Goal: Task Accomplishment & Management: Manage account settings

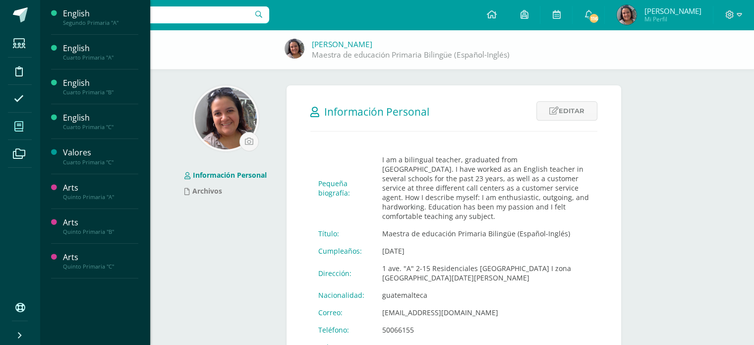
click at [22, 117] on span at bounding box center [19, 126] width 22 height 22
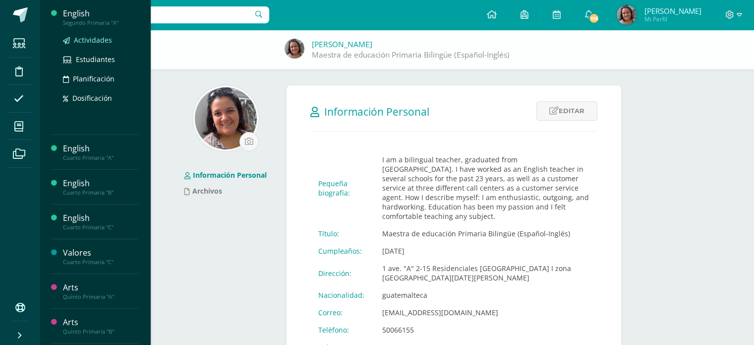
click at [76, 39] on span "Actividades" at bounding box center [93, 39] width 38 height 9
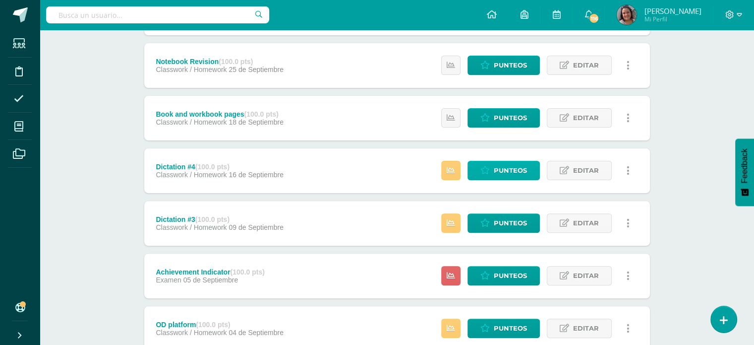
scroll to position [297, 0]
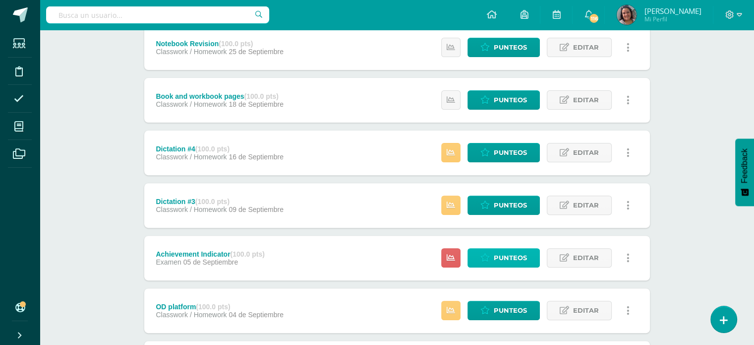
click at [489, 256] on icon at bounding box center [484, 257] width 9 height 8
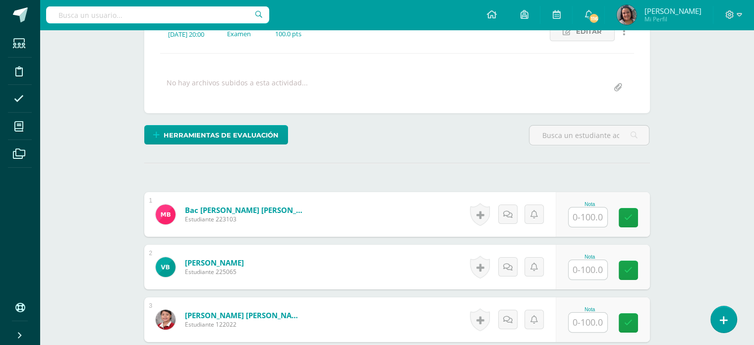
scroll to position [162, 0]
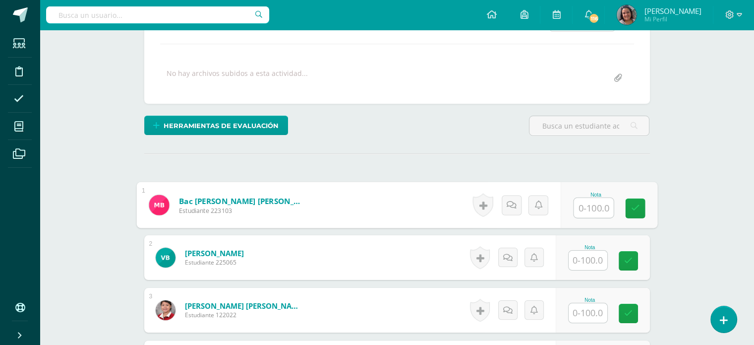
click at [590, 209] on input "text" at bounding box center [594, 208] width 40 height 20
type input "62"
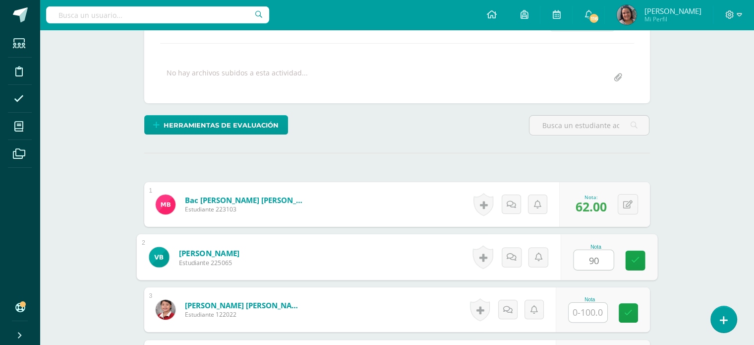
type input "90"
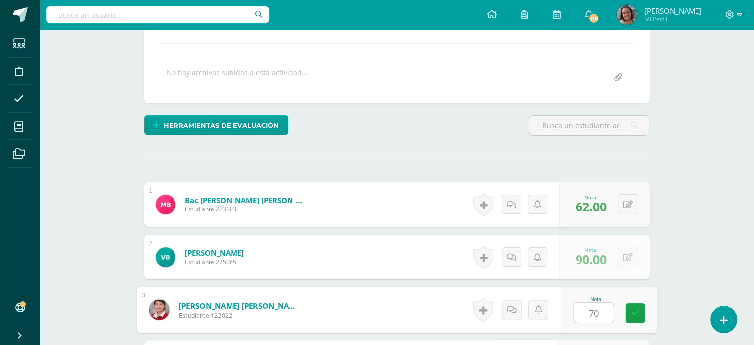
type input "70"
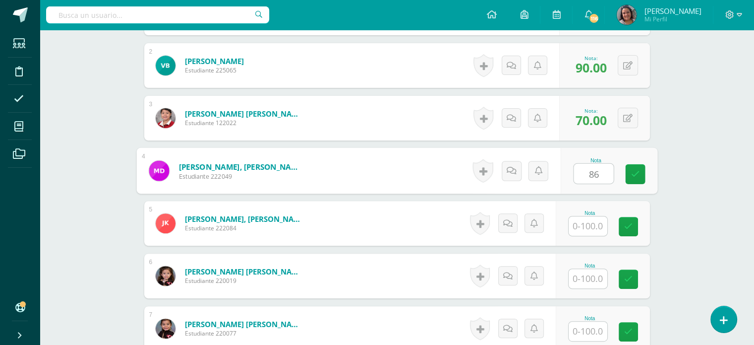
type input "86"
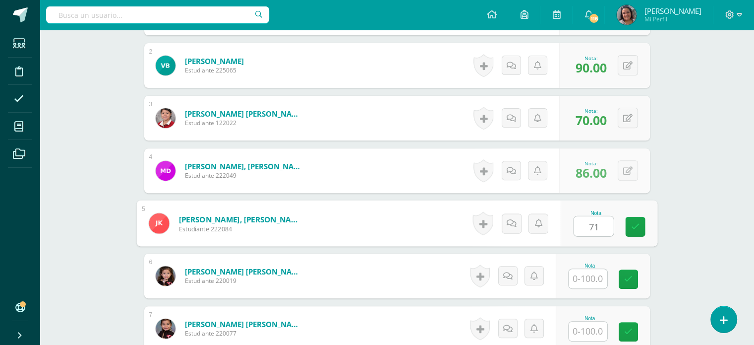
type input "71"
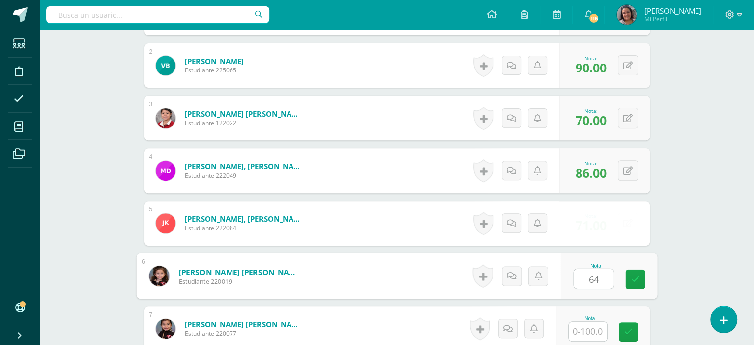
type input "64"
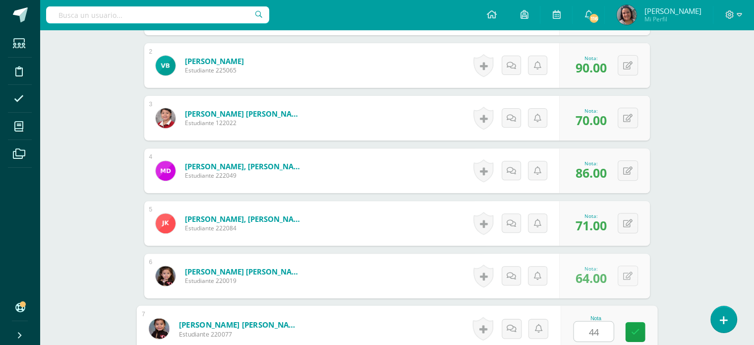
type input "44"
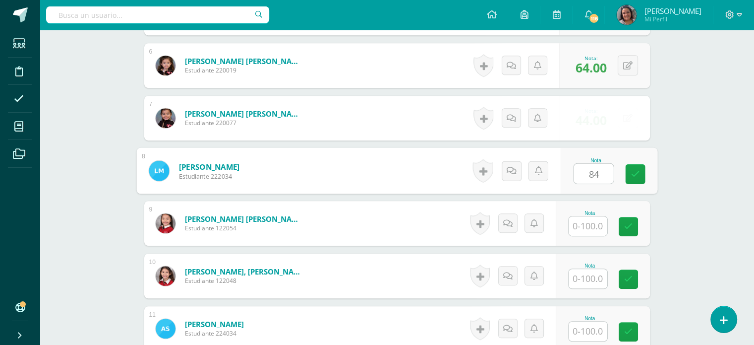
type input "84"
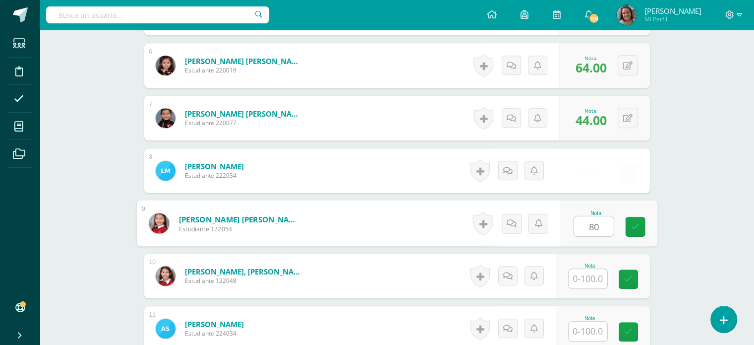
type input "80"
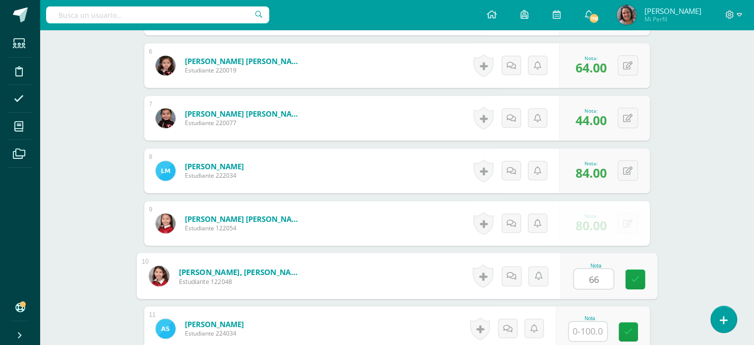
type input "66"
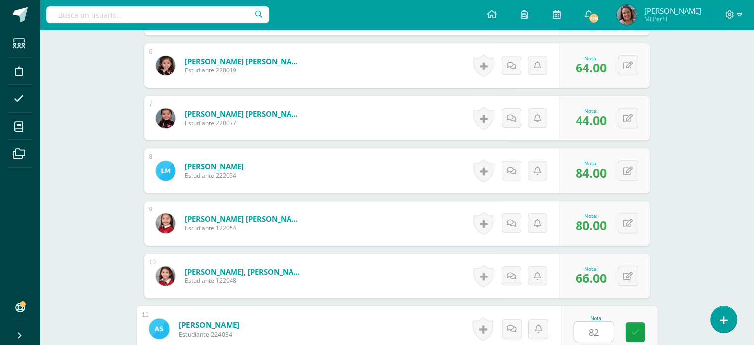
type input "82"
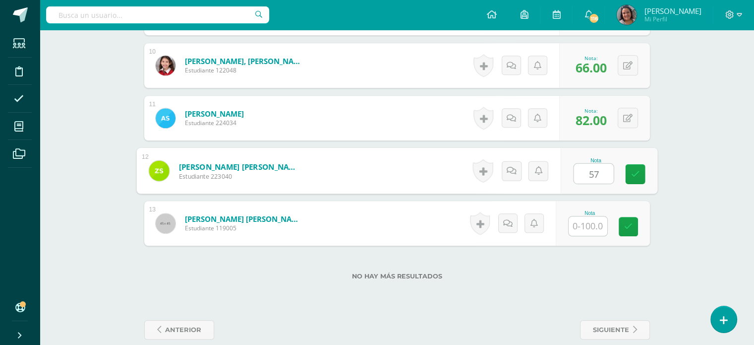
type input "57"
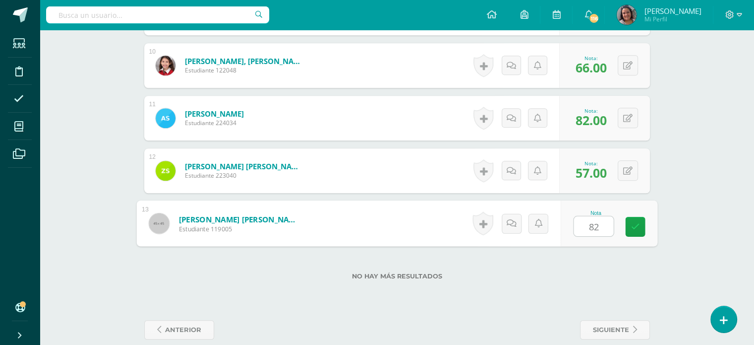
type input "82"
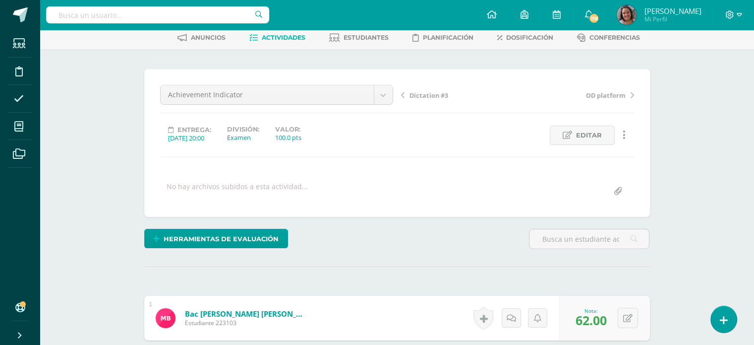
scroll to position [31, 0]
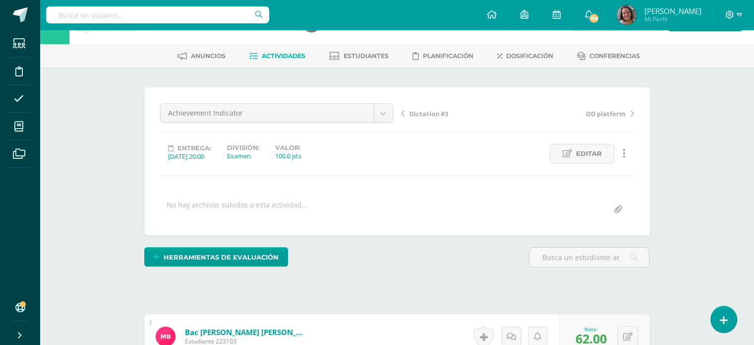
click at [262, 56] on span "Actividades" at bounding box center [284, 55] width 44 height 7
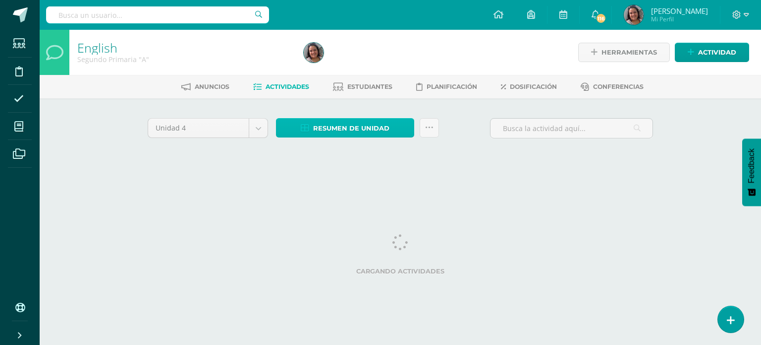
click at [367, 130] on span "Resumen de unidad" at bounding box center [351, 128] width 76 height 18
click at [510, 171] on div "Unidad 4 Unidad 1 Unidad 2 Unidad 3 Unidad 4 Resumen de unidad Subir actividade…" at bounding box center [400, 141] width 545 height 87
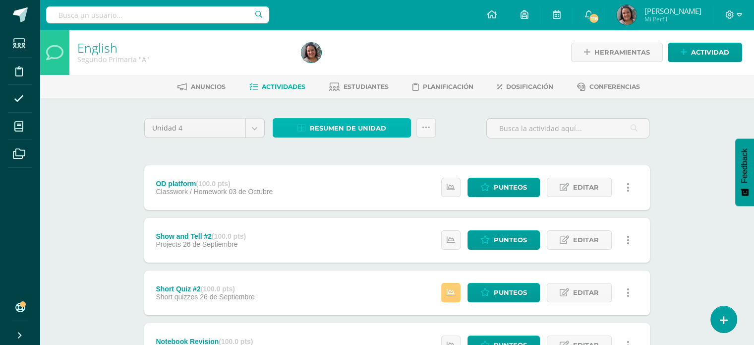
click at [381, 120] on span "Resumen de unidad" at bounding box center [348, 128] width 76 height 18
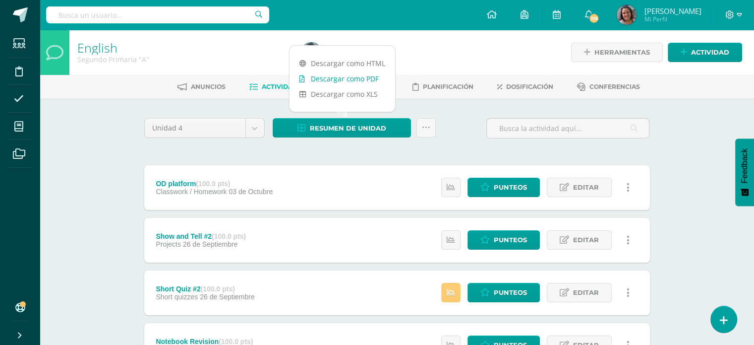
click at [365, 79] on link "Descargar como PDF" at bounding box center [343, 78] width 106 height 15
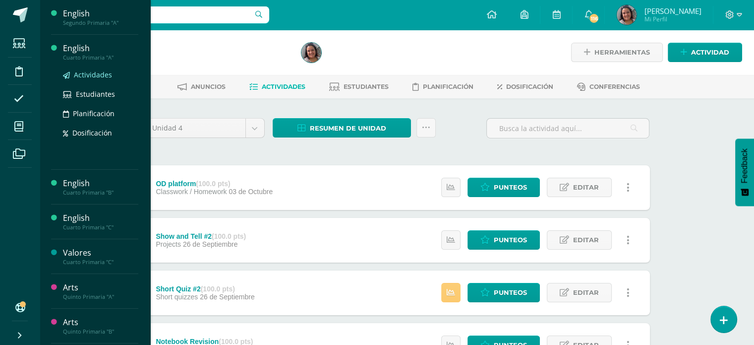
click at [84, 72] on span "Actividades" at bounding box center [93, 74] width 38 height 9
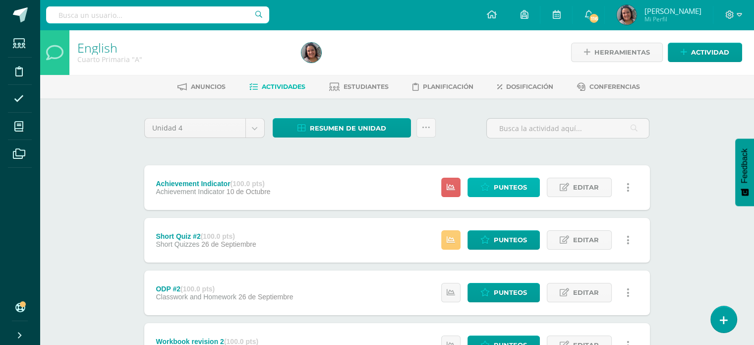
click at [495, 182] on span "Punteos" at bounding box center [510, 187] width 33 height 18
click at [492, 185] on link "Punteos" at bounding box center [504, 186] width 72 height 19
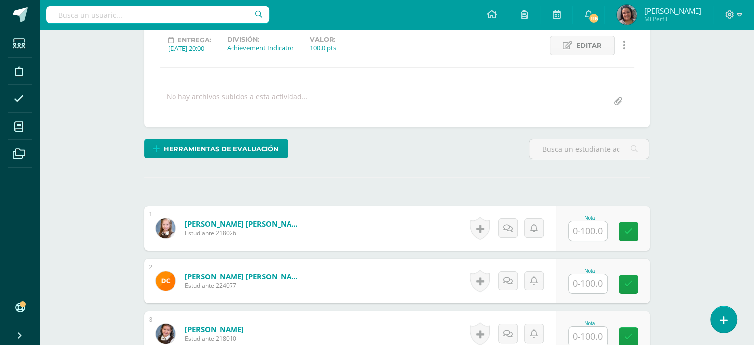
scroll to position [199, 0]
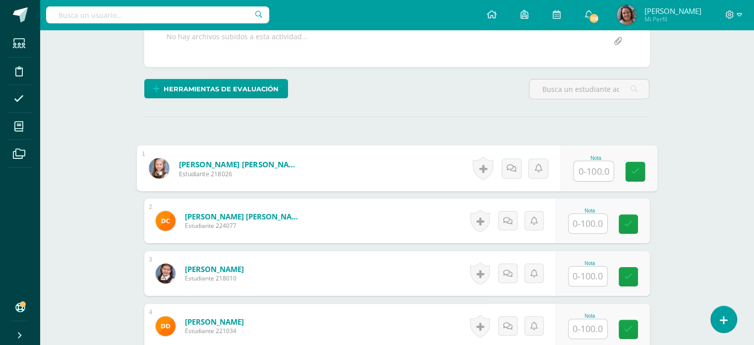
click at [586, 170] on input "text" at bounding box center [594, 171] width 40 height 20
type input "59"
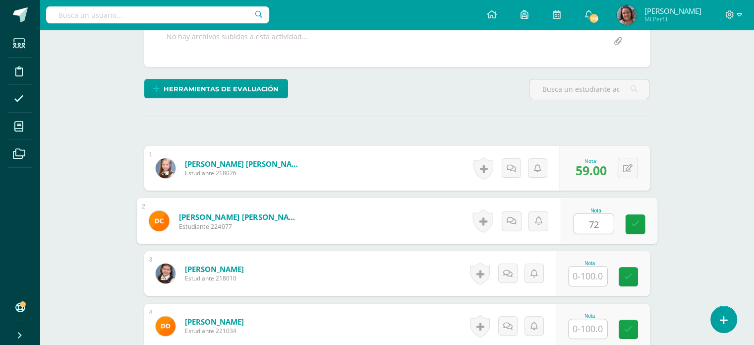
type input "72"
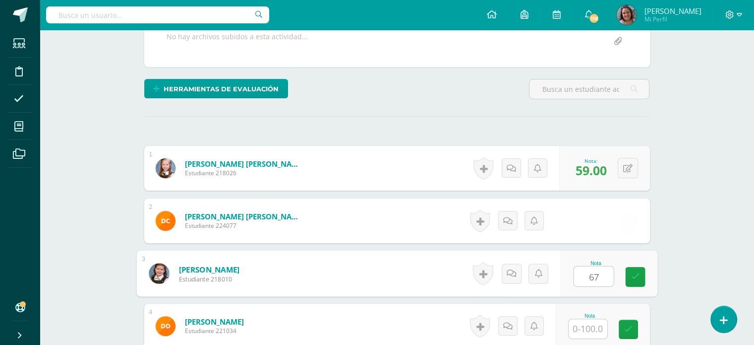
type input "67"
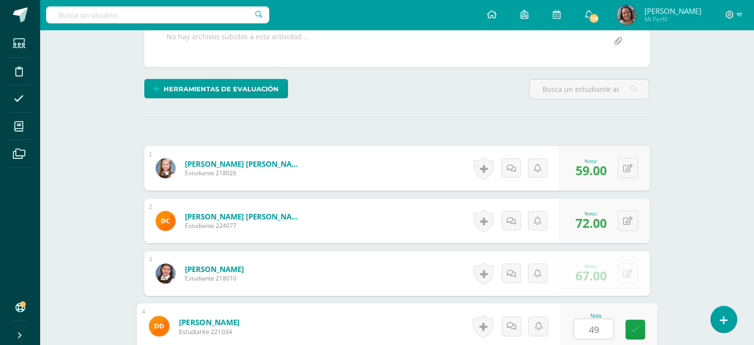
type input "49"
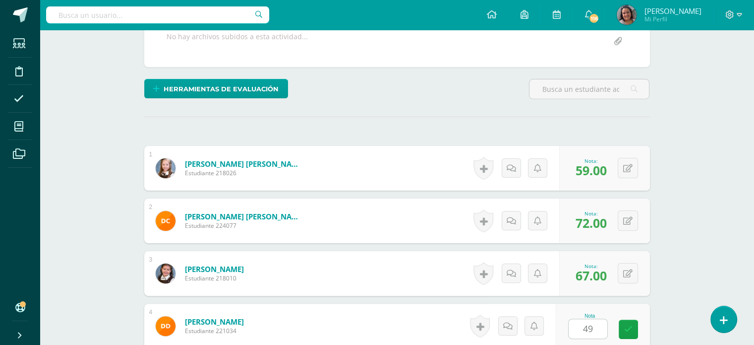
scroll to position [407, 0]
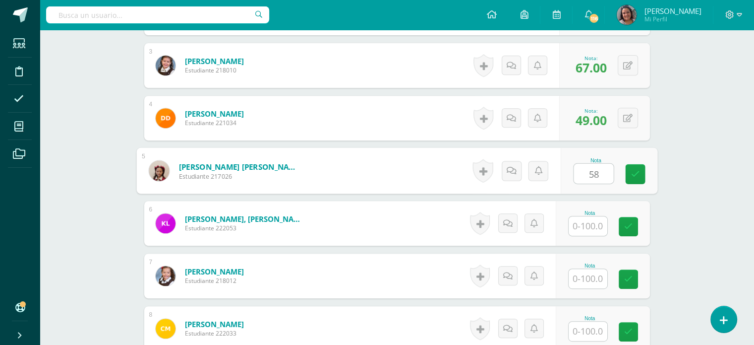
type input "58"
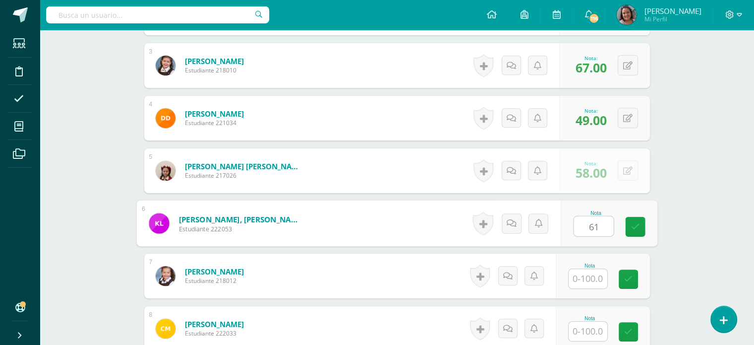
type input "61"
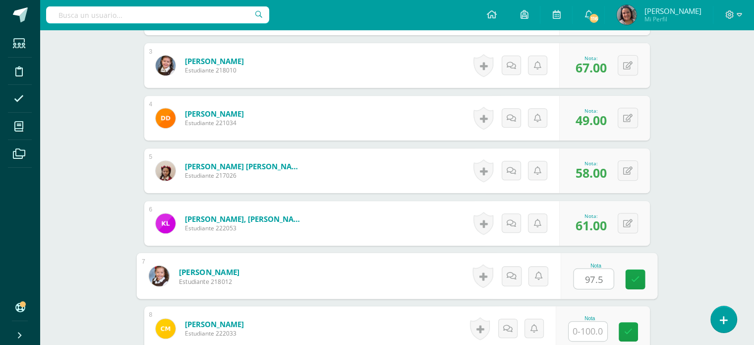
type input "97.5"
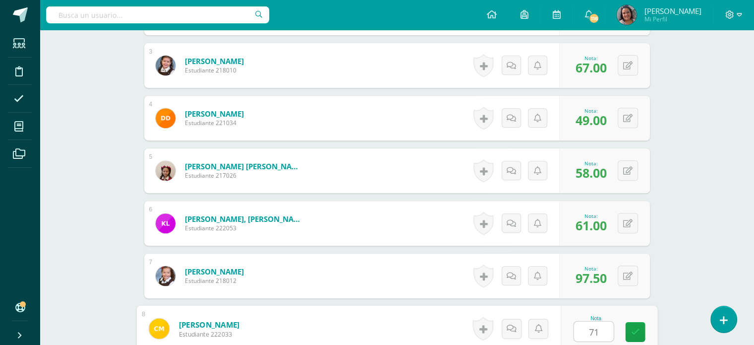
type input "71"
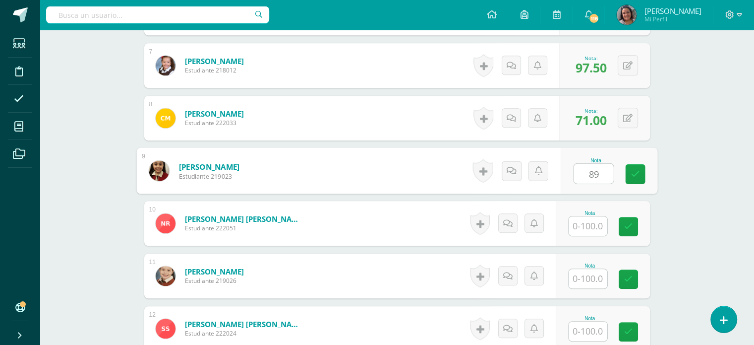
type input "89"
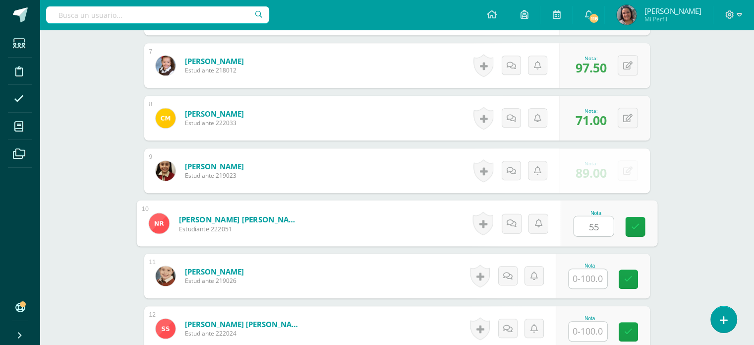
type input "55"
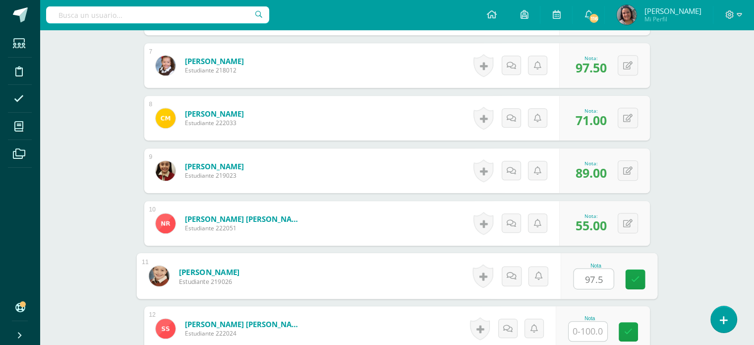
type input "97.5"
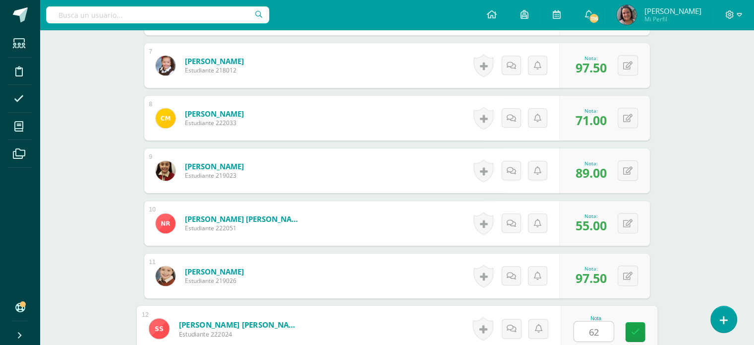
type input "62"
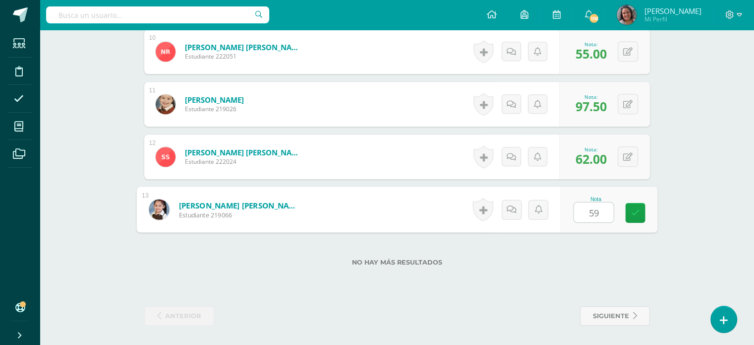
type input "59"
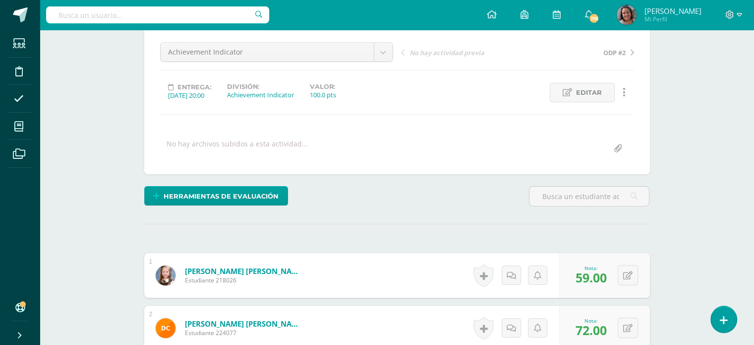
scroll to position [0, 0]
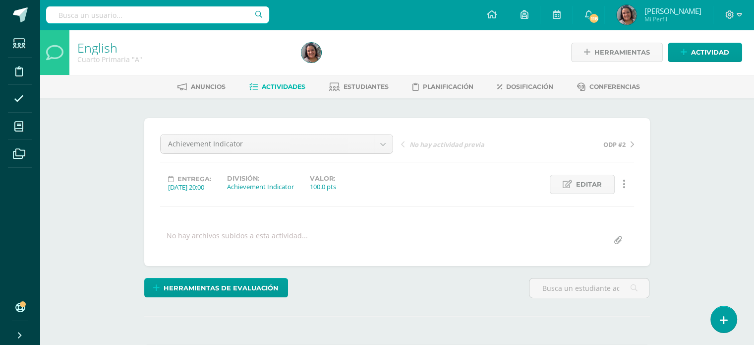
click at [275, 87] on span "Actividades" at bounding box center [284, 86] width 44 height 7
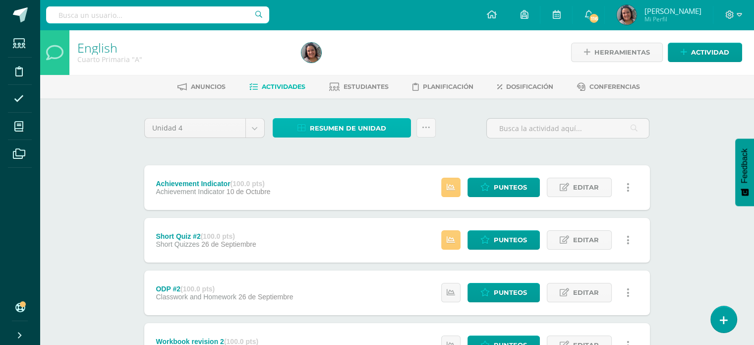
click at [315, 131] on span "Resumen de unidad" at bounding box center [348, 128] width 76 height 18
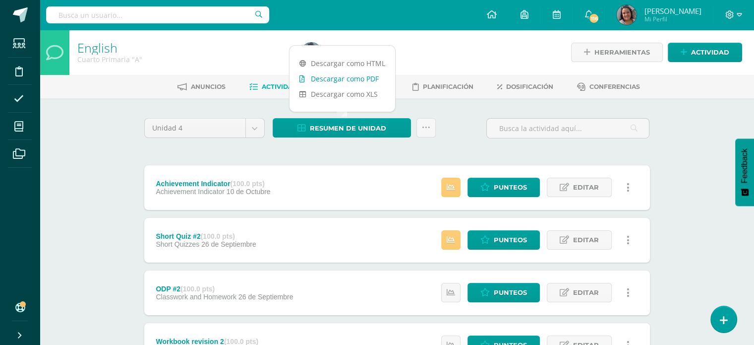
click at [315, 77] on link "Descargar como PDF" at bounding box center [343, 78] width 106 height 15
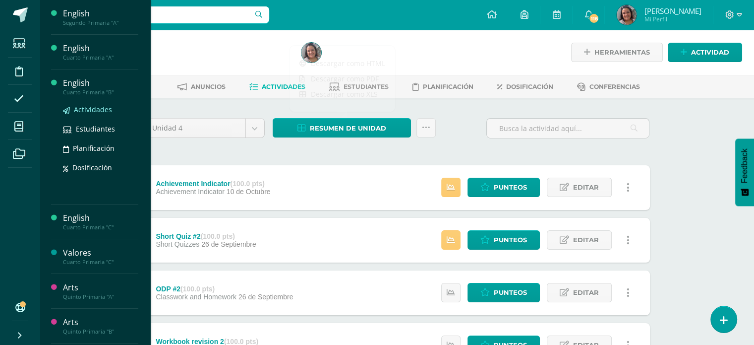
click at [88, 110] on span "Actividades" at bounding box center [93, 109] width 38 height 9
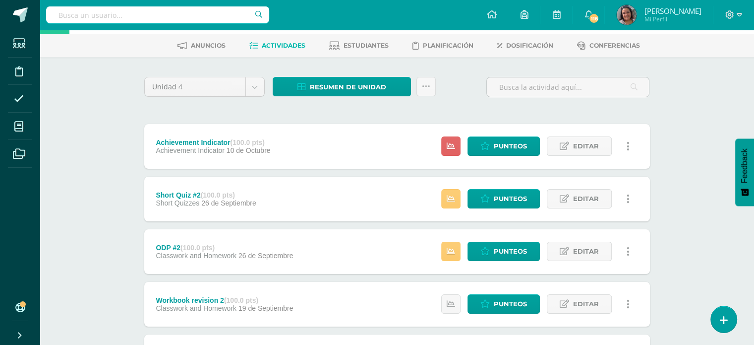
scroll to position [99, 0]
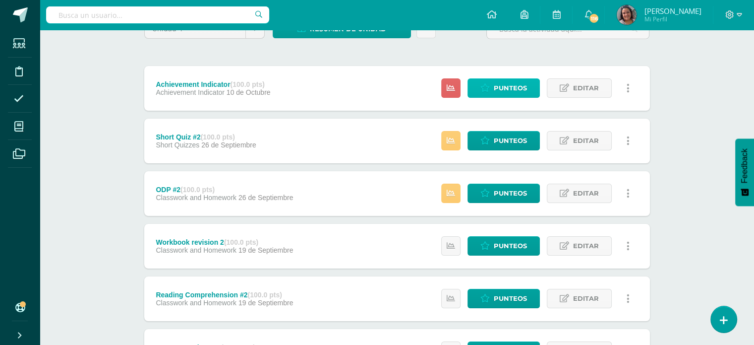
click at [511, 80] on span "Punteos" at bounding box center [510, 88] width 33 height 18
click at [504, 87] on span "Punteos" at bounding box center [510, 88] width 33 height 18
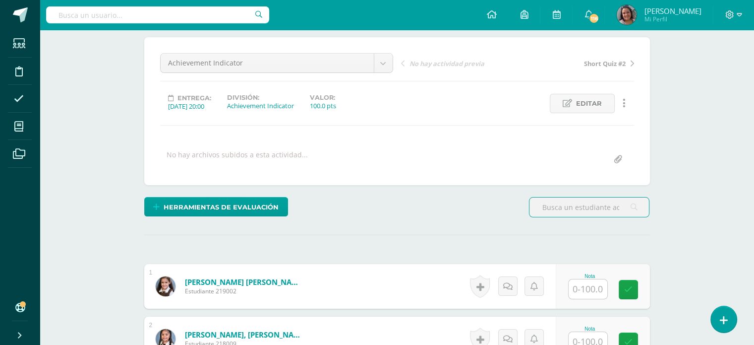
scroll to position [100, 0]
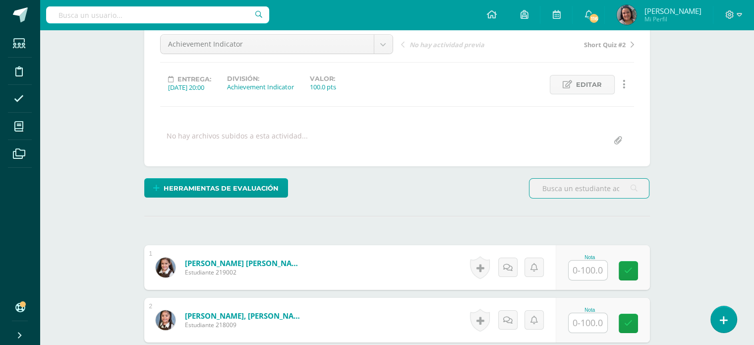
click at [587, 267] on input "text" at bounding box center [588, 269] width 39 height 19
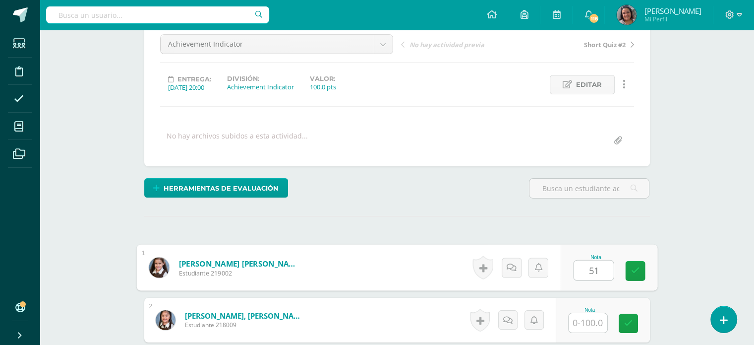
type input "51"
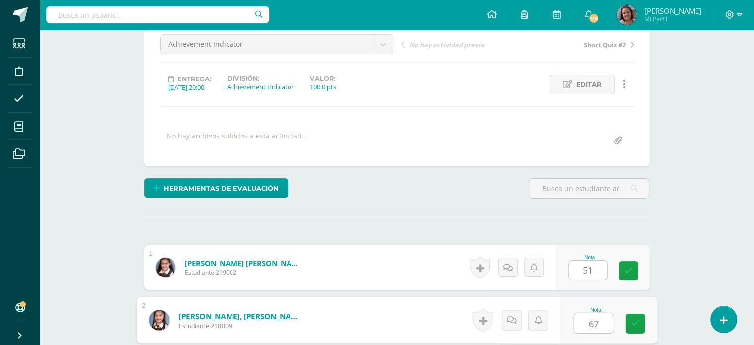
type input "67"
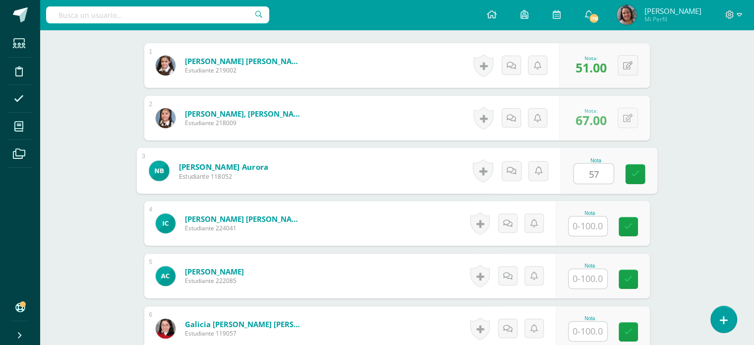
type input "57"
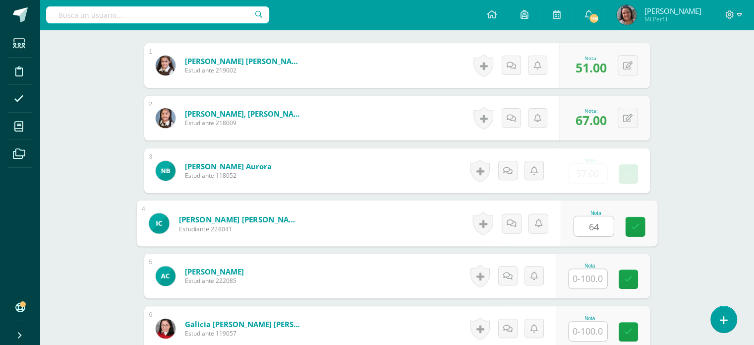
type input "64"
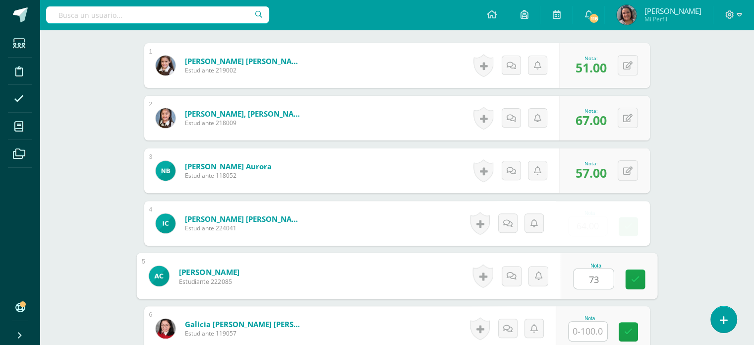
type input "73"
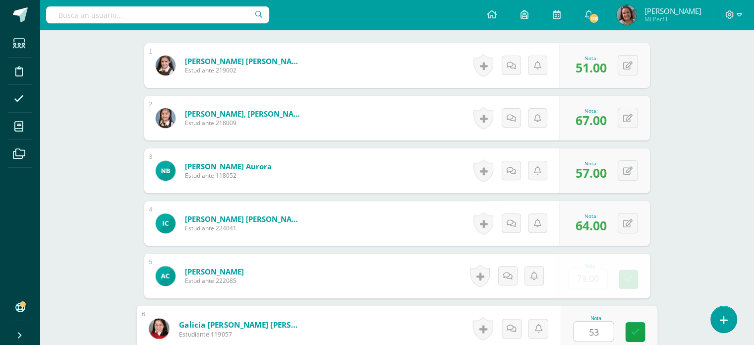
type input "53"
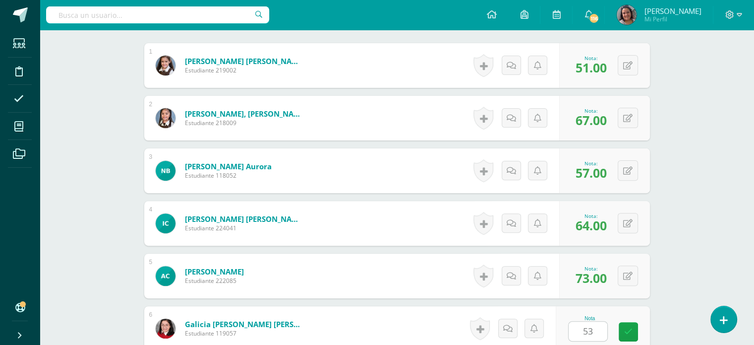
scroll to position [512, 0]
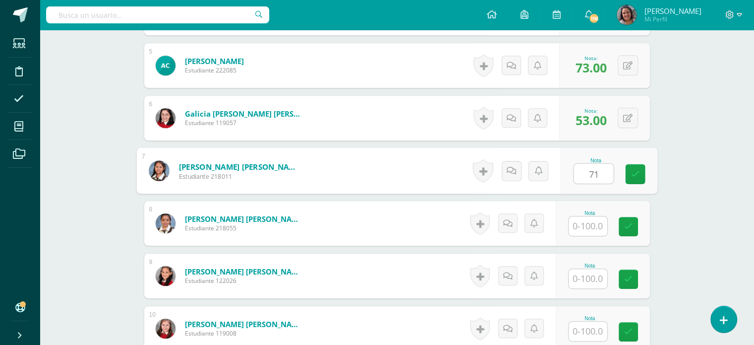
type input "71"
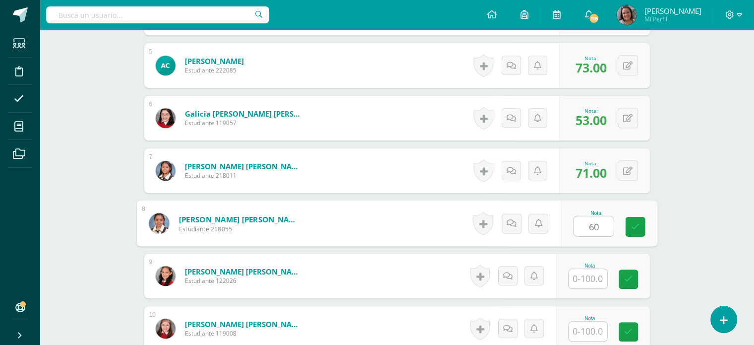
type input "60"
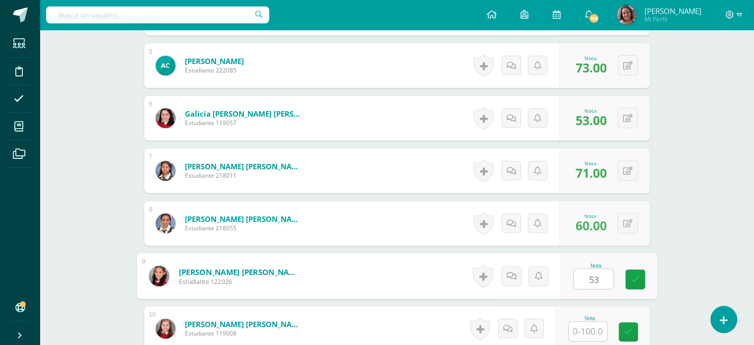
type input "53"
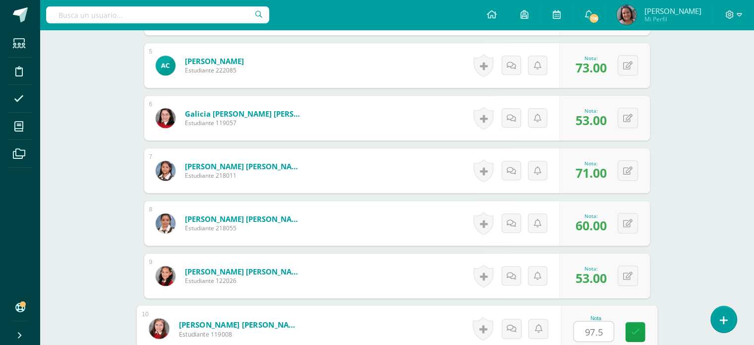
type input "97.5"
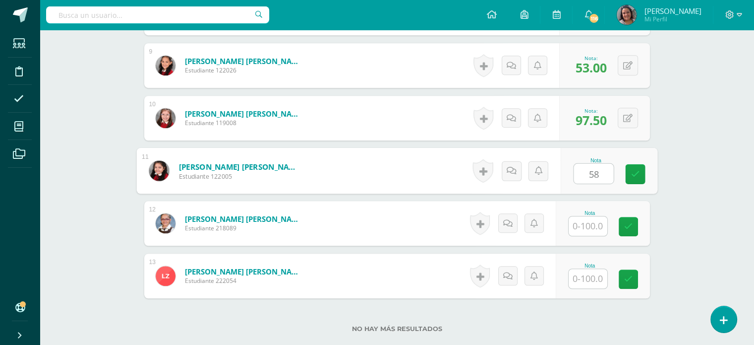
type input "58"
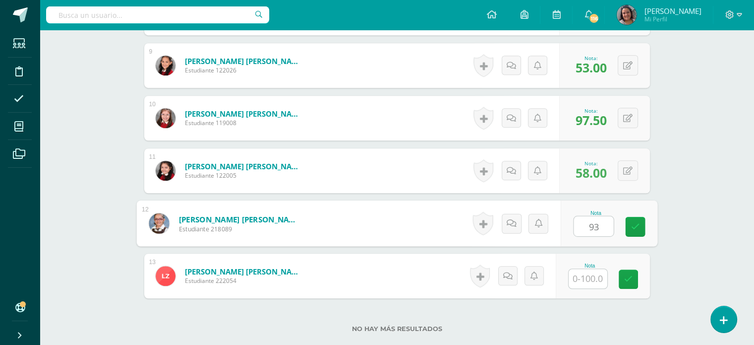
type input "93"
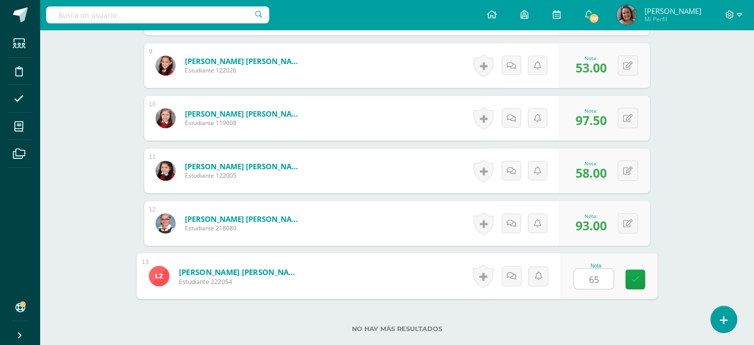
type input "65"
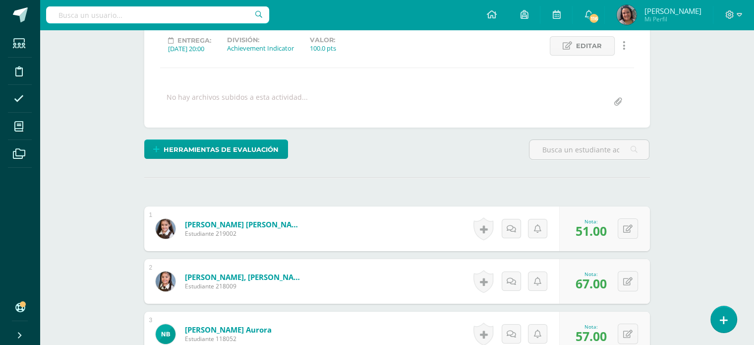
scroll to position [127, 0]
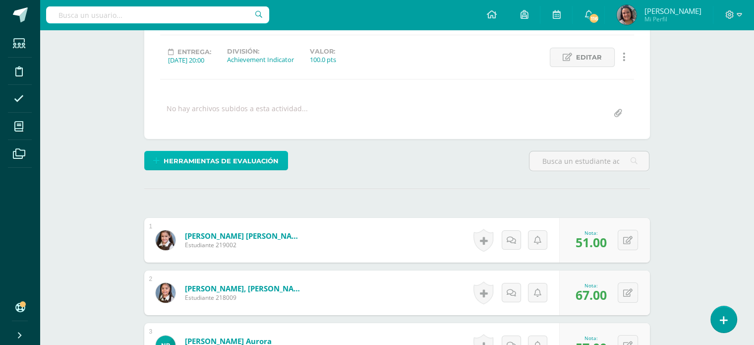
click at [231, 158] on span "Herramientas de evaluación" at bounding box center [221, 161] width 115 height 18
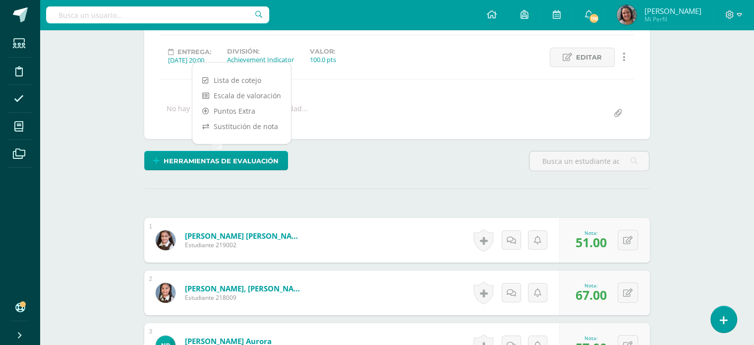
click at [333, 161] on div "Herramientas de evaluación" at bounding box center [397, 165] width 514 height 28
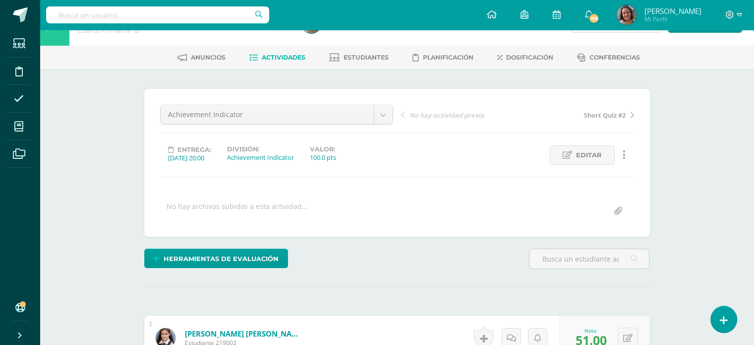
scroll to position [28, 0]
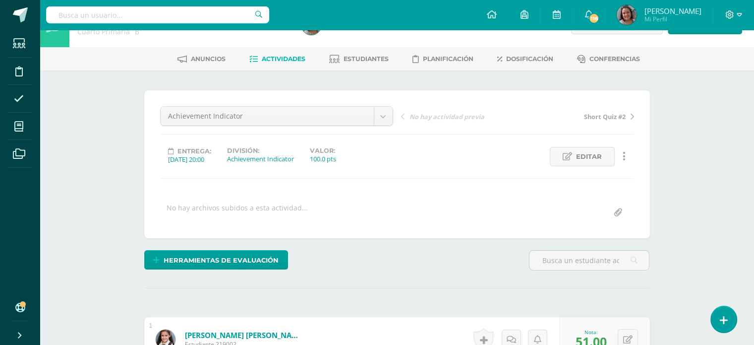
click at [271, 58] on span "Actividades" at bounding box center [284, 58] width 44 height 7
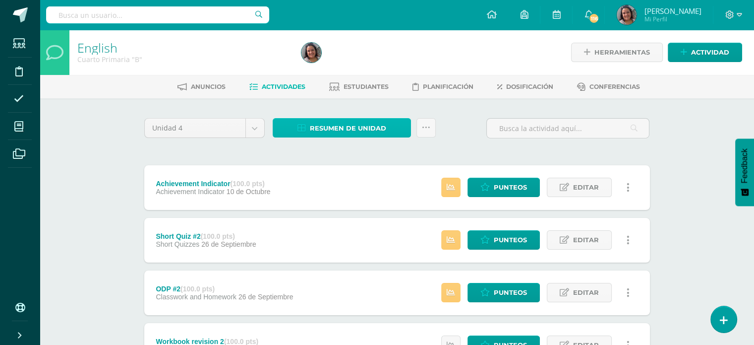
click at [357, 132] on span "Resumen de unidad" at bounding box center [348, 128] width 76 height 18
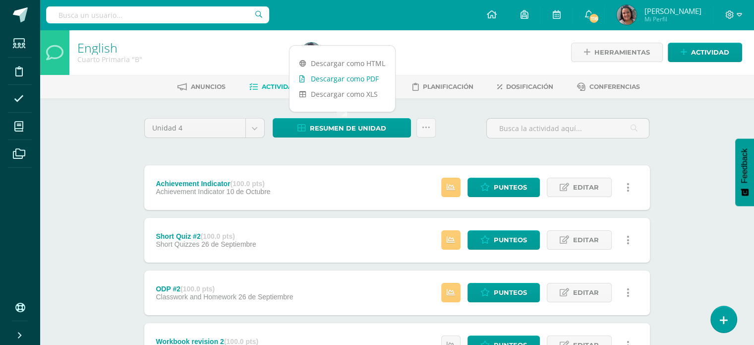
click at [340, 80] on link "Descargar como PDF" at bounding box center [343, 78] width 106 height 15
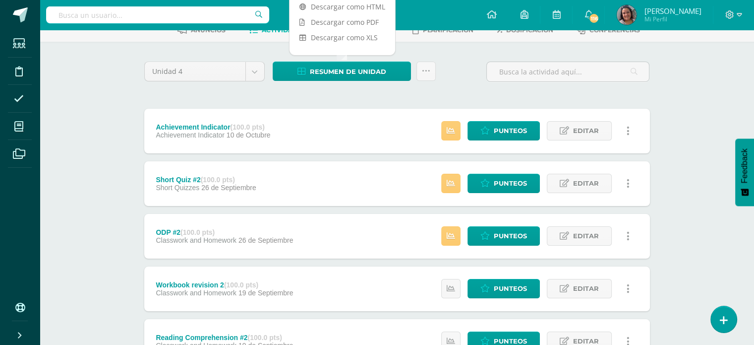
scroll to position [99, 0]
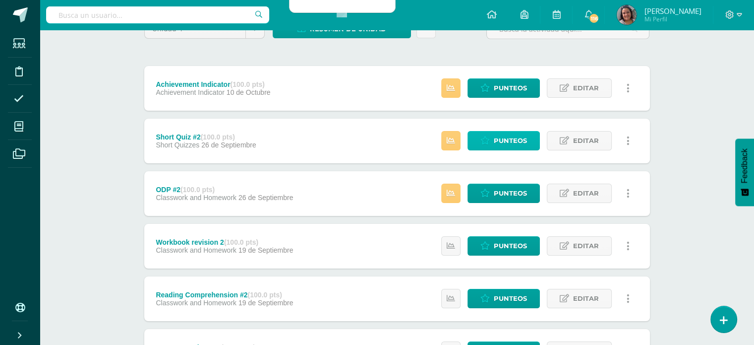
click at [502, 144] on span "Punteos" at bounding box center [510, 140] width 33 height 18
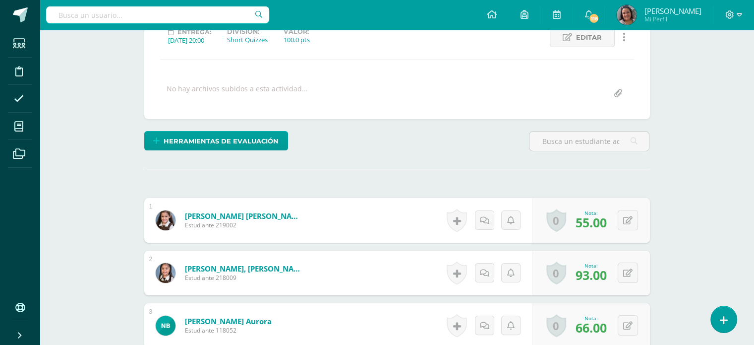
scroll to position [162, 0]
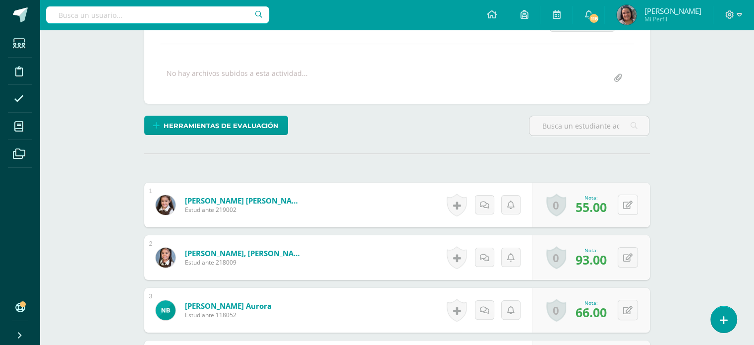
click at [628, 205] on button at bounding box center [628, 204] width 20 height 20
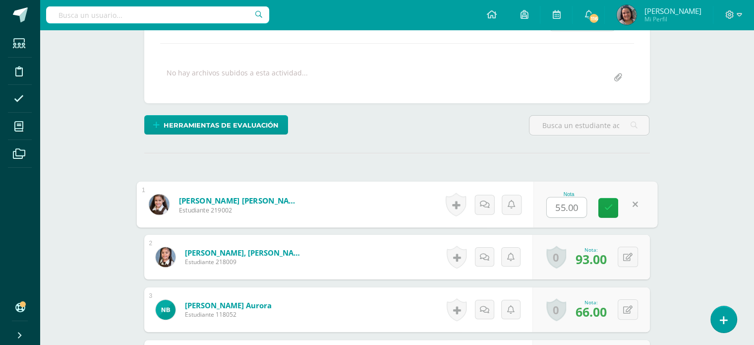
scroll to position [163, 0]
type input "62"
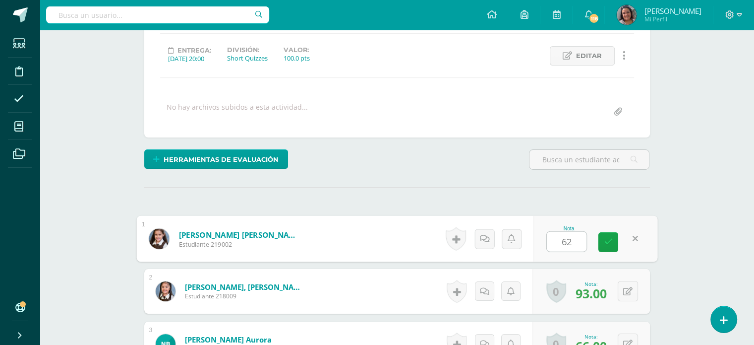
scroll to position [111, 0]
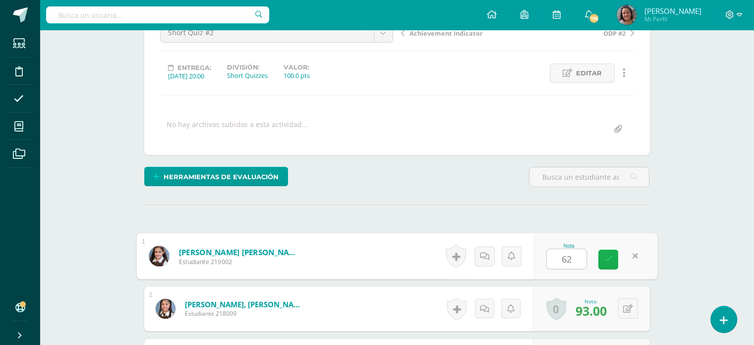
click at [609, 260] on icon at bounding box center [608, 259] width 9 height 8
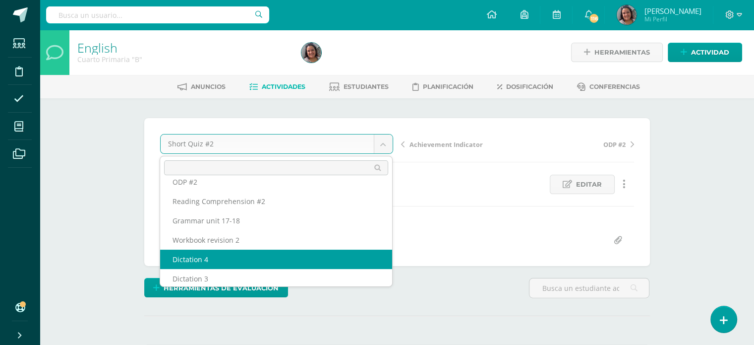
scroll to position [149, 0]
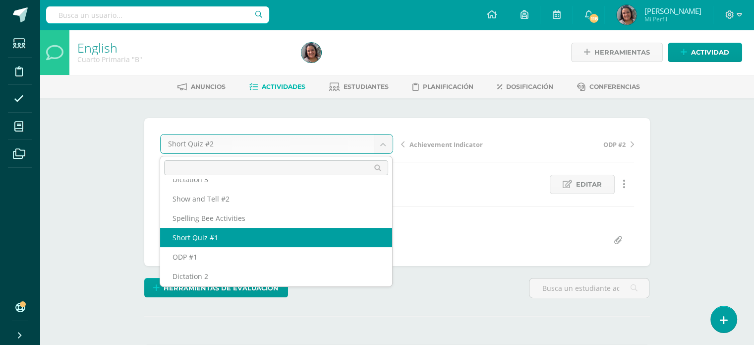
drag, startPoint x: 212, startPoint y: 234, endPoint x: 374, endPoint y: 244, distance: 162.0
select select "/dashboard/teacher/grade-activity/204327/"
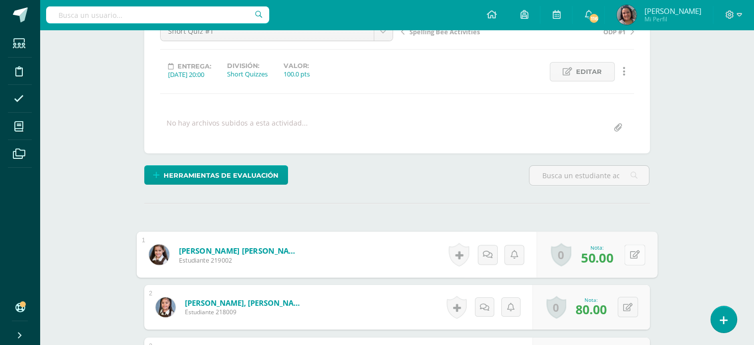
scroll to position [113, 0]
click at [637, 253] on button at bounding box center [634, 253] width 21 height 21
type input "57"
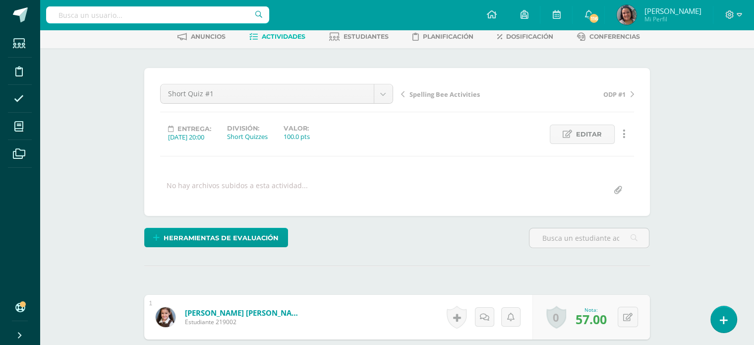
scroll to position [0, 0]
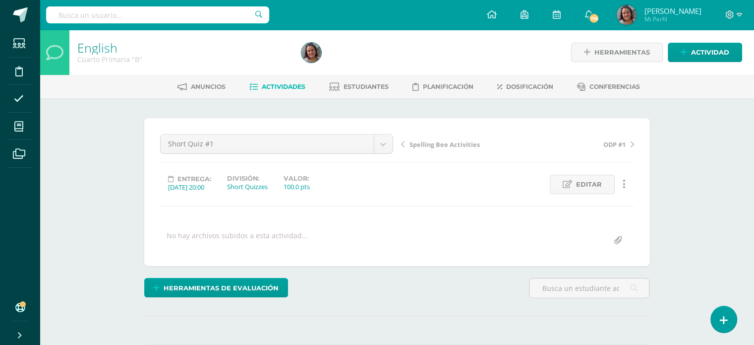
click at [284, 84] on span "Actividades" at bounding box center [284, 86] width 44 height 7
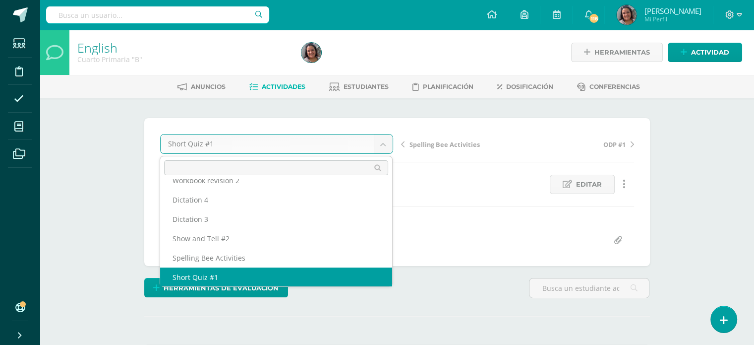
scroll to position [101, 0]
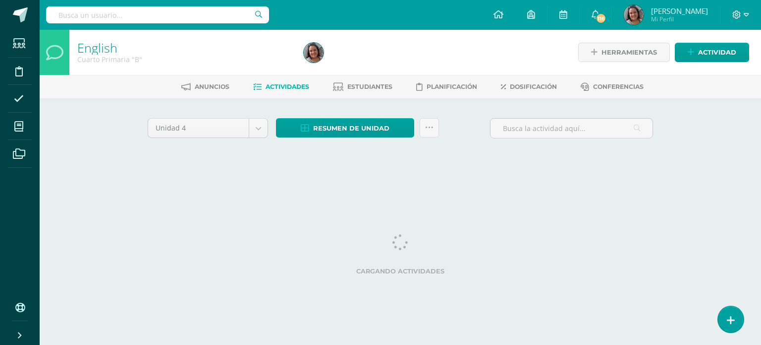
click at [268, 86] on span "Actividades" at bounding box center [288, 86] width 44 height 7
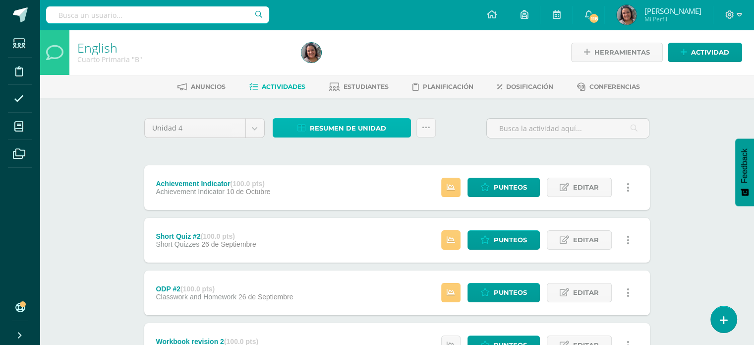
click at [323, 127] on span "Resumen de unidad" at bounding box center [348, 128] width 76 height 18
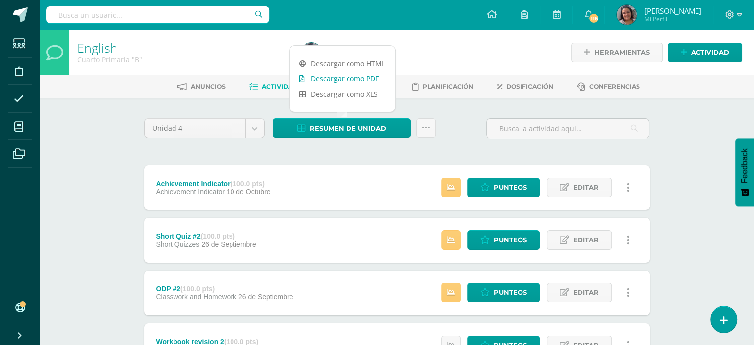
click at [338, 77] on link "Descargar como PDF" at bounding box center [343, 78] width 106 height 15
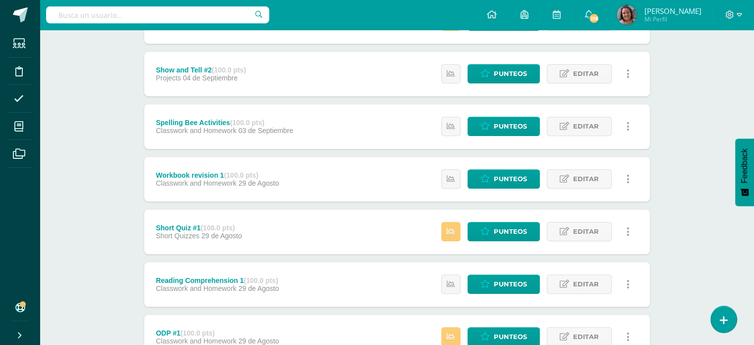
scroll to position [595, 0]
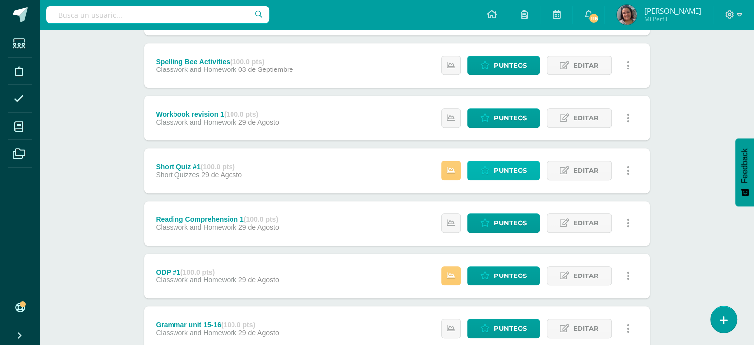
click at [485, 172] on icon at bounding box center [484, 170] width 9 height 8
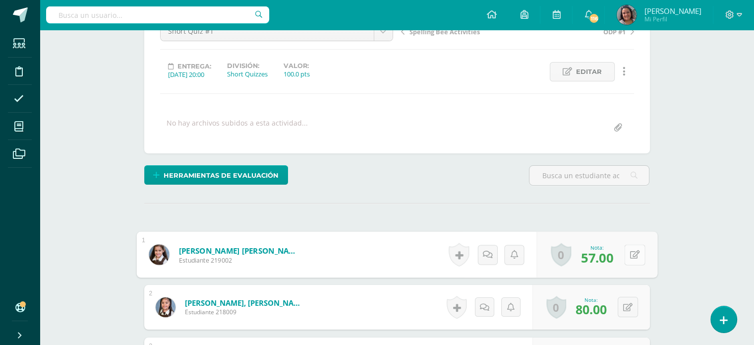
click at [635, 253] on button at bounding box center [634, 254] width 21 height 21
type input "64"
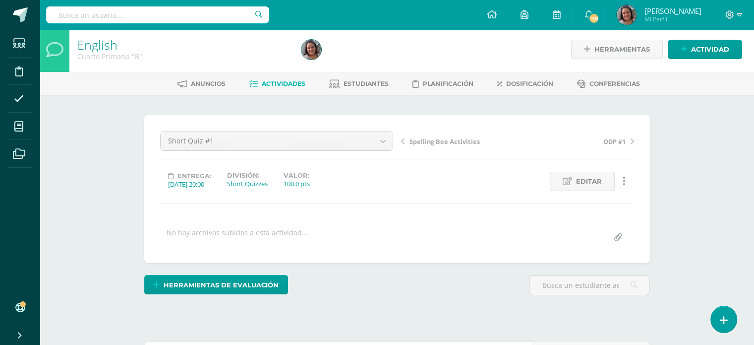
scroll to position [0, 0]
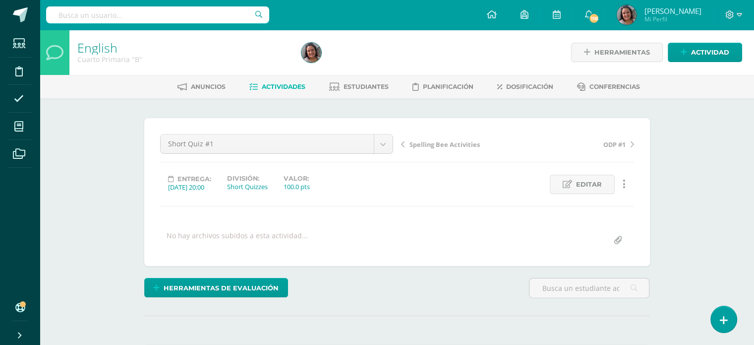
click at [284, 87] on span "Actividades" at bounding box center [284, 86] width 44 height 7
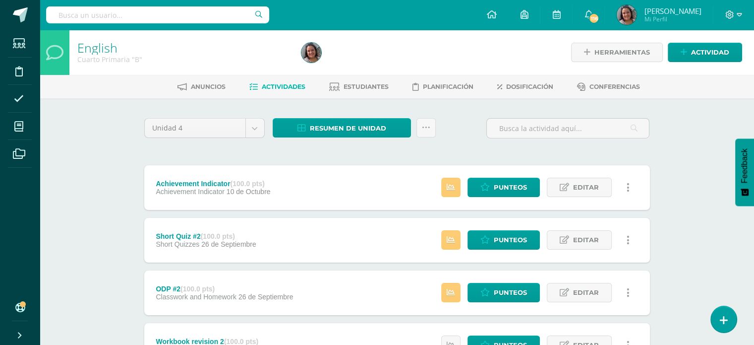
click at [266, 83] on span "Actividades" at bounding box center [284, 86] width 44 height 7
click at [341, 126] on span "Resumen de unidad" at bounding box center [348, 128] width 76 height 18
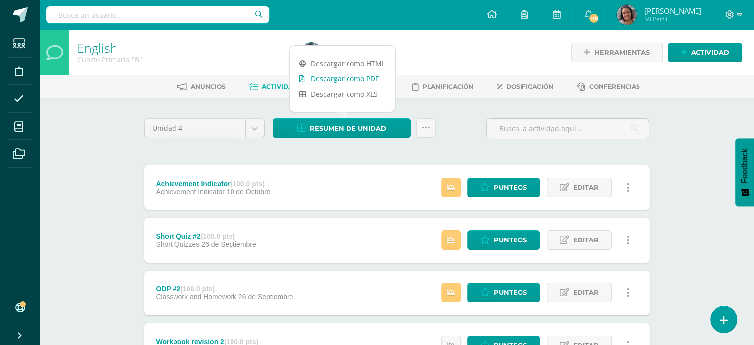
click at [351, 80] on link "Descargar como PDF" at bounding box center [343, 78] width 106 height 15
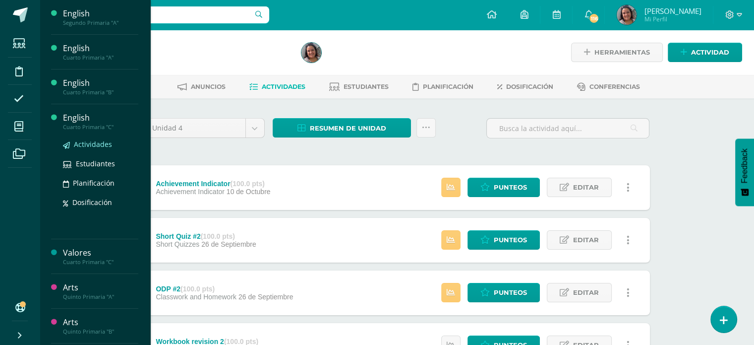
click at [86, 142] on span "Actividades" at bounding box center [93, 143] width 38 height 9
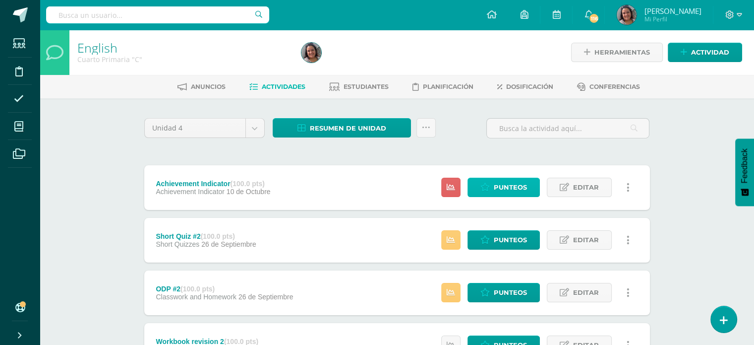
click at [494, 183] on link "Punteos" at bounding box center [504, 186] width 72 height 19
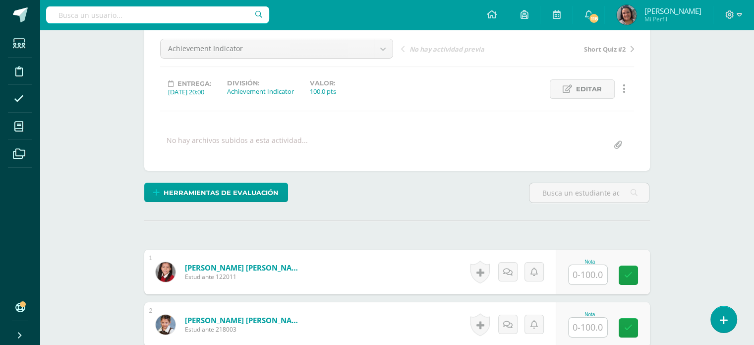
scroll to position [149, 0]
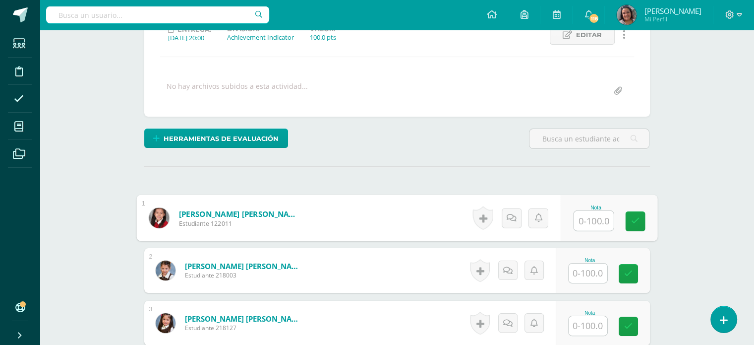
click at [585, 212] on input "text" at bounding box center [594, 221] width 40 height 20
type input "52"
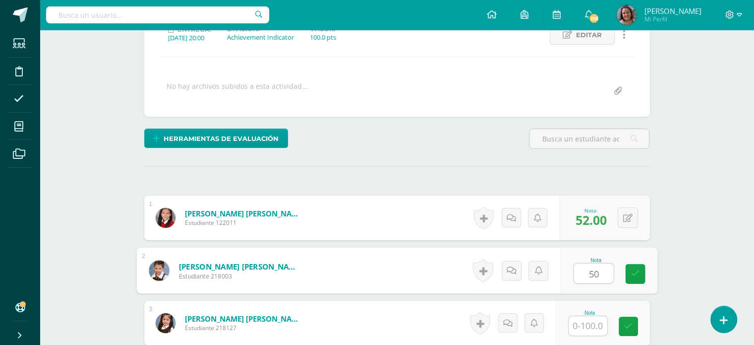
type input "50"
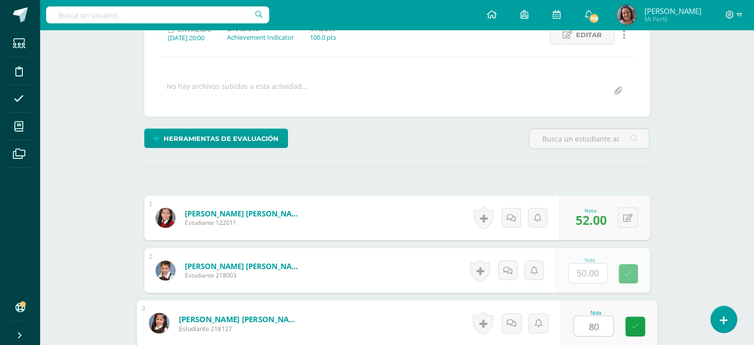
type input "80"
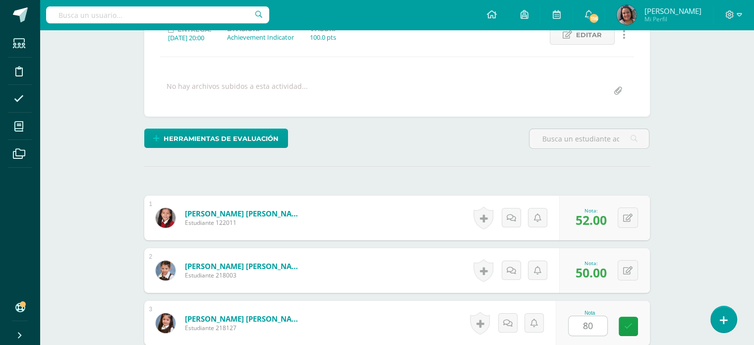
scroll to position [354, 0]
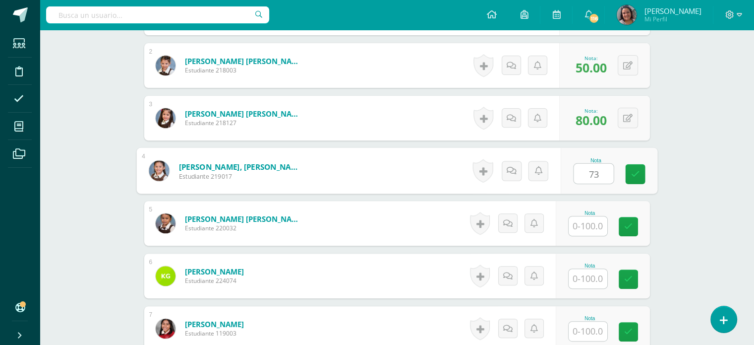
type input "73"
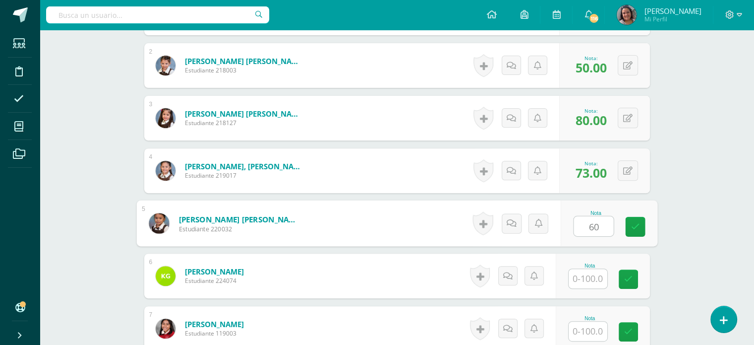
type input "60"
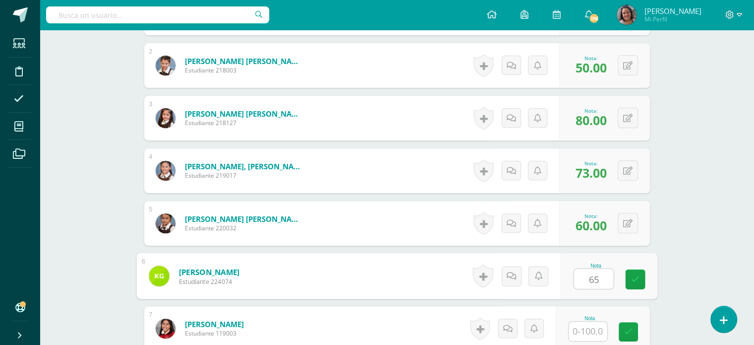
type input "65"
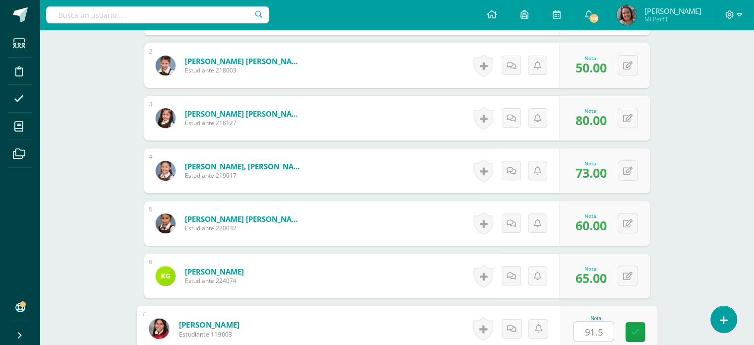
type input "91.5"
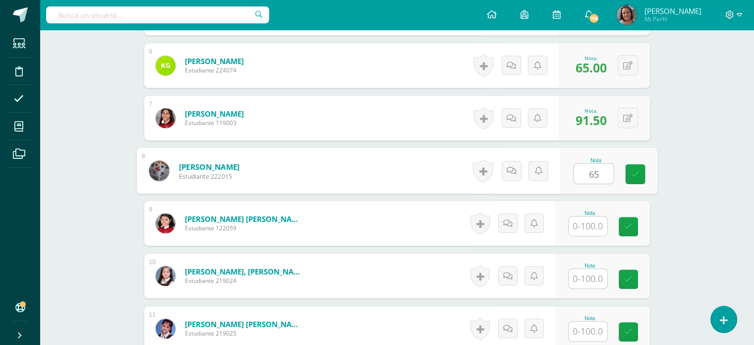
type input "65"
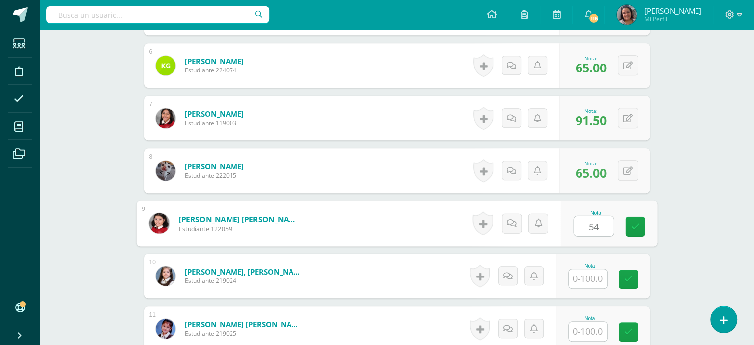
type input "54"
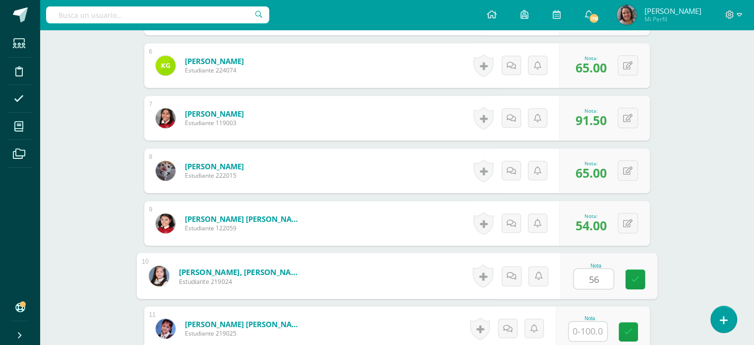
type input "56"
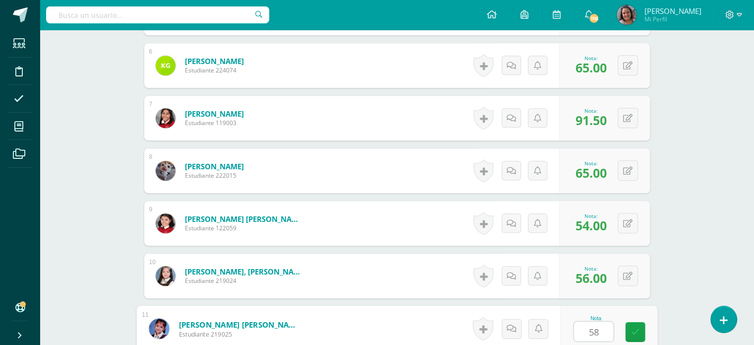
type input "58"
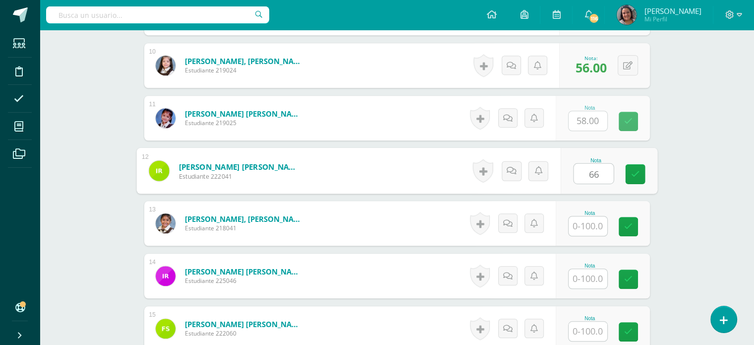
type input "66"
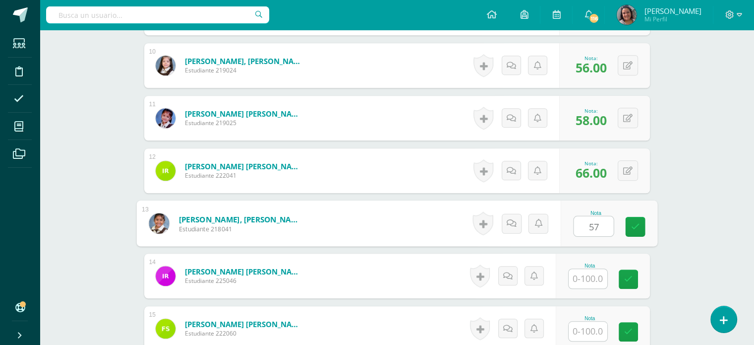
type input "57"
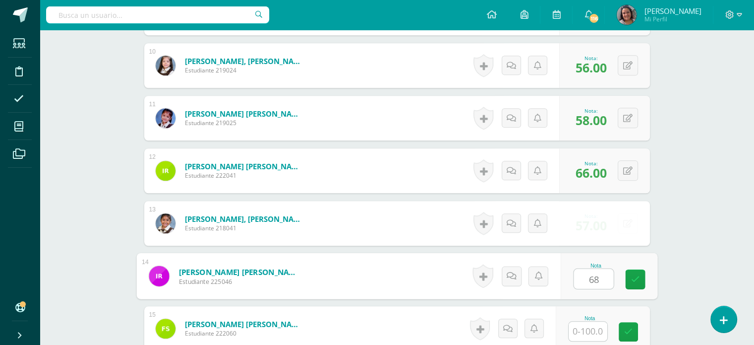
type input "68"
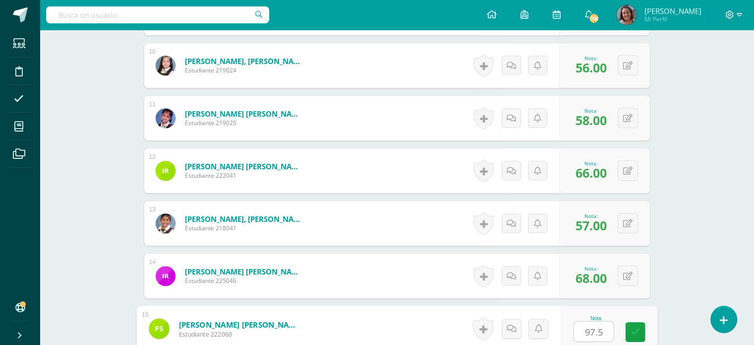
type input "97.5"
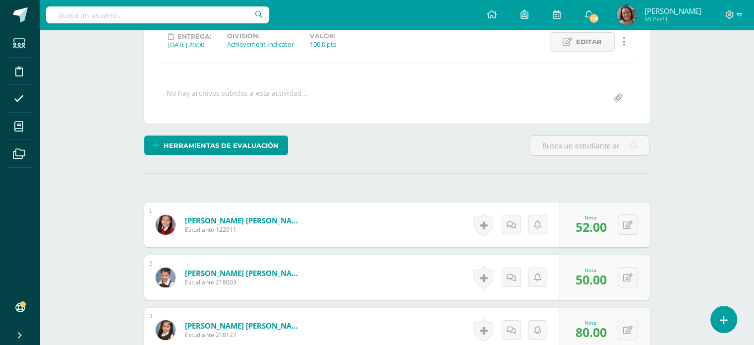
scroll to position [31, 0]
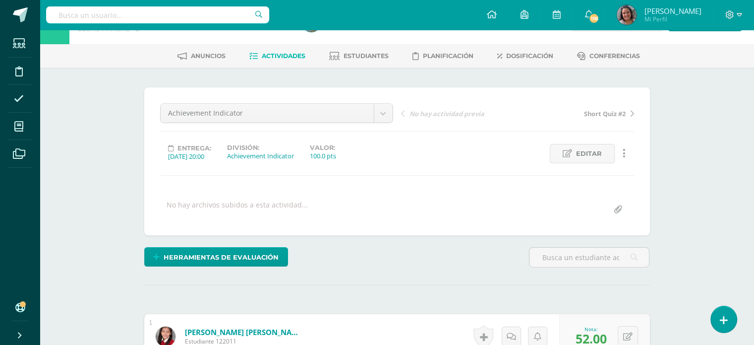
click at [272, 55] on span "Actividades" at bounding box center [284, 55] width 44 height 7
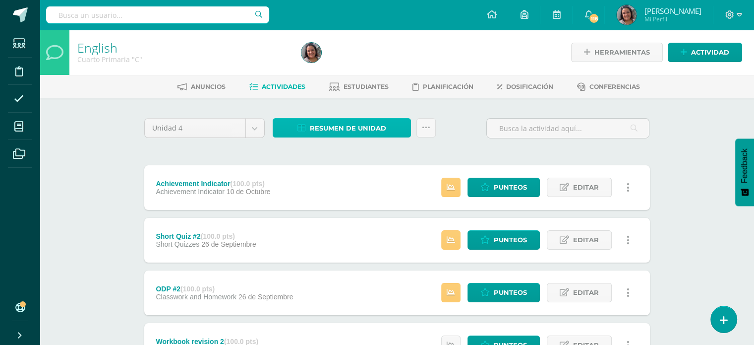
click at [357, 131] on span "Resumen de unidad" at bounding box center [348, 128] width 76 height 18
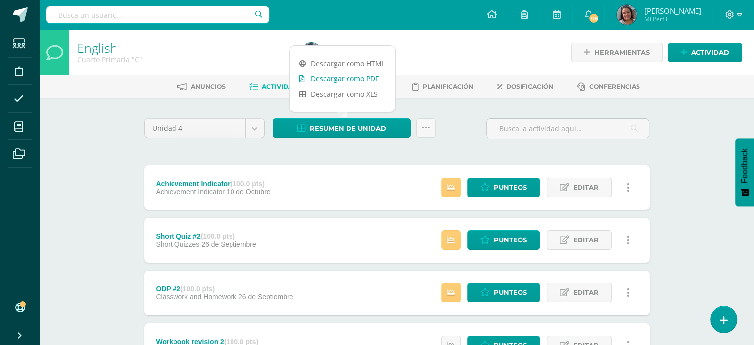
click at [335, 79] on link "Descargar como PDF" at bounding box center [343, 78] width 106 height 15
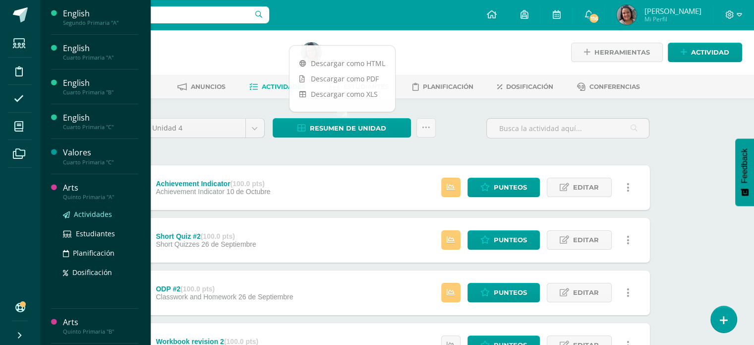
click at [91, 214] on span "Actividades" at bounding box center [93, 213] width 38 height 9
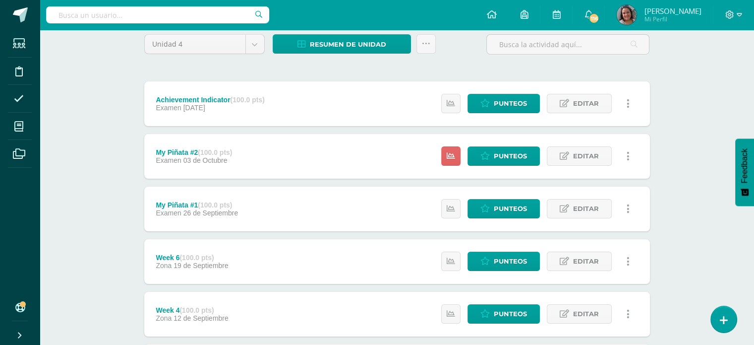
scroll to position [99, 0]
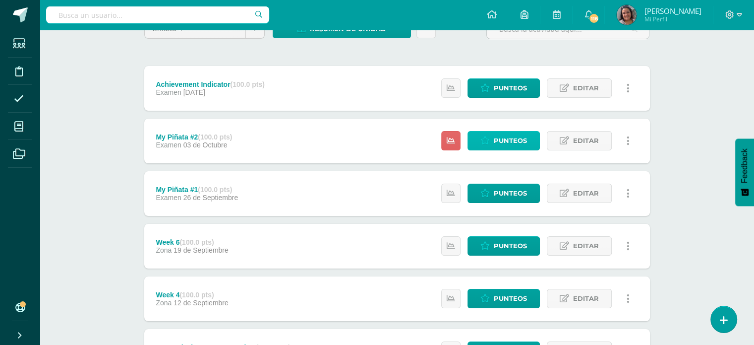
click at [484, 138] on icon at bounding box center [484, 140] width 9 height 8
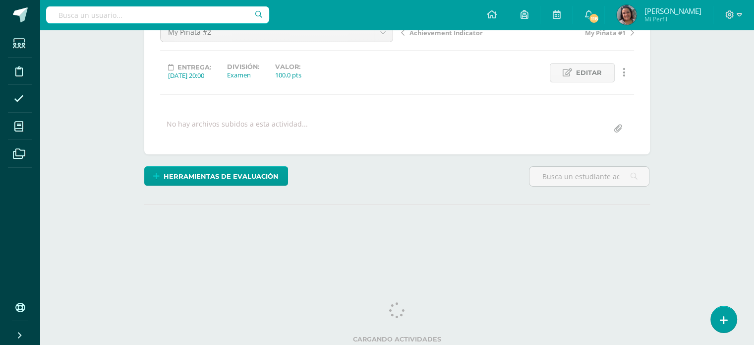
scroll to position [113, 0]
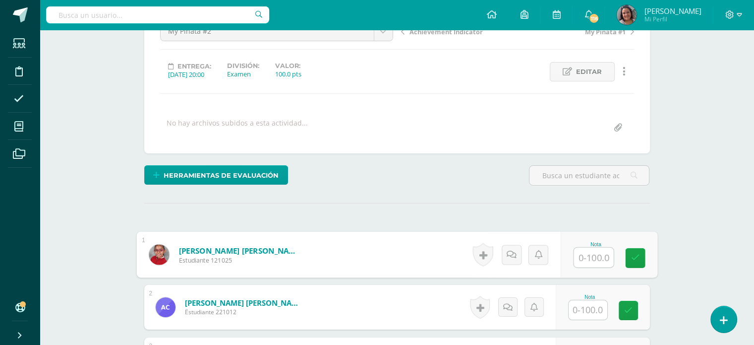
click at [574, 251] on input "text" at bounding box center [594, 257] width 40 height 20
type input "70"
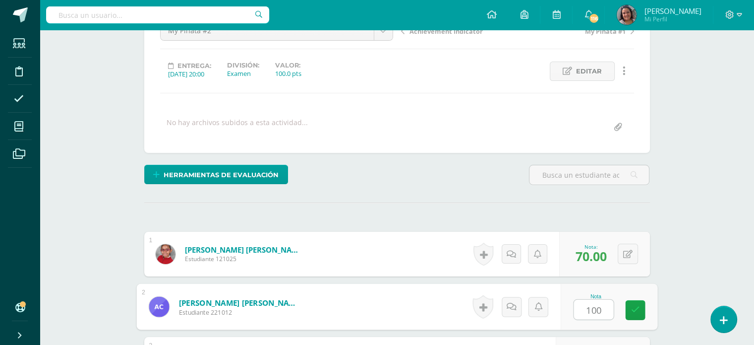
type input "100"
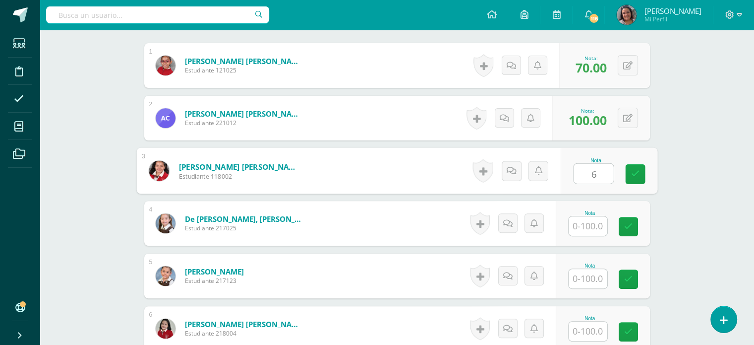
scroll to position [301, 0]
type input "65"
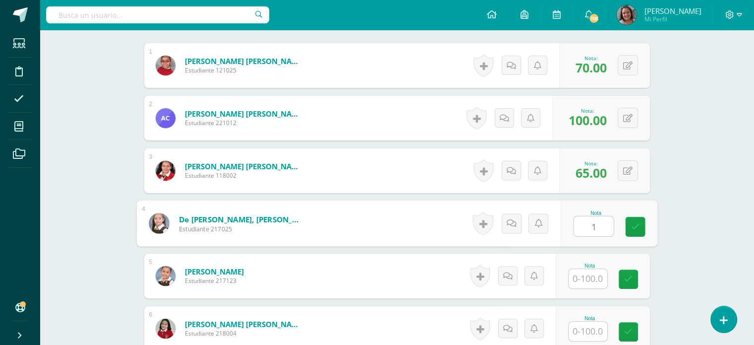
scroll to position [302, 0]
type input "100"
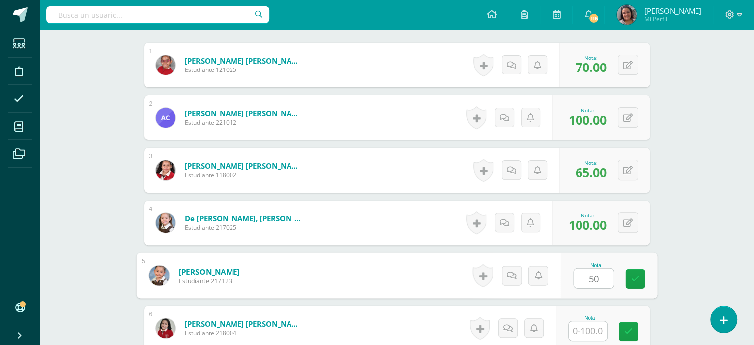
type input "50"
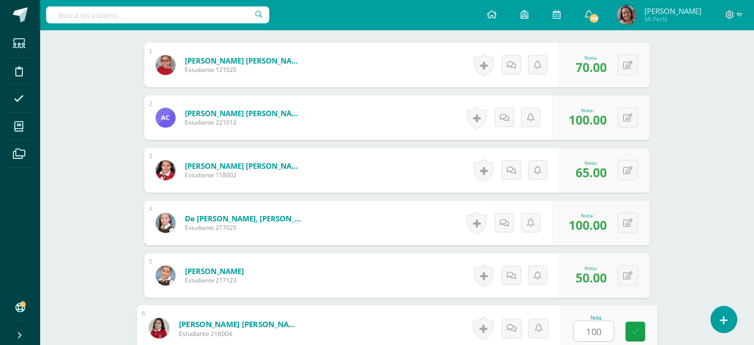
type input "100"
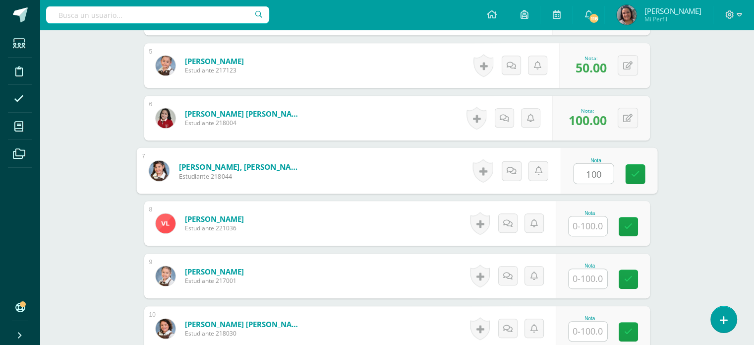
type input "100"
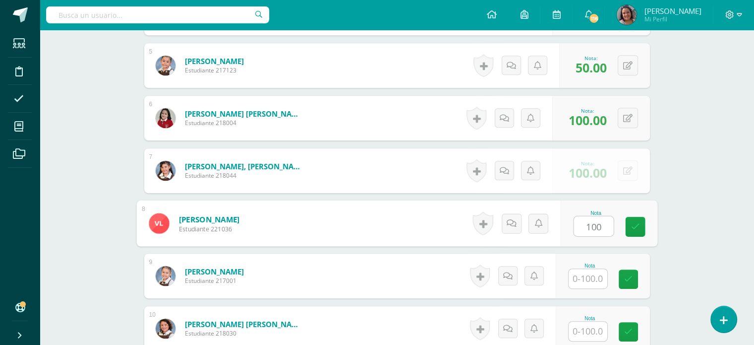
type input "100"
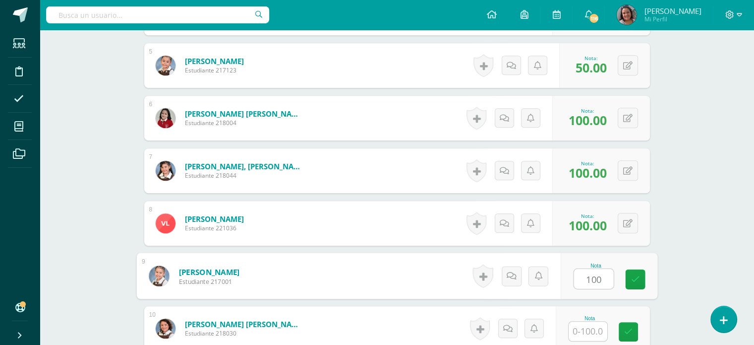
type input "100"
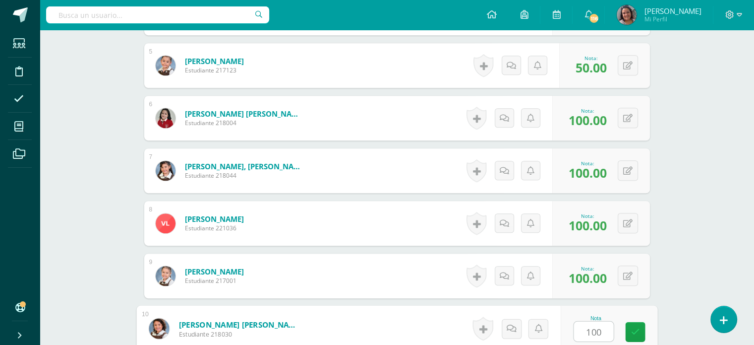
type input "100"
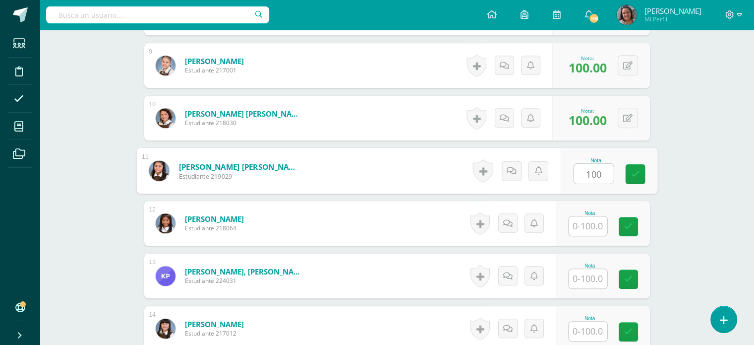
type input "100"
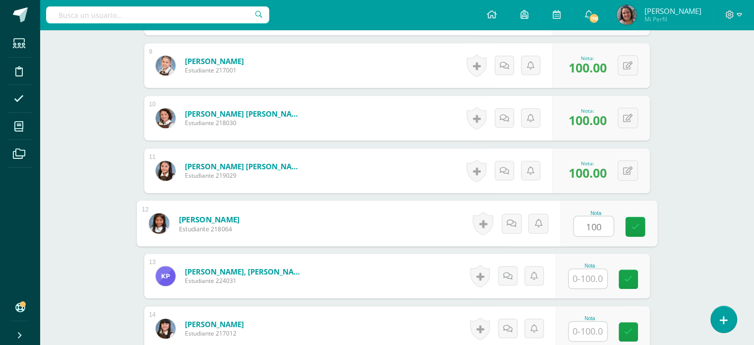
type input "100"
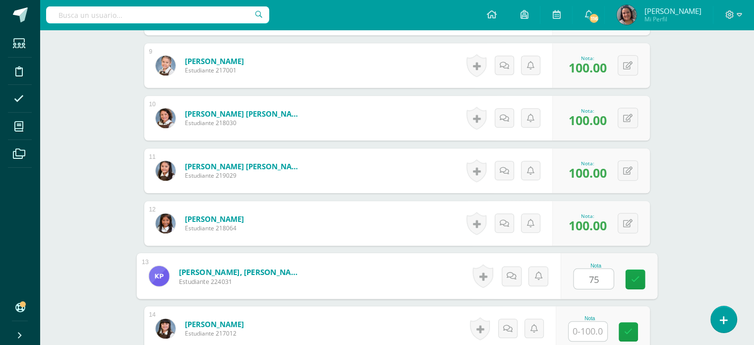
type input "75"
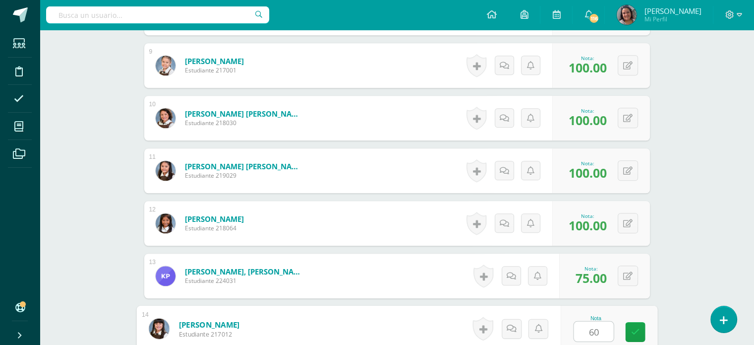
type input "60"
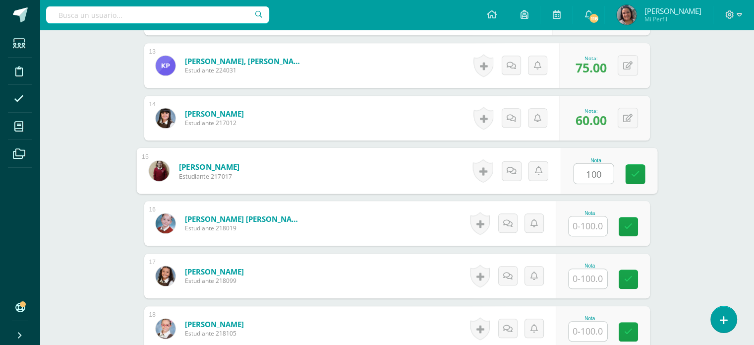
type input "100"
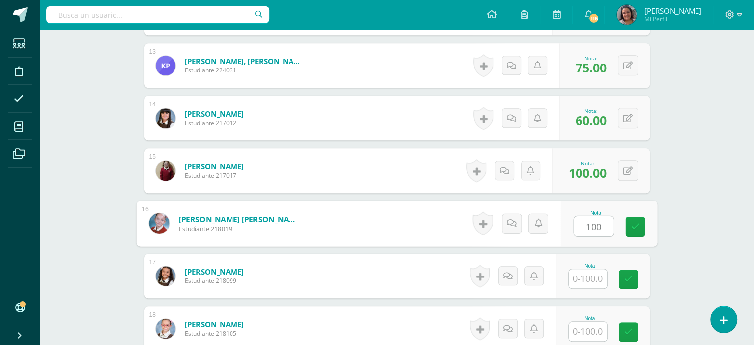
type input "100"
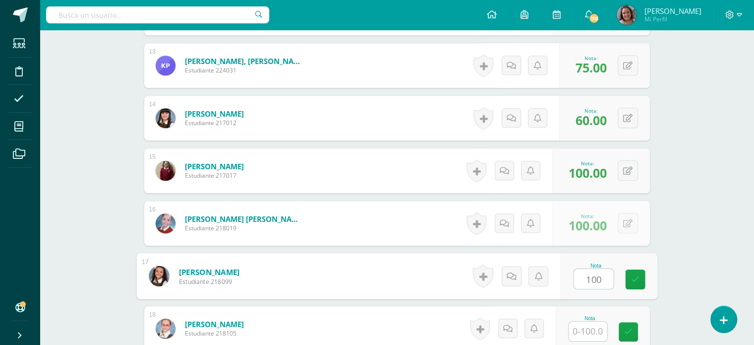
type input "100"
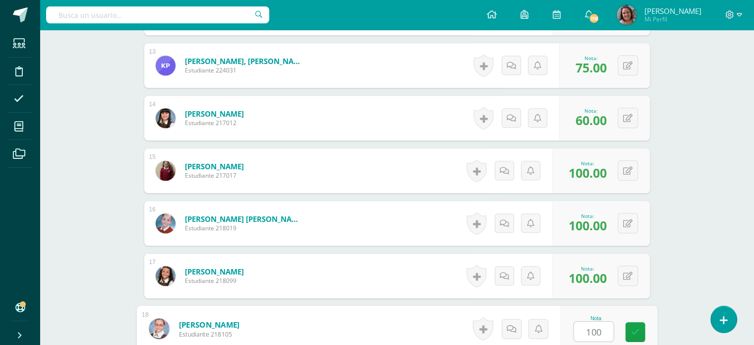
type input "100"
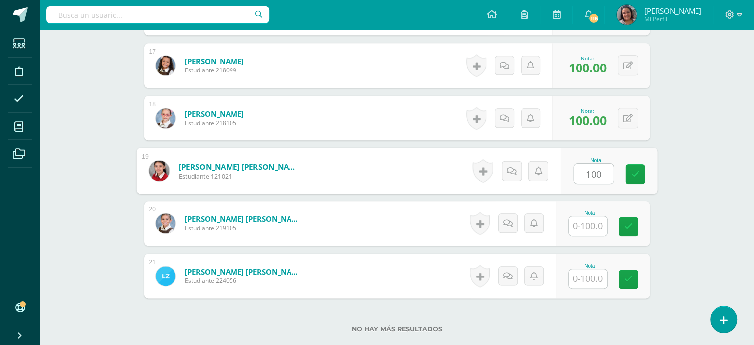
type input "100"
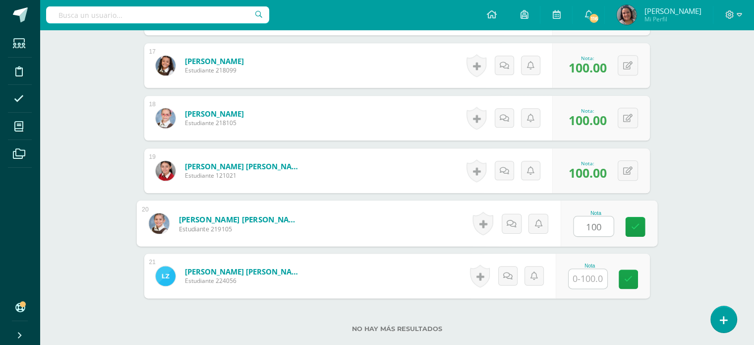
type input "100"
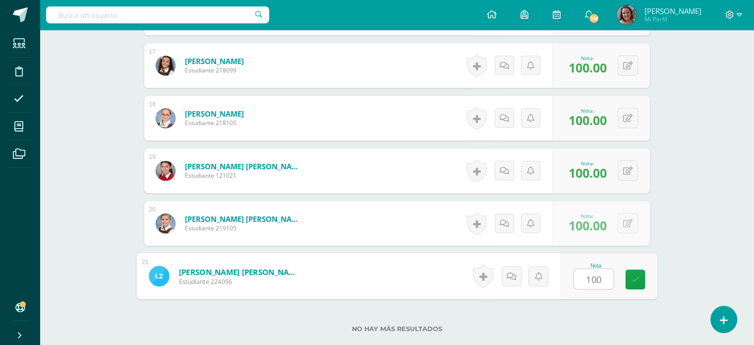
type input "100"
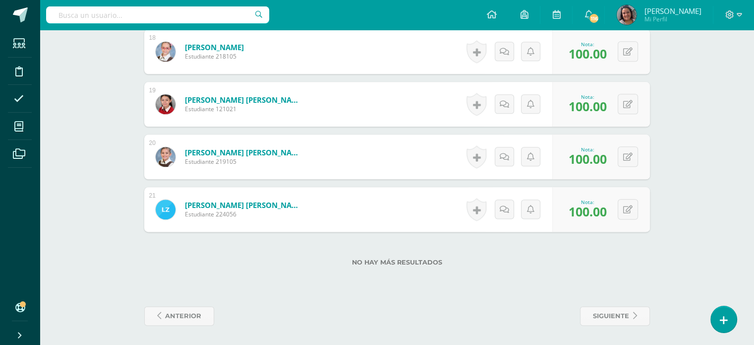
click at [627, 234] on div "No hay más resultados" at bounding box center [397, 255] width 506 height 46
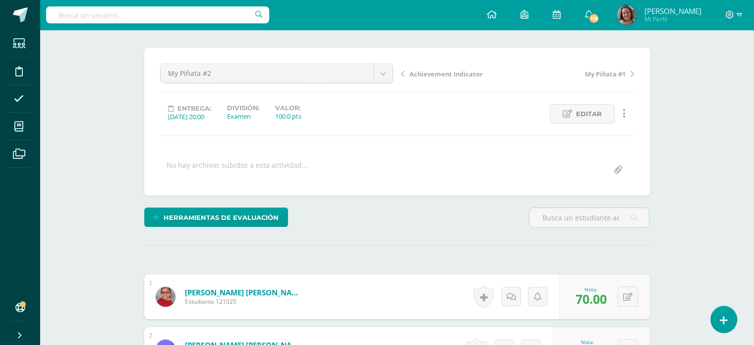
scroll to position [68, 0]
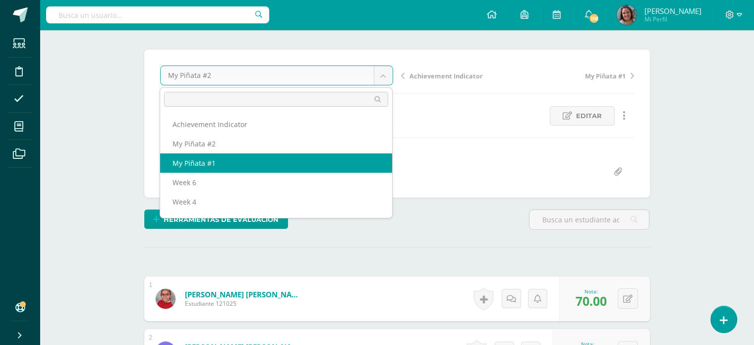
select select "/dashboard/teacher/grade-activity/204358/"
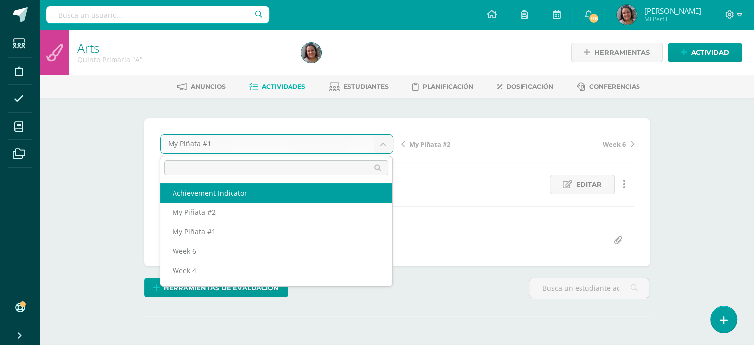
select select "/dashboard/teacher/grade-activity/204360/"
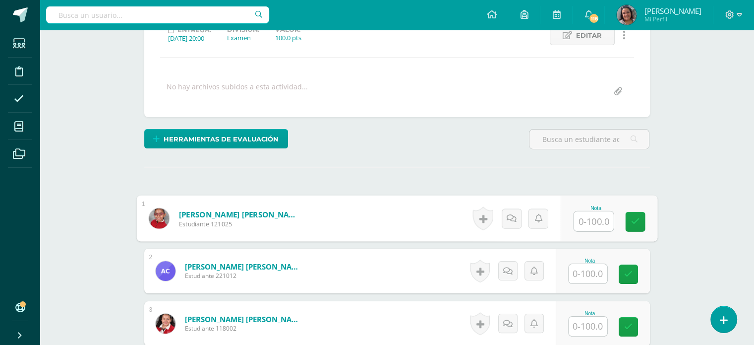
scroll to position [149, 0]
click at [576, 222] on input "text" at bounding box center [594, 221] width 40 height 20
type input "52"
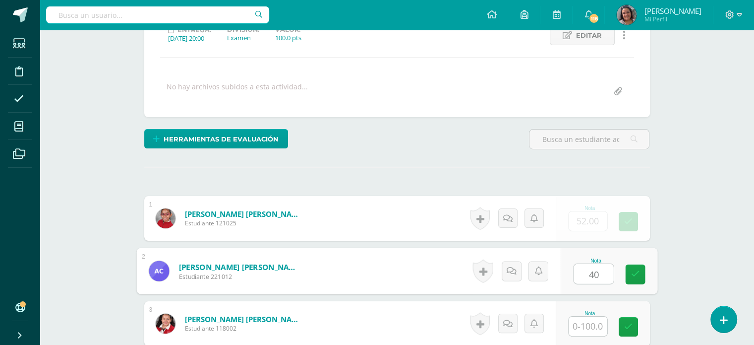
type input "40"
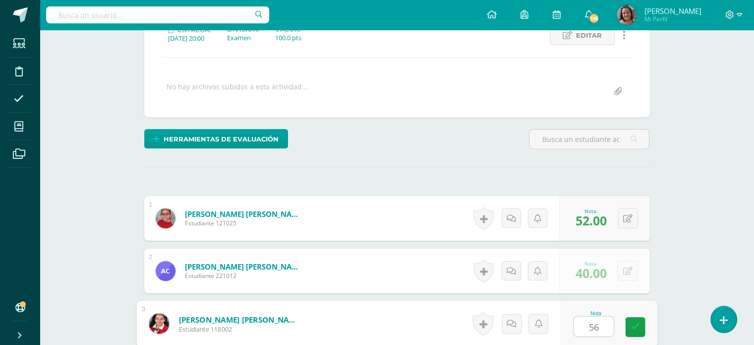
type input "56"
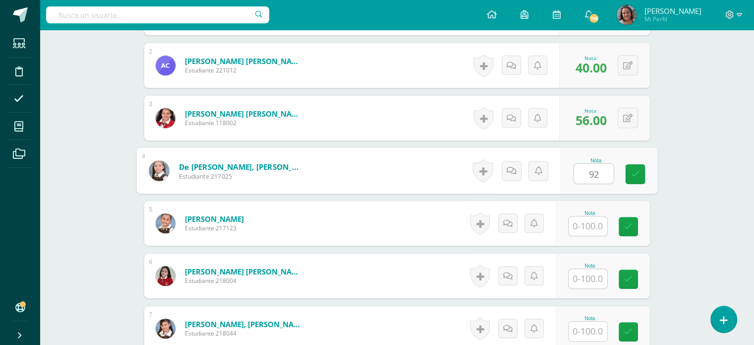
type input "92"
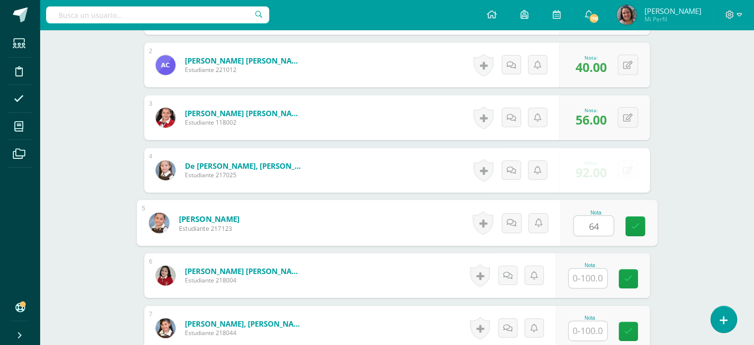
type input "64"
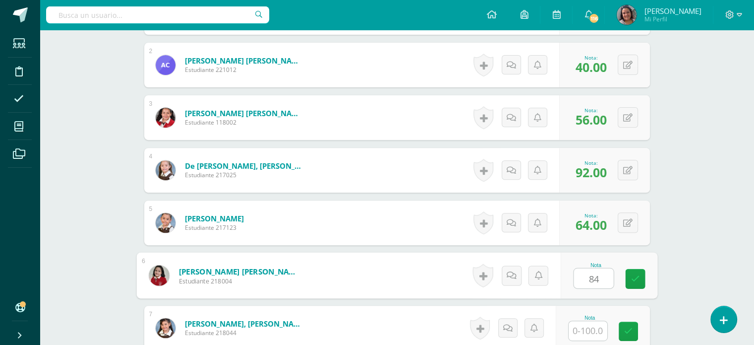
type input "84"
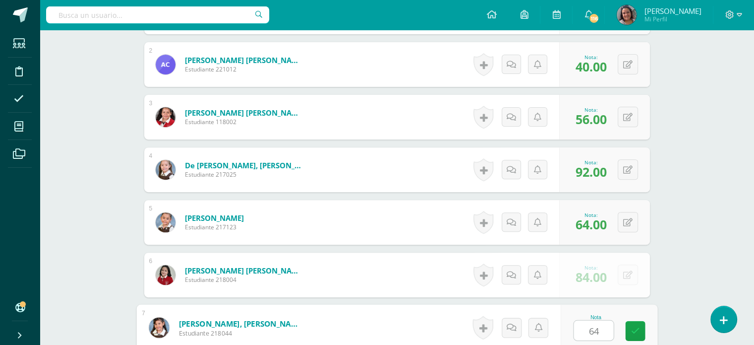
type input "64"
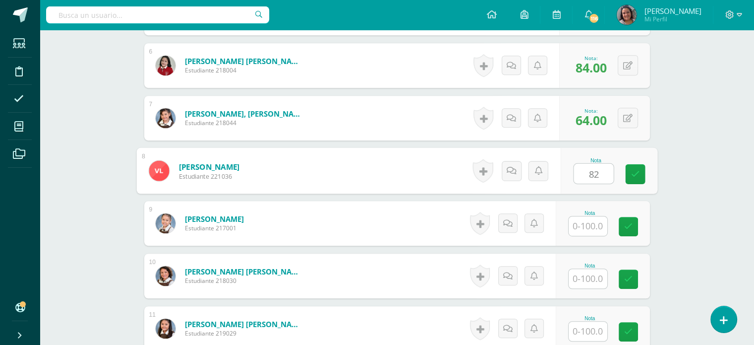
type input "82"
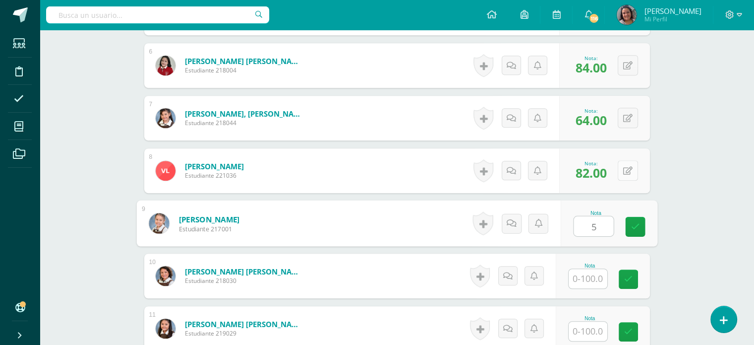
type input "5"
click at [629, 173] on button at bounding box center [628, 170] width 20 height 20
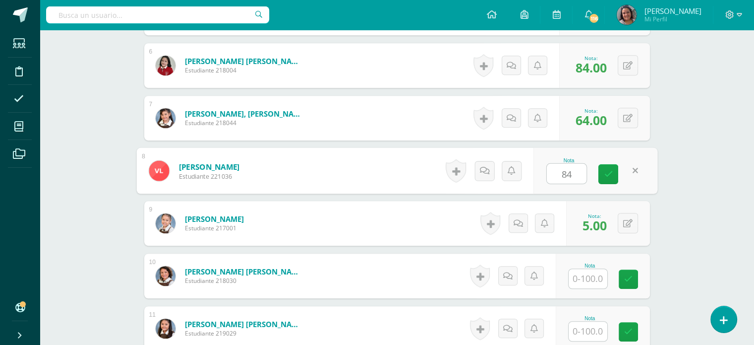
type input "84"
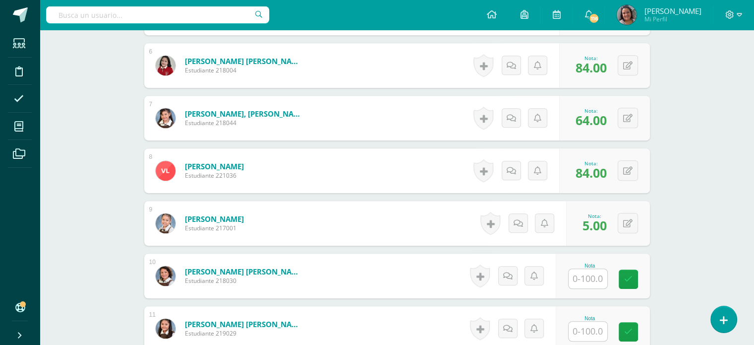
click at [608, 212] on div "Nota: 5.00" at bounding box center [595, 222] width 32 height 21
click at [621, 218] on div "0 Logros Logros obtenidos Aún no hay logros agregados Nota: 5.00" at bounding box center [614, 223] width 86 height 46
drag, startPoint x: 626, startPoint y: 221, endPoint x: 631, endPoint y: 218, distance: 5.4
click at [627, 221] on button at bounding box center [634, 223] width 21 height 21
type input "64"
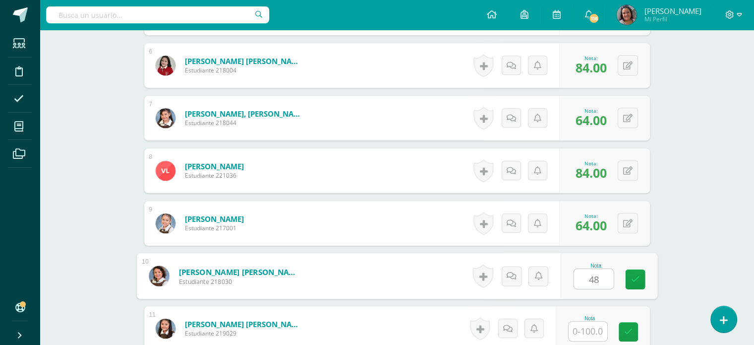
type input "48"
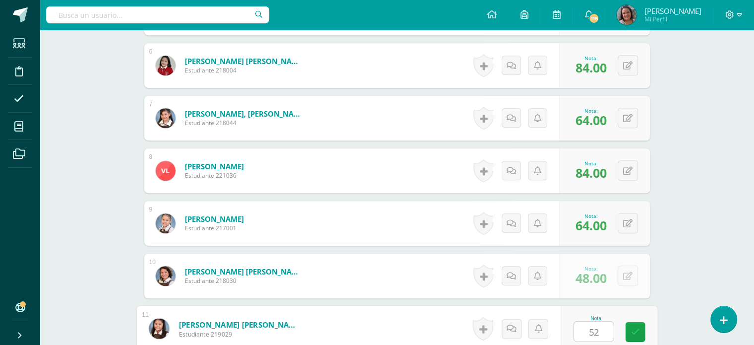
type input "52"
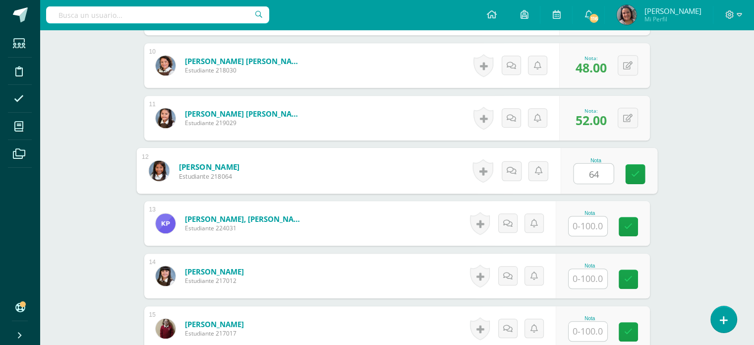
type input "64"
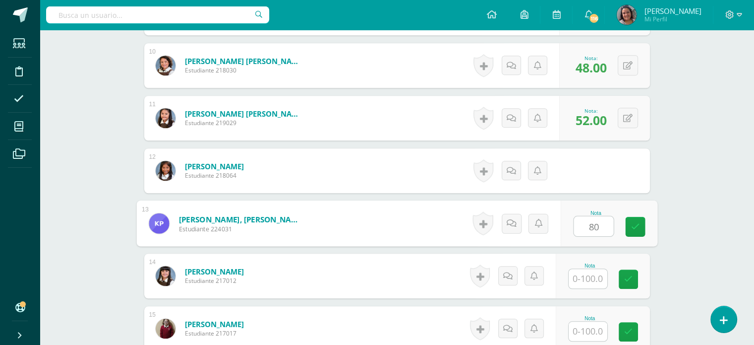
type input "80"
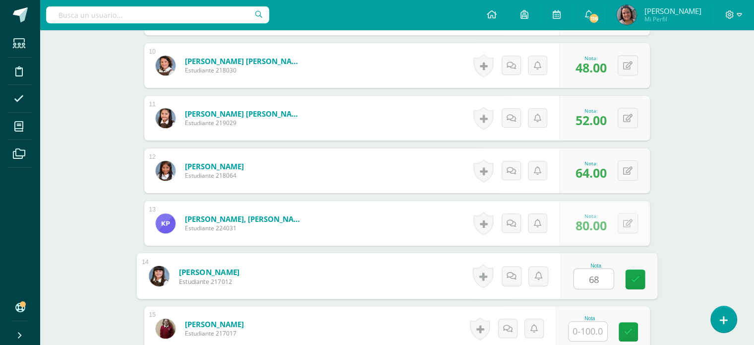
type input "68"
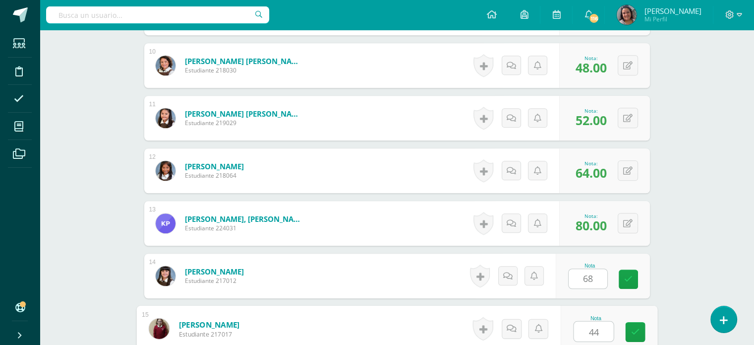
type input "44"
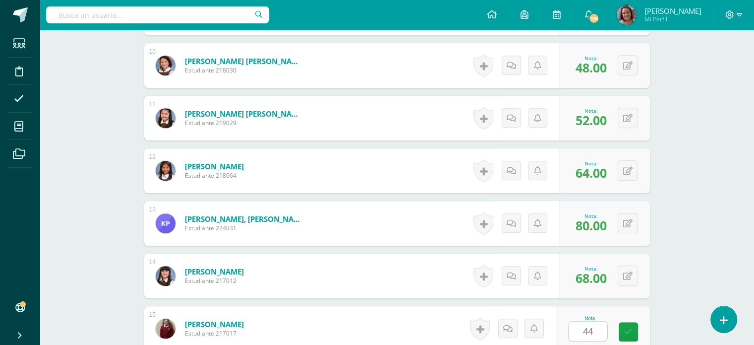
scroll to position [985, 0]
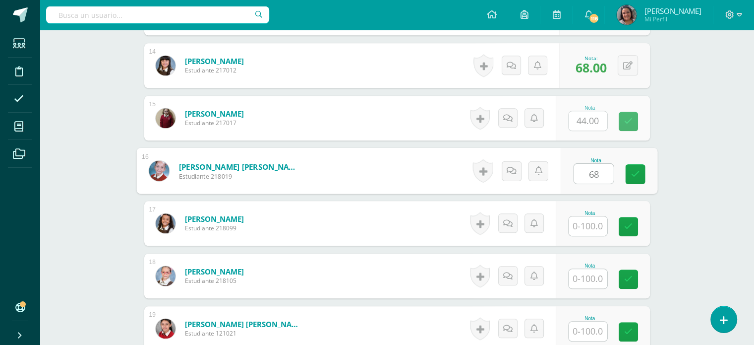
type input "68"
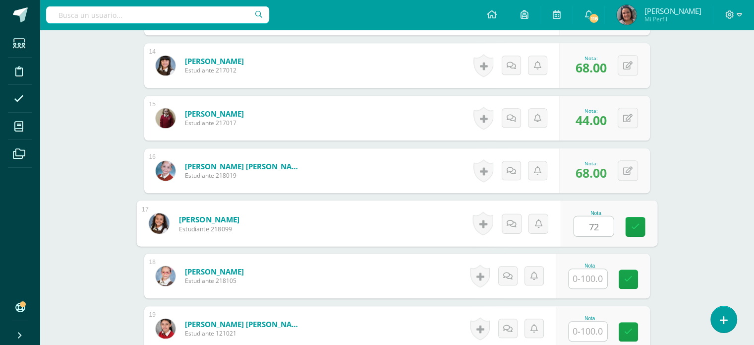
type input "72"
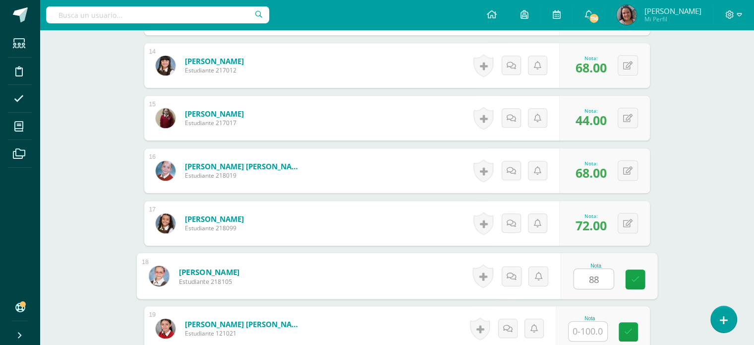
type input "88"
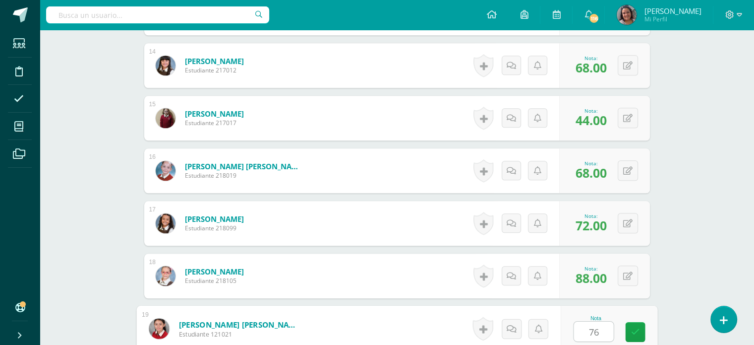
type input "76"
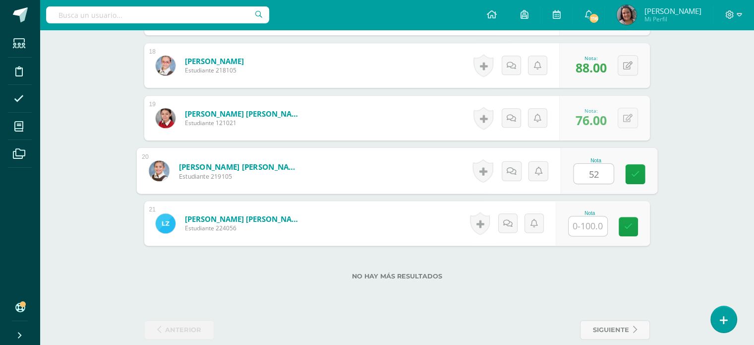
type input "52"
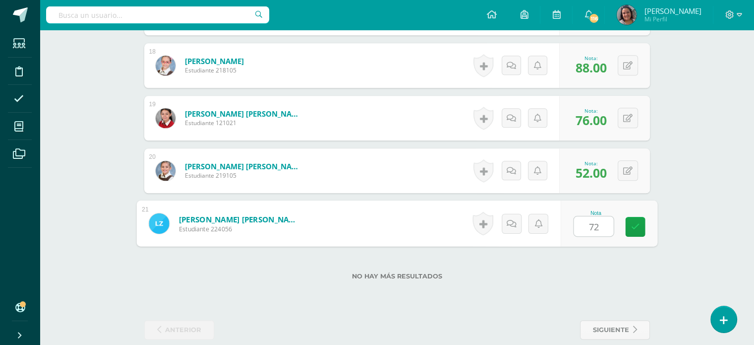
type input "72"
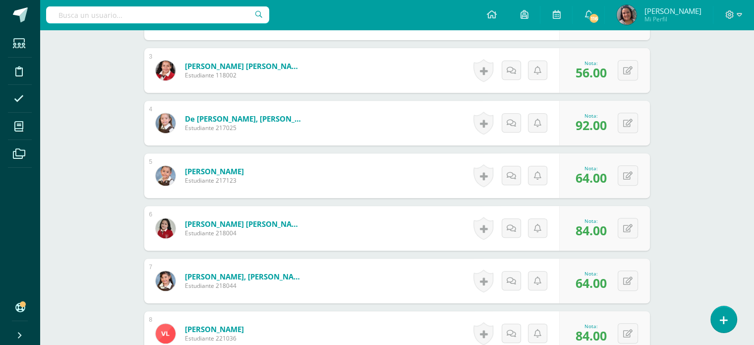
scroll to position [451, 0]
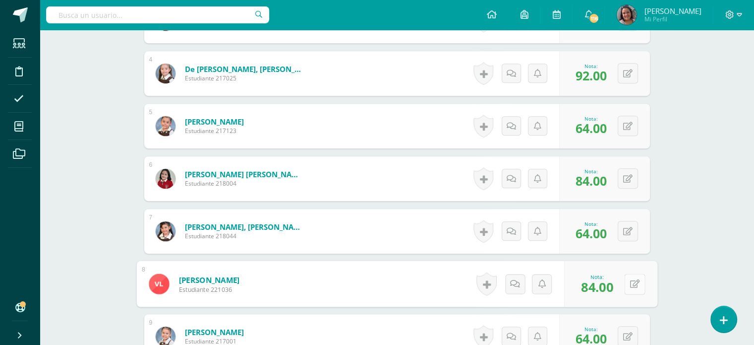
click at [624, 279] on button at bounding box center [634, 283] width 21 height 21
type input "48"
click at [631, 335] on icon at bounding box center [627, 336] width 9 height 8
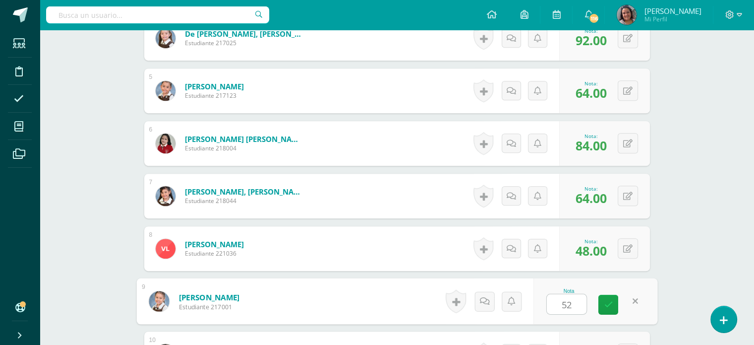
scroll to position [504, 0]
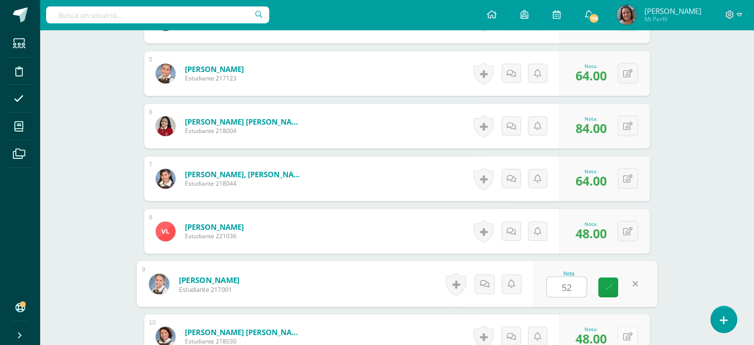
type input "52"
click at [637, 335] on button at bounding box center [628, 336] width 20 height 20
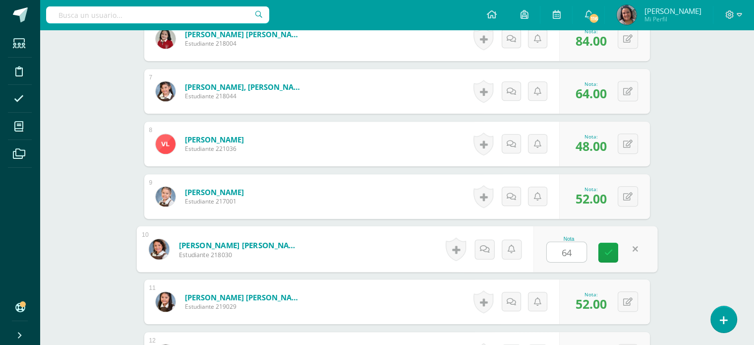
scroll to position [606, 0]
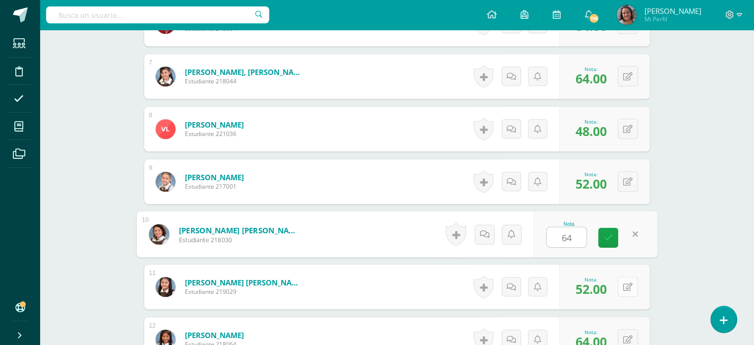
type input "64"
click at [627, 284] on button at bounding box center [628, 286] width 20 height 20
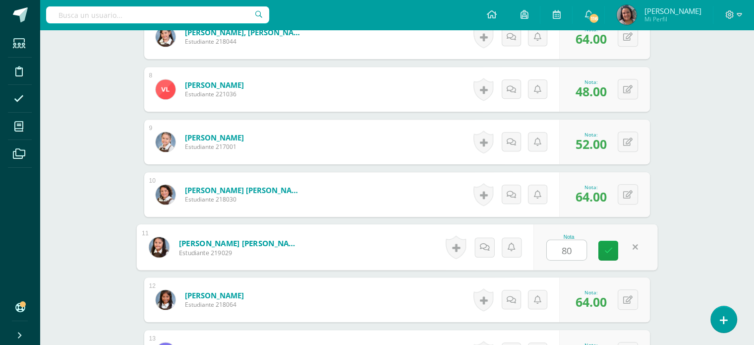
scroll to position [705, 0]
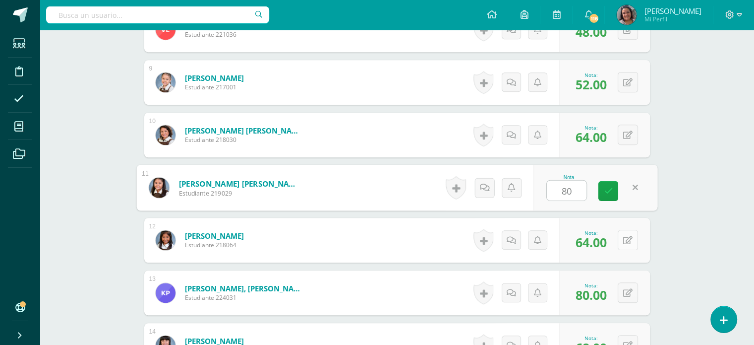
type input "80"
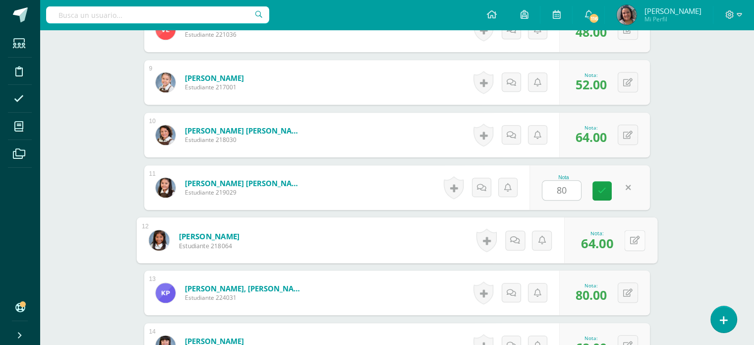
click at [630, 241] on icon at bounding box center [635, 239] width 10 height 8
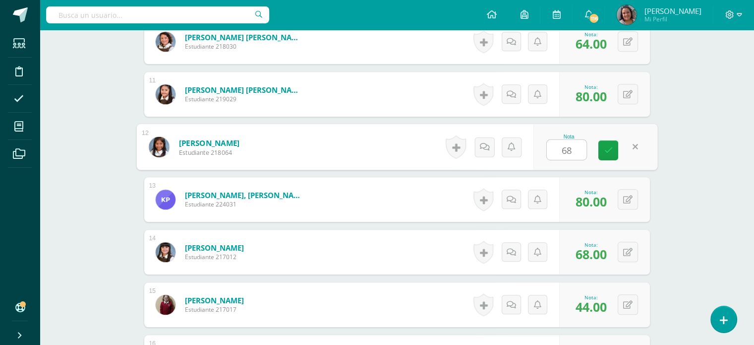
scroll to position [804, 0]
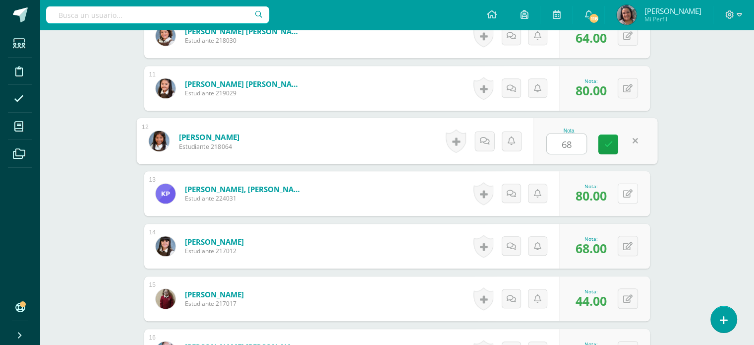
type input "68"
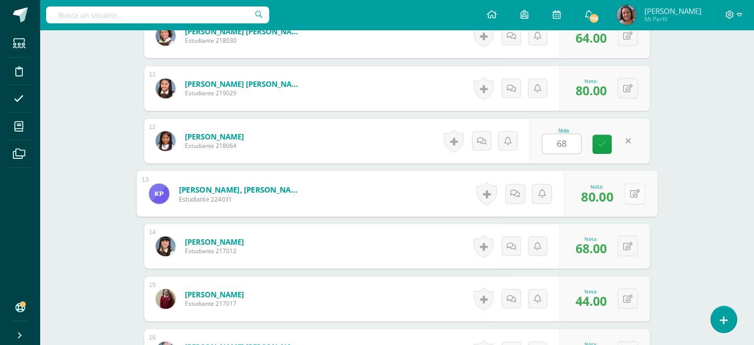
click at [626, 189] on button at bounding box center [634, 193] width 21 height 21
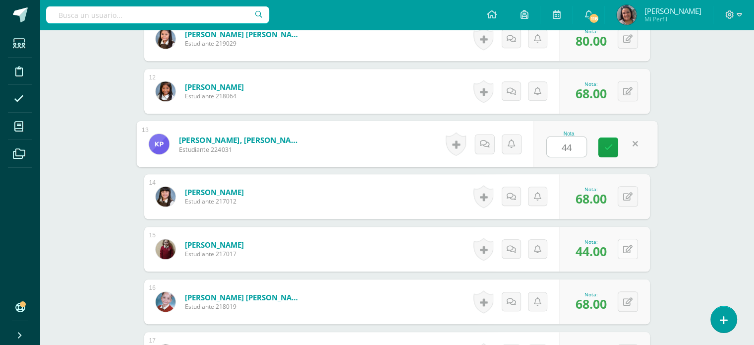
type input "44"
click at [632, 247] on icon at bounding box center [627, 249] width 9 height 8
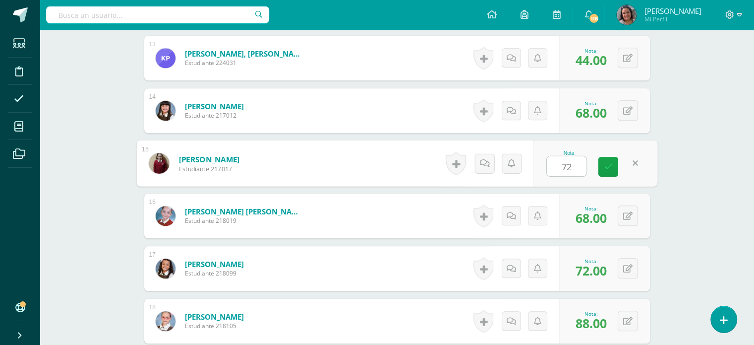
scroll to position [953, 0]
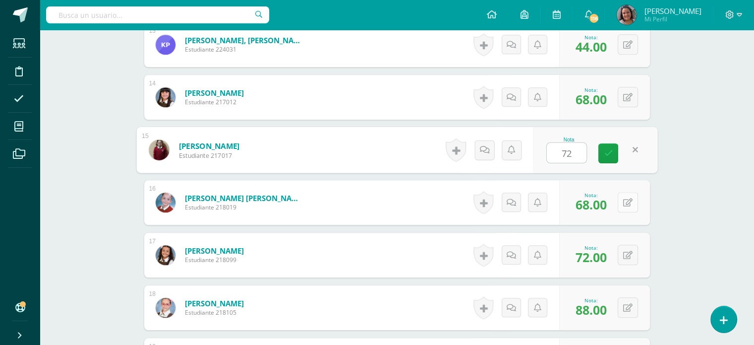
type input "72"
click at [630, 205] on icon at bounding box center [627, 202] width 9 height 8
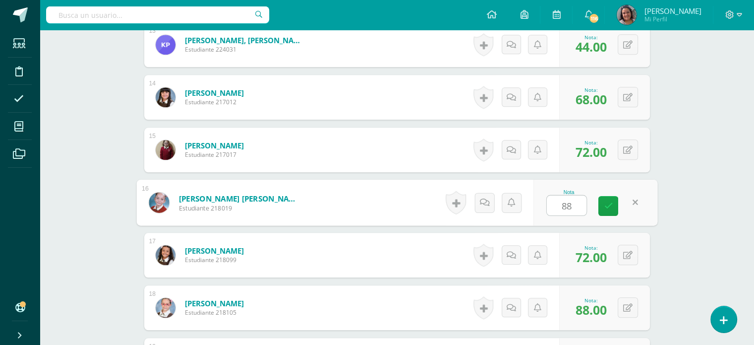
scroll to position [1002, 0]
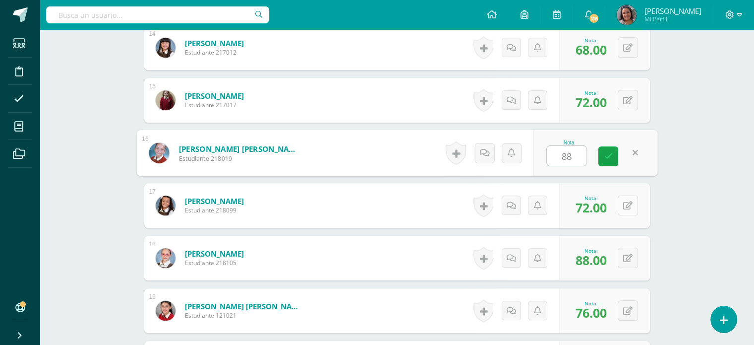
type input "88"
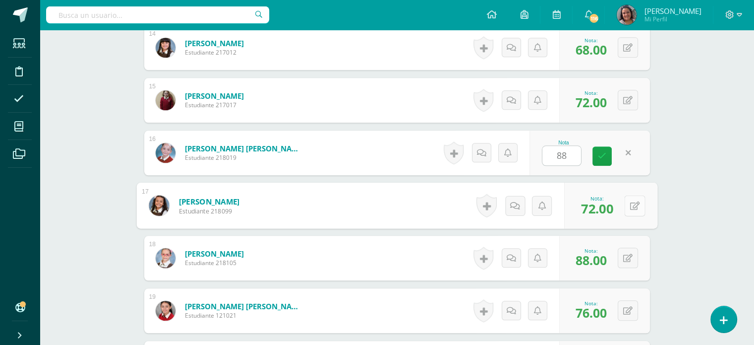
click at [630, 203] on icon at bounding box center [635, 205] width 10 height 8
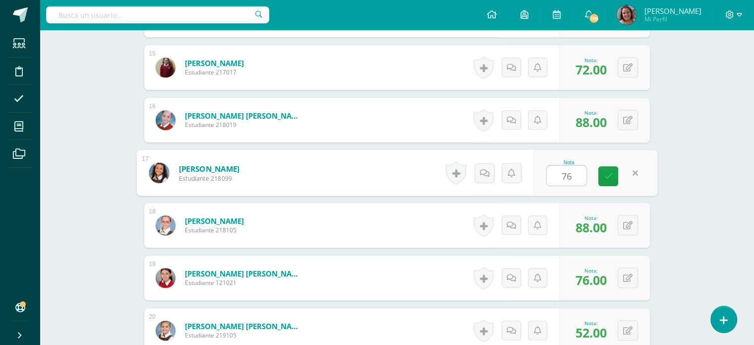
scroll to position [1052, 0]
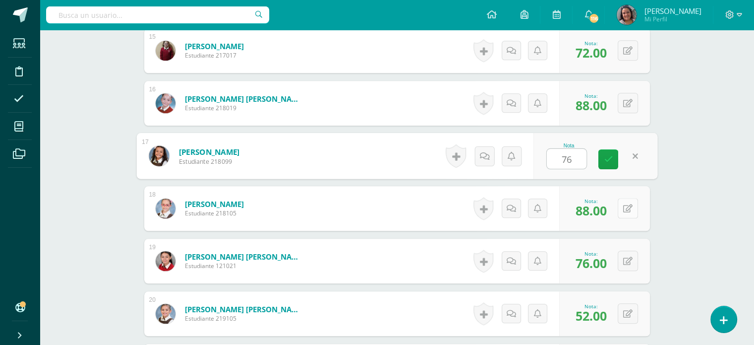
type input "76"
click at [627, 211] on button at bounding box center [628, 208] width 20 height 20
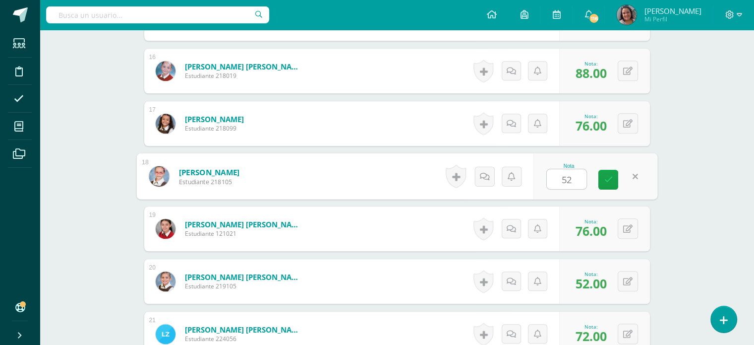
scroll to position [1102, 0]
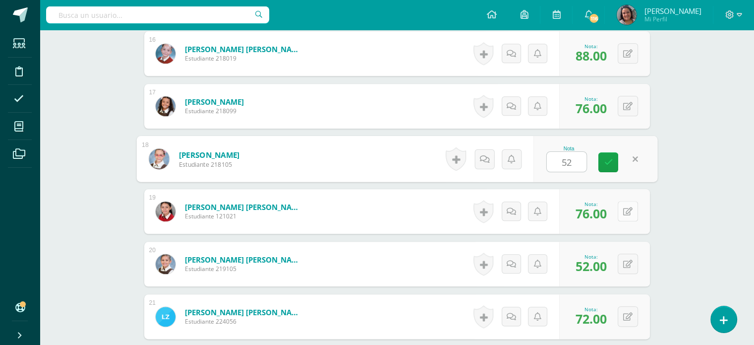
type input "52"
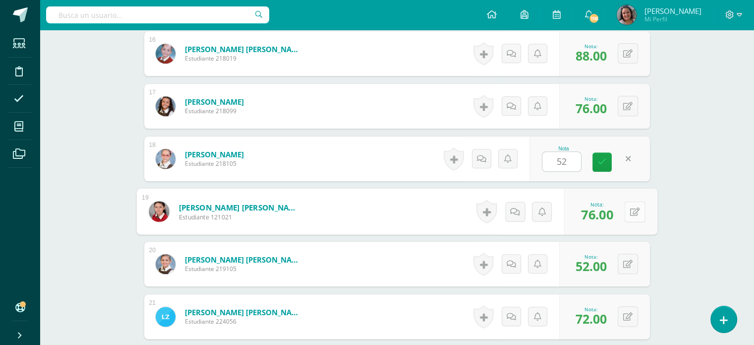
click at [630, 208] on icon at bounding box center [635, 211] width 10 height 8
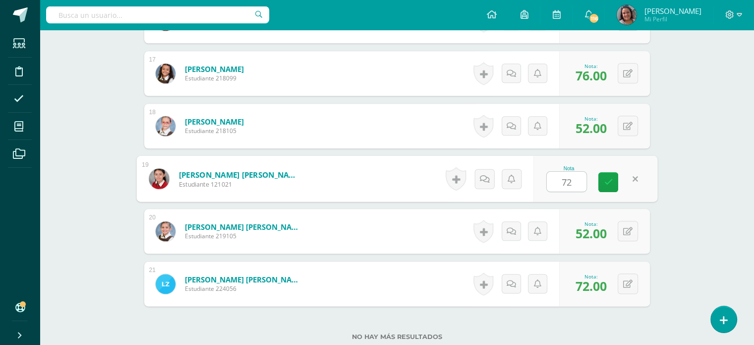
scroll to position [1151, 0]
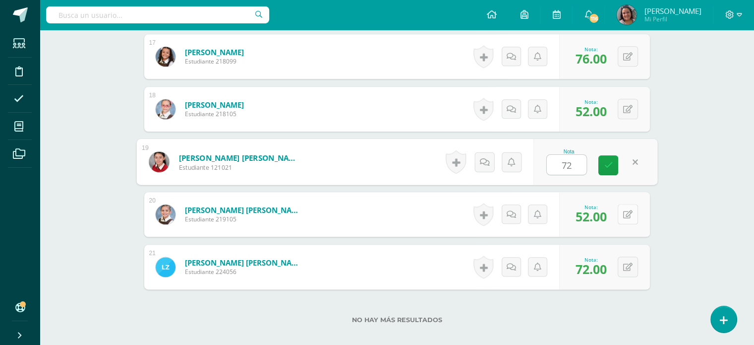
type input "72"
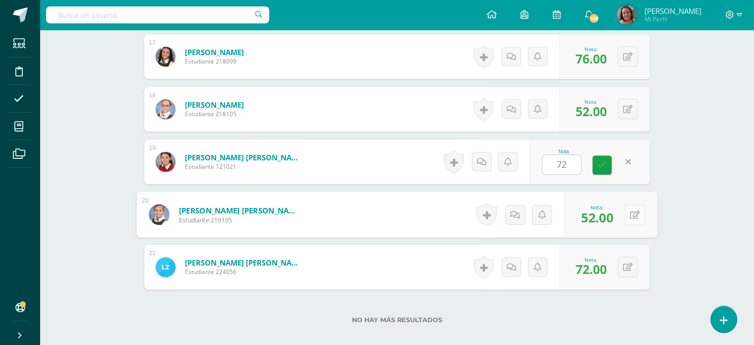
click at [626, 216] on button at bounding box center [634, 214] width 21 height 21
type input "100"
click at [633, 262] on button at bounding box center [628, 266] width 20 height 20
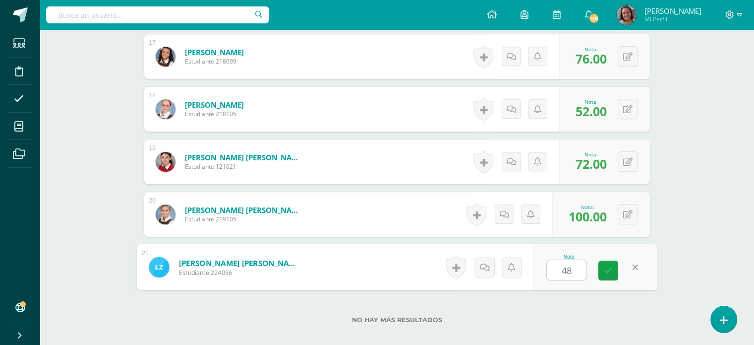
type input "48"
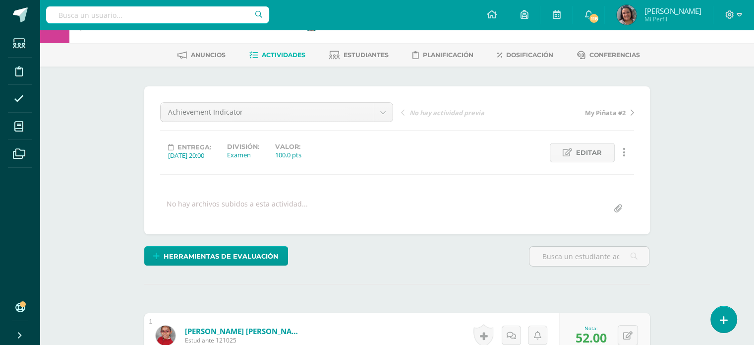
scroll to position [0, 0]
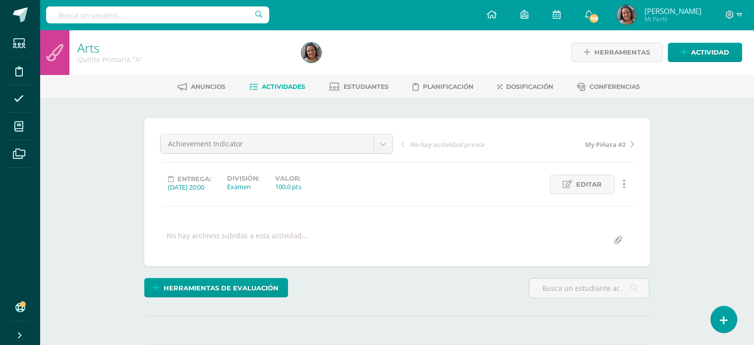
click at [271, 85] on span "Actividades" at bounding box center [284, 86] width 44 height 7
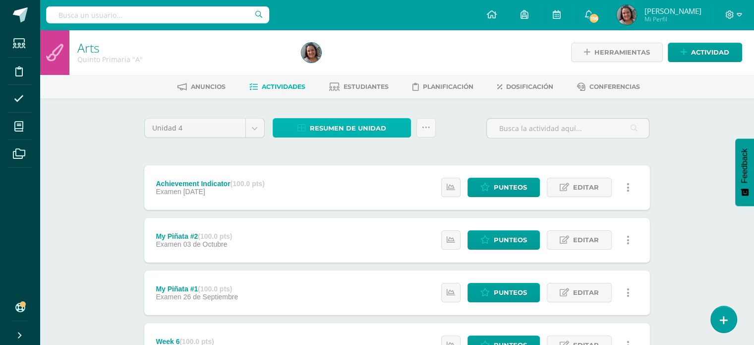
click at [309, 126] on link "Resumen de unidad" at bounding box center [342, 127] width 138 height 19
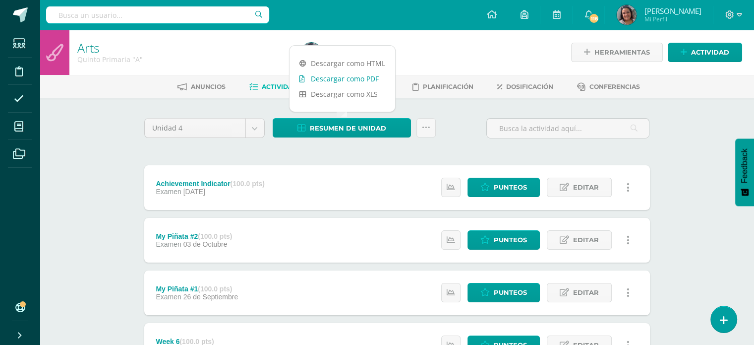
click at [310, 80] on link "Descargar como PDF" at bounding box center [343, 78] width 106 height 15
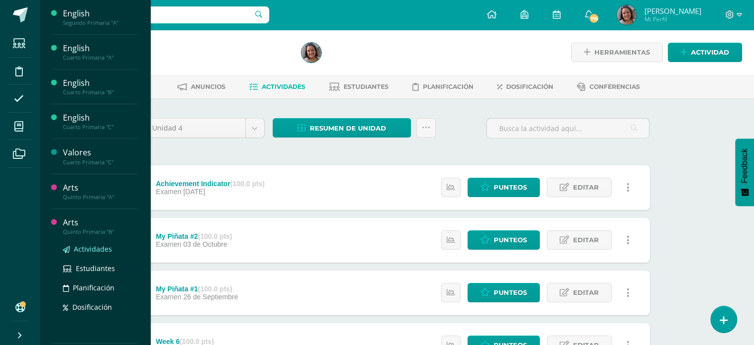
click at [98, 251] on span "Actividades" at bounding box center [93, 248] width 38 height 9
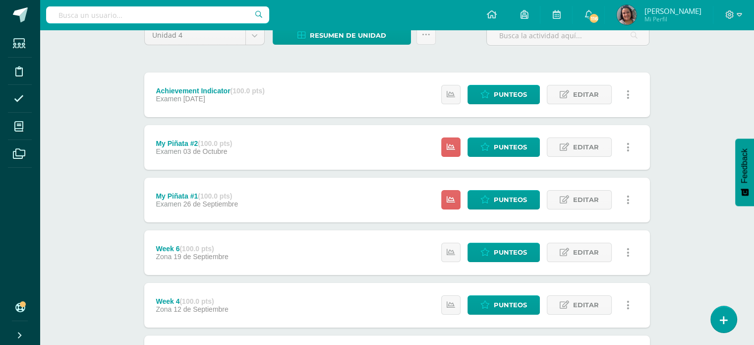
scroll to position [99, 0]
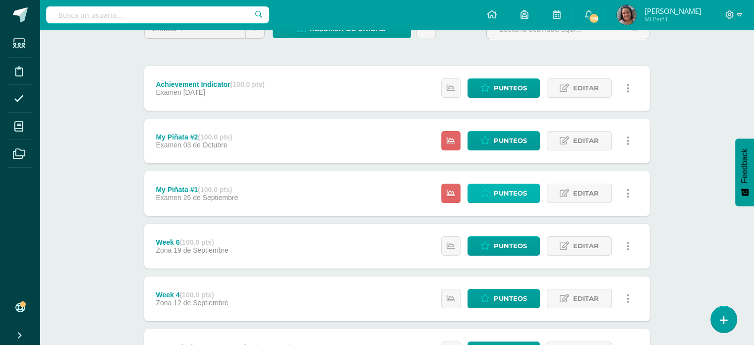
click at [522, 191] on span "Punteos" at bounding box center [510, 193] width 33 height 18
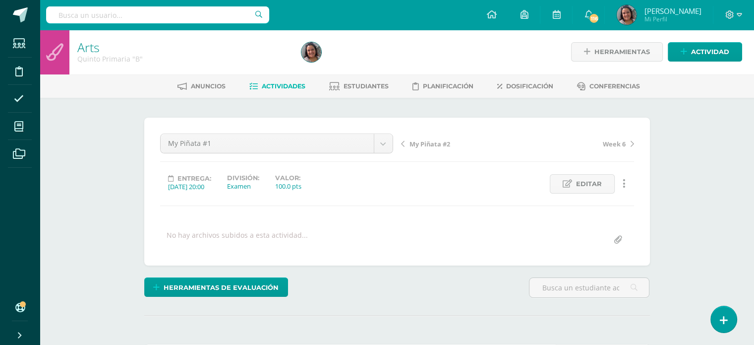
scroll to position [1, 0]
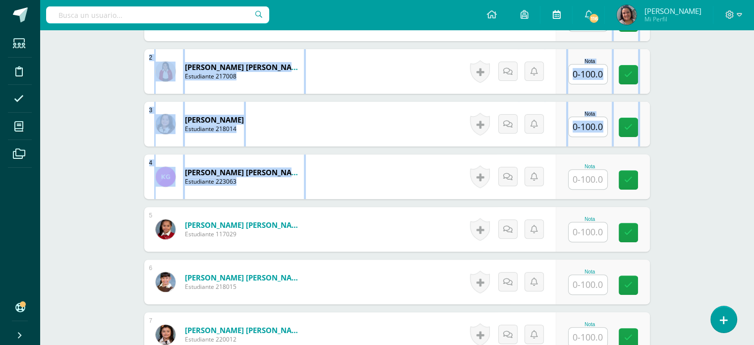
drag, startPoint x: 591, startPoint y: 160, endPoint x: 579, endPoint y: 16, distance: 144.3
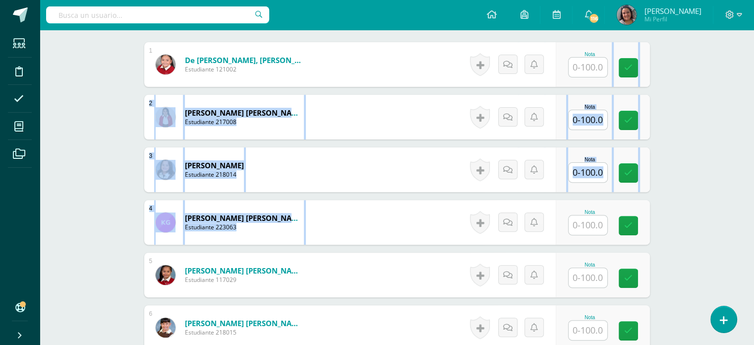
scroll to position [249, 0]
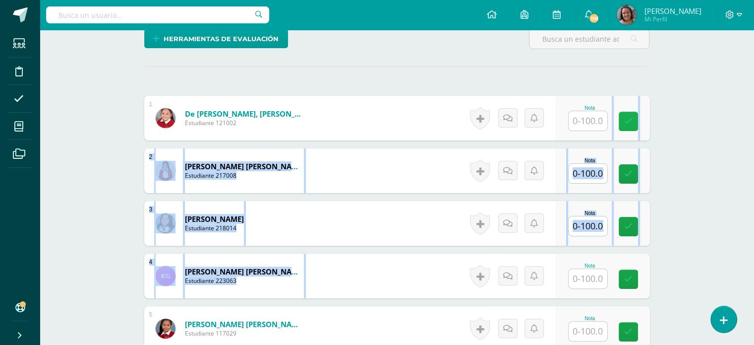
click at [636, 114] on link at bounding box center [628, 121] width 19 height 19
drag, startPoint x: 700, startPoint y: 113, endPoint x: 589, endPoint y: 118, distance: 110.7
click at [584, 121] on input "text" at bounding box center [588, 120] width 39 height 19
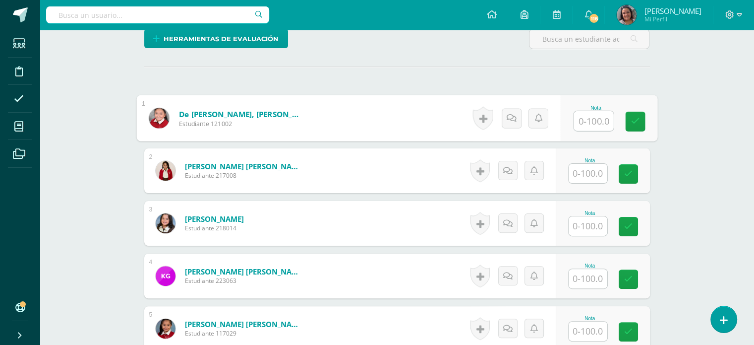
click at [580, 117] on input "text" at bounding box center [594, 121] width 40 height 20
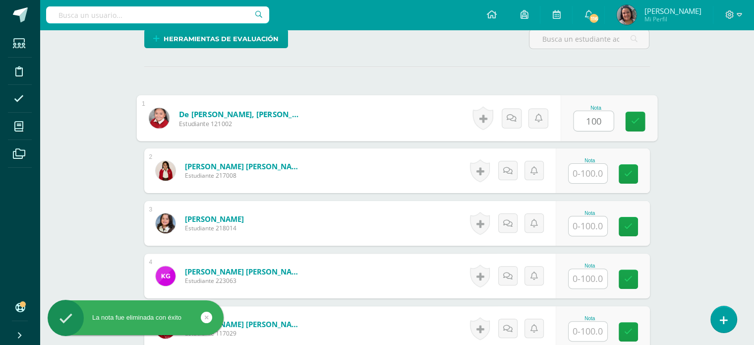
type input "100"
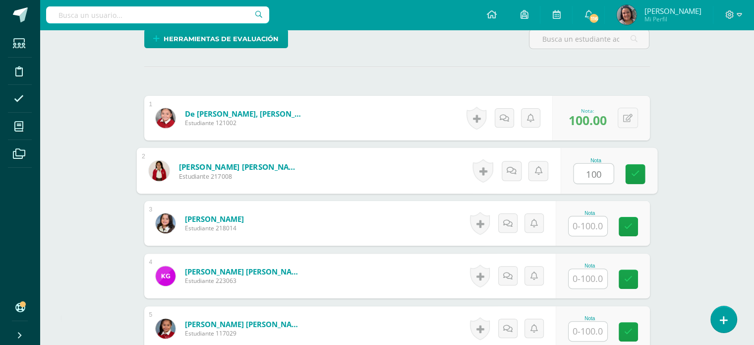
type input "100"
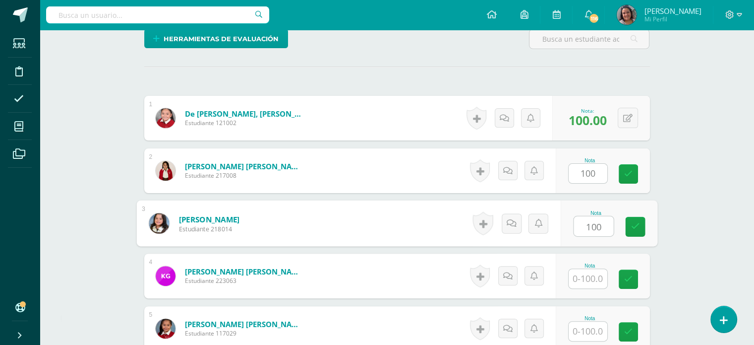
type input "100"
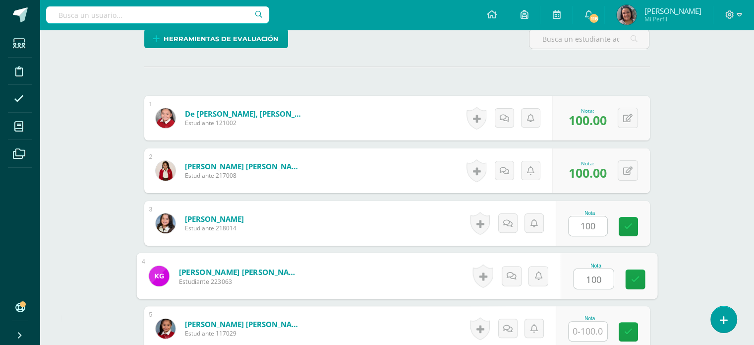
type input "100"
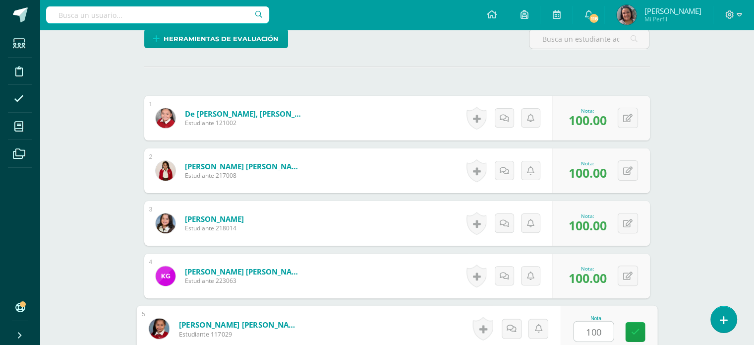
type input "100"
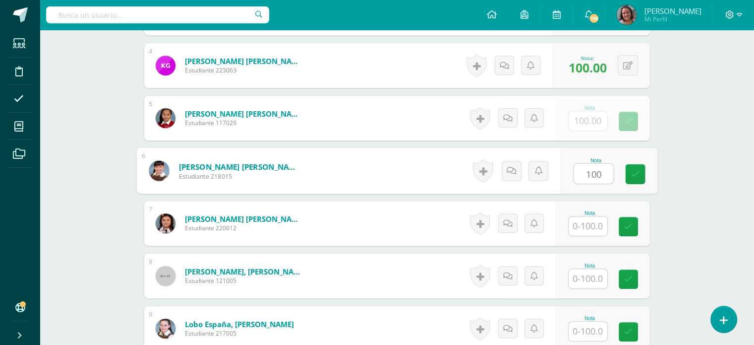
type input "100"
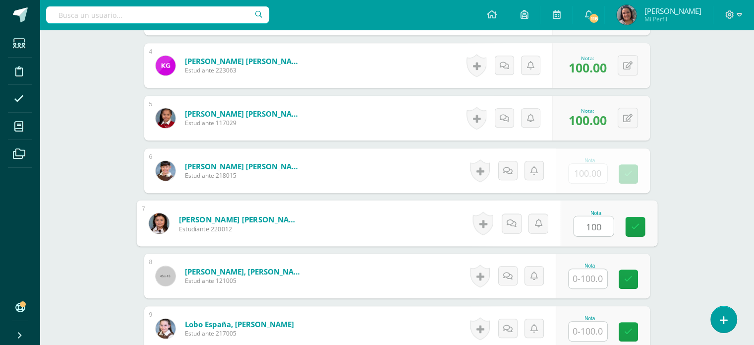
type input "100"
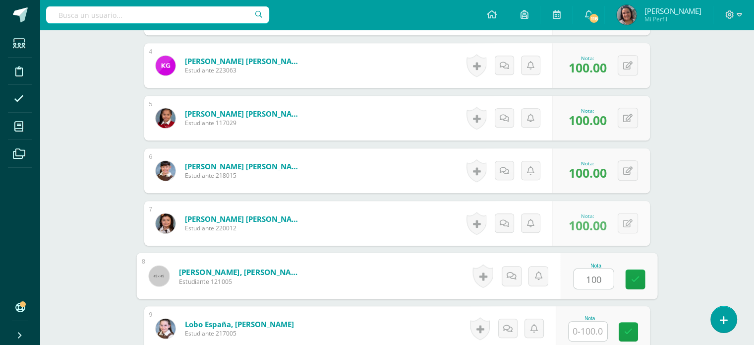
type input "100"
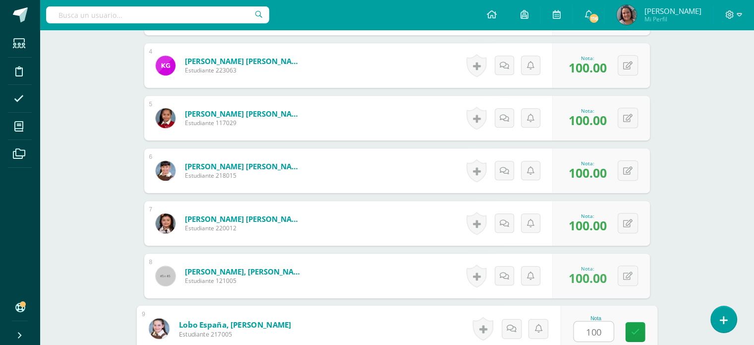
type input "100"
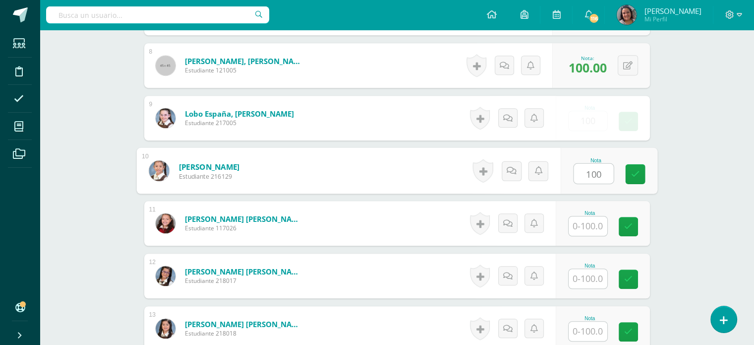
type input "100"
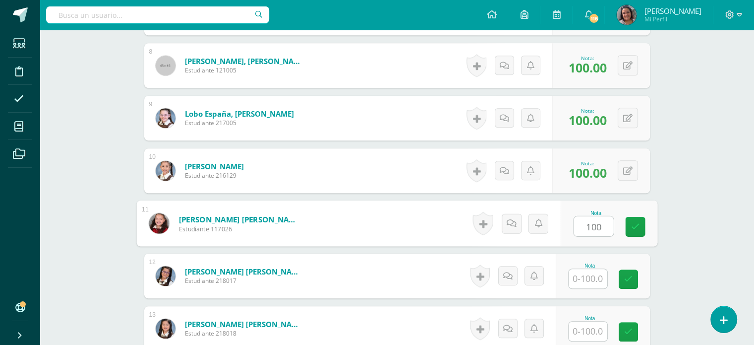
type input "100"
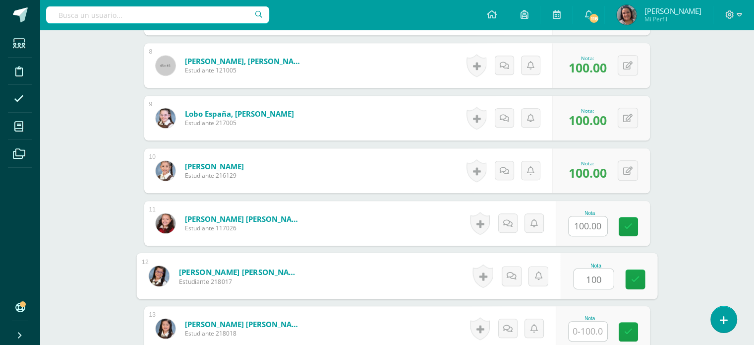
type input "100"
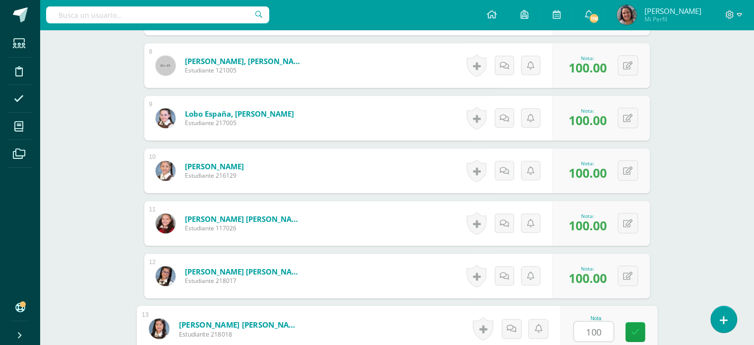
type input "100"
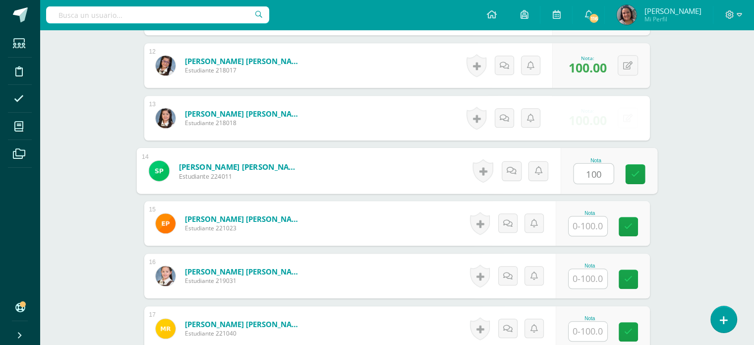
type input "100"
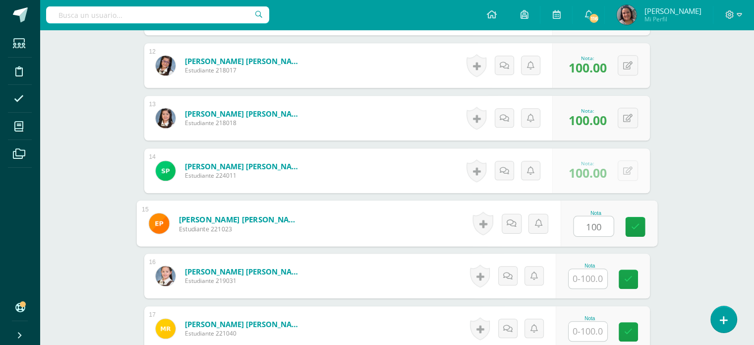
type input "100"
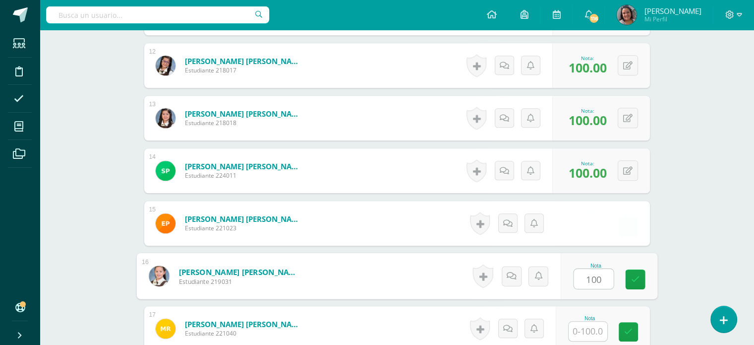
type input "100"
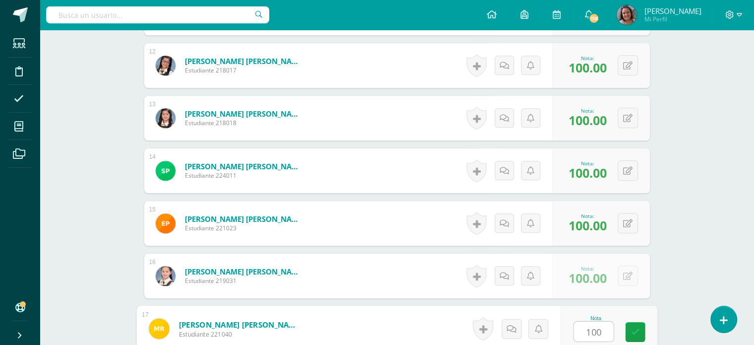
type input "100"
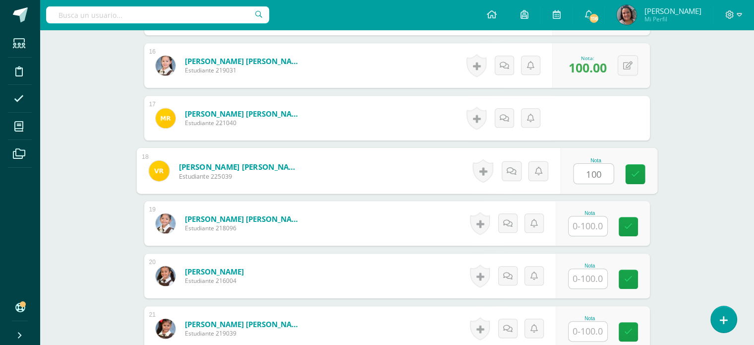
type input "100"
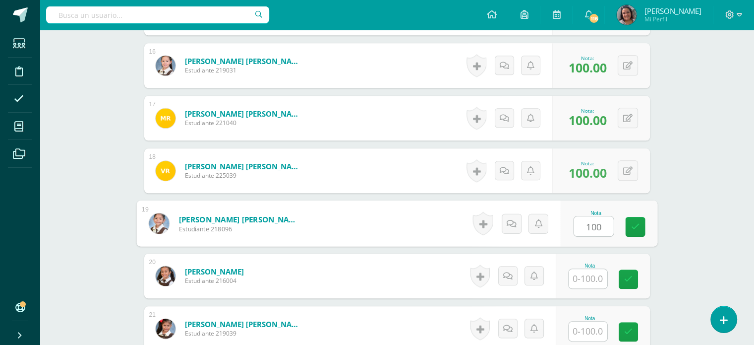
type input "100"
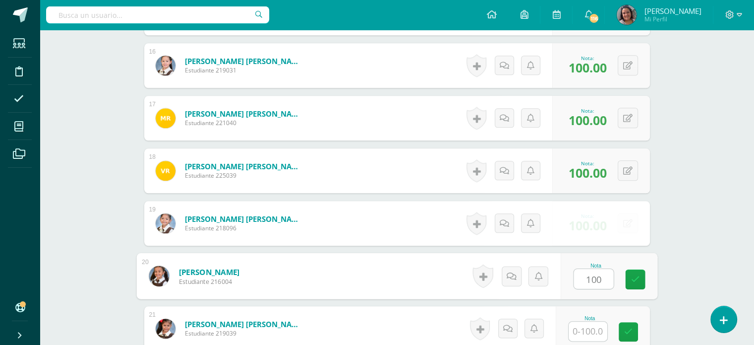
type input "100"
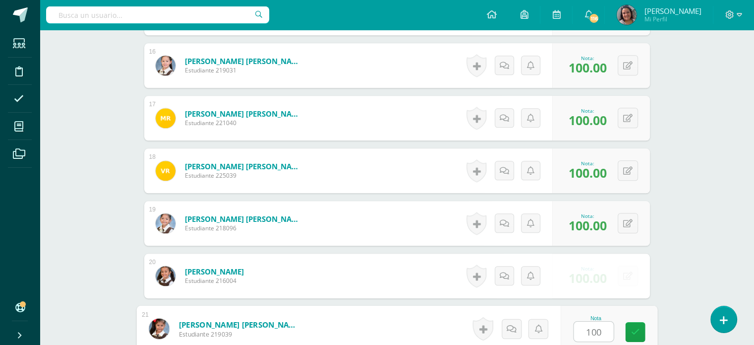
type input "100"
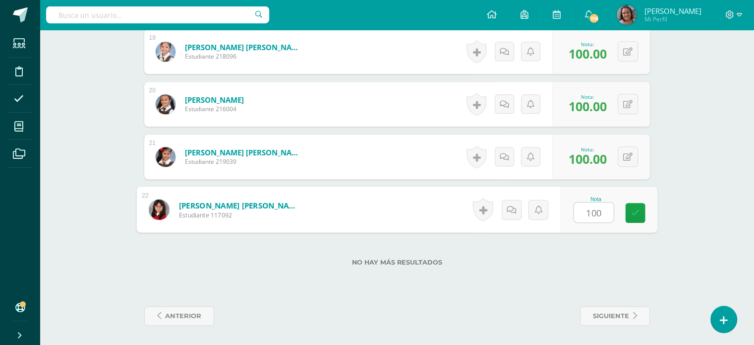
type input "100"
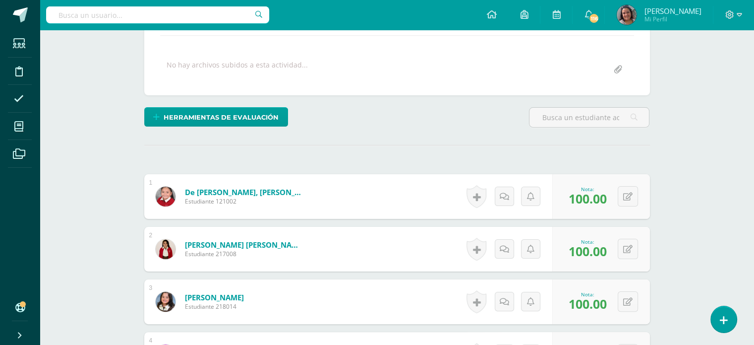
scroll to position [0, 0]
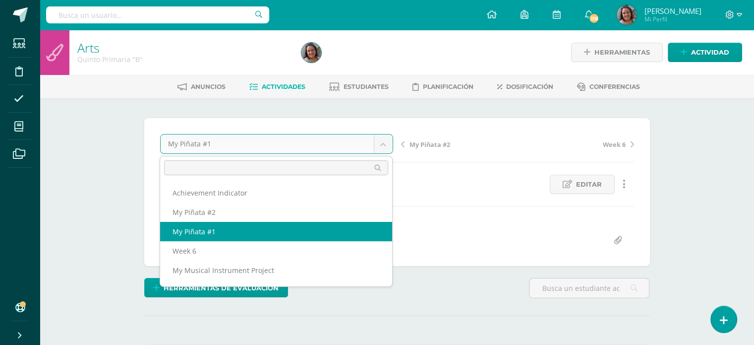
drag, startPoint x: 383, startPoint y: 145, endPoint x: 373, endPoint y: 147, distance: 10.1
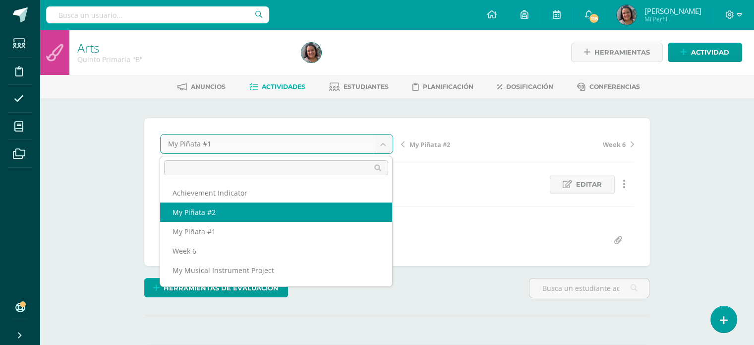
select select "/dashboard/teacher/grade-activity/204363/"
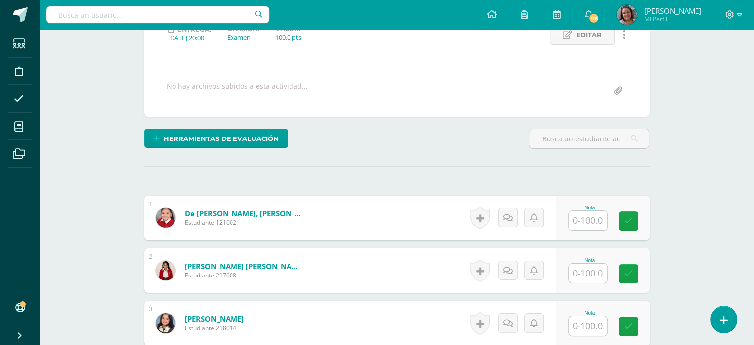
scroll to position [150, 0]
click at [582, 220] on input "text" at bounding box center [588, 219] width 39 height 19
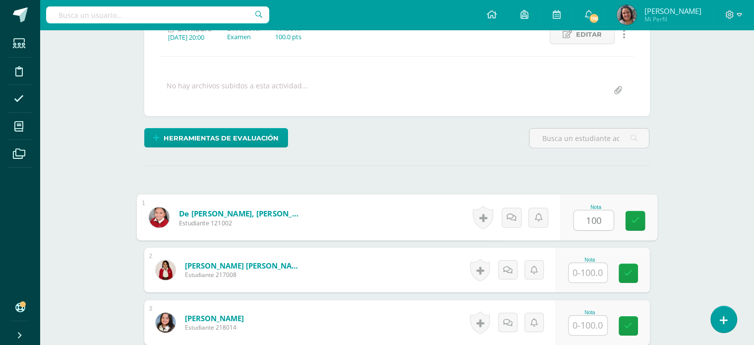
type input "100"
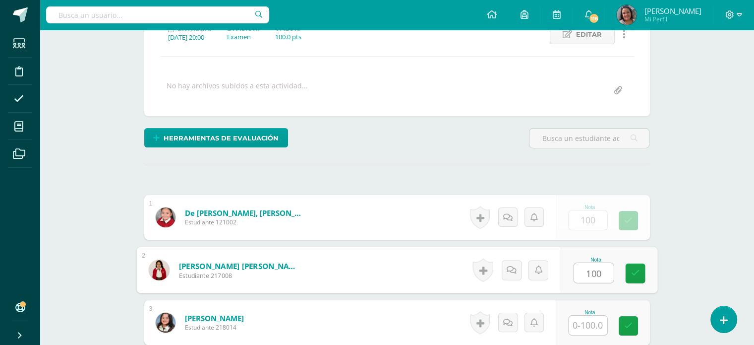
type input "100"
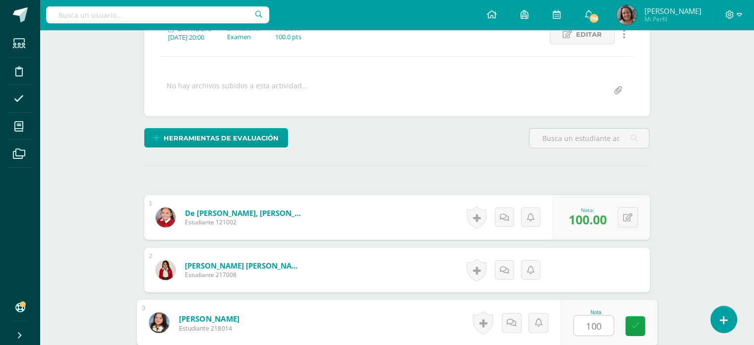
type input "100"
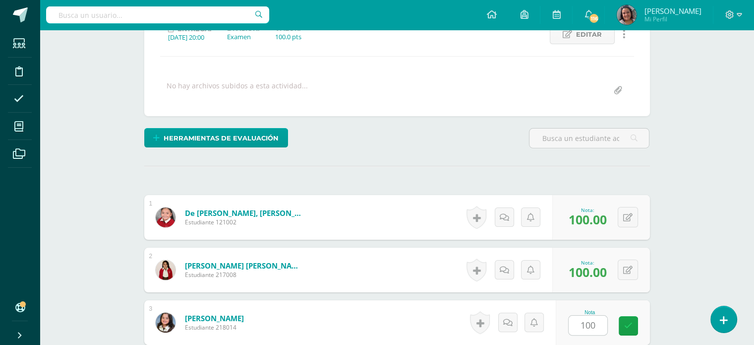
scroll to position [354, 0]
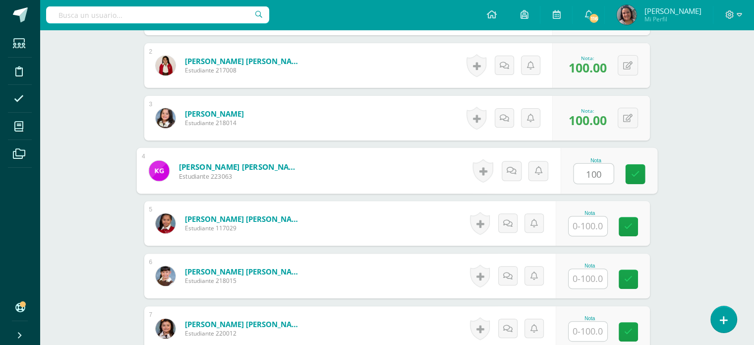
type input "100"
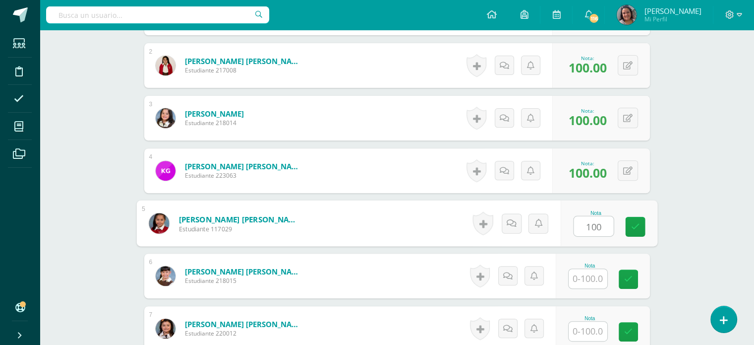
type input "100"
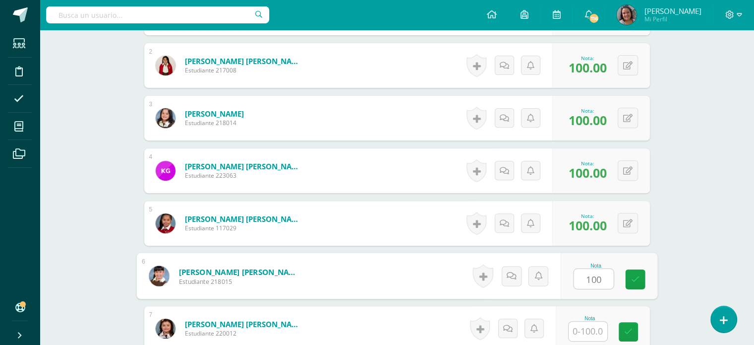
type input "100"
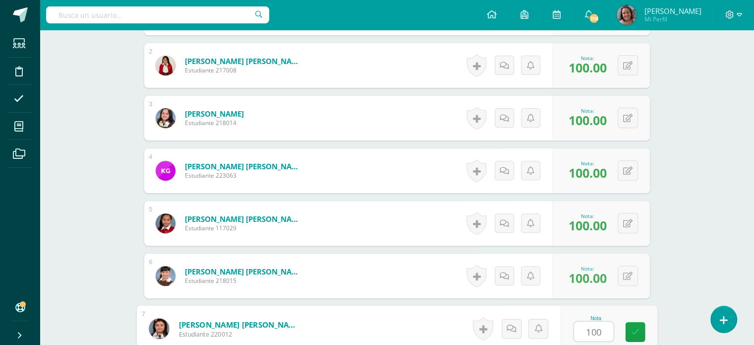
type input "100"
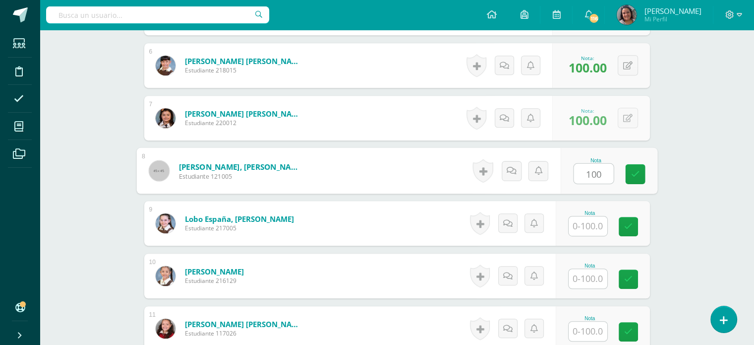
type input "100"
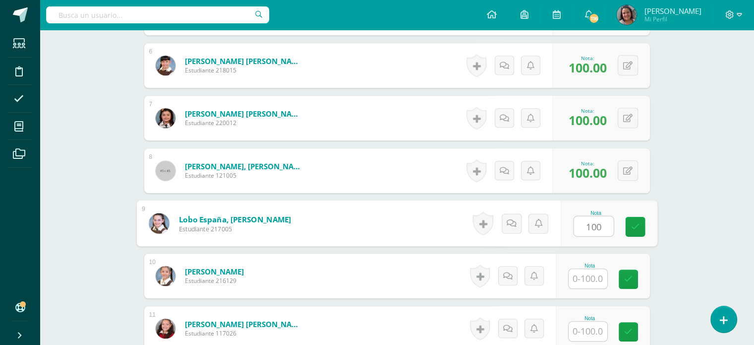
type input "100"
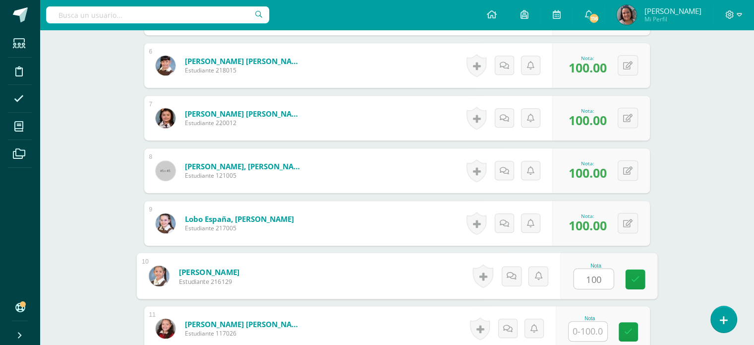
type input "100"
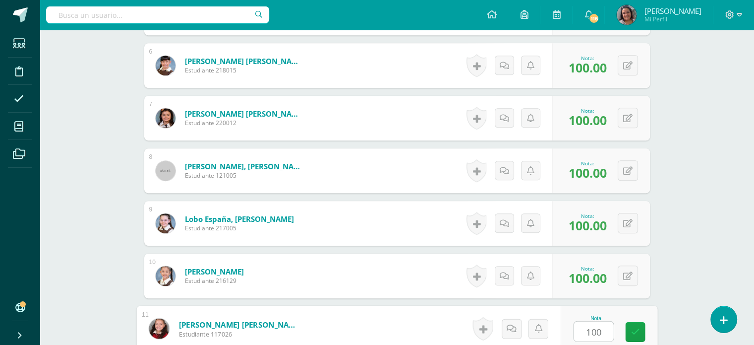
type input "100"
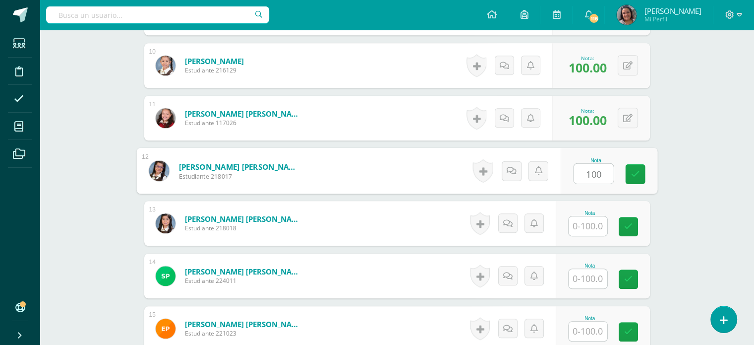
type input "100"
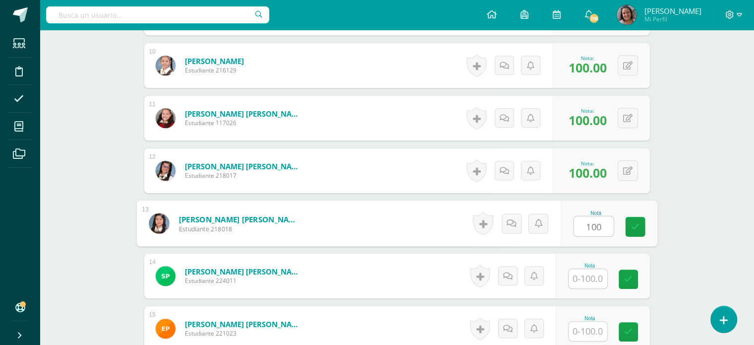
type input "100"
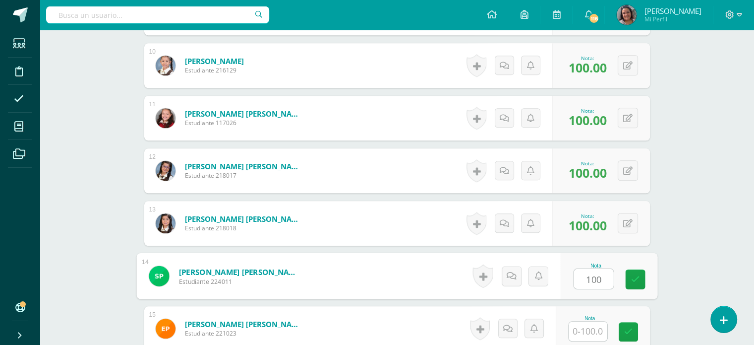
type input "100"
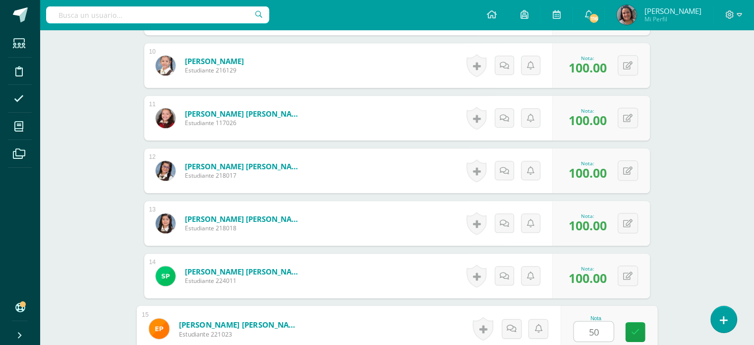
type input "50"
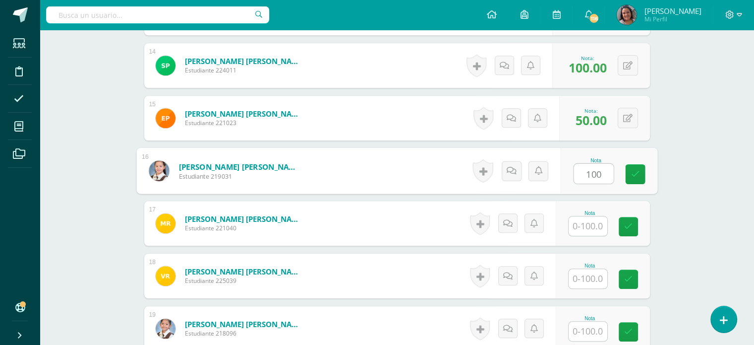
type input "100"
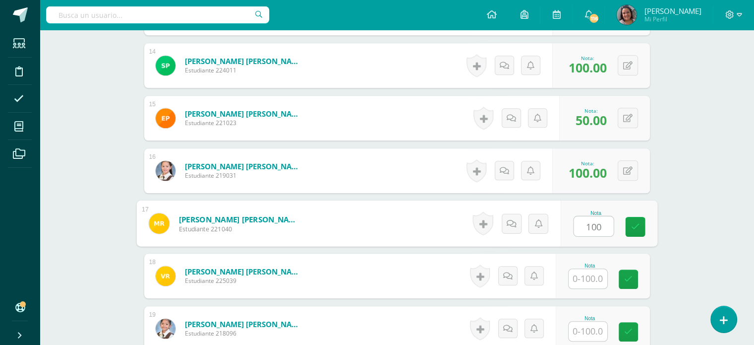
type input "100"
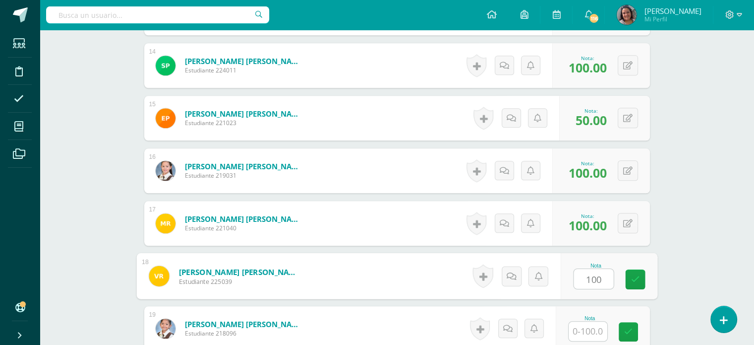
type input "100"
click at [626, 269] on button at bounding box center [634, 275] width 21 height 21
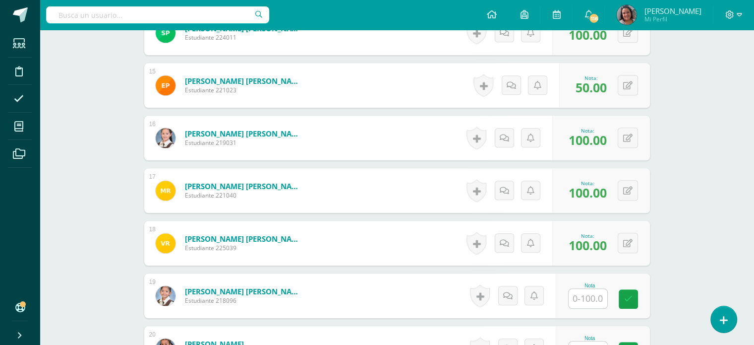
scroll to position [1034, 0]
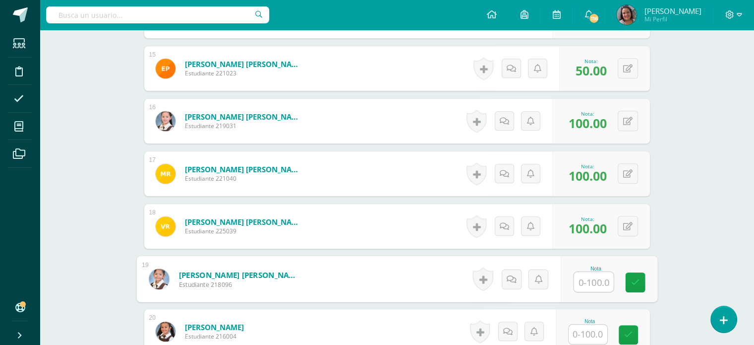
click at [598, 281] on input "text" at bounding box center [594, 282] width 40 height 20
type input "75"
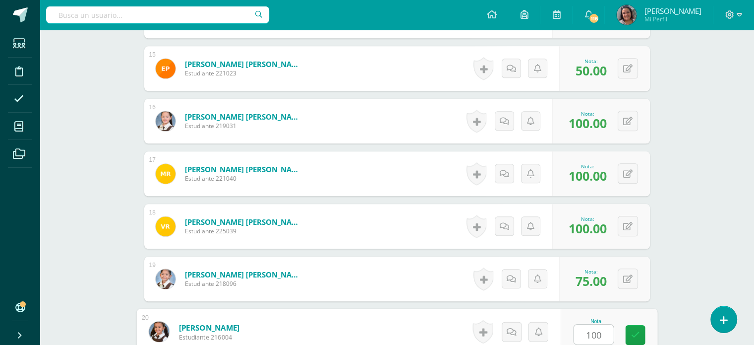
type input "100"
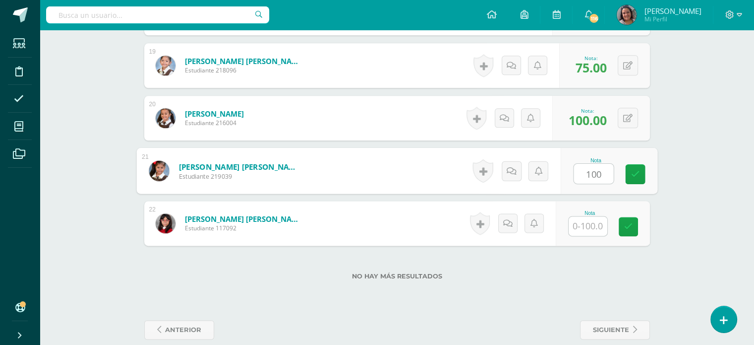
type input "100"
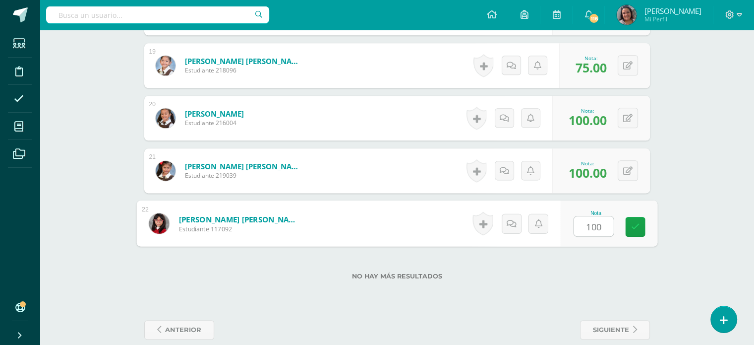
type input "100"
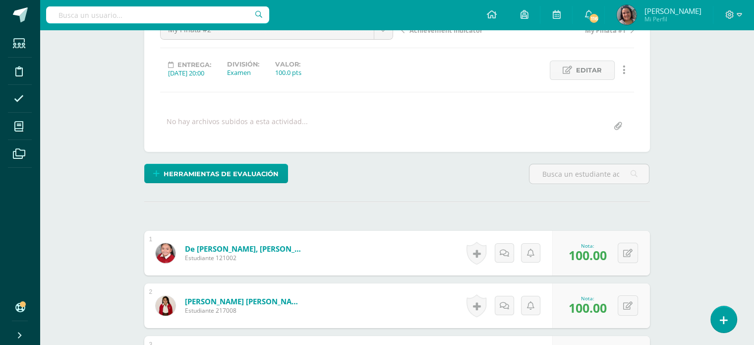
scroll to position [8, 0]
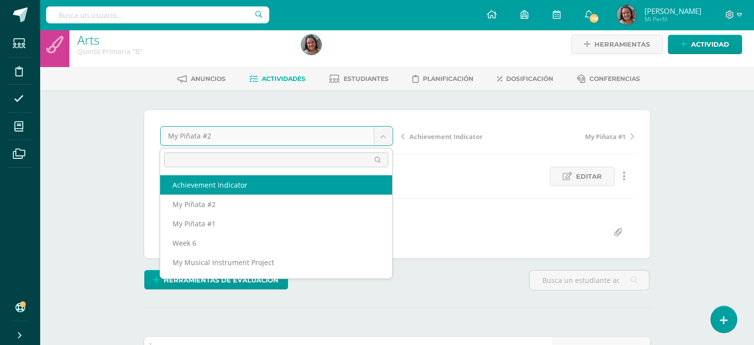
select select "/dashboard/teacher/grade-activity/204362/"
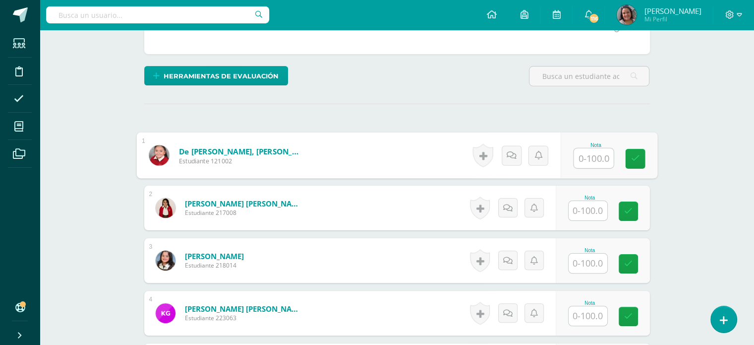
click at [577, 148] on input "text" at bounding box center [594, 158] width 40 height 20
type input "80"
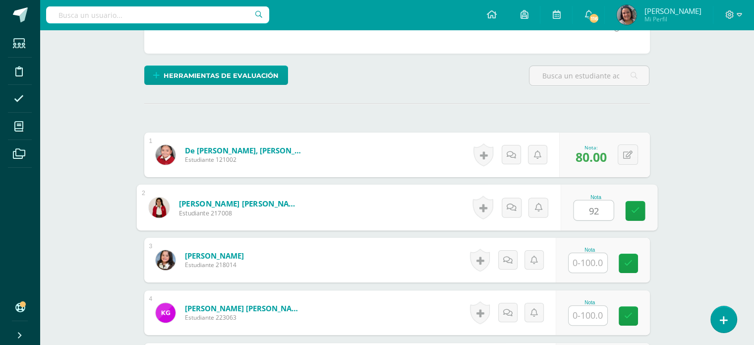
type input "92"
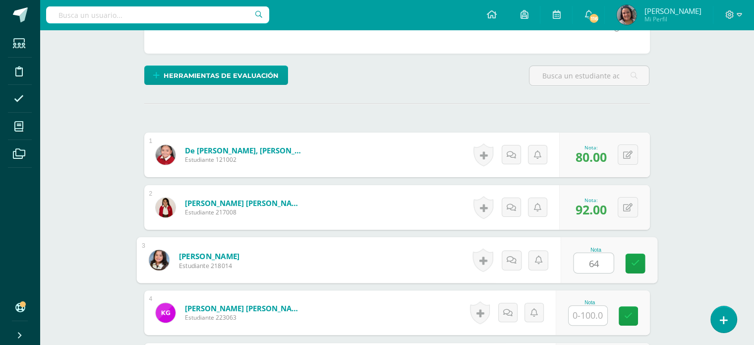
type input "64"
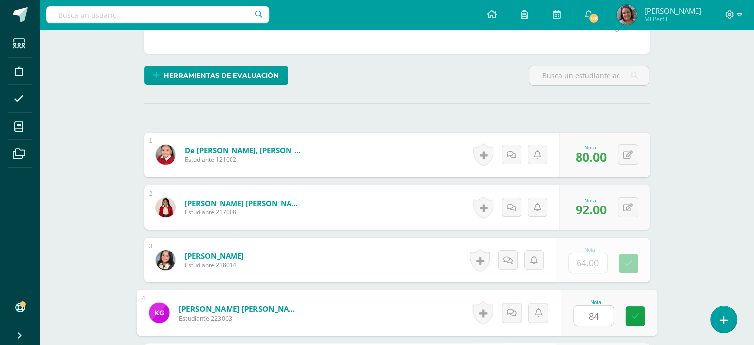
type input "84"
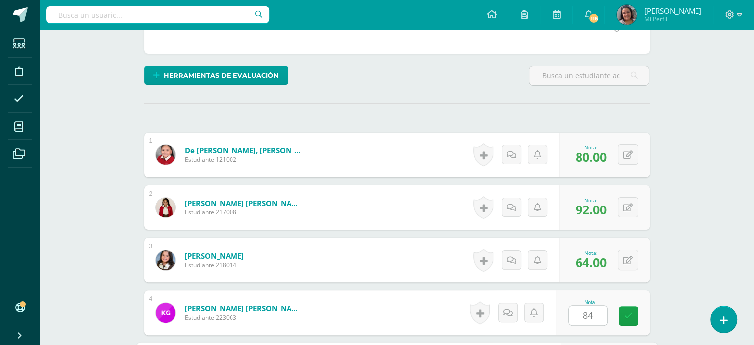
scroll to position [407, 0]
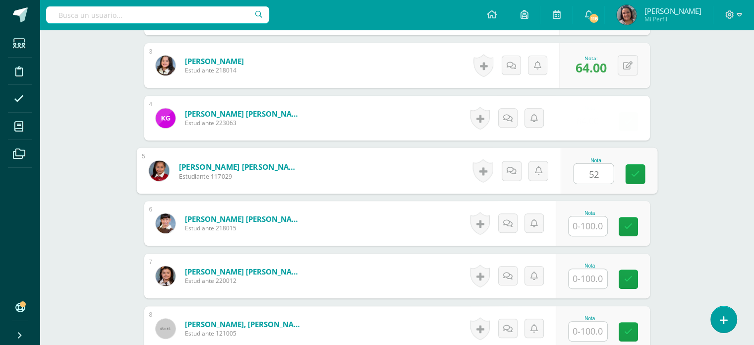
type input "52"
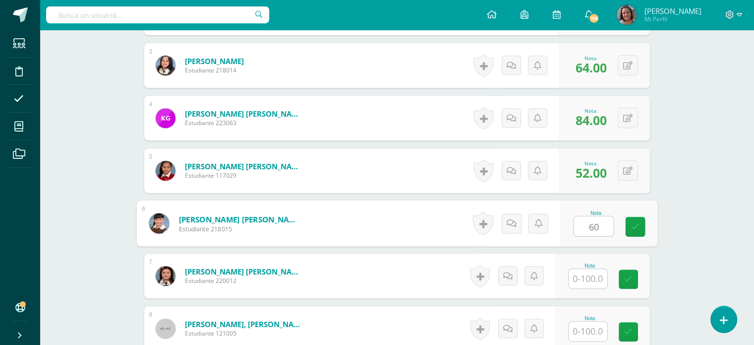
type input "60"
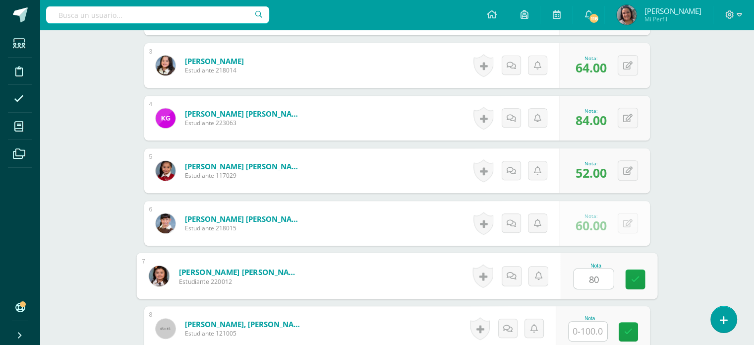
type input "80"
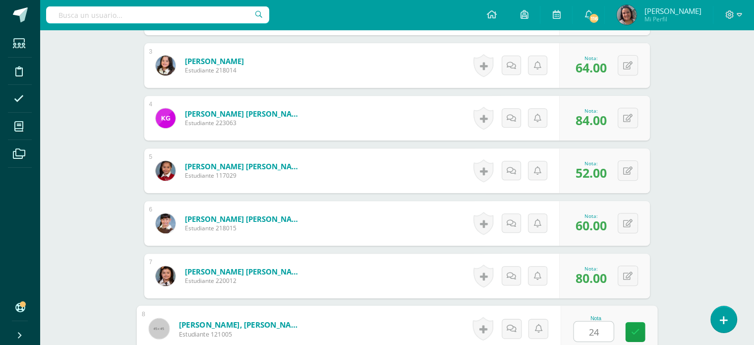
type input "24"
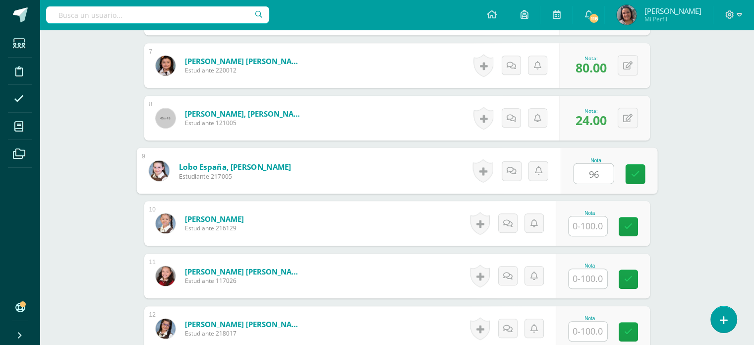
type input "96"
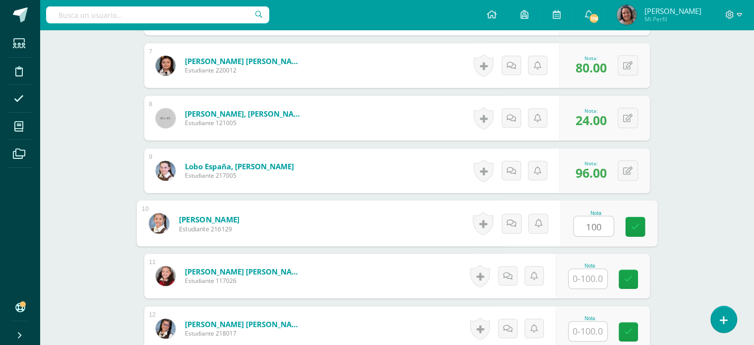
type input "100"
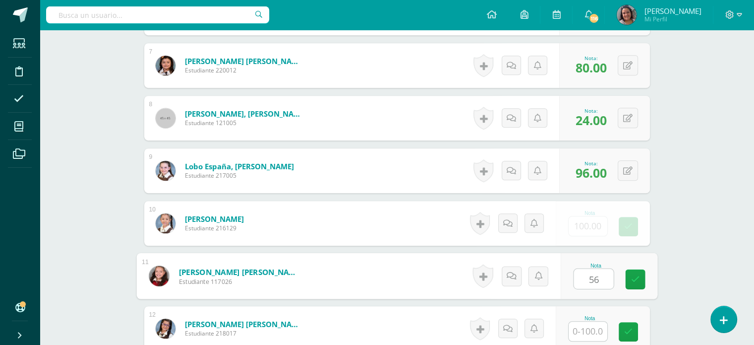
type input "56"
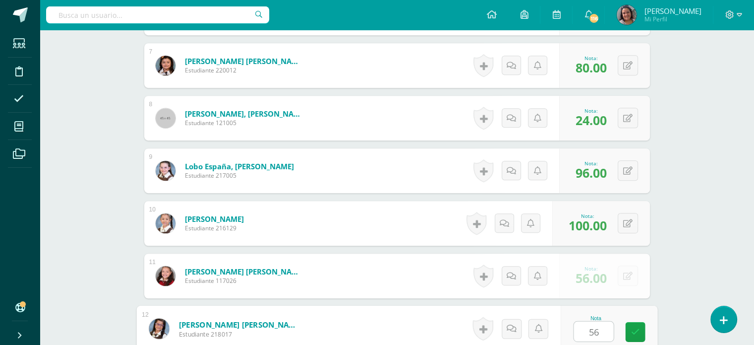
type input "56"
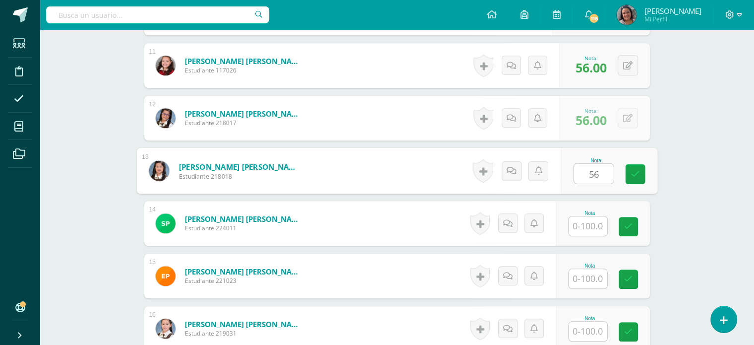
type input "56"
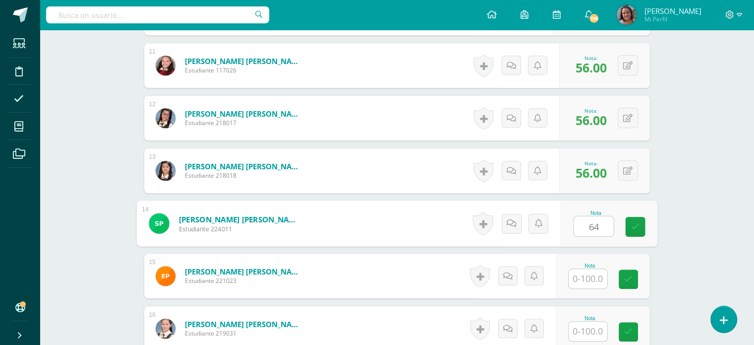
type input "64"
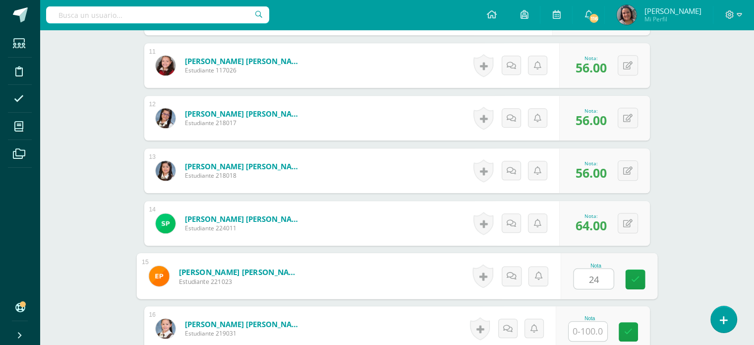
type input "24"
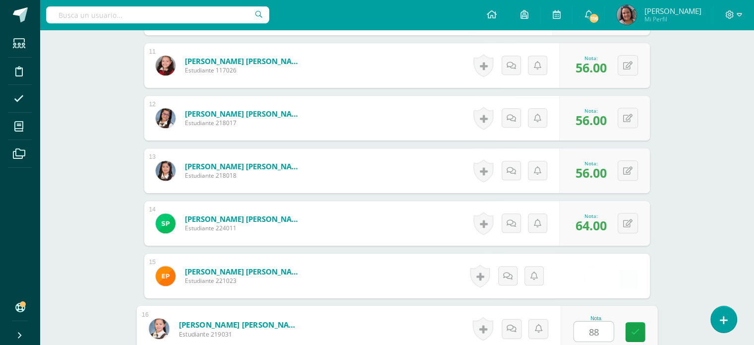
type input "88"
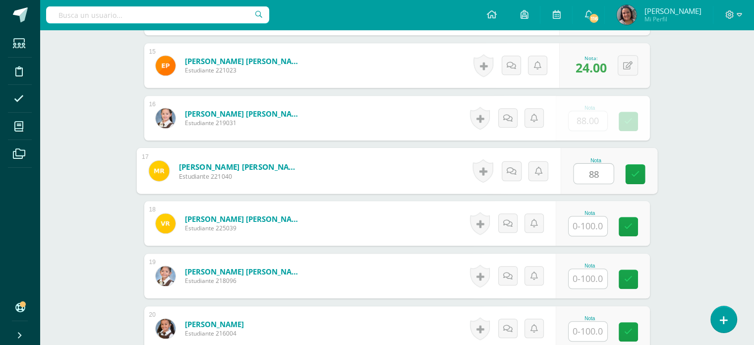
type input "88"
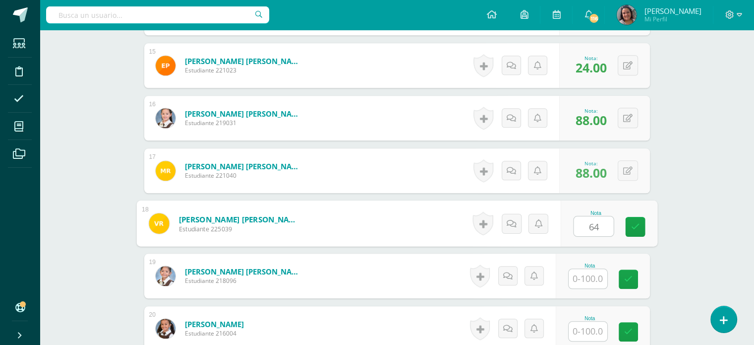
type input "64"
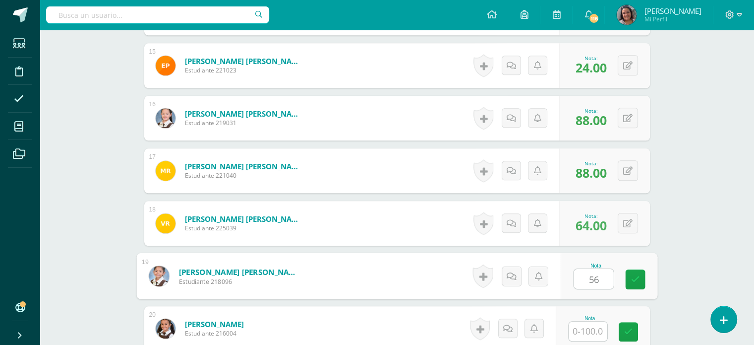
type input "56"
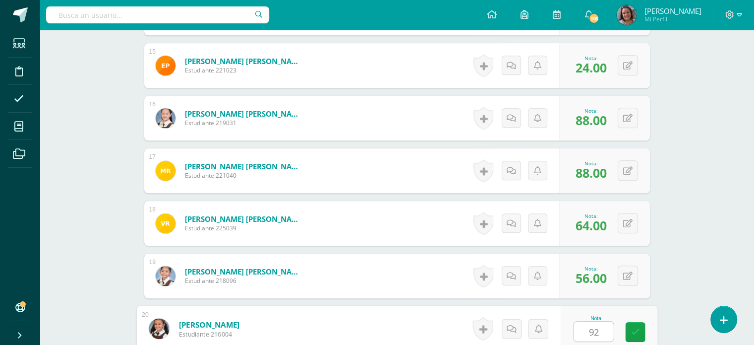
type input "92"
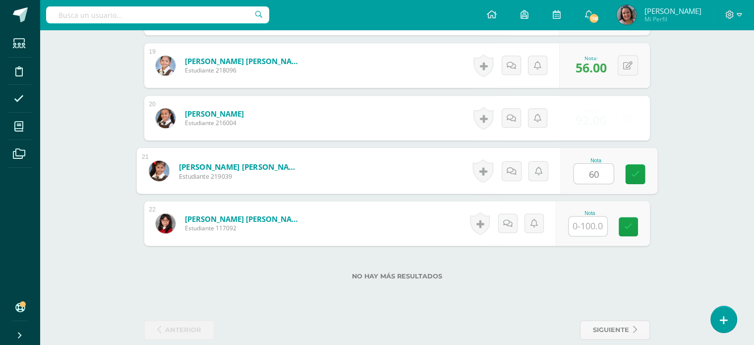
type input "60"
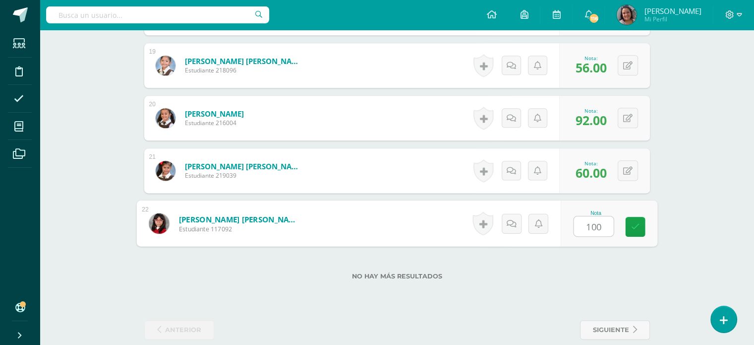
type input "100"
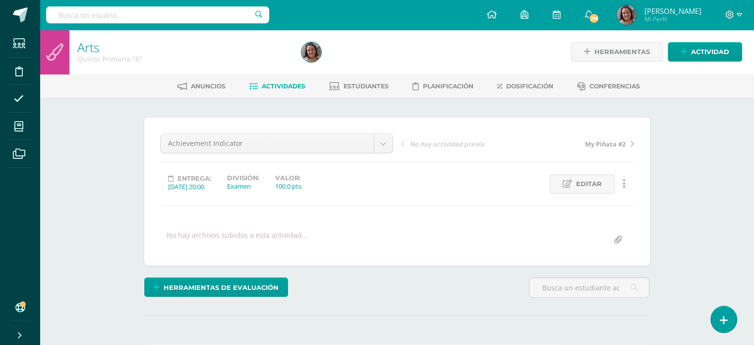
scroll to position [0, 0]
click at [297, 83] on span "Actividades" at bounding box center [284, 86] width 44 height 7
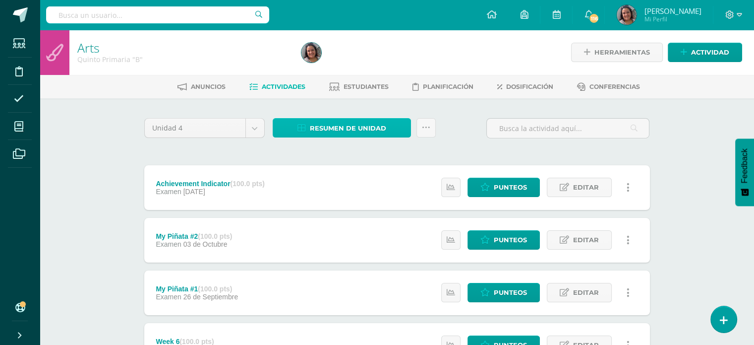
click at [335, 125] on span "Resumen de unidad" at bounding box center [348, 128] width 76 height 18
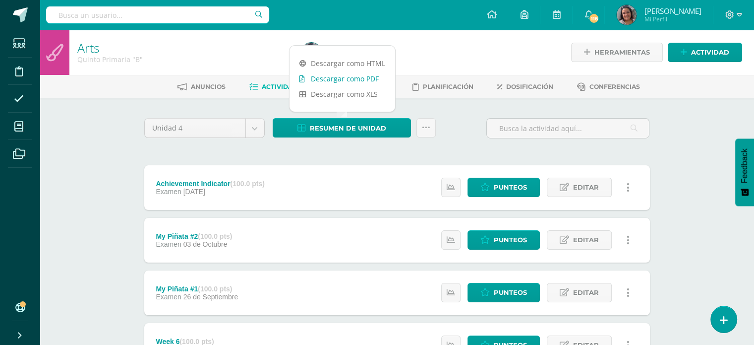
click at [346, 81] on link "Descargar como PDF" at bounding box center [343, 78] width 106 height 15
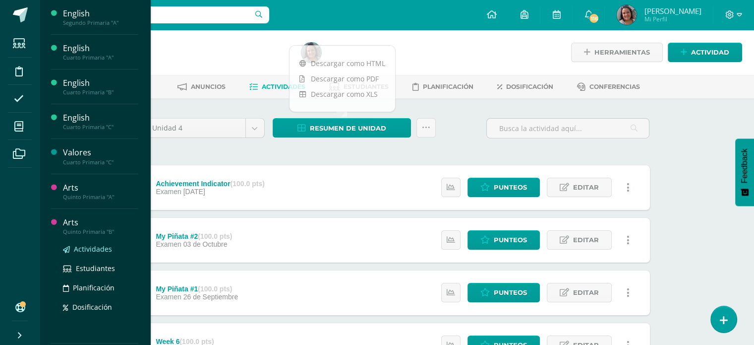
click at [87, 247] on span "Actividades" at bounding box center [93, 248] width 38 height 9
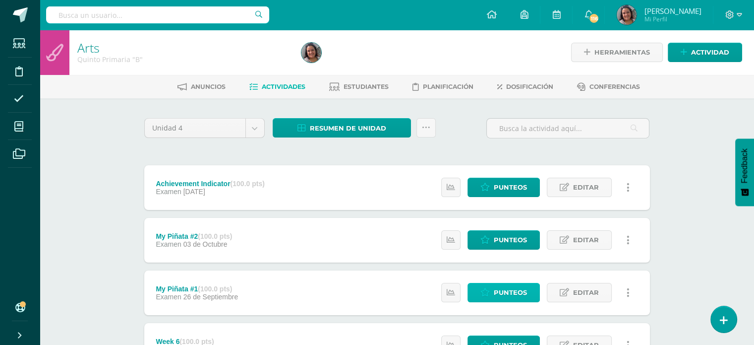
click at [523, 294] on span "Punteos" at bounding box center [510, 292] width 33 height 18
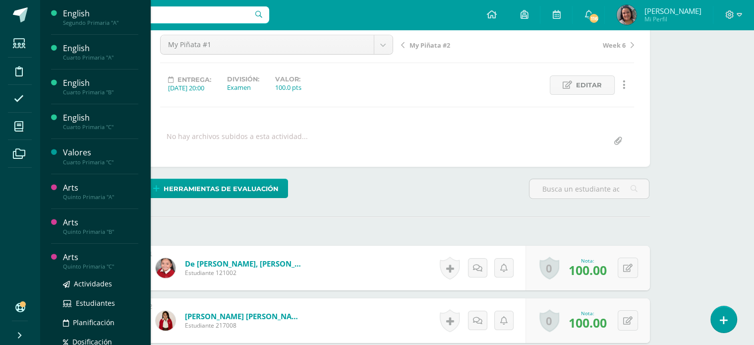
scroll to position [149, 0]
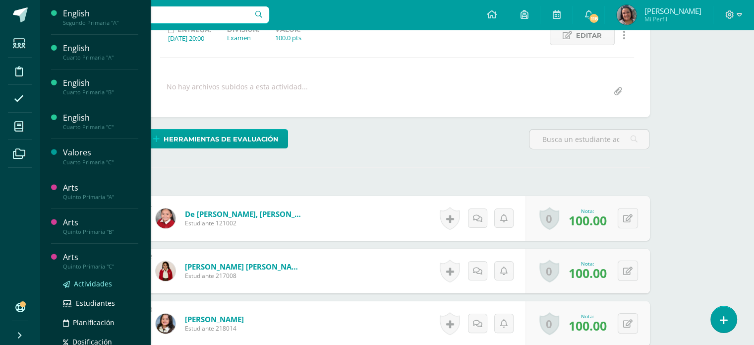
click at [83, 284] on span "Actividades" at bounding box center [93, 283] width 38 height 9
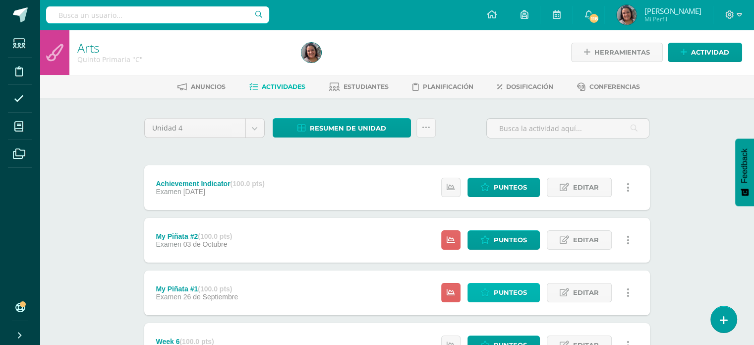
click at [480, 286] on link "Punteos" at bounding box center [504, 292] width 72 height 19
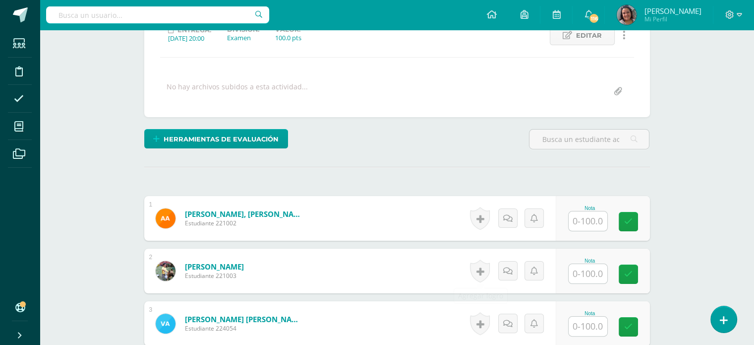
scroll to position [149, 0]
click at [588, 212] on input "text" at bounding box center [594, 221] width 40 height 20
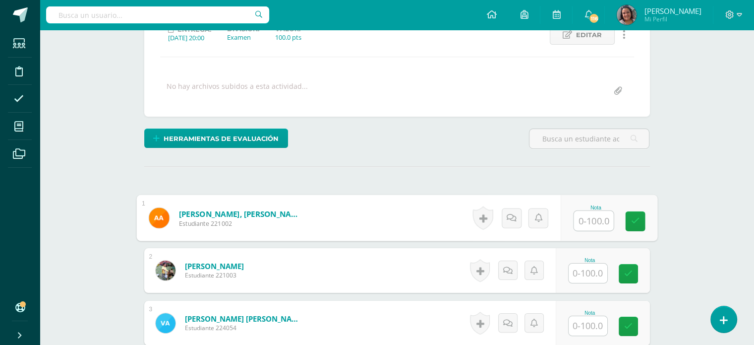
scroll to position [150, 0]
type input "100"
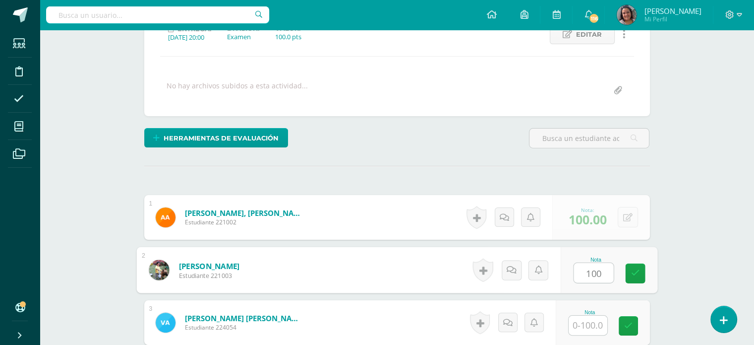
type input "100"
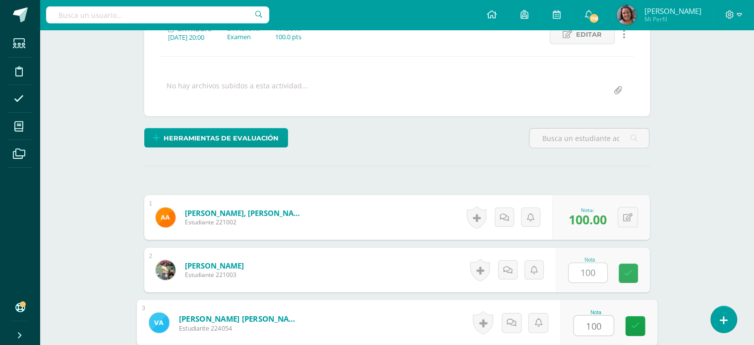
type input "100"
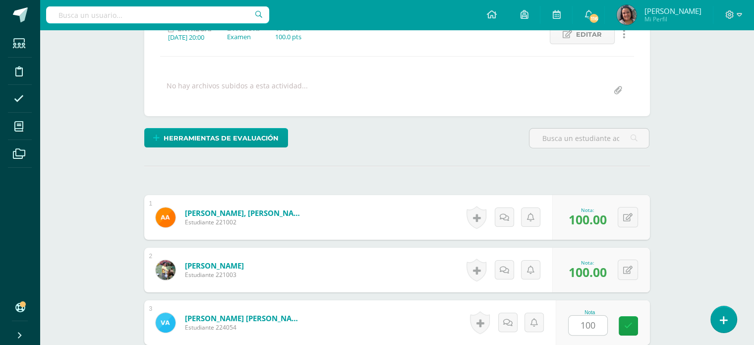
scroll to position [354, 0]
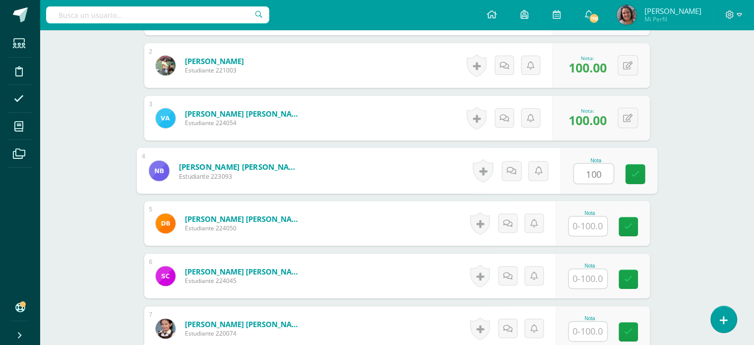
type input "100"
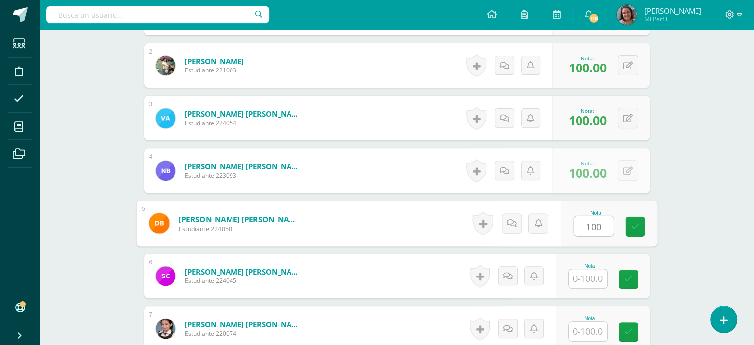
type input "100"
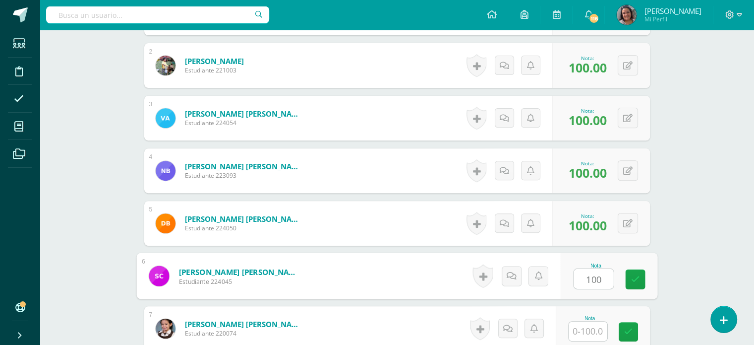
type input "100"
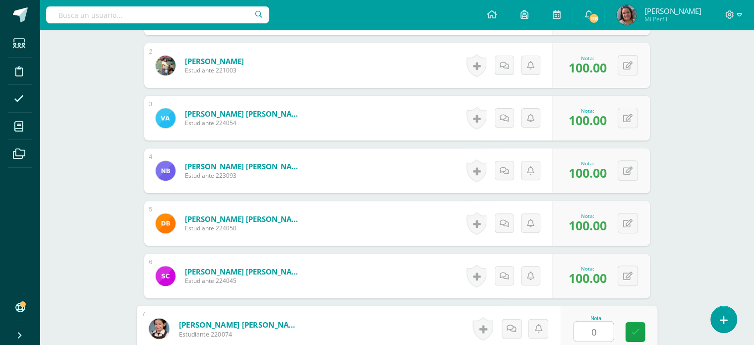
type input "0"
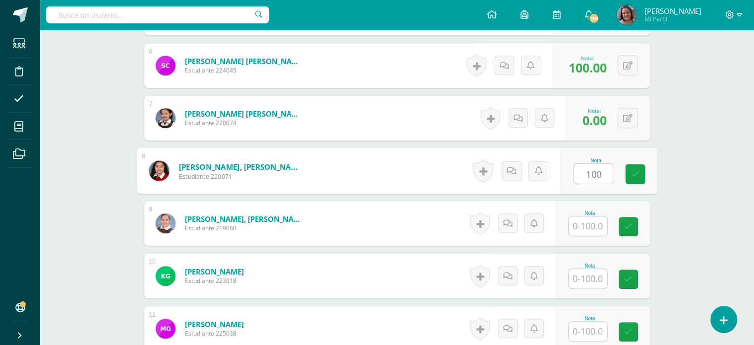
type input "100"
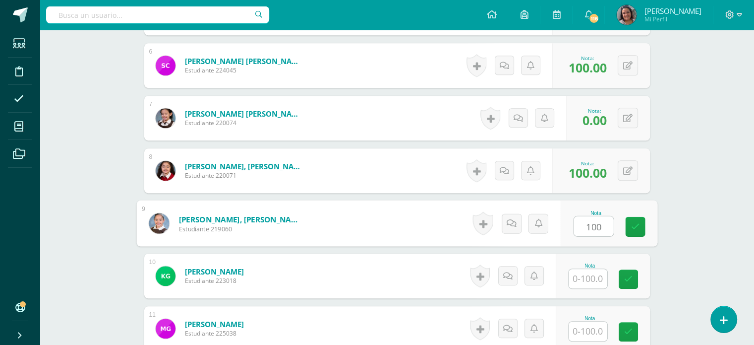
type input "100"
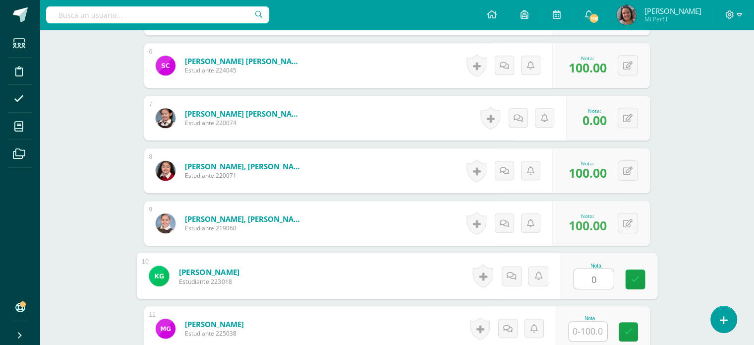
type input "0"
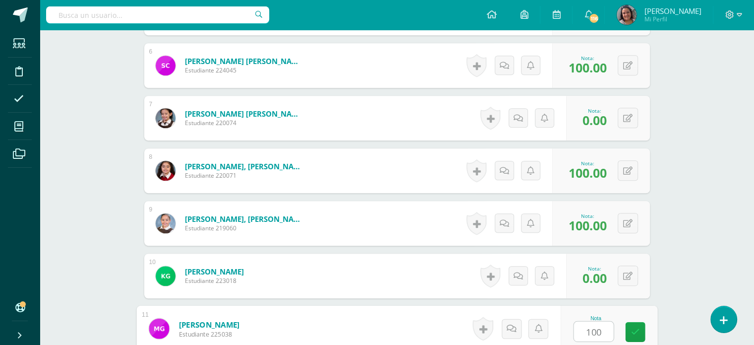
type input "100"
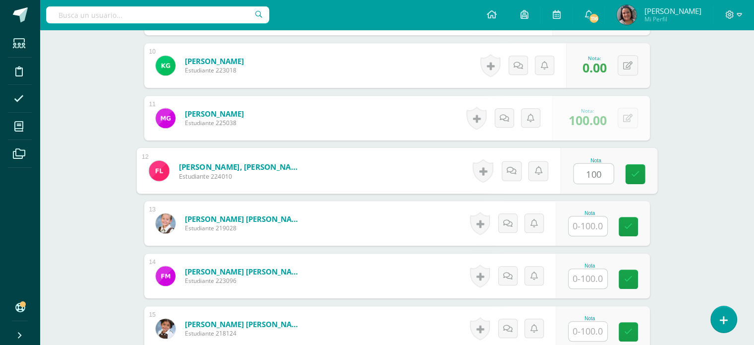
type input "100"
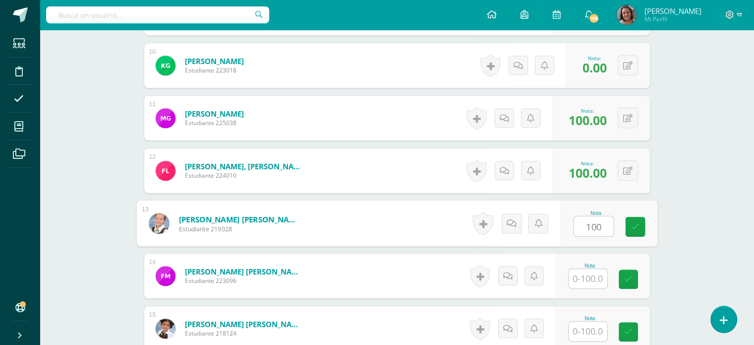
type input "100"
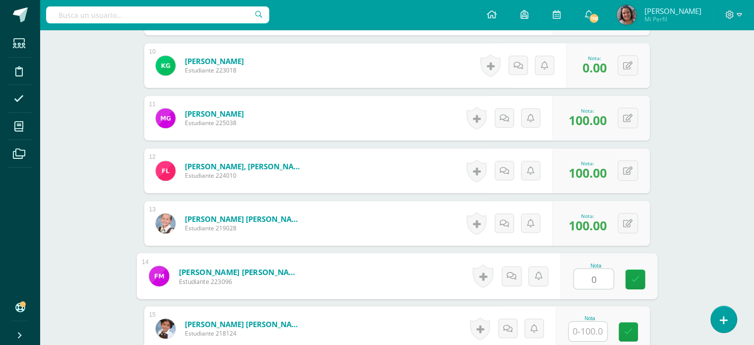
type input "0"
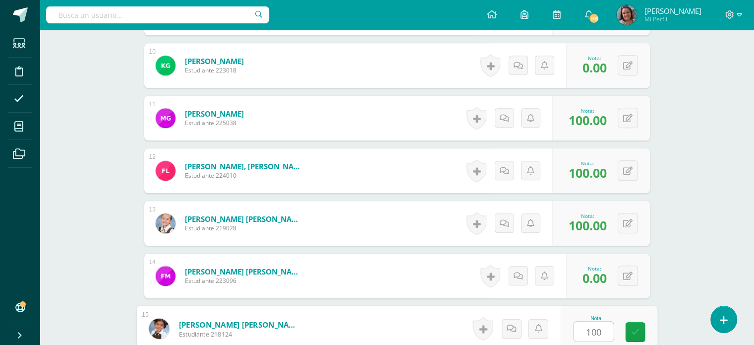
type input "100"
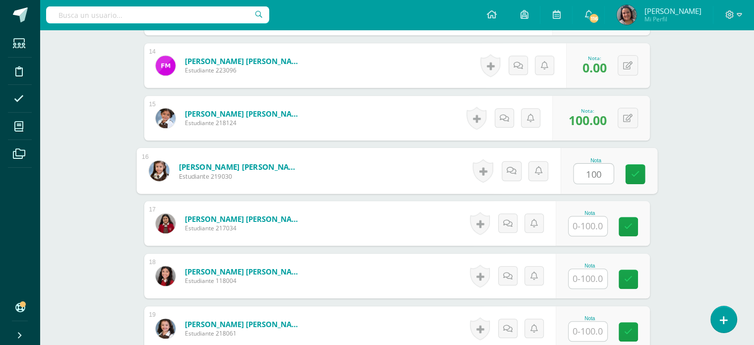
type input "100"
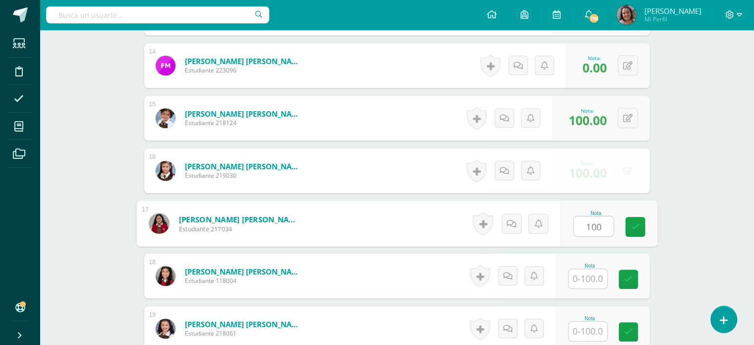
type input "100"
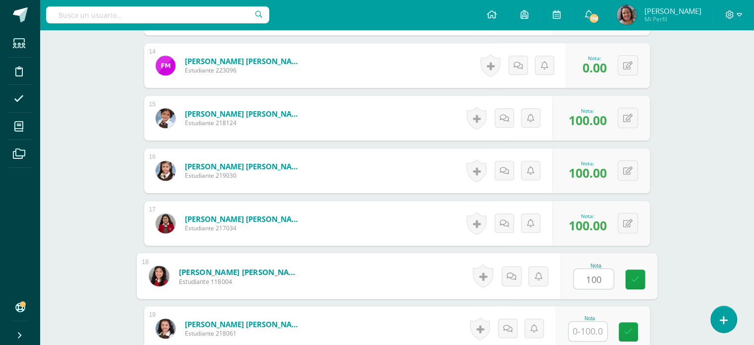
type input "100"
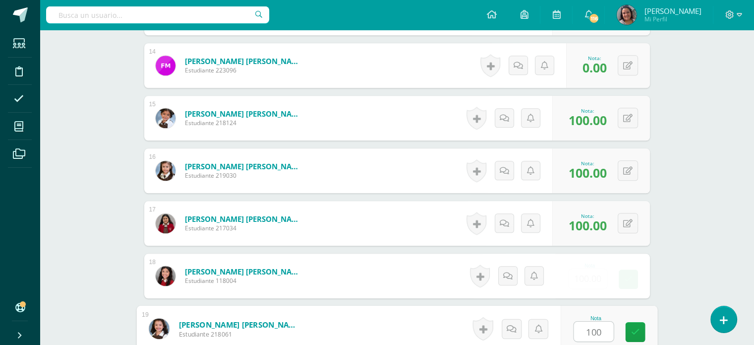
type input "100"
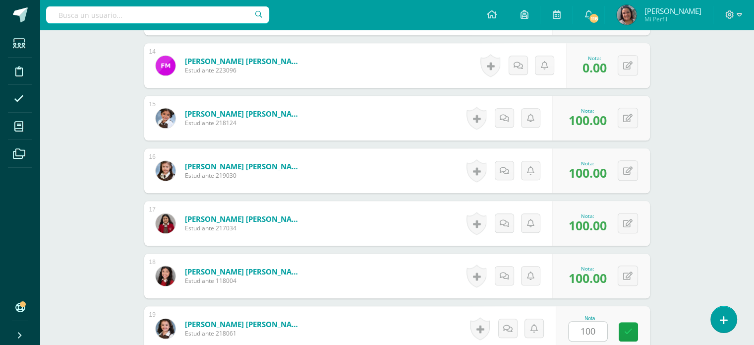
scroll to position [1195, 0]
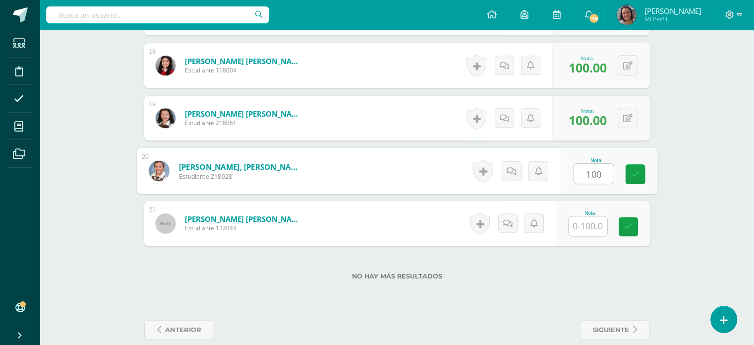
type input "100"
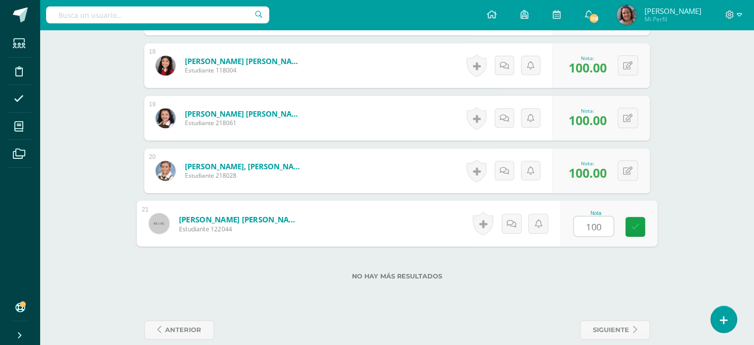
type input "100"
drag, startPoint x: 644, startPoint y: 182, endPoint x: 670, endPoint y: 180, distance: 26.9
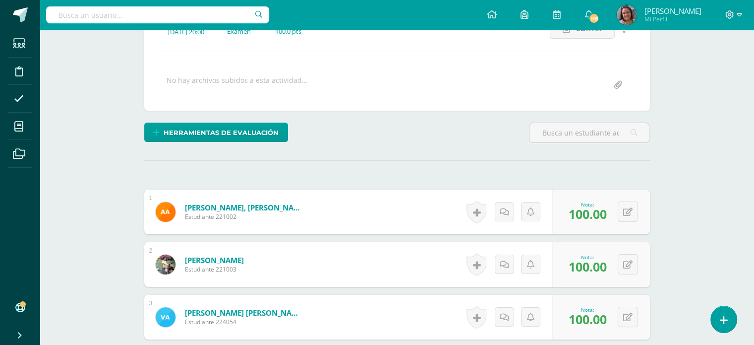
scroll to position [55, 0]
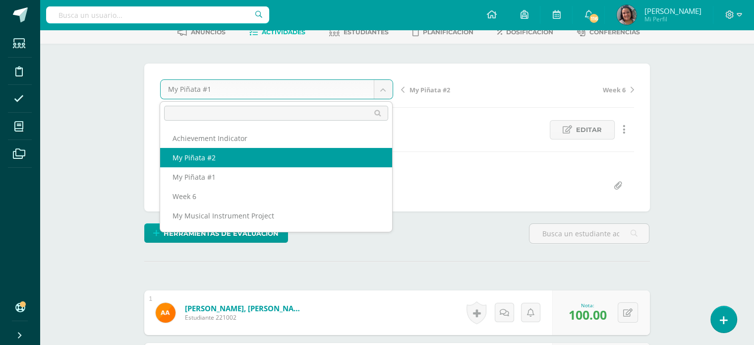
drag, startPoint x: 180, startPoint y: 154, endPoint x: 143, endPoint y: 149, distance: 38.0
select select "/dashboard/teacher/grade-activity/204375/"
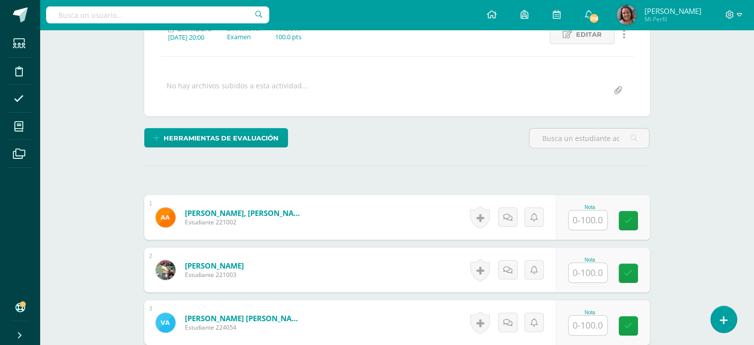
scroll to position [199, 0]
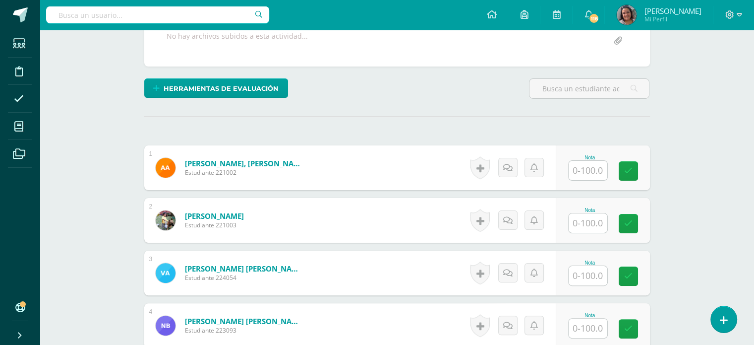
click at [582, 170] on input "text" at bounding box center [588, 170] width 39 height 19
type input "100"
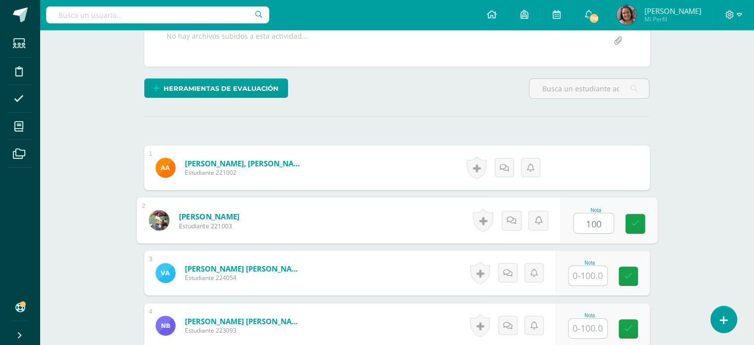
type input "100"
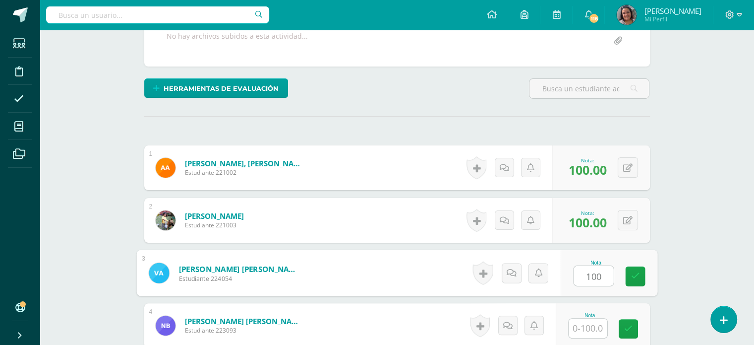
type input "100"
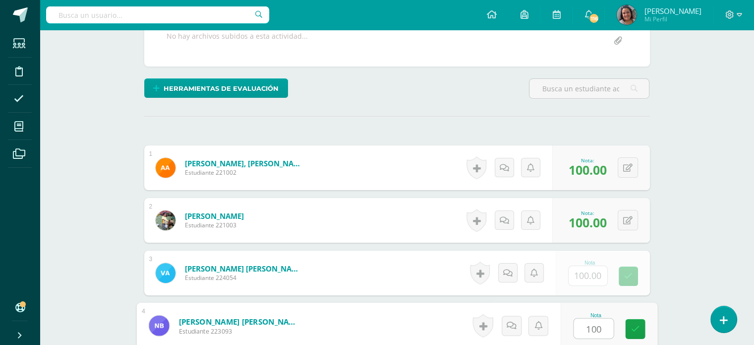
type input "100"
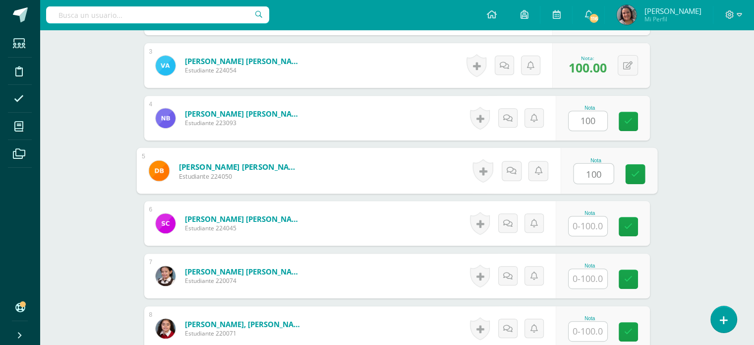
type input "100"
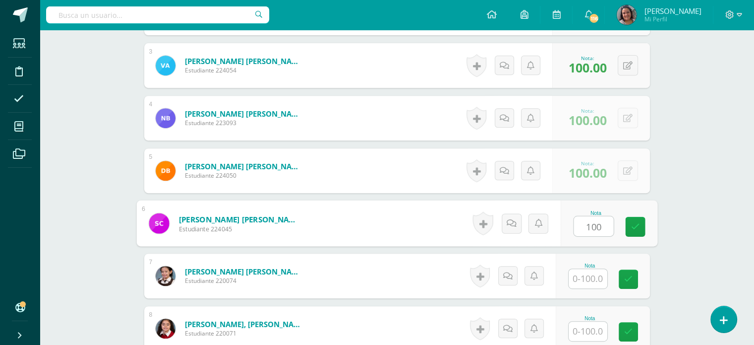
type input "100"
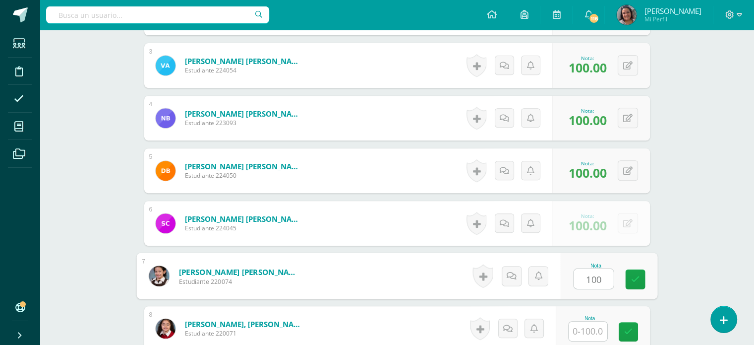
type input "100"
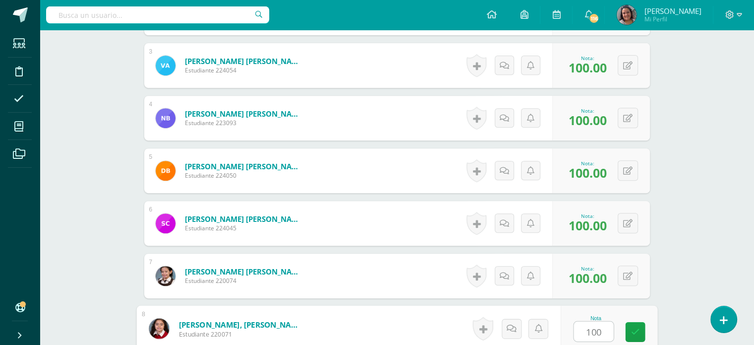
type input "100"
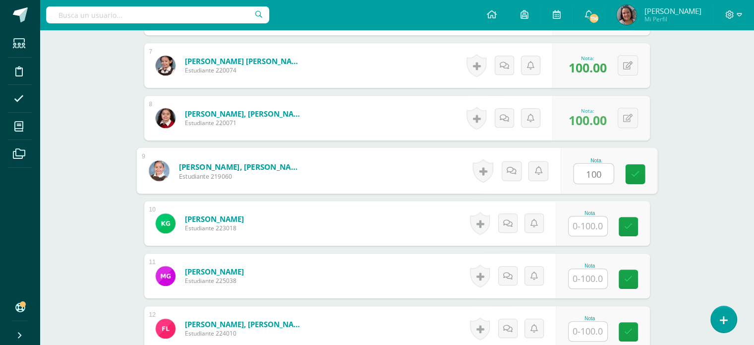
type input "100"
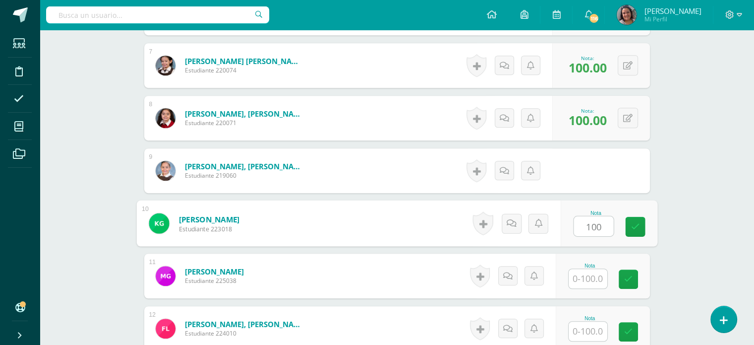
type input "100"
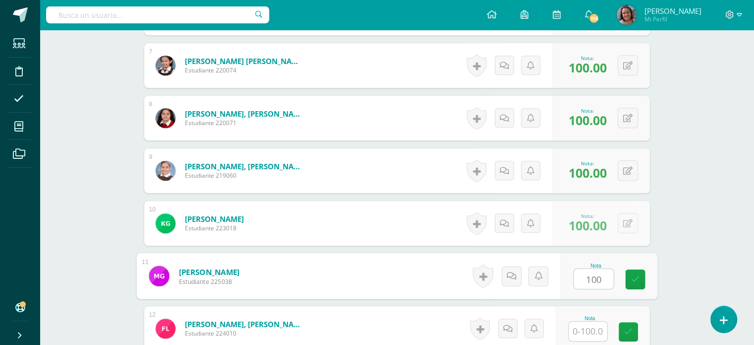
type input "100"
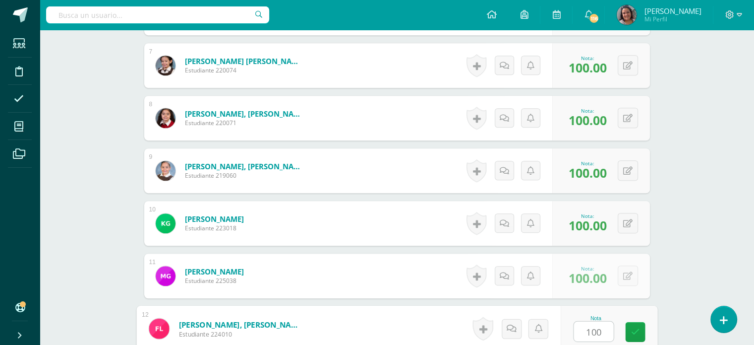
type input "100"
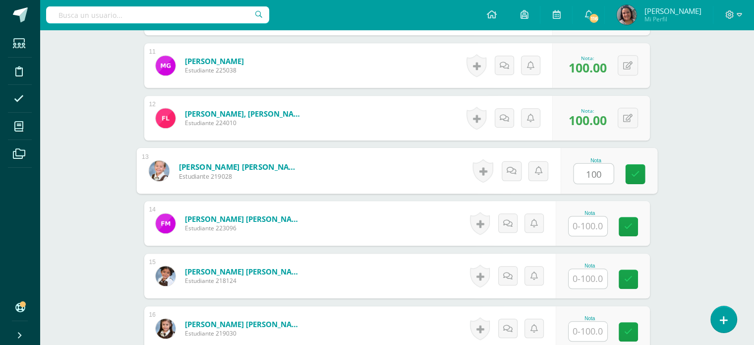
type input "100"
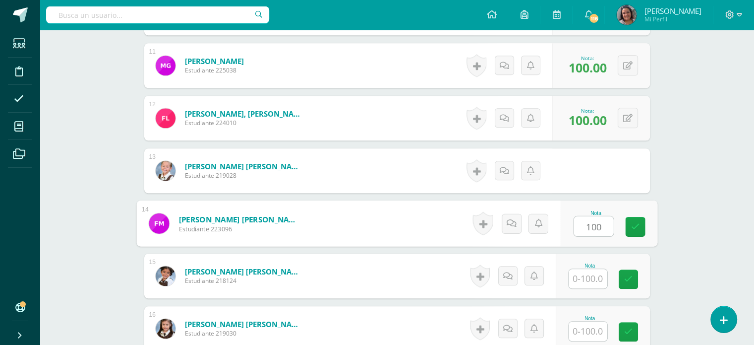
type input "100"
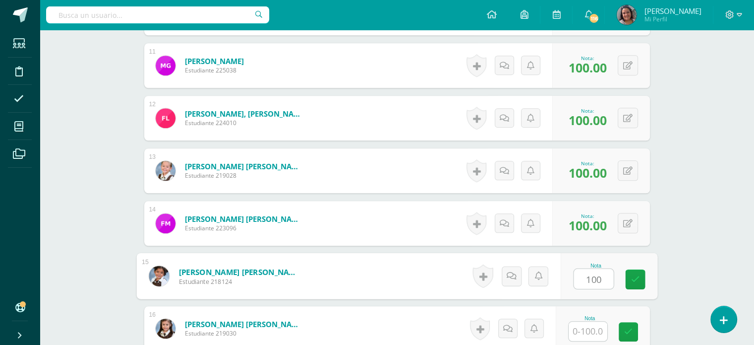
type input "100"
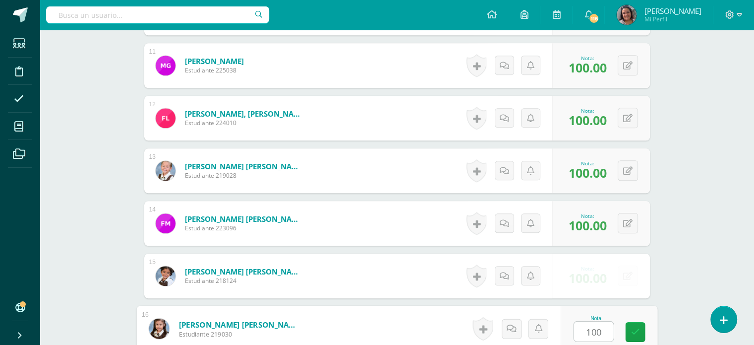
type input "100"
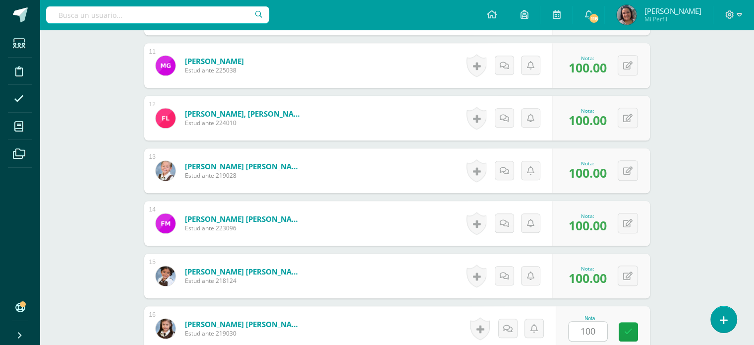
scroll to position [1037, 0]
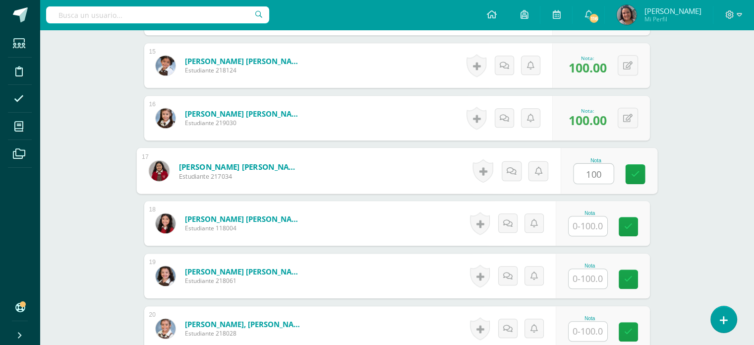
type input "100"
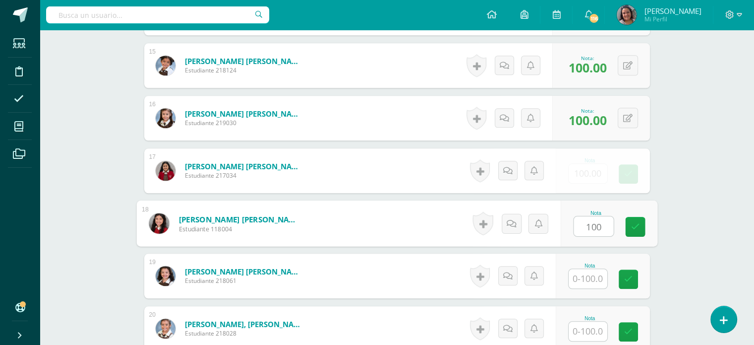
type input "100"
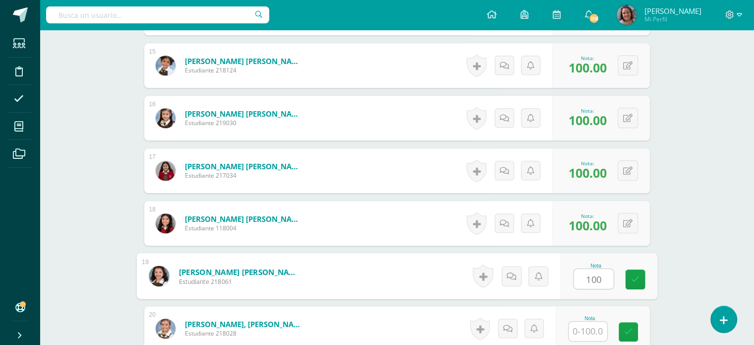
type input "100"
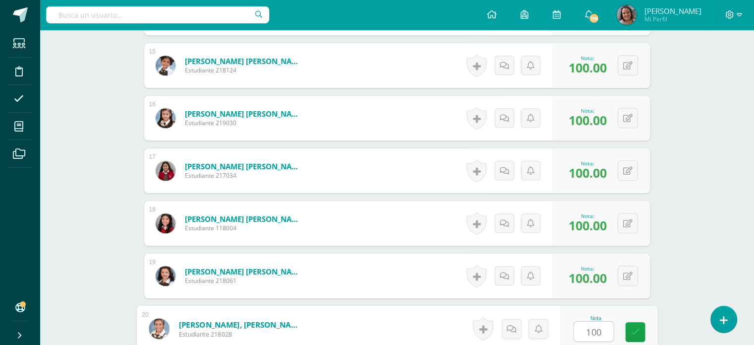
type input "100"
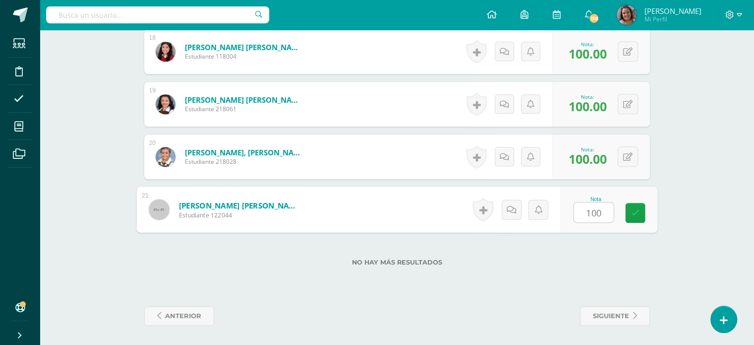
type input "100"
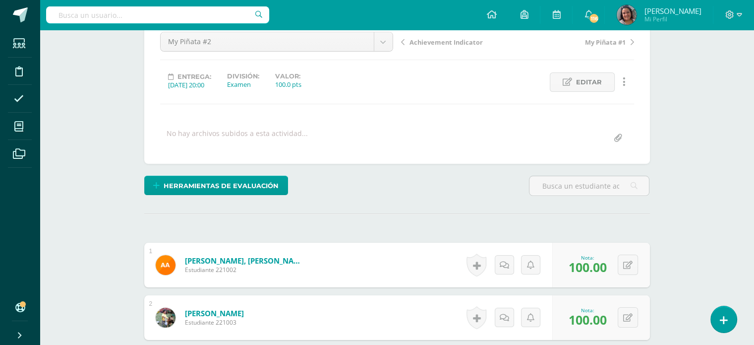
scroll to position [15, 0]
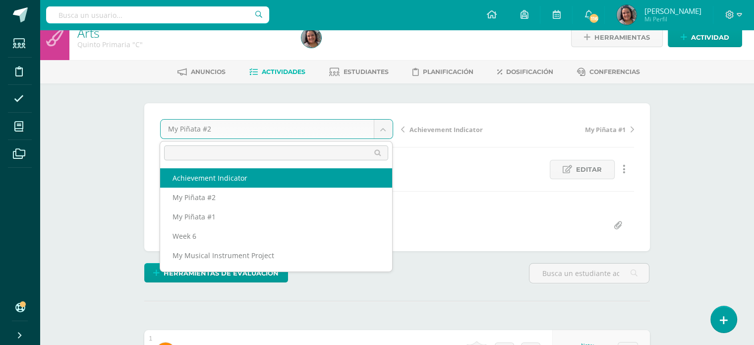
select select "/dashboard/teacher/grade-activity/204374/"
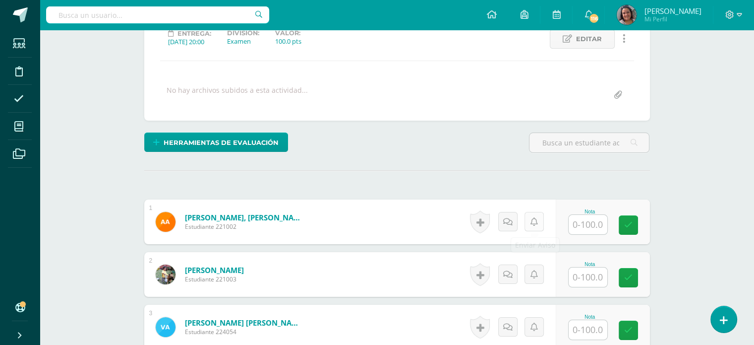
scroll to position [199, 0]
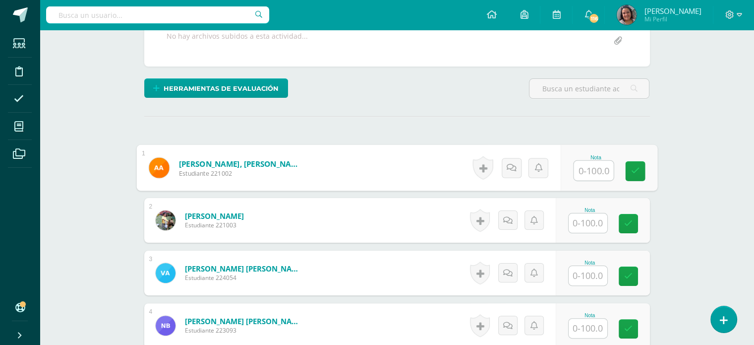
drag, startPoint x: 584, startPoint y: 174, endPoint x: 578, endPoint y: 174, distance: 5.5
click at [582, 173] on input "text" at bounding box center [594, 171] width 40 height 20
type input "100"
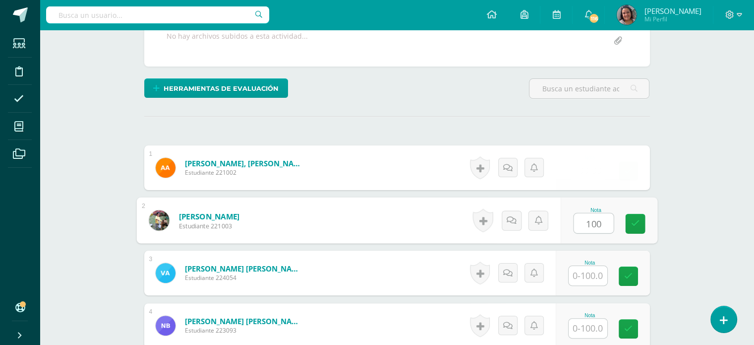
type input "100"
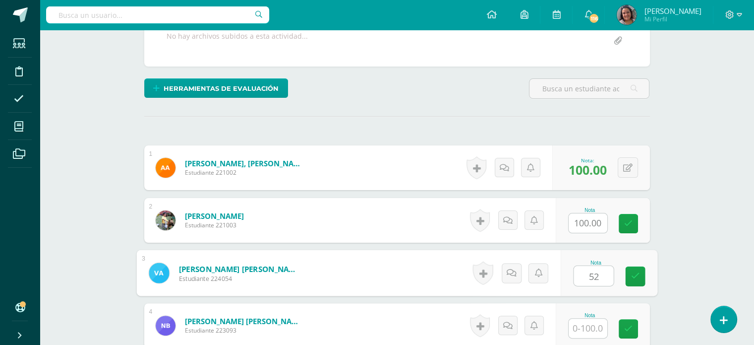
type input "52"
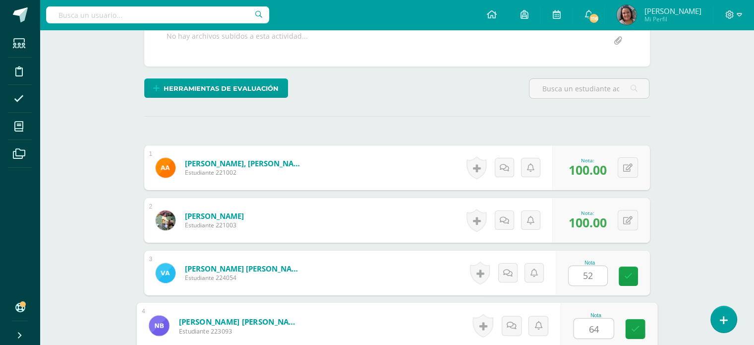
type input "64"
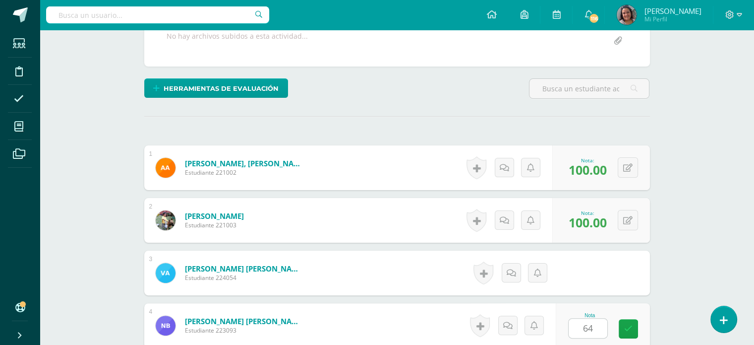
scroll to position [407, 0]
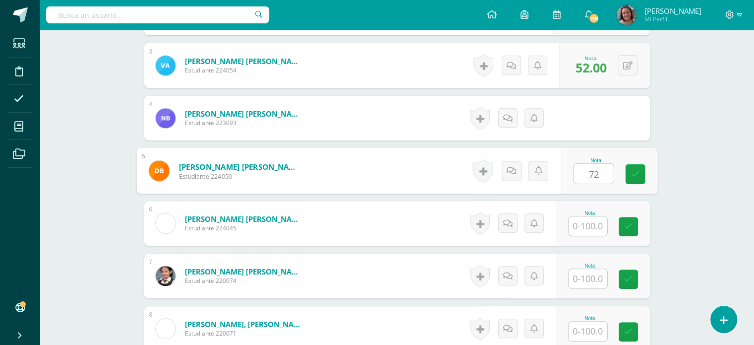
type input "72"
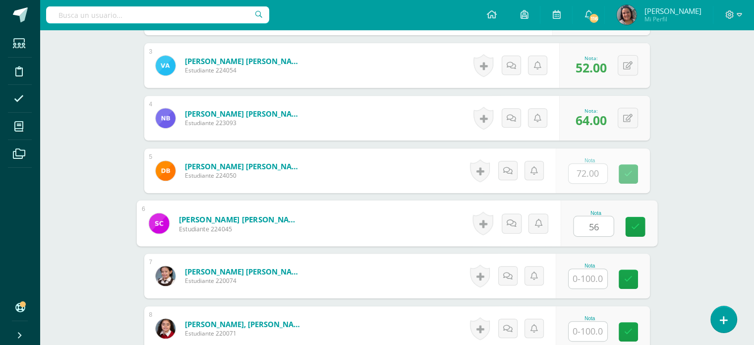
type input "56"
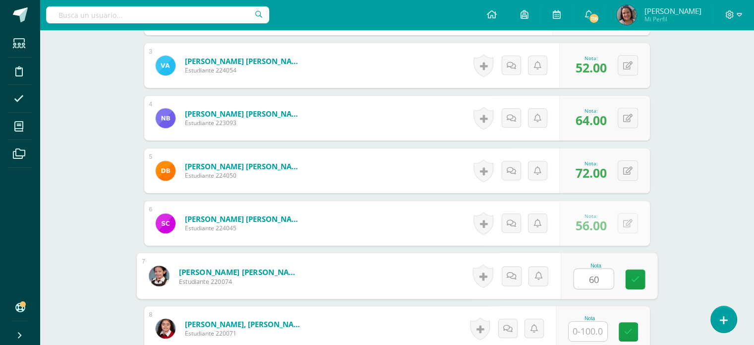
type input "60"
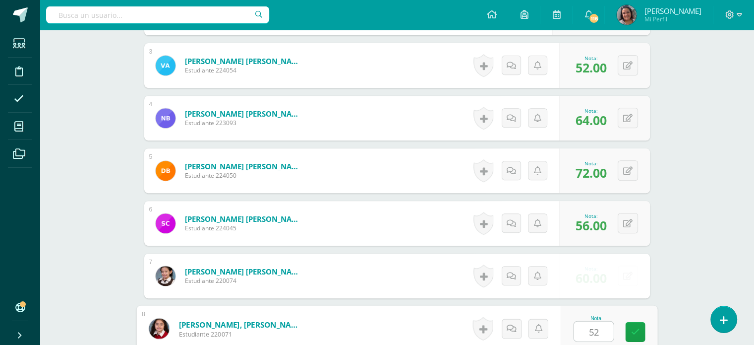
type input "52"
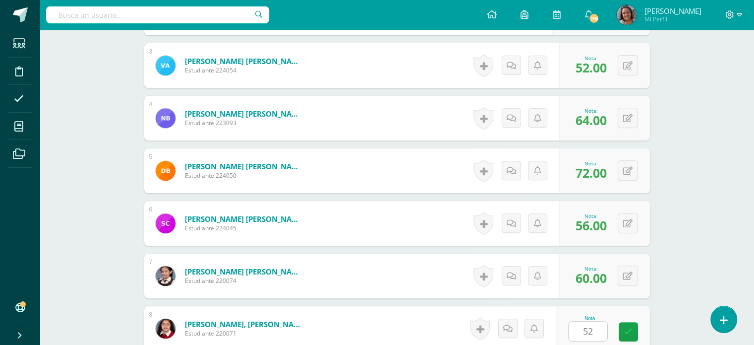
scroll to position [617, 0]
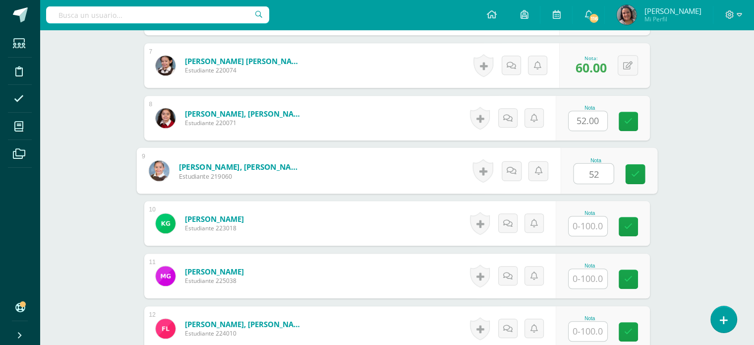
type input "52"
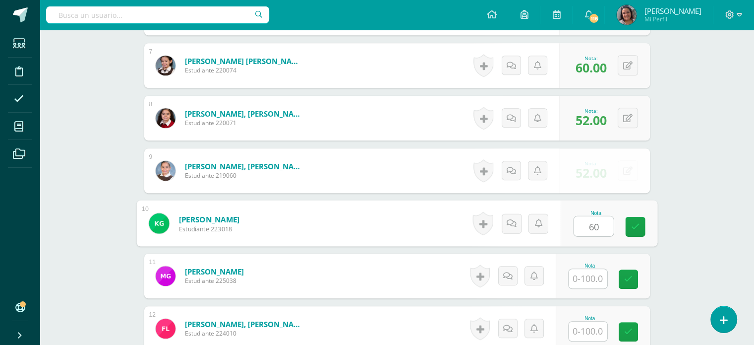
type input "60"
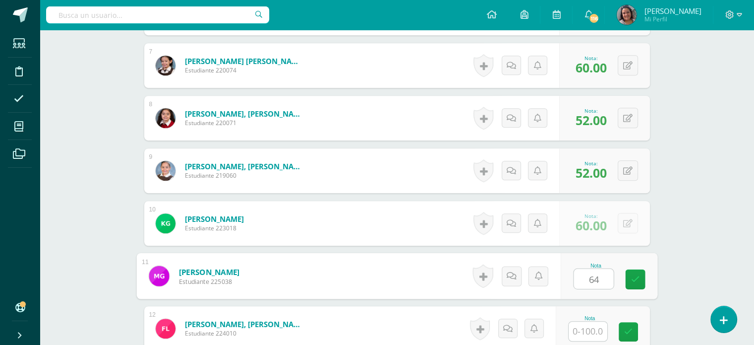
type input "64"
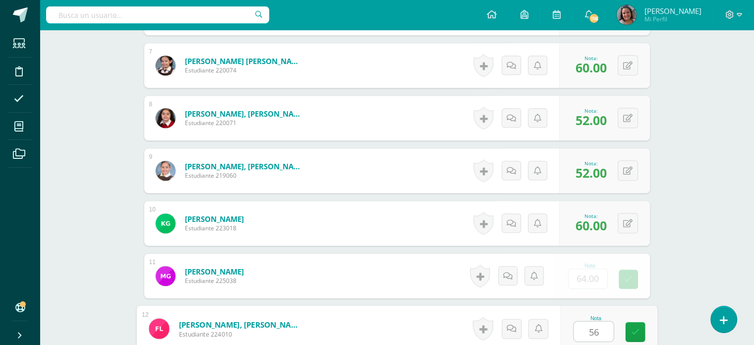
type input "56"
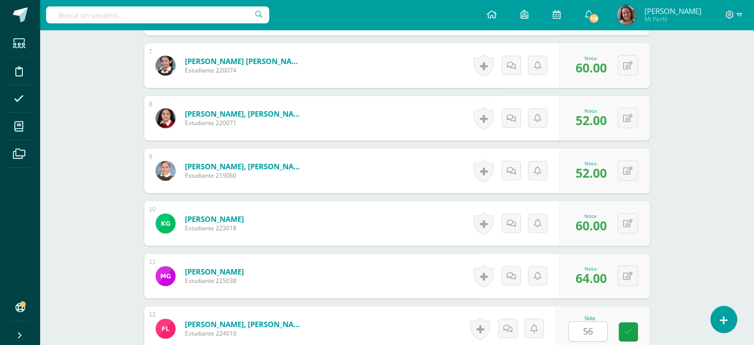
scroll to position [827, 0]
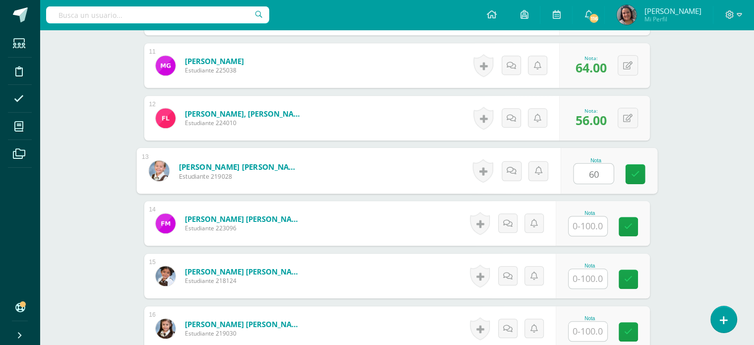
type input "60"
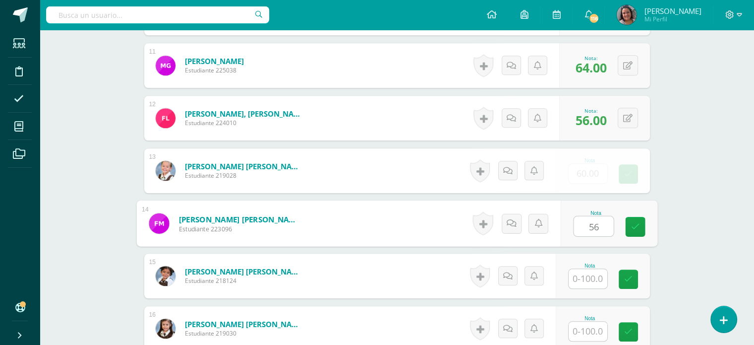
type input "56"
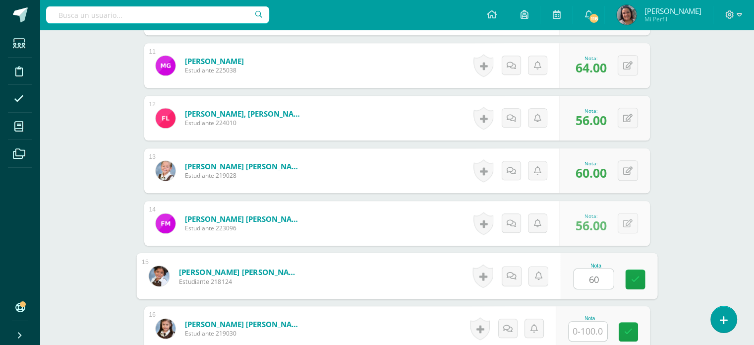
type input "60"
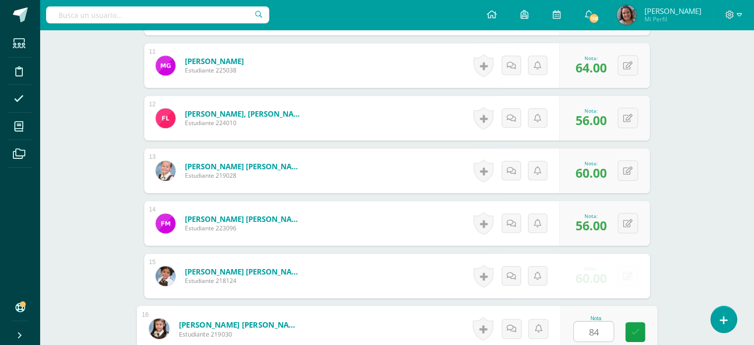
type input "84"
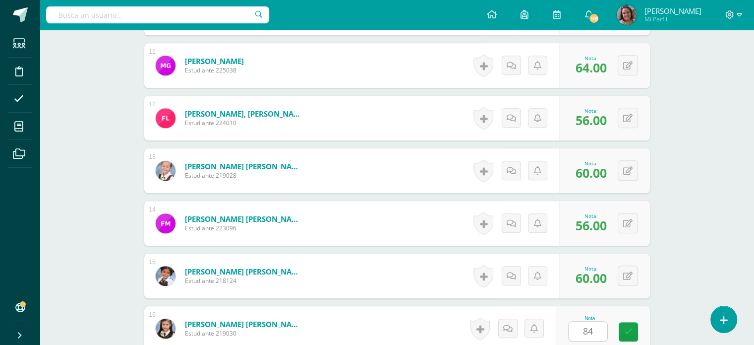
scroll to position [1037, 0]
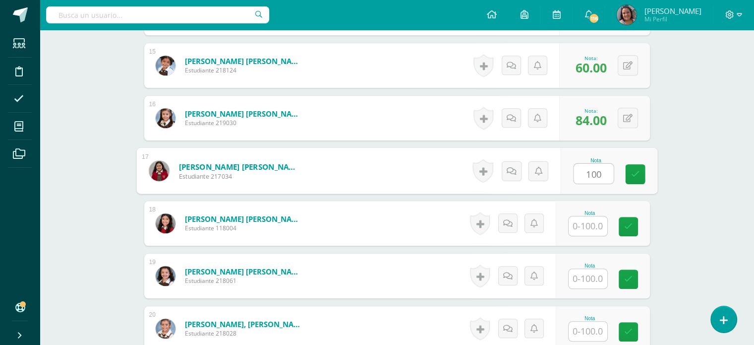
type input "100"
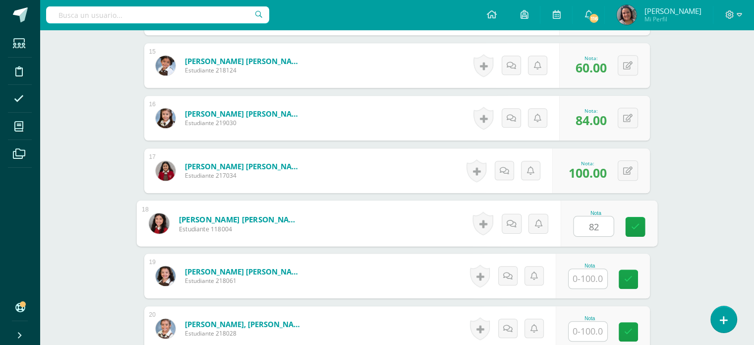
type input "8"
type input "92"
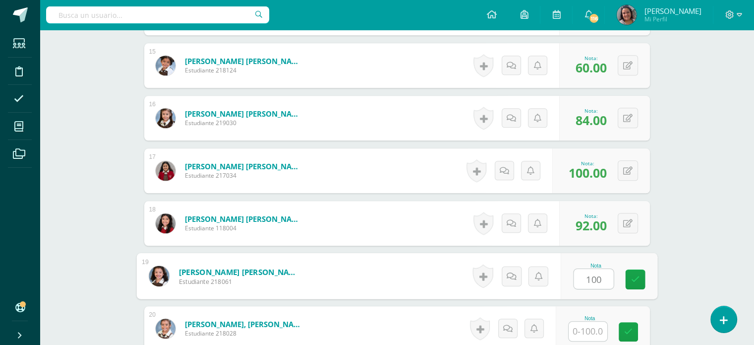
type input "100"
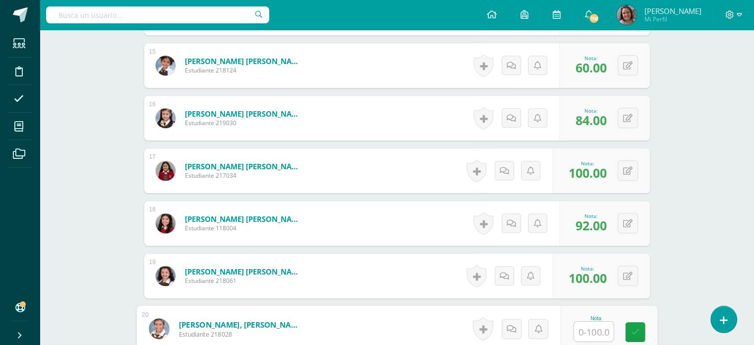
type input "4"
type input "72"
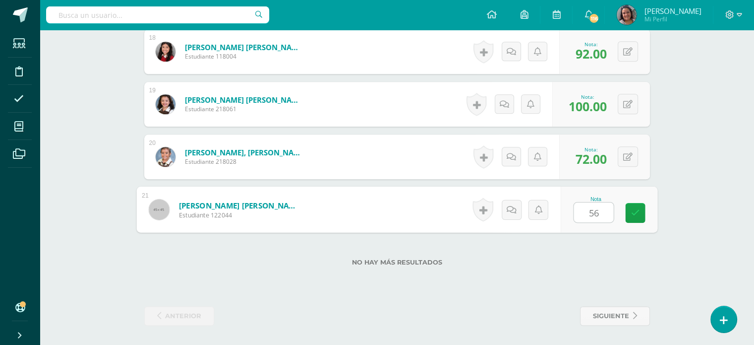
type input "56"
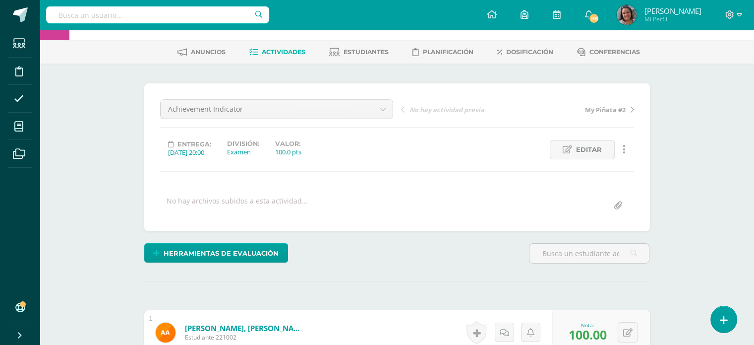
scroll to position [0, 0]
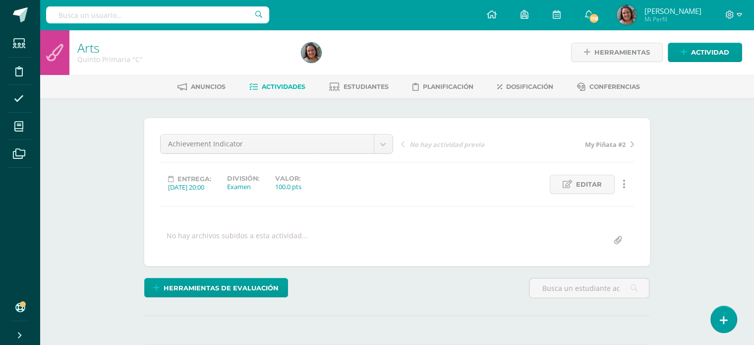
click at [282, 85] on span "Actividades" at bounding box center [284, 86] width 44 height 7
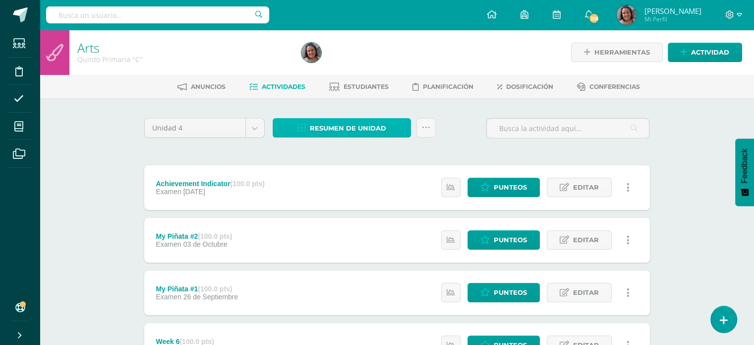
click at [368, 127] on span "Resumen de unidad" at bounding box center [348, 128] width 76 height 18
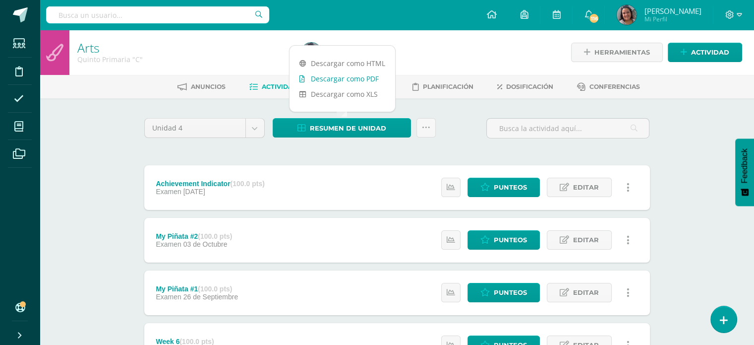
click at [339, 80] on link "Descargar como PDF" at bounding box center [343, 78] width 106 height 15
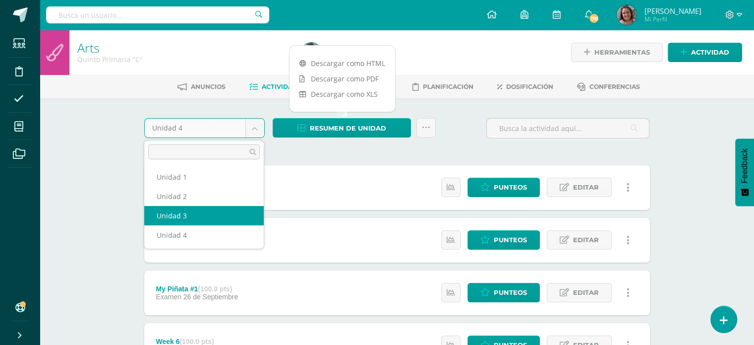
select select "Unidad 3"
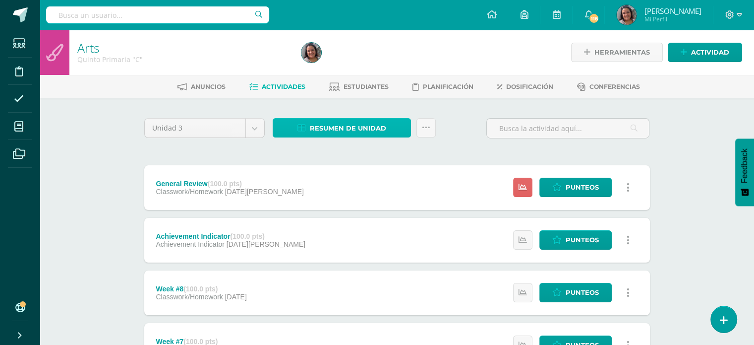
click at [349, 126] on span "Resumen de unidad" at bounding box center [348, 128] width 76 height 18
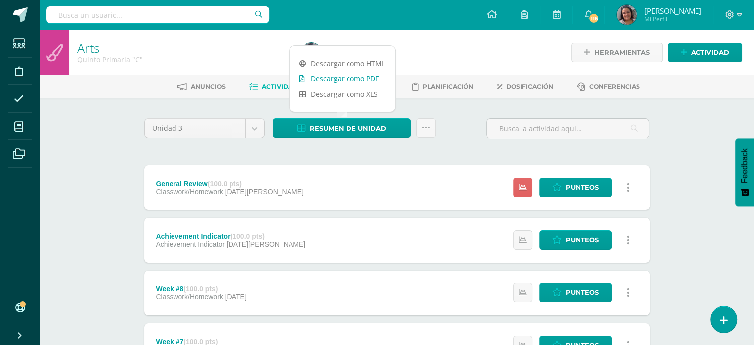
click at [339, 79] on link "Descargar como PDF" at bounding box center [343, 78] width 106 height 15
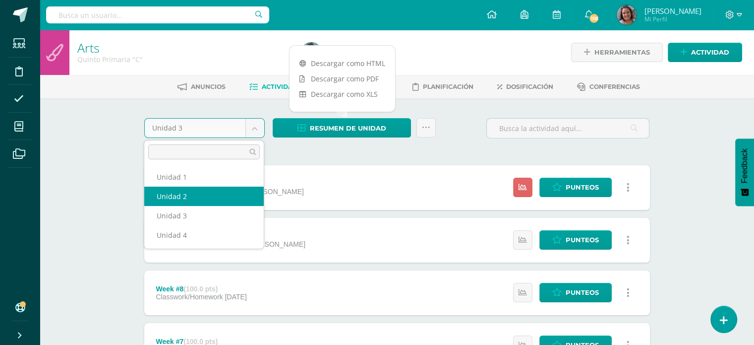
select select "Unidad 2"
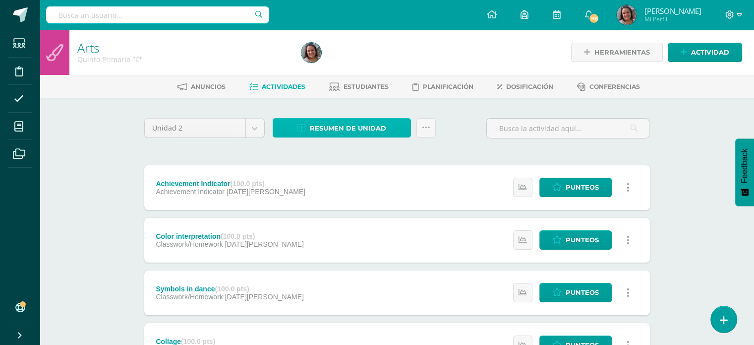
click at [335, 124] on span "Resumen de unidad" at bounding box center [348, 128] width 76 height 18
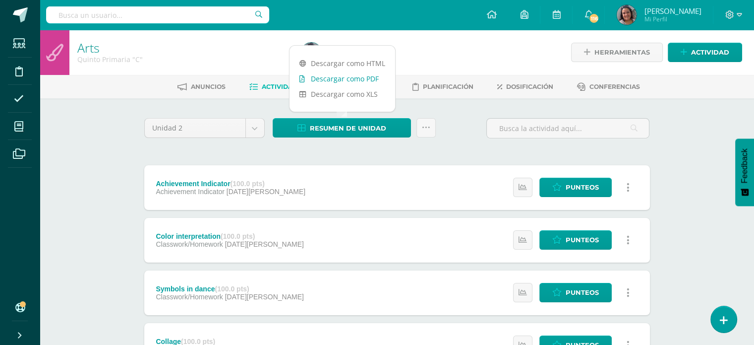
click at [329, 79] on link "Descargar como PDF" at bounding box center [343, 78] width 106 height 15
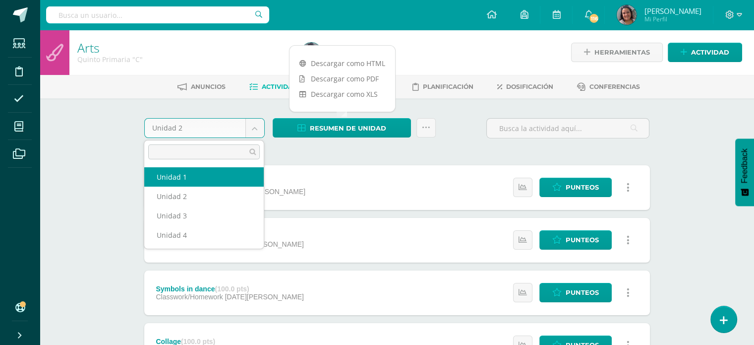
select select "Unidad 1"
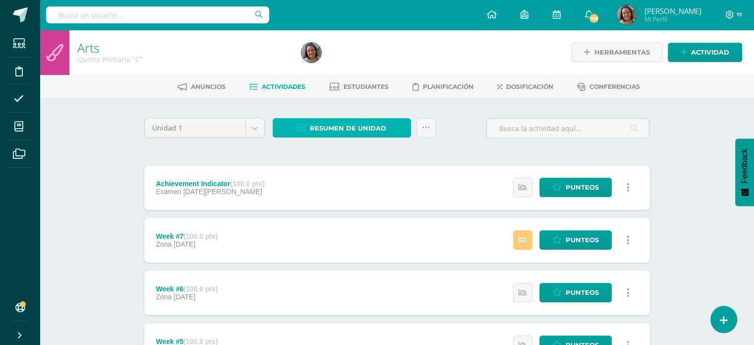
click at [359, 122] on span "Resumen de unidad" at bounding box center [348, 128] width 76 height 18
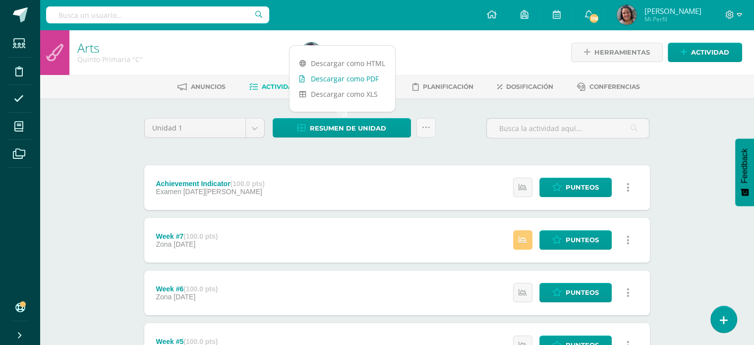
click at [329, 79] on link "Descargar como PDF" at bounding box center [343, 78] width 106 height 15
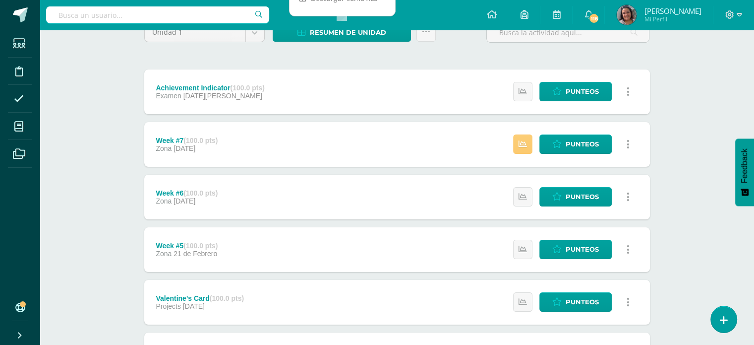
scroll to position [99, 0]
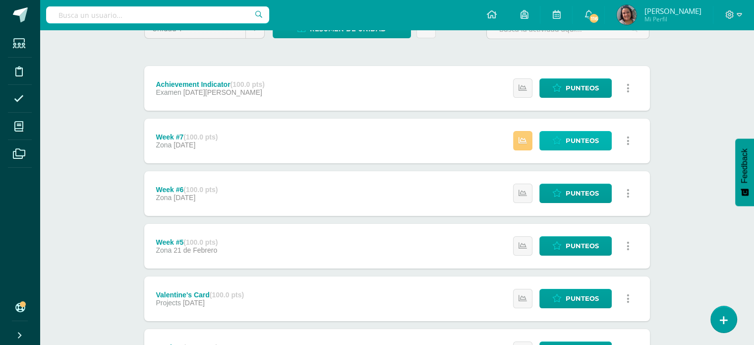
click at [571, 138] on span "Punteos" at bounding box center [582, 140] width 33 height 18
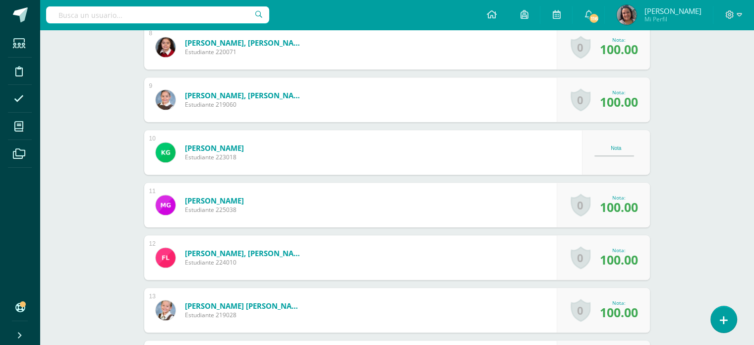
scroll to position [720, 0]
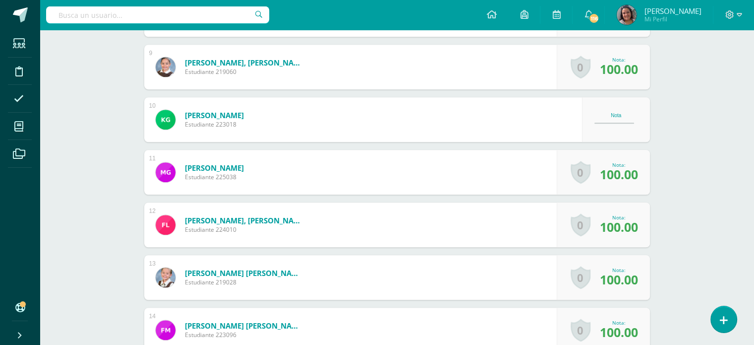
click at [614, 123] on div "Nota" at bounding box center [616, 119] width 44 height 13
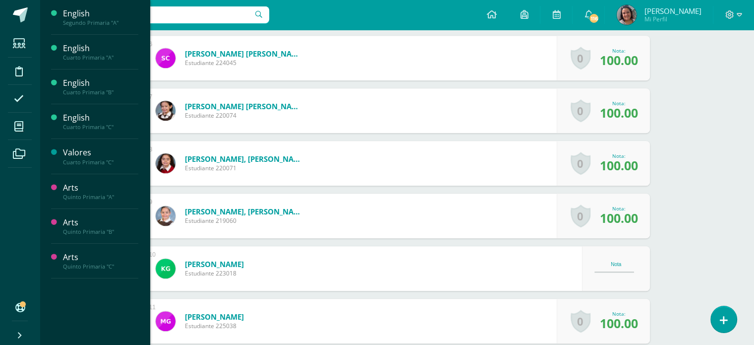
scroll to position [0, 0]
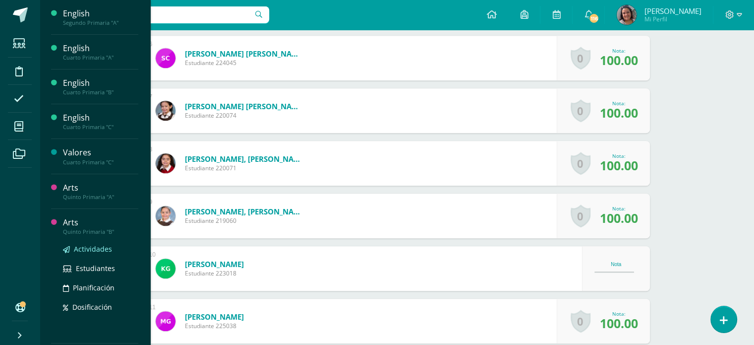
click at [82, 246] on span "Actividades" at bounding box center [93, 248] width 38 height 9
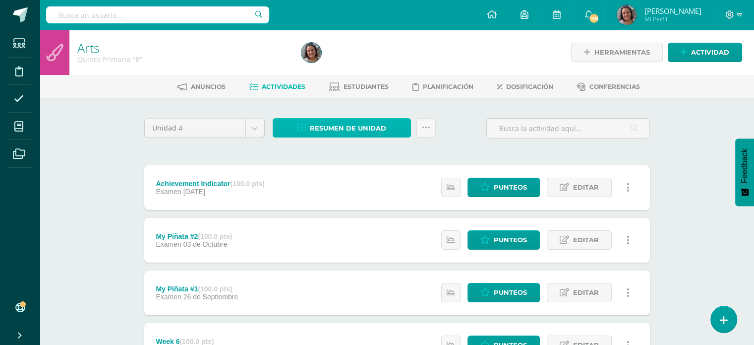
click at [356, 127] on span "Resumen de unidad" at bounding box center [348, 128] width 76 height 18
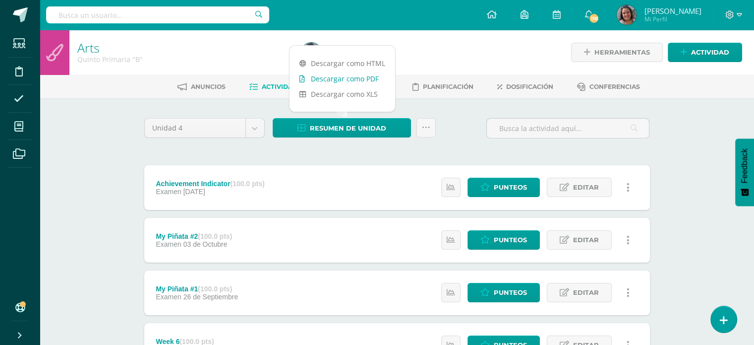
click at [337, 75] on link "Descargar como PDF" at bounding box center [343, 78] width 106 height 15
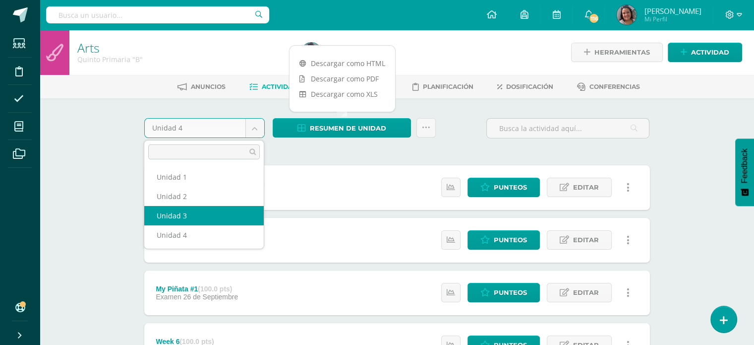
drag, startPoint x: 175, startPoint y: 213, endPoint x: 186, endPoint y: 203, distance: 14.8
select select "Unidad 3"
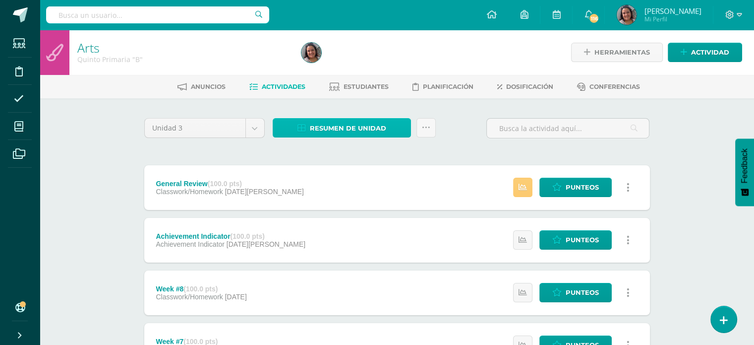
click at [320, 127] on span "Resumen de unidad" at bounding box center [348, 128] width 76 height 18
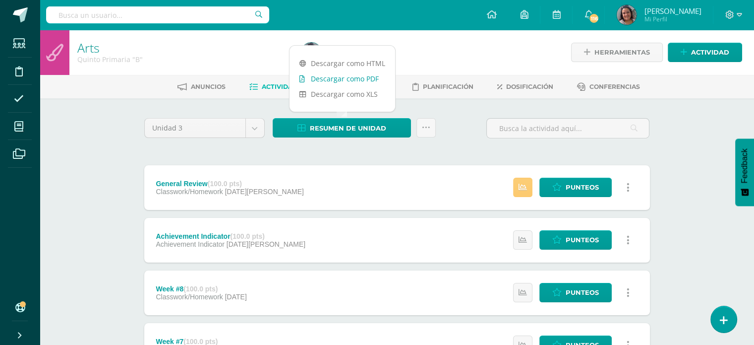
click at [325, 79] on link "Descargar como PDF" at bounding box center [343, 78] width 106 height 15
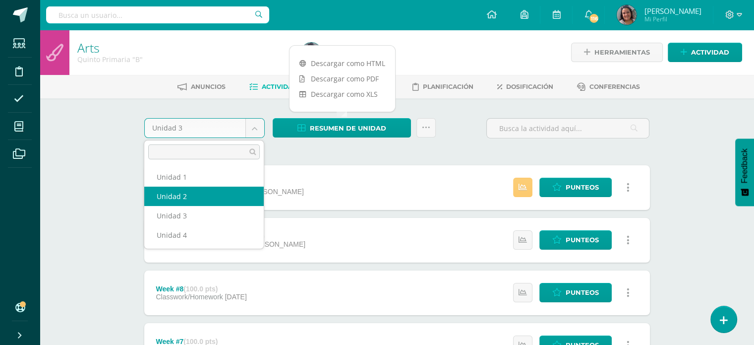
select select "Unidad 2"
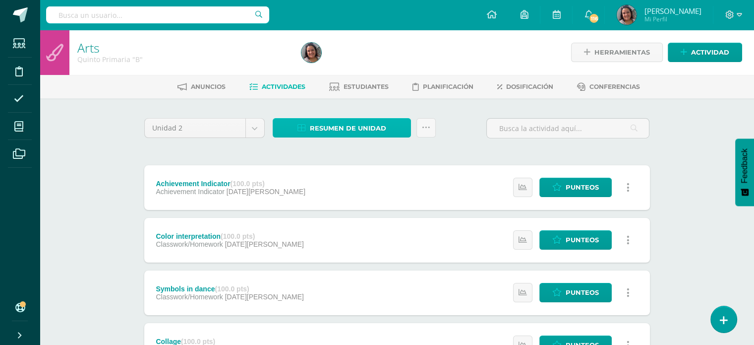
click at [325, 128] on span "Resumen de unidad" at bounding box center [348, 128] width 76 height 18
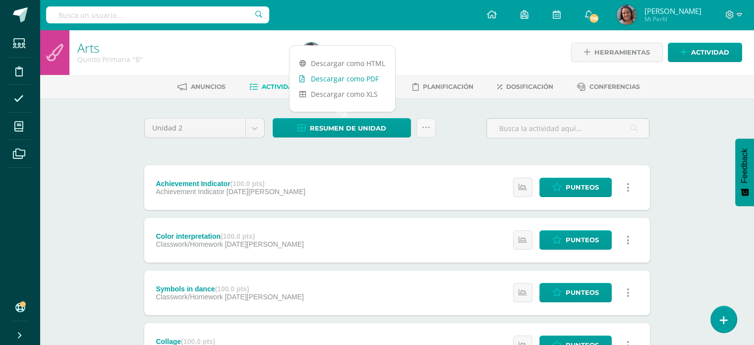
click at [325, 82] on link "Descargar como PDF" at bounding box center [343, 78] width 106 height 15
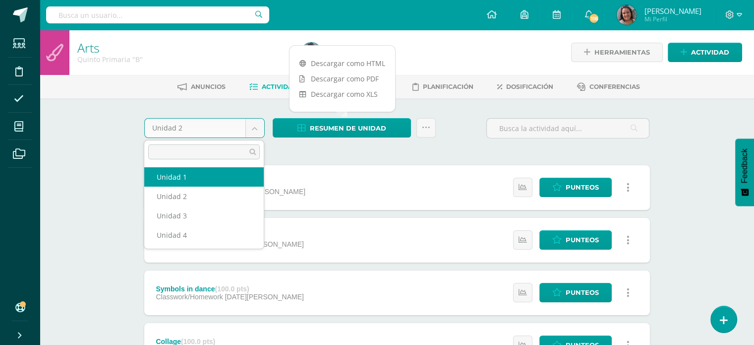
select select "Unidad 1"
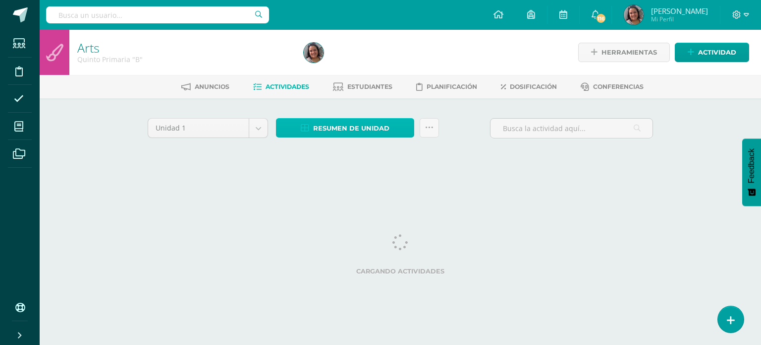
click at [358, 131] on span "Resumen de unidad" at bounding box center [351, 128] width 76 height 18
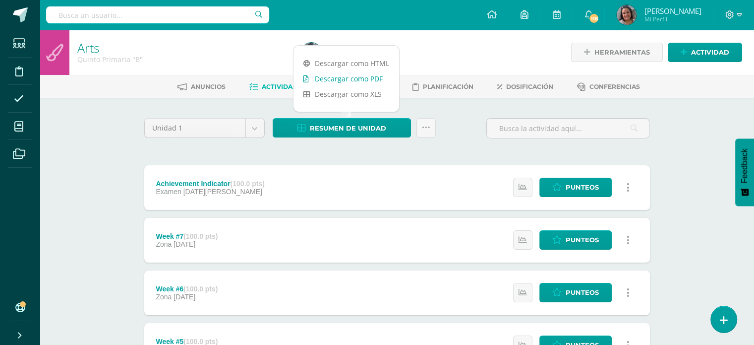
click at [324, 79] on link "Descargar como PDF" at bounding box center [346, 78] width 106 height 15
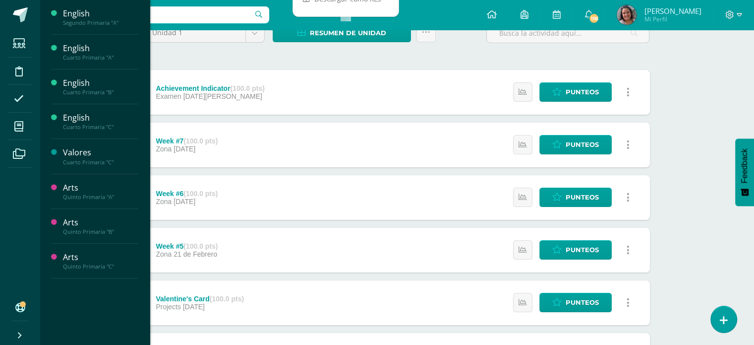
scroll to position [99, 0]
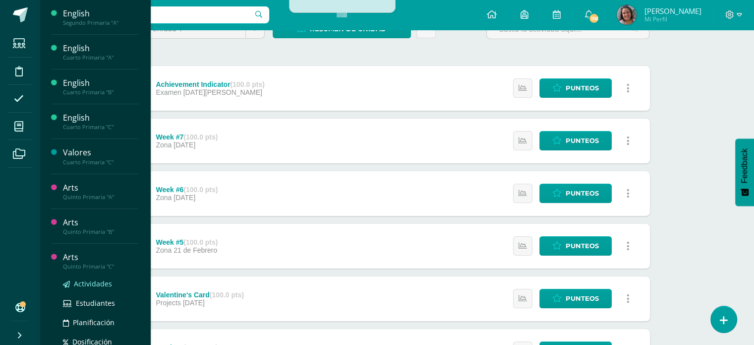
click at [86, 281] on span "Actividades" at bounding box center [93, 283] width 38 height 9
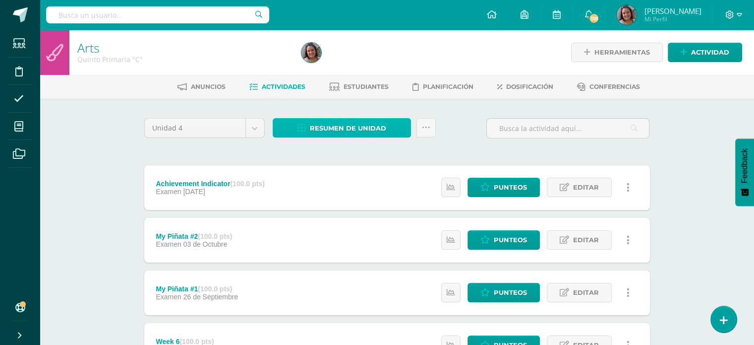
click at [371, 129] on span "Resumen de unidad" at bounding box center [348, 128] width 76 height 18
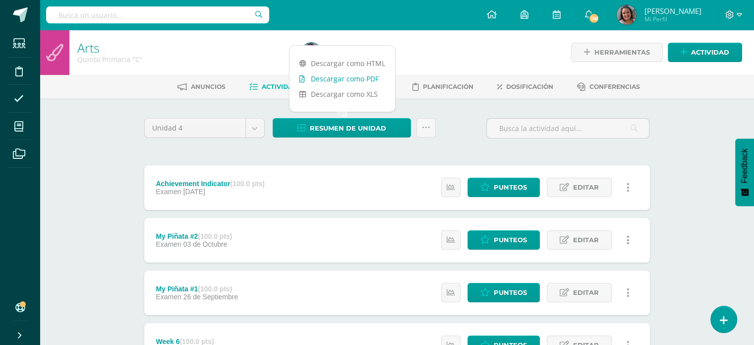
click at [336, 77] on link "Descargar como PDF" at bounding box center [343, 78] width 106 height 15
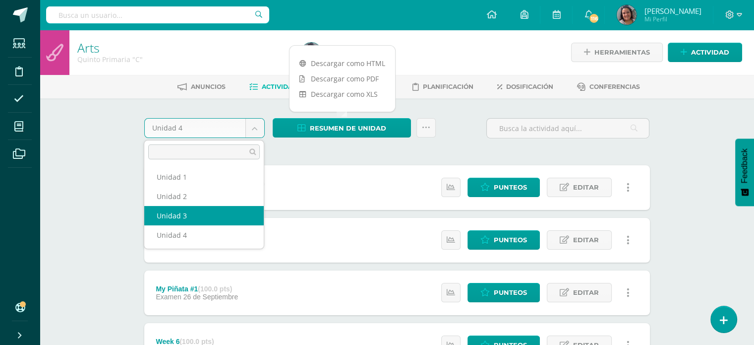
select select "Unidad 3"
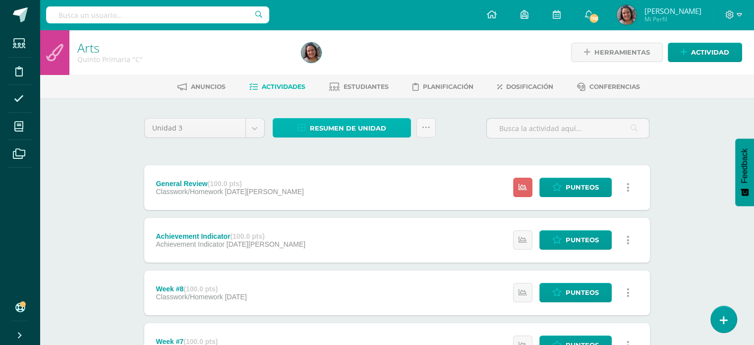
click at [323, 123] on span "Resumen de unidad" at bounding box center [348, 128] width 76 height 18
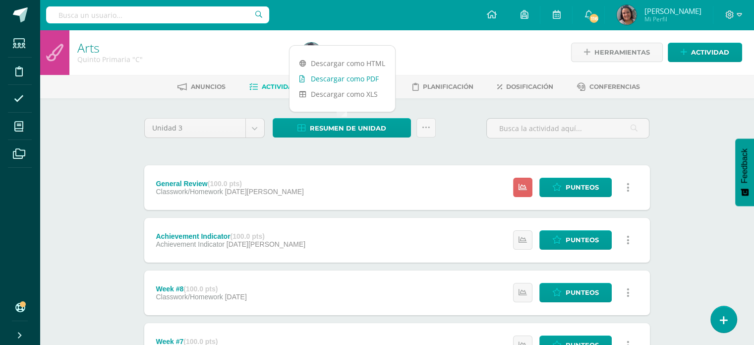
click at [319, 73] on link "Descargar como PDF" at bounding box center [343, 78] width 106 height 15
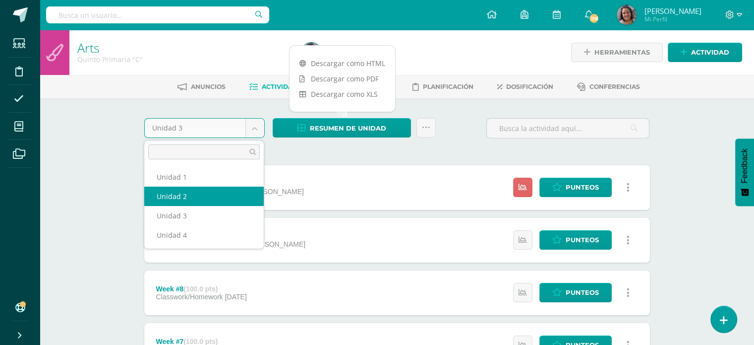
select select "Unidad 2"
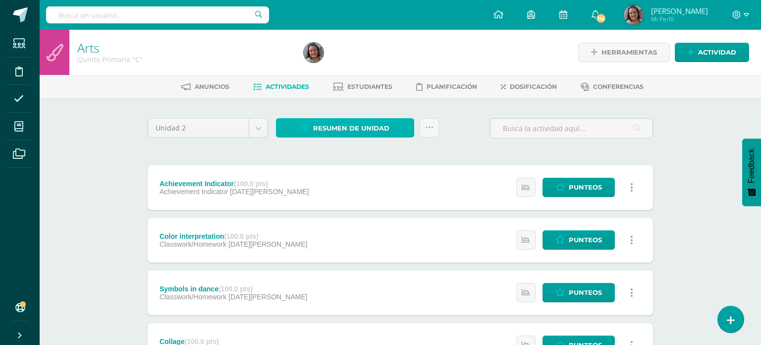
click at [339, 126] on span "Resumen de unidad" at bounding box center [351, 128] width 76 height 18
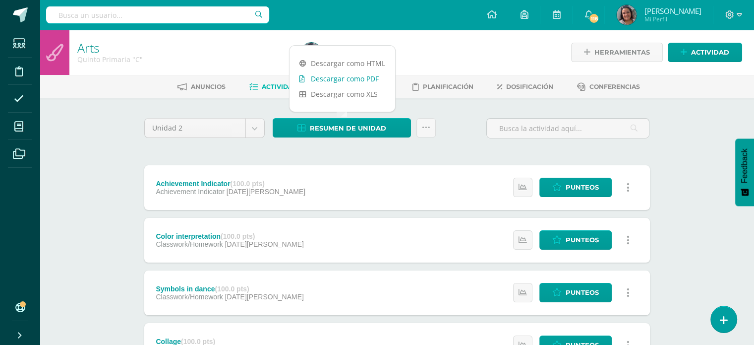
click at [319, 78] on link "Descargar como PDF" at bounding box center [343, 78] width 106 height 15
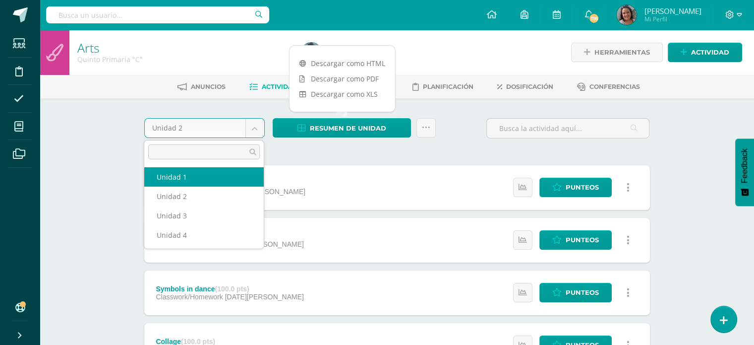
drag, startPoint x: 193, startPoint y: 181, endPoint x: 203, endPoint y: 176, distance: 11.6
select select "Unidad 1"
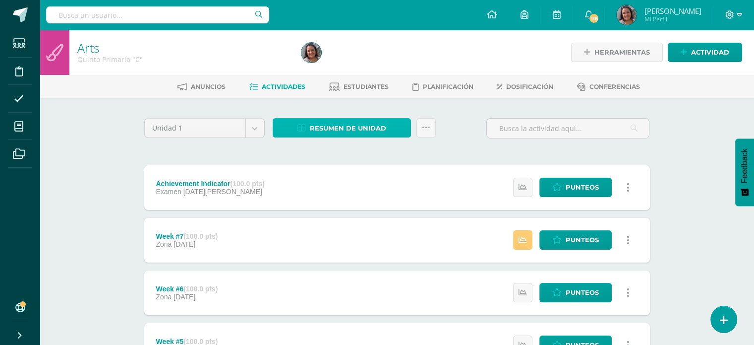
click at [322, 128] on span "Resumen de unidad" at bounding box center [348, 128] width 76 height 18
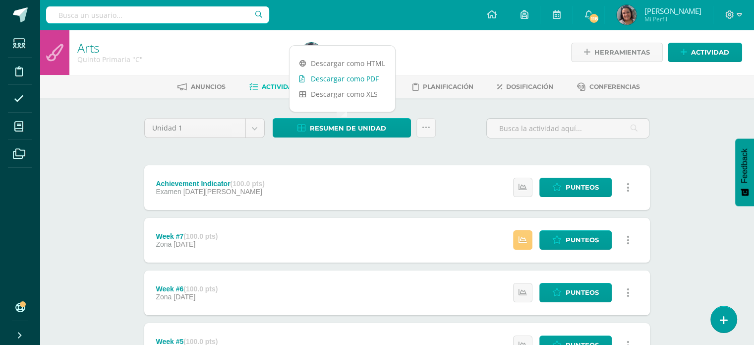
click at [340, 81] on link "Descargar como PDF" at bounding box center [343, 78] width 106 height 15
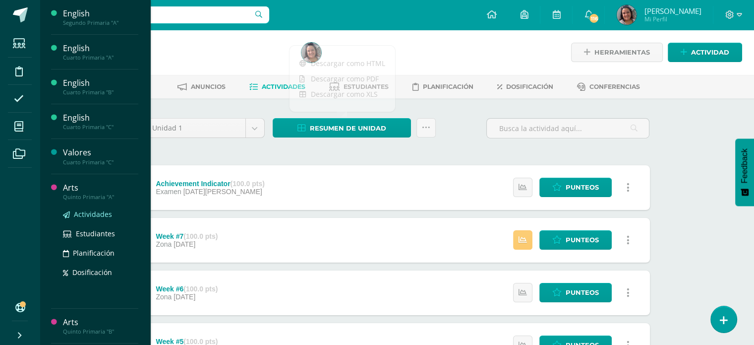
click at [89, 211] on span "Actividades" at bounding box center [93, 213] width 38 height 9
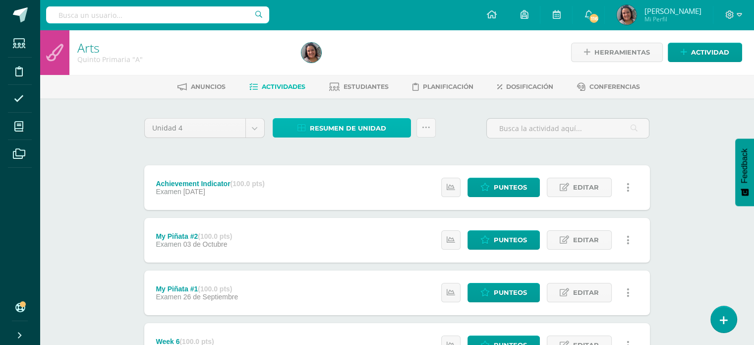
click at [346, 123] on span "Resumen de unidad" at bounding box center [348, 128] width 76 height 18
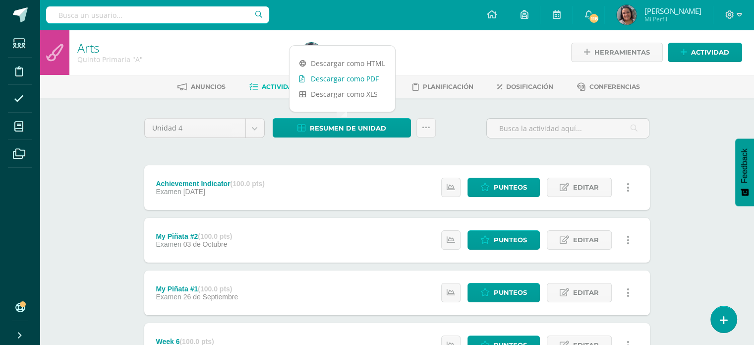
click at [339, 80] on link "Descargar como PDF" at bounding box center [343, 78] width 106 height 15
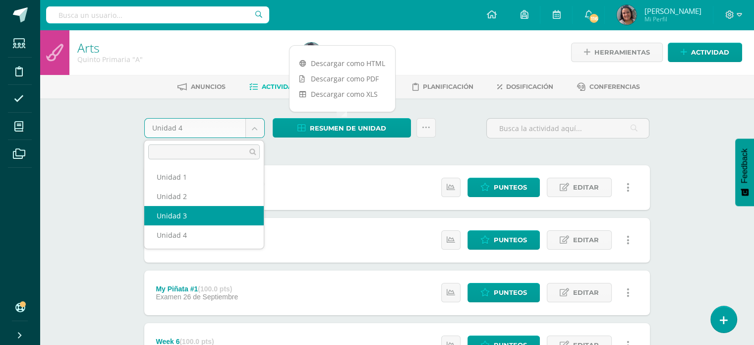
select select "Unidad 3"
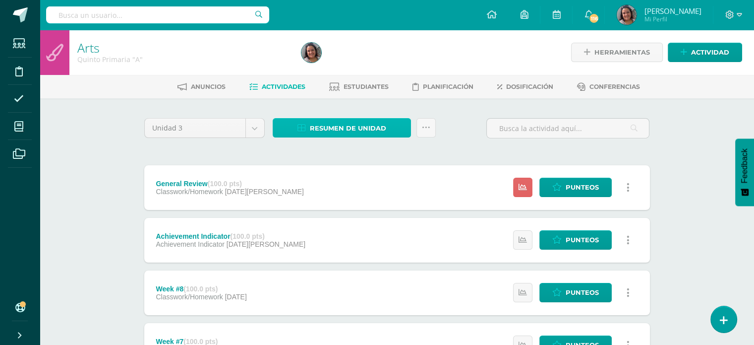
click at [348, 125] on span "Resumen de unidad" at bounding box center [348, 128] width 76 height 18
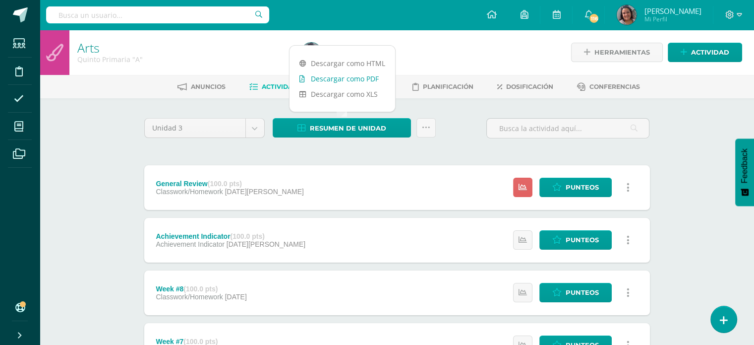
click at [343, 79] on link "Descargar como PDF" at bounding box center [343, 78] width 106 height 15
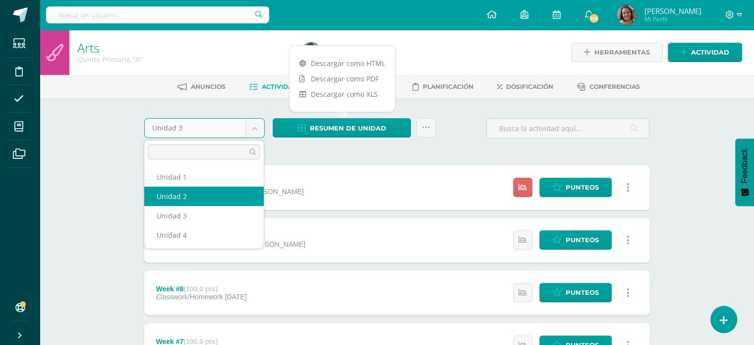
select select "Unidad 2"
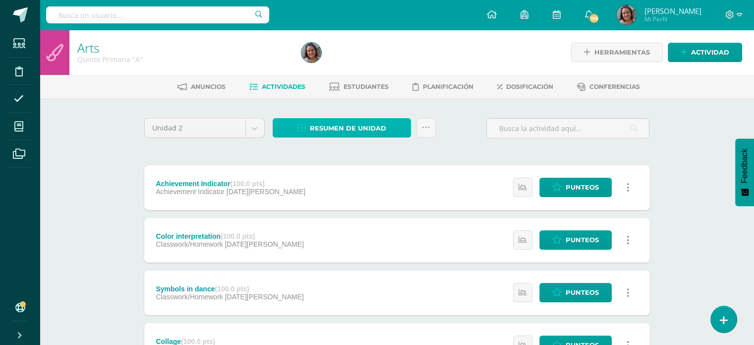
click at [333, 118] on link "Resumen de unidad" at bounding box center [342, 127] width 138 height 19
click at [338, 130] on span "Resumen de unidad" at bounding box center [348, 128] width 76 height 18
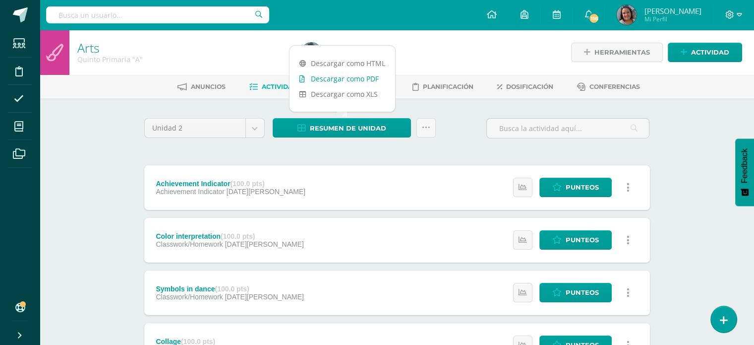
click at [327, 78] on link "Descargar como PDF" at bounding box center [343, 78] width 106 height 15
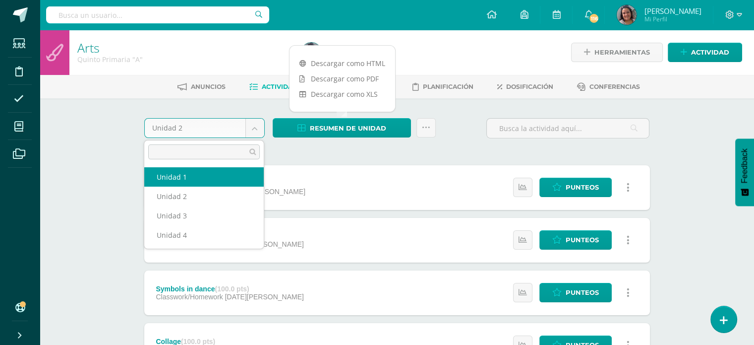
select select "Unidad 1"
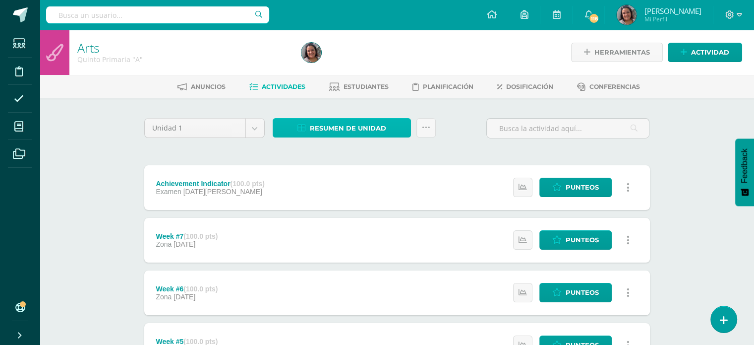
click at [341, 128] on span "Resumen de unidad" at bounding box center [348, 128] width 76 height 18
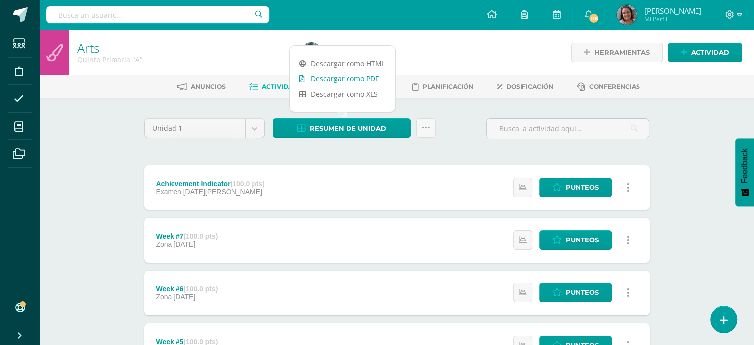
click at [338, 81] on link "Descargar como PDF" at bounding box center [343, 78] width 106 height 15
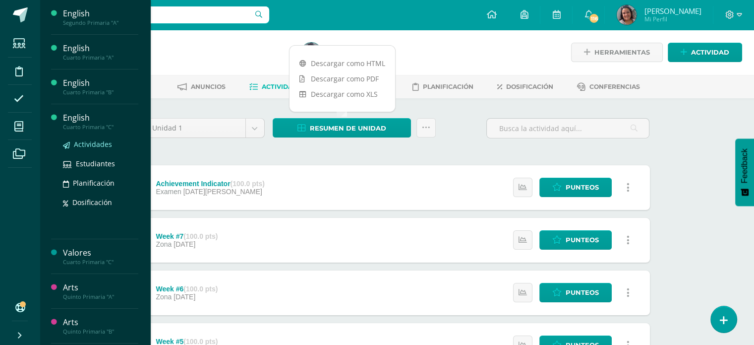
click at [88, 146] on span "Actividades" at bounding box center [93, 143] width 38 height 9
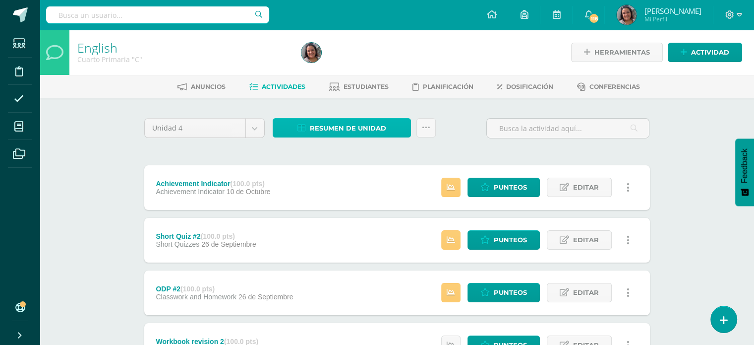
click at [350, 122] on span "Resumen de unidad" at bounding box center [348, 128] width 76 height 18
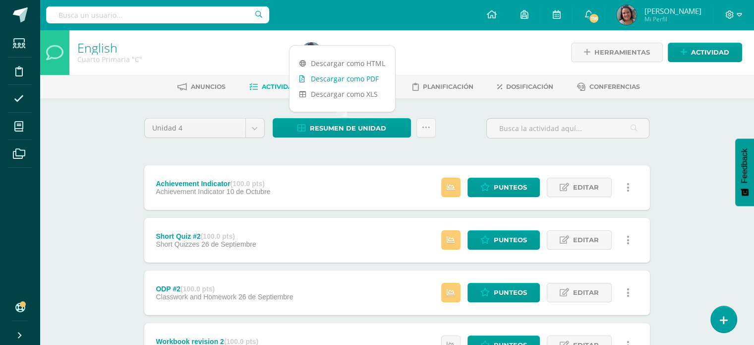
click at [354, 79] on link "Descargar como PDF" at bounding box center [343, 78] width 106 height 15
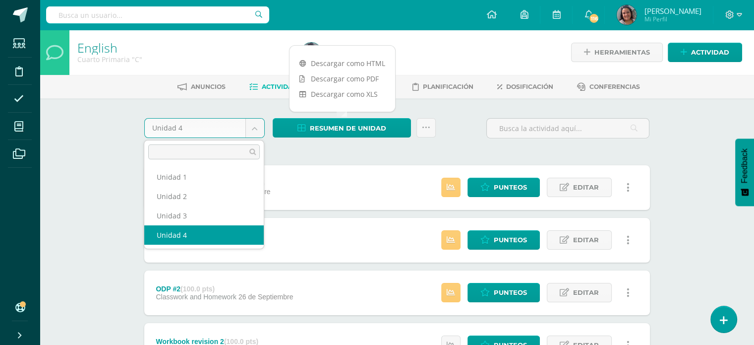
drag, startPoint x: 254, startPoint y: 125, endPoint x: 232, endPoint y: 142, distance: 27.6
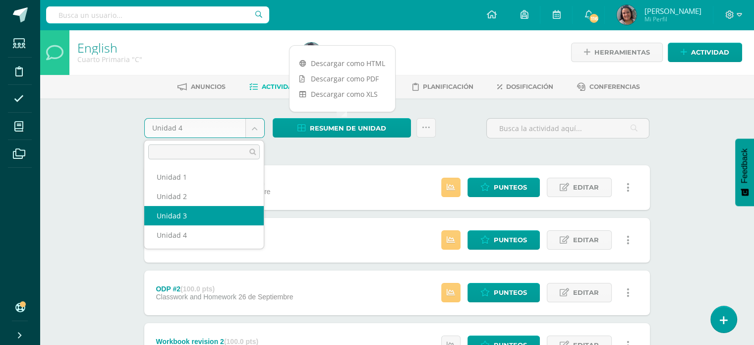
select select "Unidad 3"
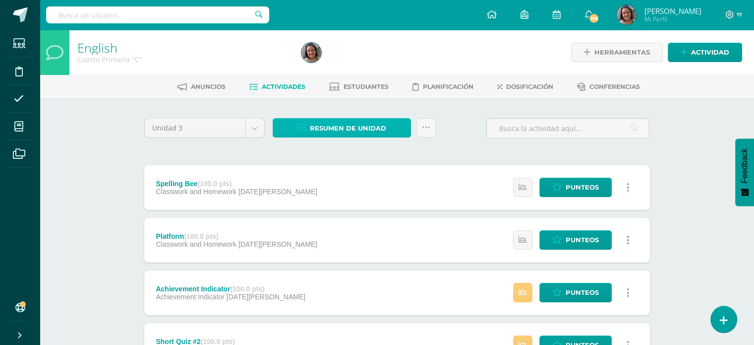
click at [341, 126] on span "Resumen de unidad" at bounding box center [348, 128] width 76 height 18
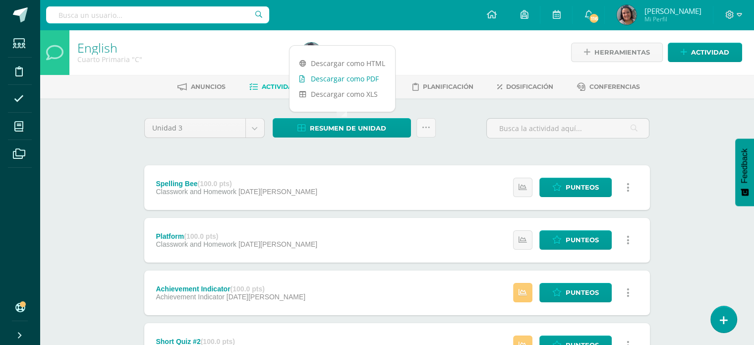
click at [339, 81] on link "Descargar como PDF" at bounding box center [343, 78] width 106 height 15
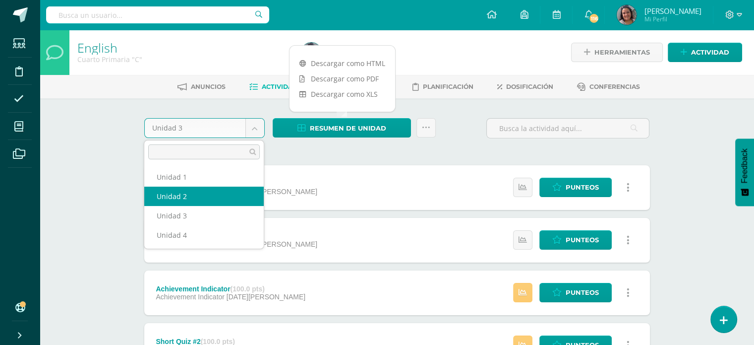
drag, startPoint x: 182, startPoint y: 192, endPoint x: 150, endPoint y: 185, distance: 33.6
select select "Unidad 2"
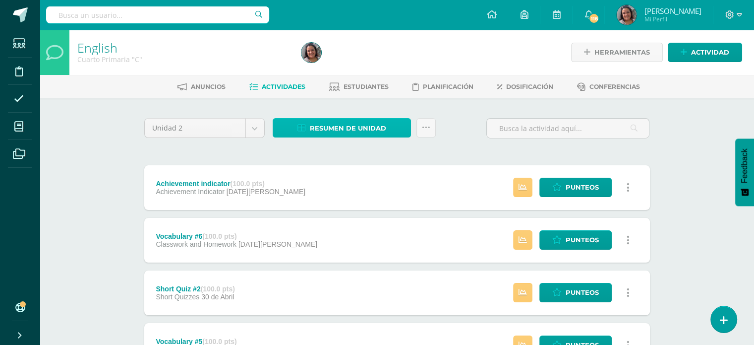
click at [344, 124] on span "Resumen de unidad" at bounding box center [348, 128] width 76 height 18
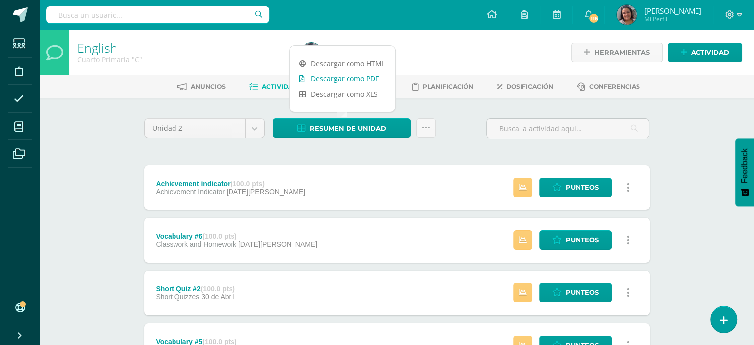
click at [353, 79] on link "Descargar como PDF" at bounding box center [343, 78] width 106 height 15
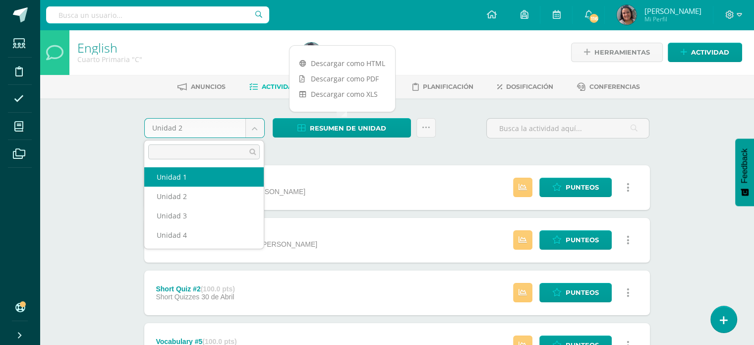
select select "Unidad 1"
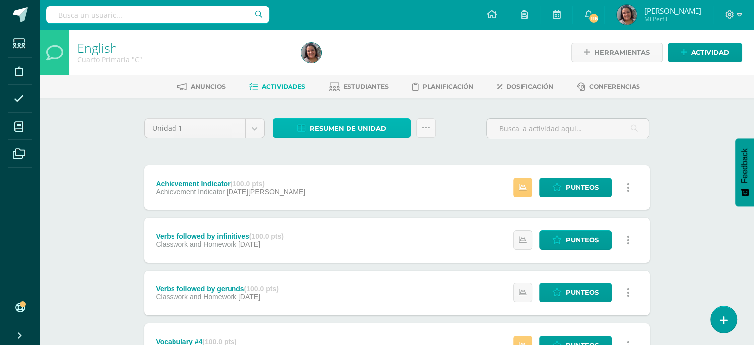
click at [327, 124] on span "Resumen de unidad" at bounding box center [348, 128] width 76 height 18
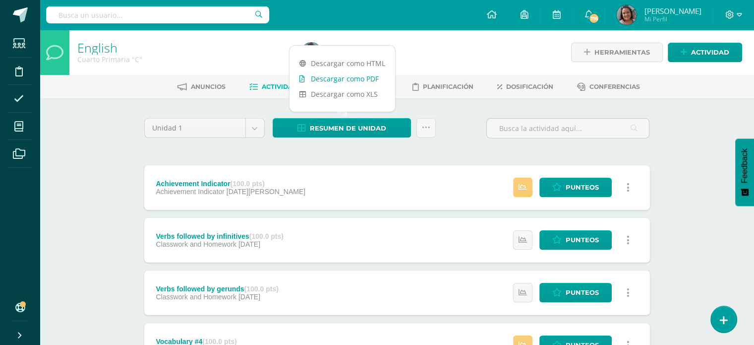
click at [328, 78] on link "Descargar como PDF" at bounding box center [343, 78] width 106 height 15
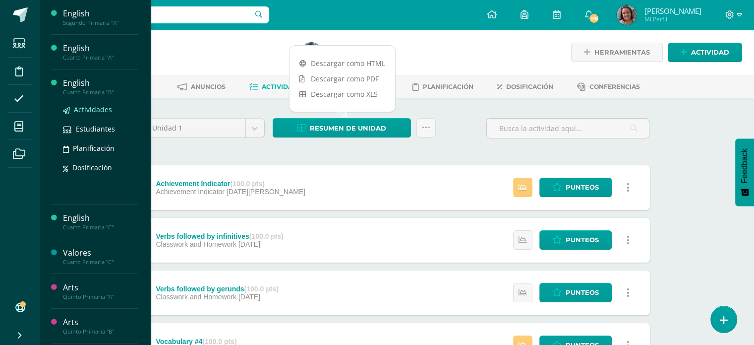
click at [95, 107] on span "Actividades" at bounding box center [93, 109] width 38 height 9
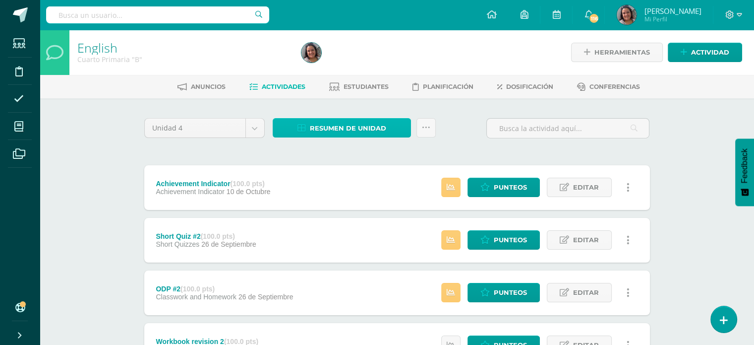
click at [351, 131] on span "Resumen de unidad" at bounding box center [348, 128] width 76 height 18
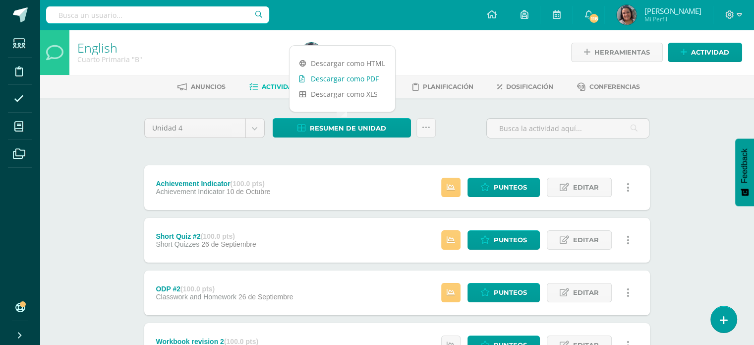
click at [337, 81] on link "Descargar como PDF" at bounding box center [343, 78] width 106 height 15
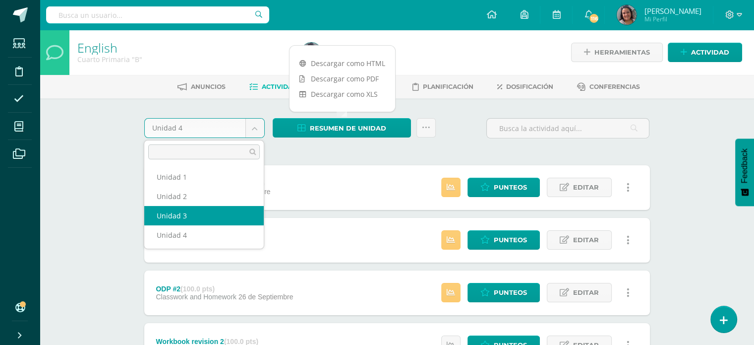
drag, startPoint x: 165, startPoint y: 219, endPoint x: 182, endPoint y: 210, distance: 20.0
select select "Unidad 3"
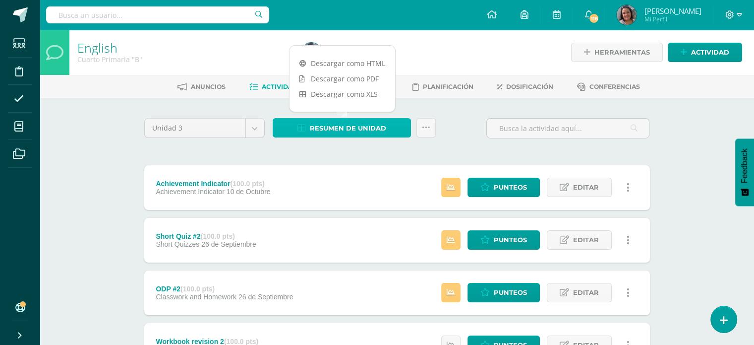
click at [307, 124] on link "Resumen de unidad" at bounding box center [342, 127] width 138 height 19
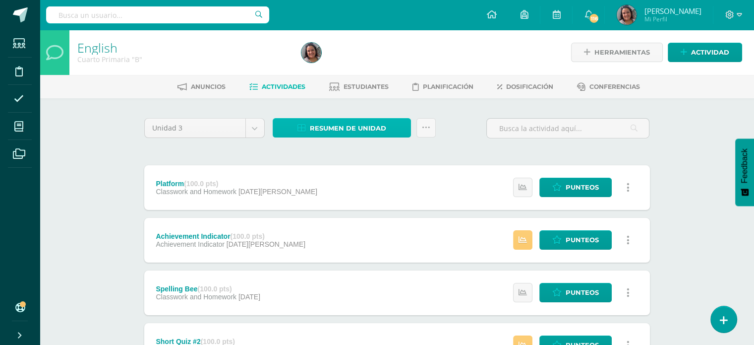
click at [330, 126] on span "Resumen de unidad" at bounding box center [348, 128] width 76 height 18
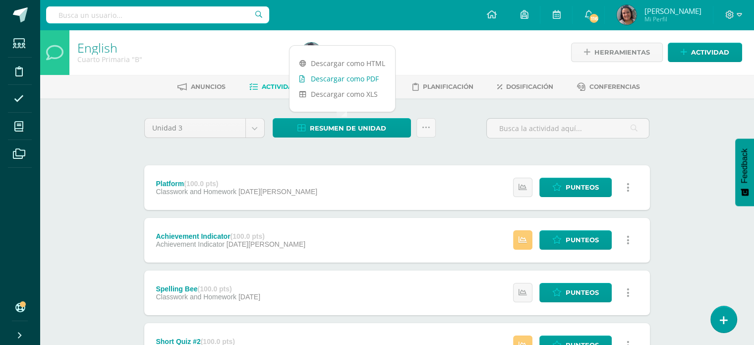
click at [317, 81] on link "Descargar como PDF" at bounding box center [343, 78] width 106 height 15
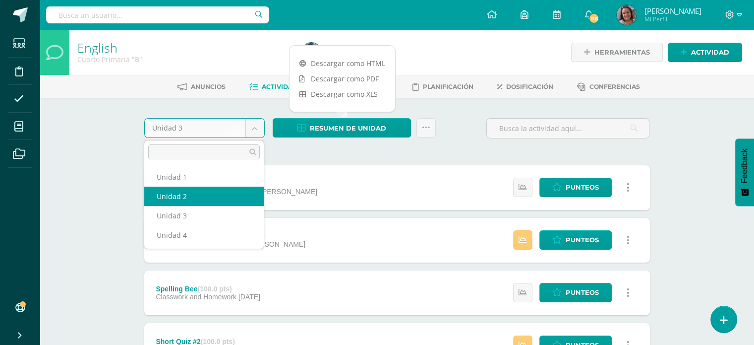
select select "Unidad 2"
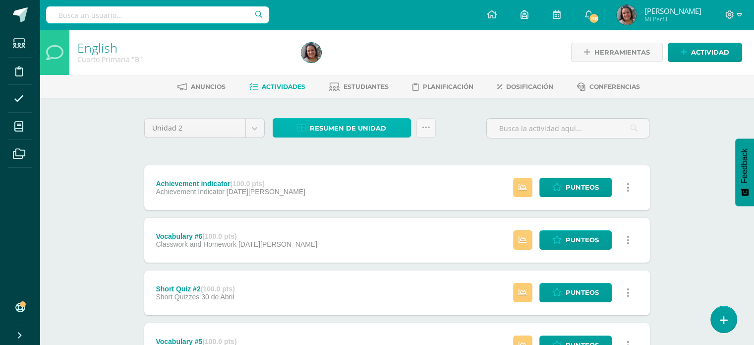
click at [314, 120] on span "Resumen de unidad" at bounding box center [348, 128] width 76 height 18
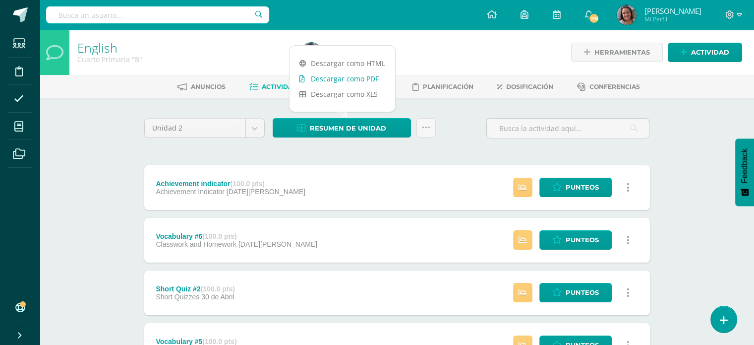
click at [320, 79] on link "Descargar como PDF" at bounding box center [343, 78] width 106 height 15
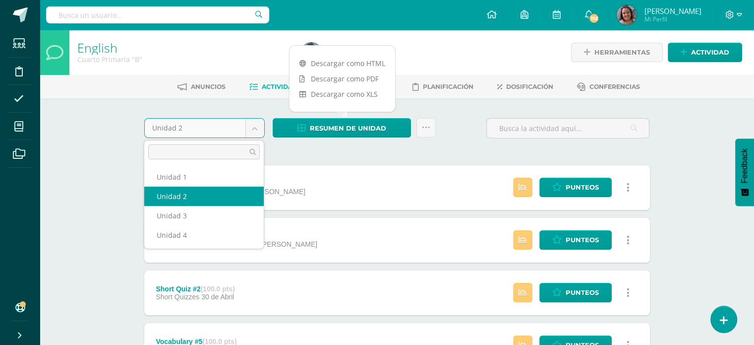
drag, startPoint x: 252, startPoint y: 132, endPoint x: 230, endPoint y: 154, distance: 30.8
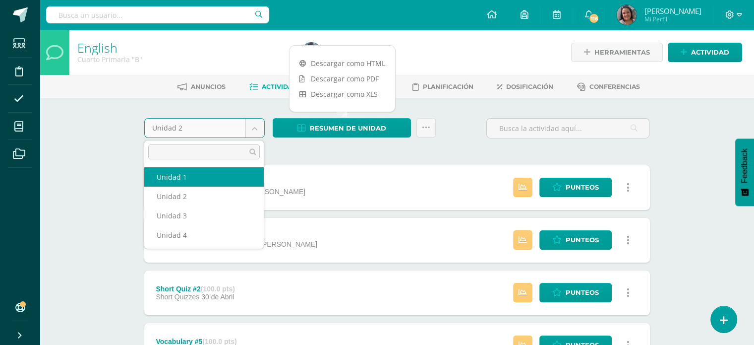
select select "Unidad 1"
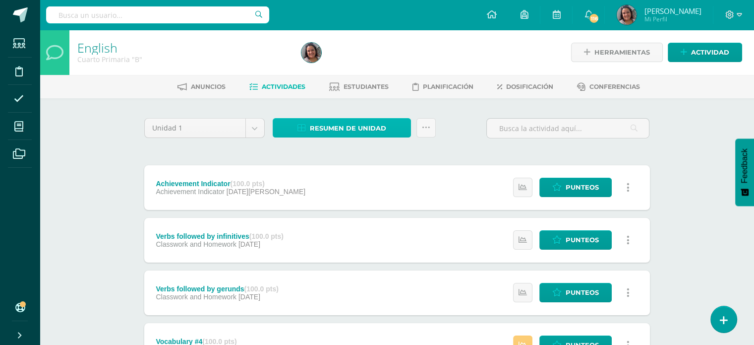
click at [325, 128] on span "Resumen de unidad" at bounding box center [348, 128] width 76 height 18
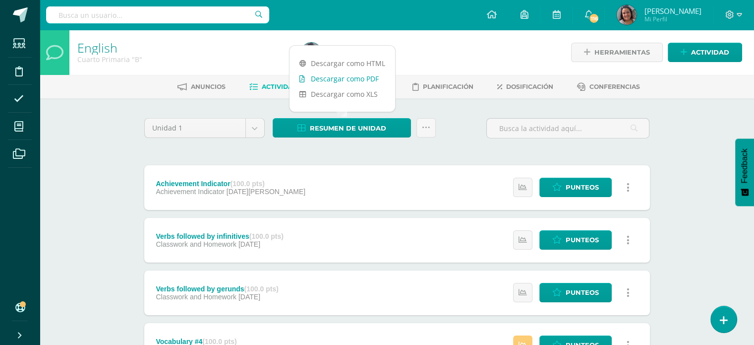
click at [323, 75] on link "Descargar como PDF" at bounding box center [343, 78] width 106 height 15
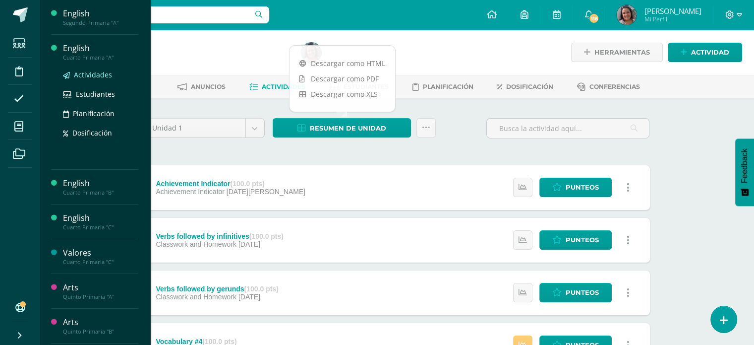
click at [88, 76] on span "Actividades" at bounding box center [93, 74] width 38 height 9
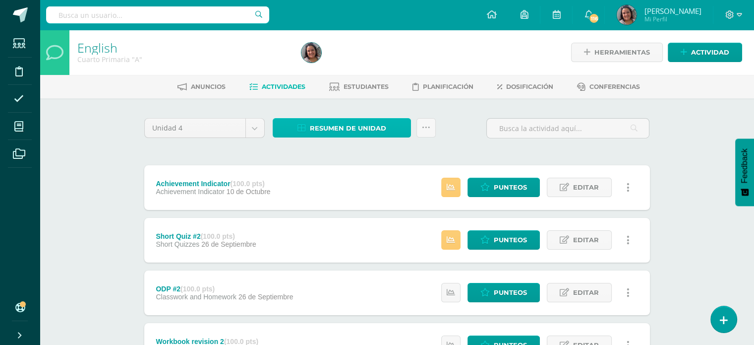
click at [345, 128] on span "Resumen de unidad" at bounding box center [348, 128] width 76 height 18
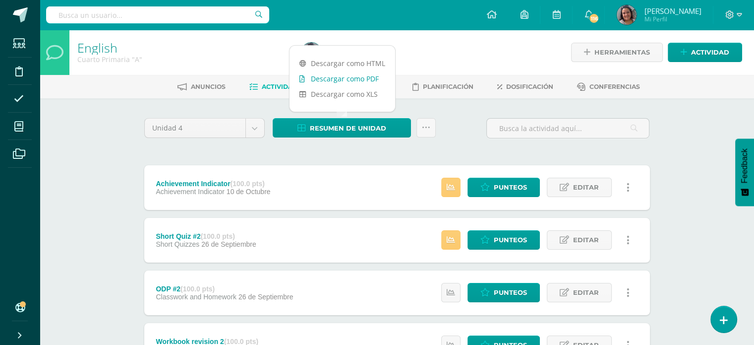
click at [329, 77] on link "Descargar como PDF" at bounding box center [343, 78] width 106 height 15
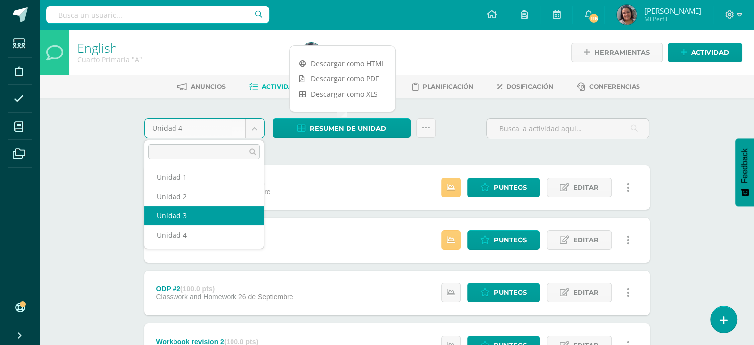
select select "Unidad 3"
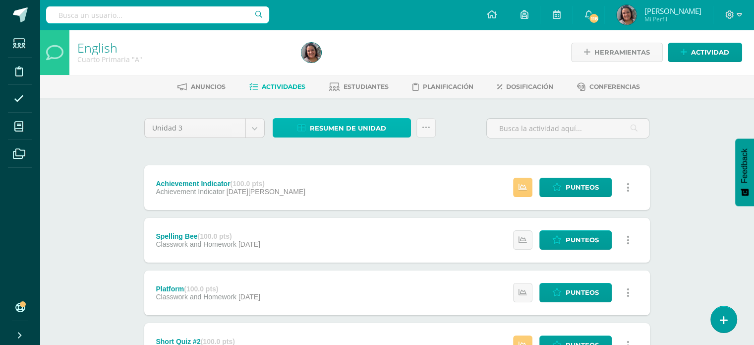
click at [335, 127] on span "Resumen de unidad" at bounding box center [348, 128] width 76 height 18
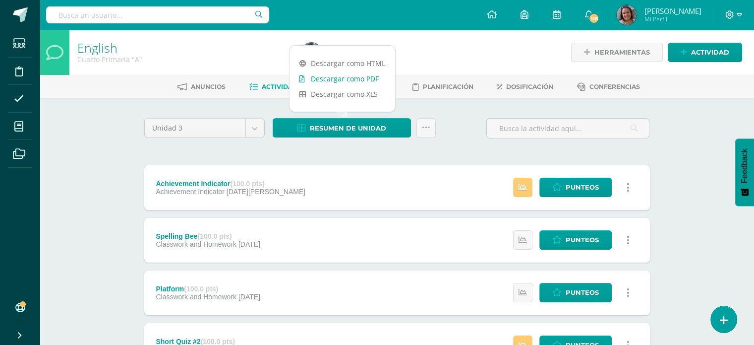
click at [339, 81] on link "Descargar como PDF" at bounding box center [343, 78] width 106 height 15
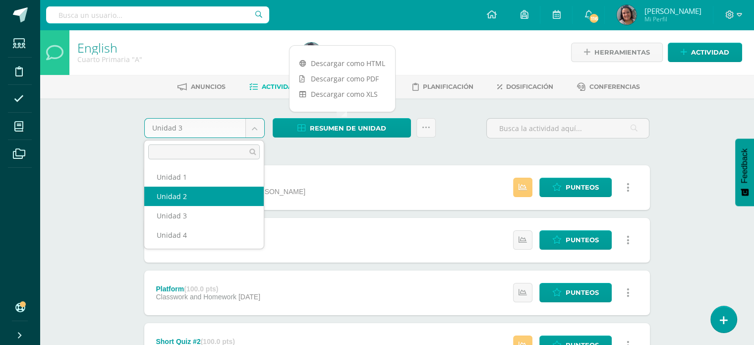
select select "Unidad 2"
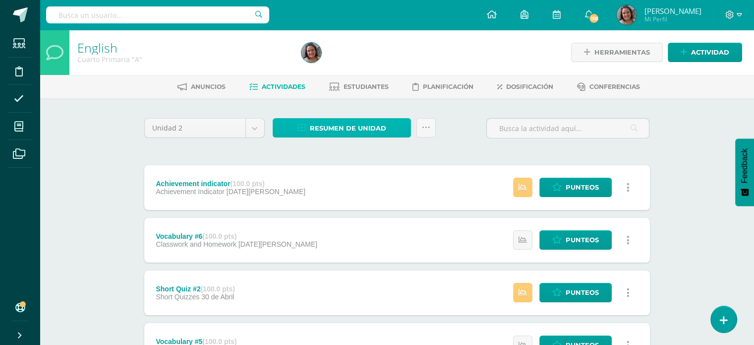
click at [327, 126] on span "Resumen de unidad" at bounding box center [348, 128] width 76 height 18
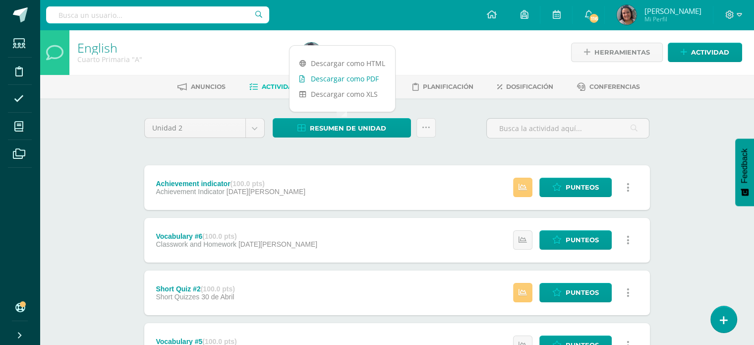
click at [313, 82] on link "Descargar como PDF" at bounding box center [343, 78] width 106 height 15
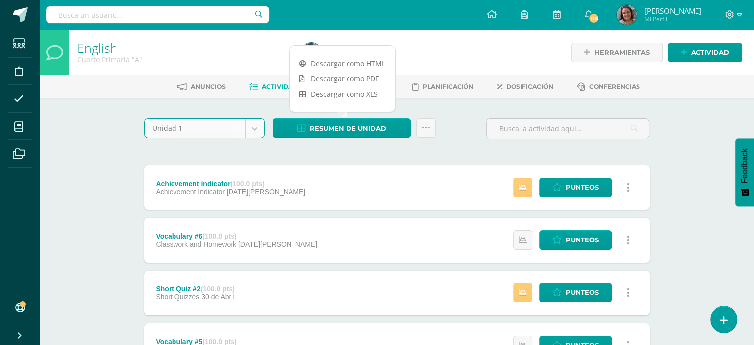
select select "Unidad 1"
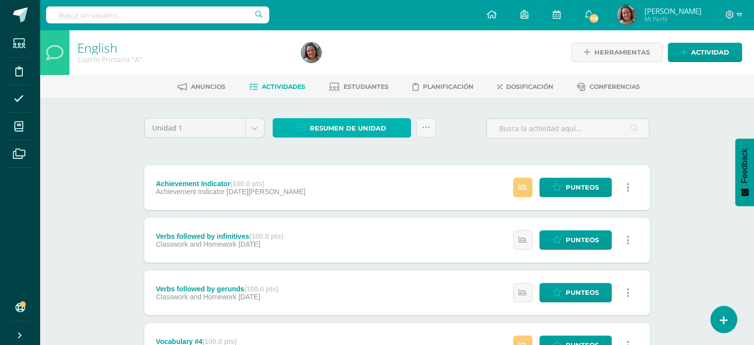
click at [339, 123] on span "Resumen de unidad" at bounding box center [348, 128] width 76 height 18
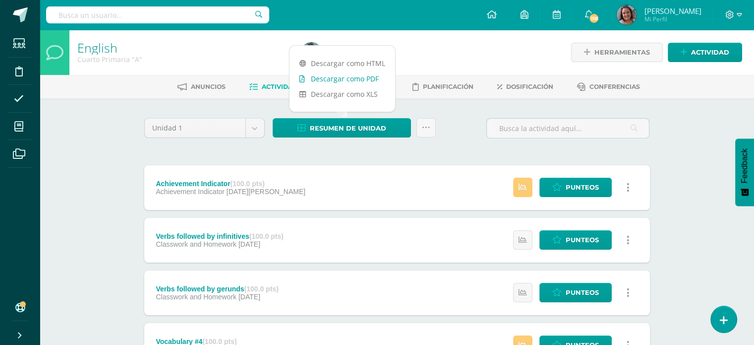
click at [338, 79] on link "Descargar como PDF" at bounding box center [343, 78] width 106 height 15
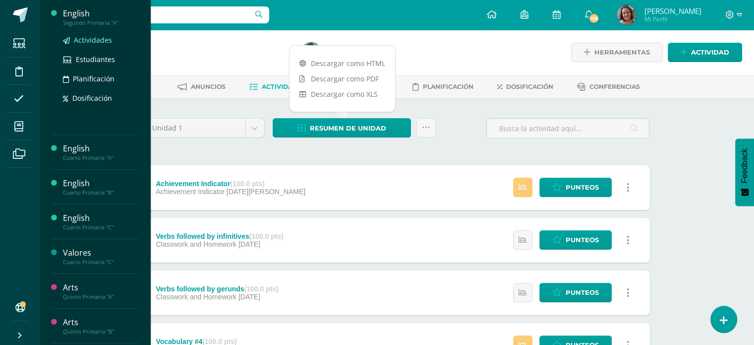
click at [94, 41] on span "Actividades" at bounding box center [93, 39] width 38 height 9
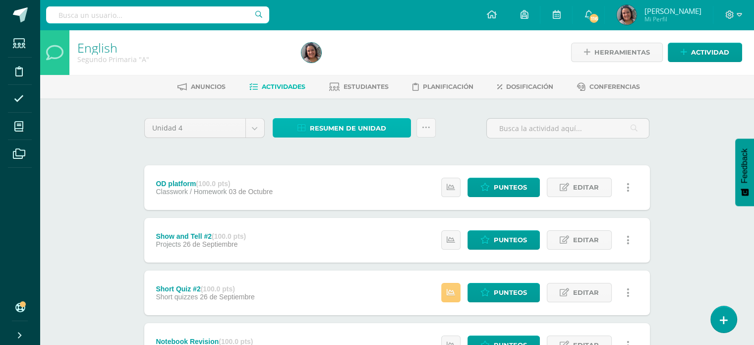
click at [358, 124] on span "Resumen de unidad" at bounding box center [348, 128] width 76 height 18
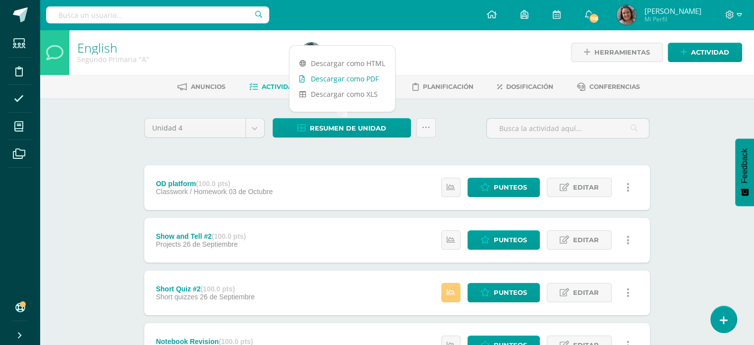
click at [326, 76] on link "Descargar como PDF" at bounding box center [343, 78] width 106 height 15
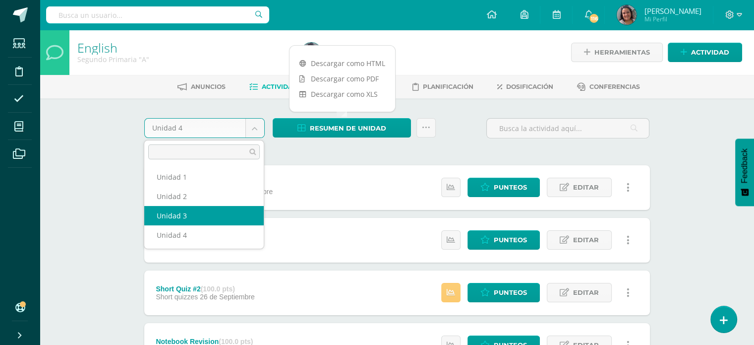
drag, startPoint x: 178, startPoint y: 218, endPoint x: 293, endPoint y: 190, distance: 118.4
select select "Unidad 3"
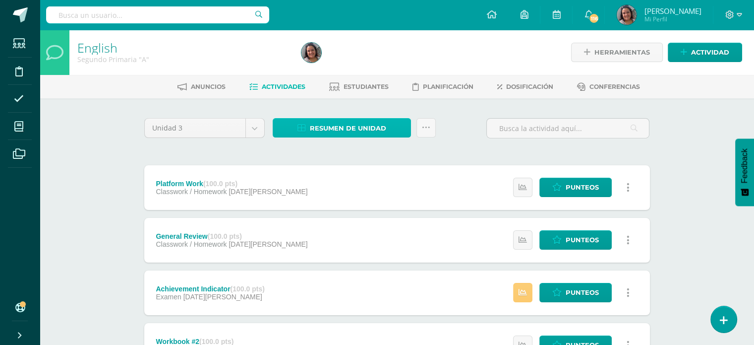
click at [329, 126] on span "Resumen de unidad" at bounding box center [348, 128] width 76 height 18
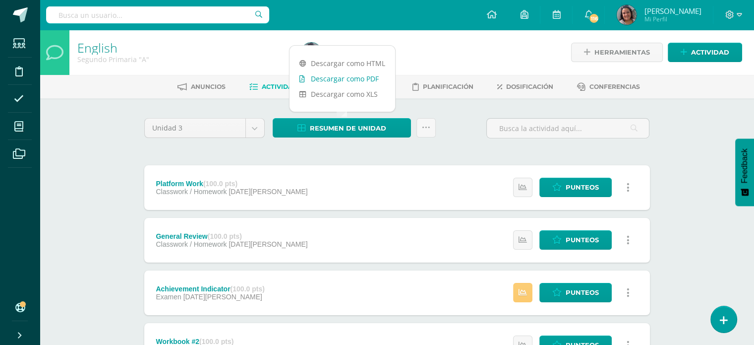
click at [328, 81] on link "Descargar como PDF" at bounding box center [343, 78] width 106 height 15
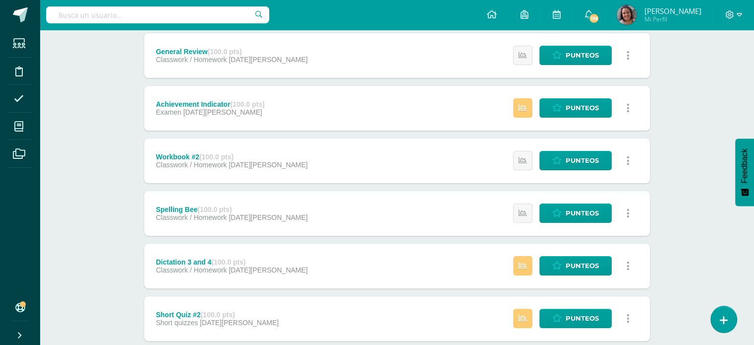
scroll to position [198, 0]
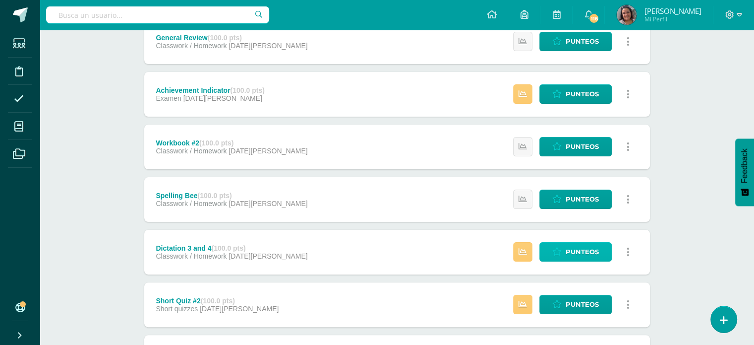
click at [559, 251] on icon at bounding box center [556, 251] width 9 height 8
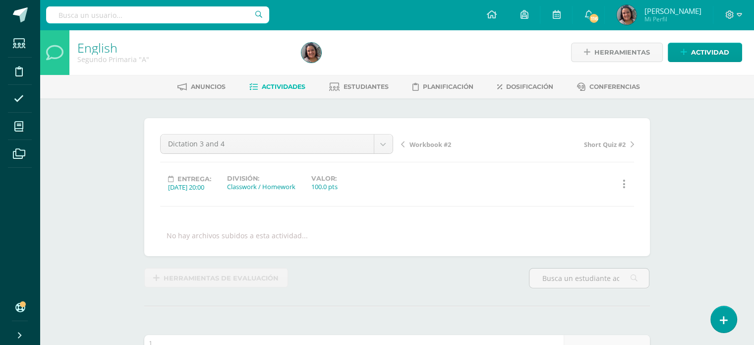
click at [272, 83] on span "Actividades" at bounding box center [284, 86] width 44 height 7
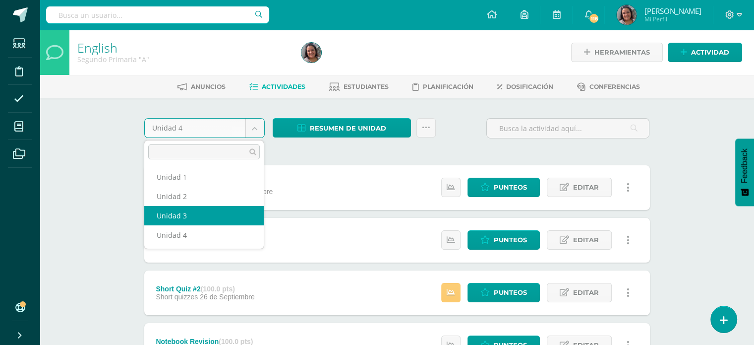
select select "Unidad 3"
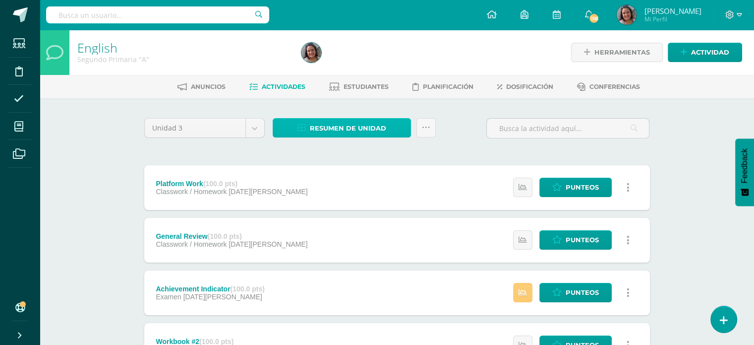
click at [342, 130] on span "Resumen de unidad" at bounding box center [348, 128] width 76 height 18
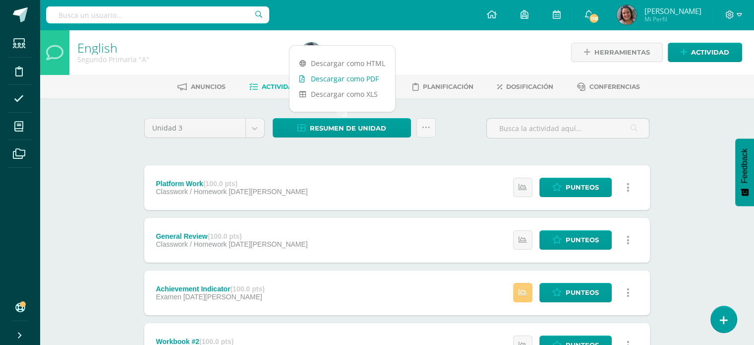
click at [333, 81] on link "Descargar como PDF" at bounding box center [343, 78] width 106 height 15
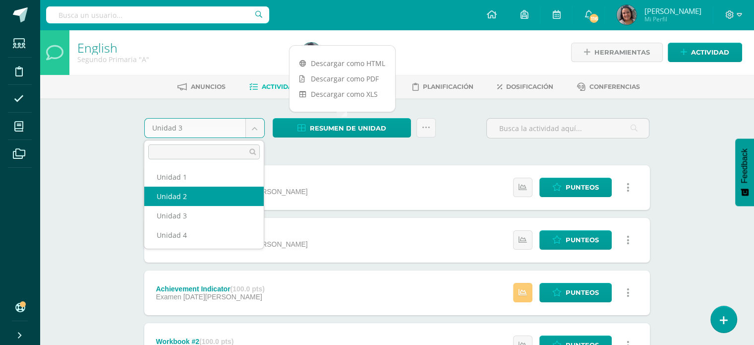
select select "Unidad 2"
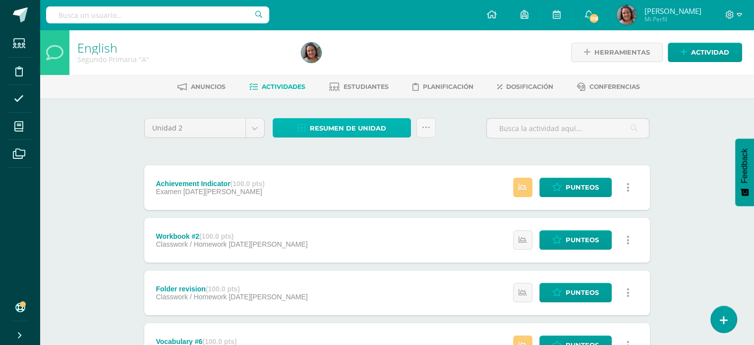
click at [324, 131] on span "Resumen de unidad" at bounding box center [348, 128] width 76 height 18
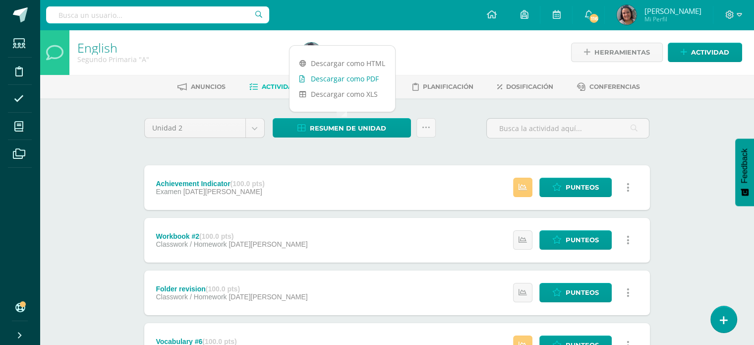
click at [310, 81] on link "Descargar como PDF" at bounding box center [343, 78] width 106 height 15
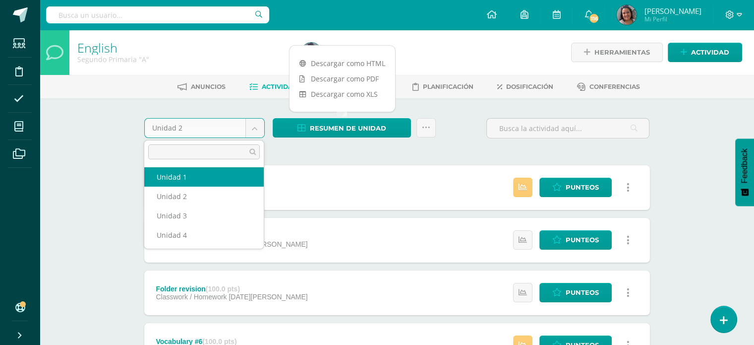
select select "Unidad 1"
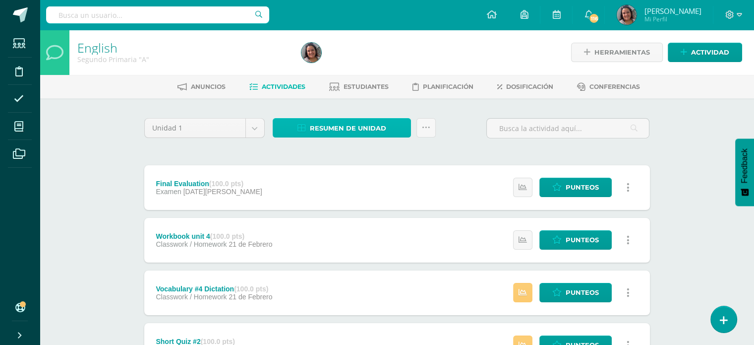
click at [343, 126] on span "Resumen de unidad" at bounding box center [348, 128] width 76 height 18
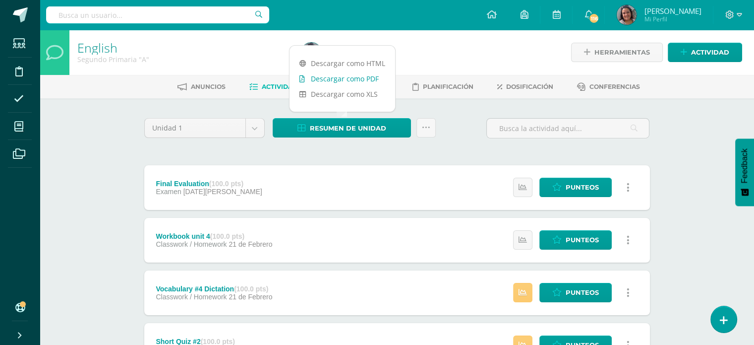
click at [338, 81] on link "Descargar como PDF" at bounding box center [343, 78] width 106 height 15
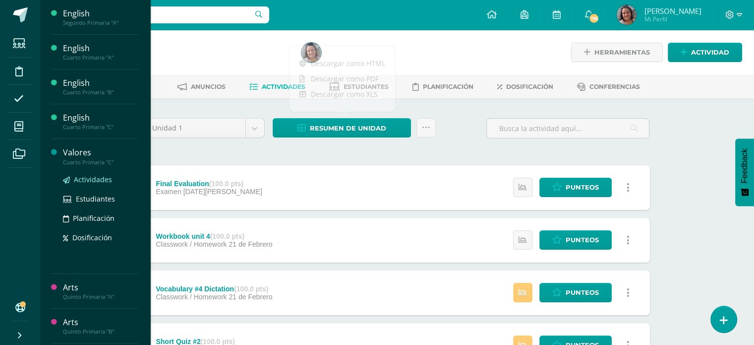
click at [81, 178] on span "Actividades" at bounding box center [93, 179] width 38 height 9
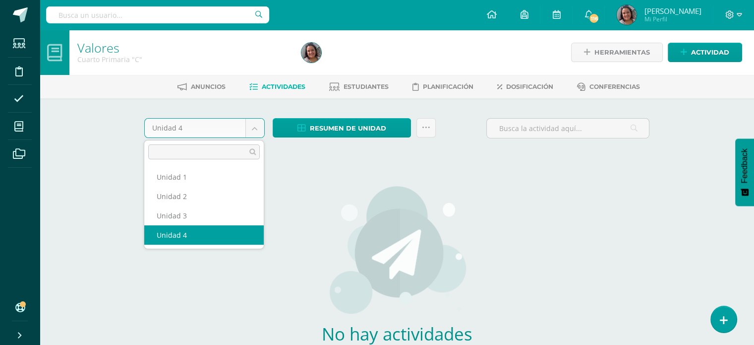
click at [256, 126] on body "Estudiantes Disciplina Asistencia Mis cursos Archivos Soporte Ayuda Reportar un…" at bounding box center [377, 213] width 754 height 426
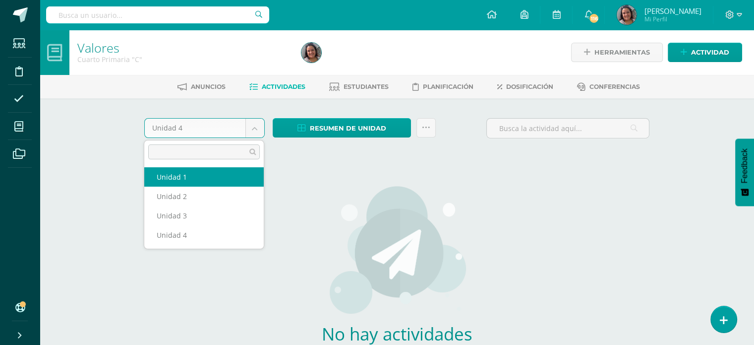
select select "Unidad 1"
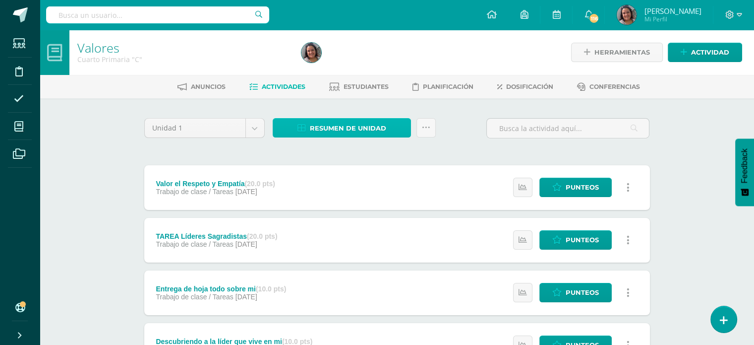
click at [355, 124] on span "Resumen de unidad" at bounding box center [348, 128] width 76 height 18
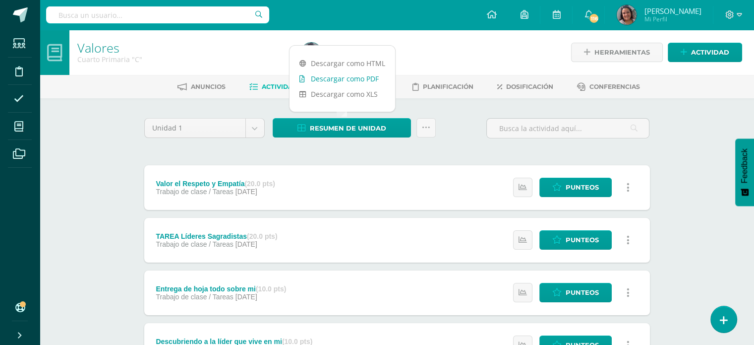
click at [345, 79] on link "Descargar como PDF" at bounding box center [343, 78] width 106 height 15
click at [255, 125] on body "Estudiantes Disciplina Asistencia Mis cursos Archivos Soporte Ayuda Reportar un…" at bounding box center [377, 295] width 754 height 591
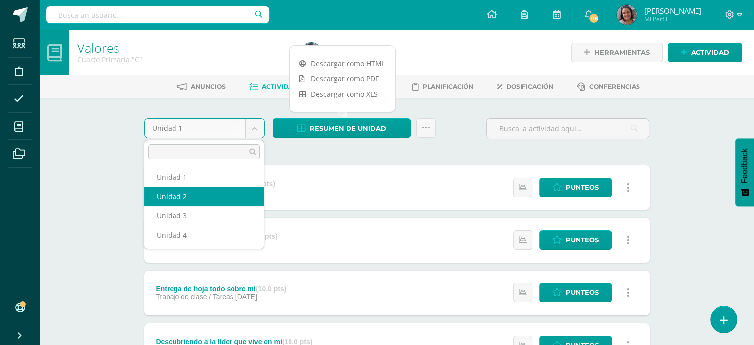
select select "Unidad 2"
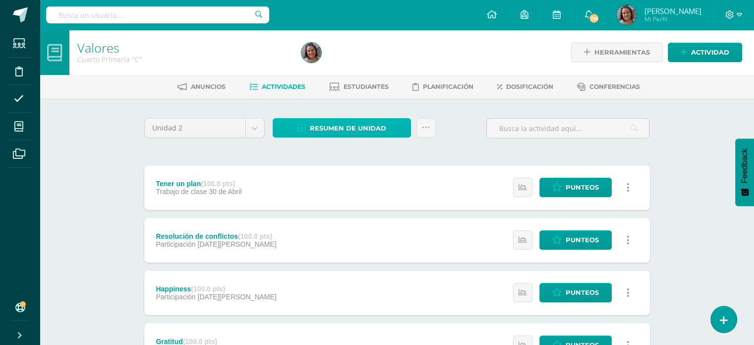
click at [340, 127] on span "Resumen de unidad" at bounding box center [348, 128] width 76 height 18
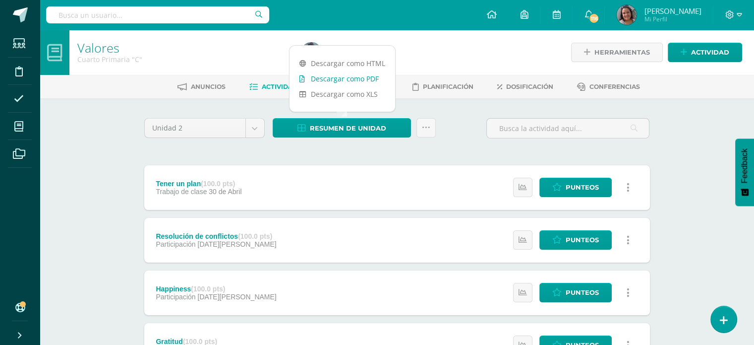
click at [338, 80] on link "Descargar como PDF" at bounding box center [343, 78] width 106 height 15
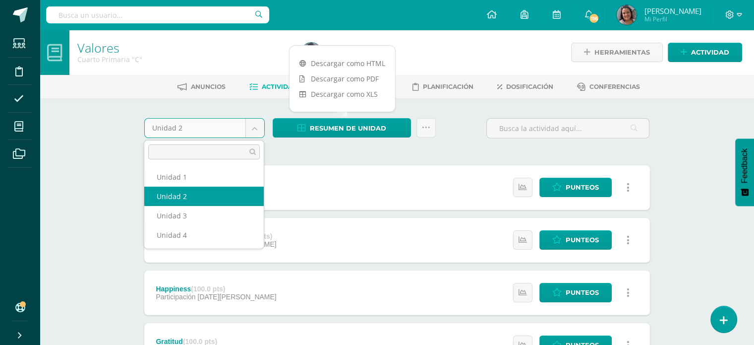
drag, startPoint x: 252, startPoint y: 129, endPoint x: 238, endPoint y: 129, distance: 13.4
click at [252, 129] on body "Estudiantes Disciplina Asistencia Mis cursos Archivos Soporte Ayuda Reportar un…" at bounding box center [377, 295] width 754 height 591
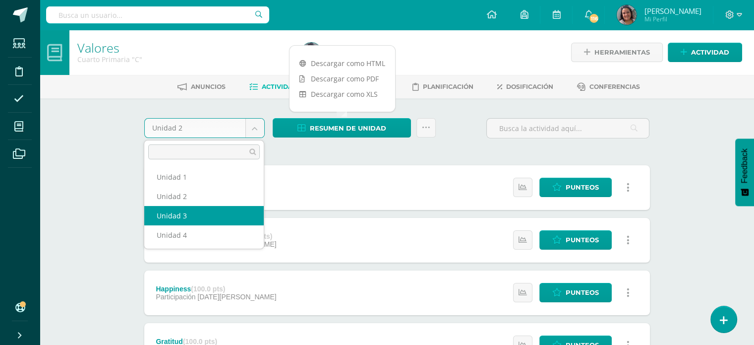
select select "Unidad 3"
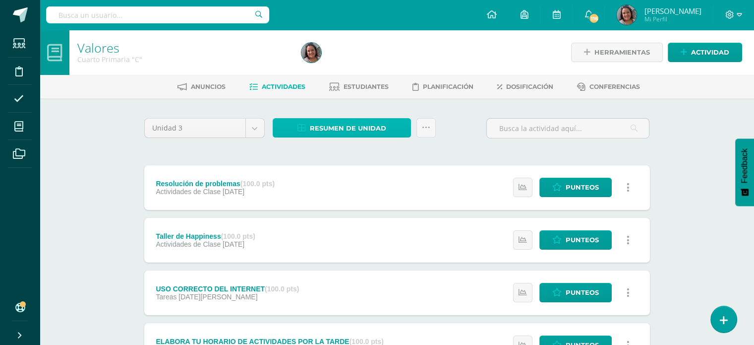
click at [324, 130] on span "Resumen de unidad" at bounding box center [348, 128] width 76 height 18
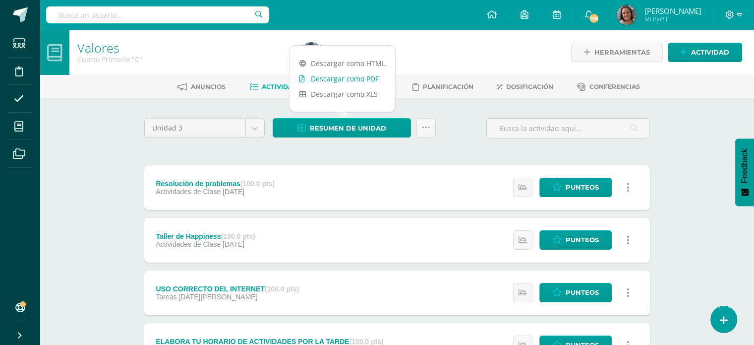
click at [319, 77] on link "Descargar como PDF" at bounding box center [343, 78] width 106 height 15
click at [256, 126] on body "Estudiantes Disciplina Asistencia Mis cursos Archivos Soporte Ayuda Reportar un…" at bounding box center [377, 295] width 754 height 591
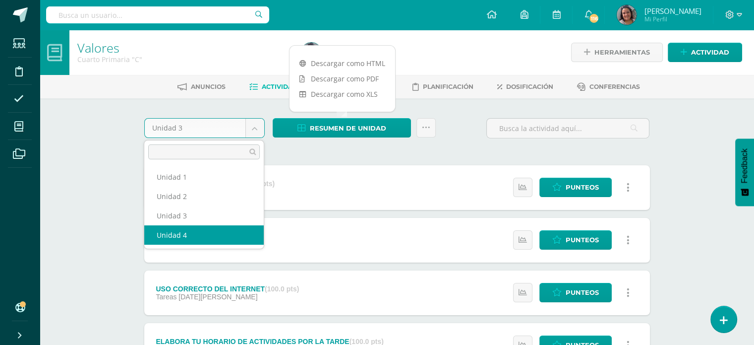
select select "Unidad 4"
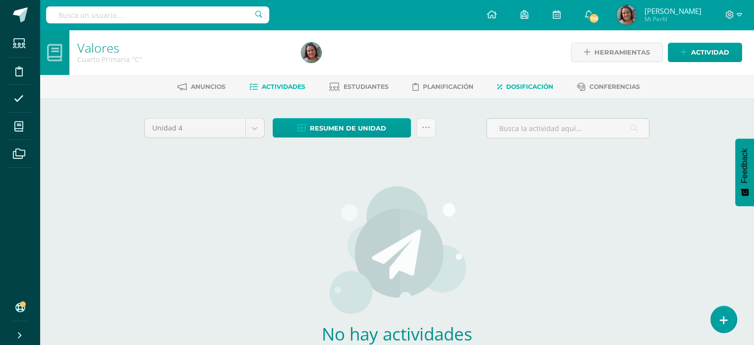
click at [519, 87] on span "Dosificación" at bounding box center [529, 86] width 47 height 7
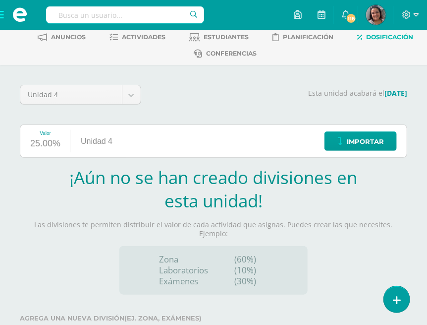
click at [113, 136] on div "Unidad 4" at bounding box center [97, 141] width 52 height 32
drag, startPoint x: 189, startPoint y: 141, endPoint x: 232, endPoint y: 139, distance: 42.7
click at [192, 140] on div "Valor 25.00% Unidad 4 Importar" at bounding box center [214, 140] width 388 height 33
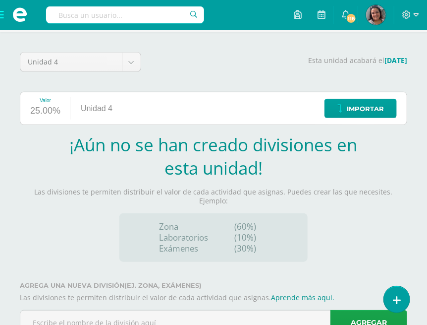
scroll to position [111, 0]
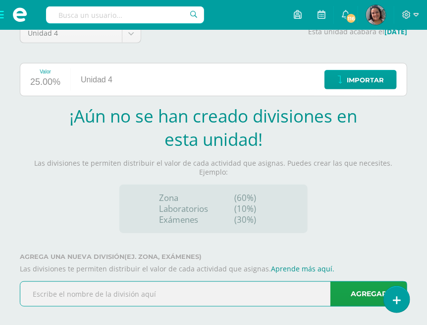
click at [92, 289] on input "text" at bounding box center [213, 294] width 387 height 24
type input "Trabajo de clase"
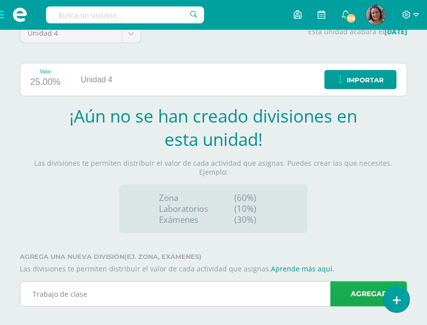
click at [373, 292] on link "Agregar" at bounding box center [369, 293] width 77 height 25
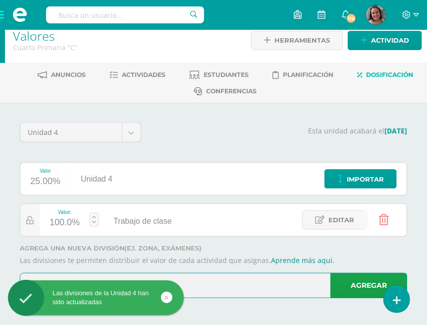
click at [234, 288] on input "text" at bounding box center [213, 285] width 387 height 24
click at [234, 287] on input "text" at bounding box center [213, 285] width 387 height 24
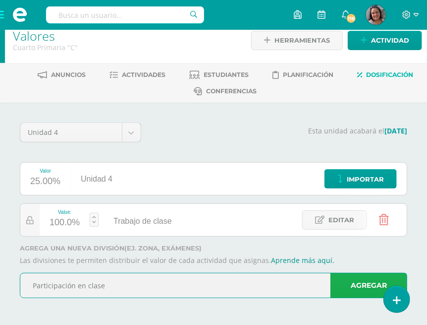
type input "Participación en clase"
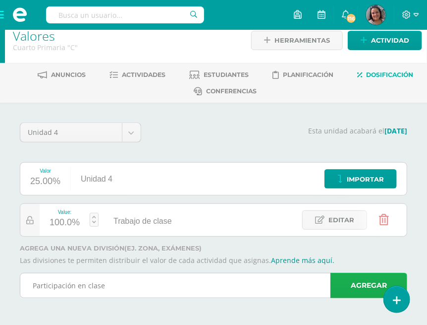
click at [348, 281] on link "Agregar" at bounding box center [369, 285] width 77 height 25
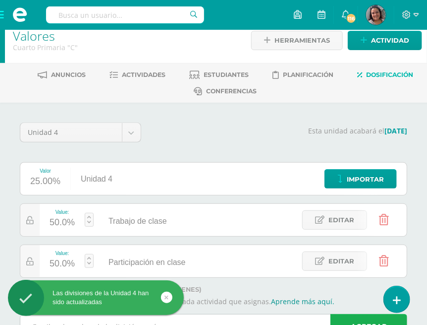
click at [363, 320] on link "Agregar" at bounding box center [369, 326] width 77 height 25
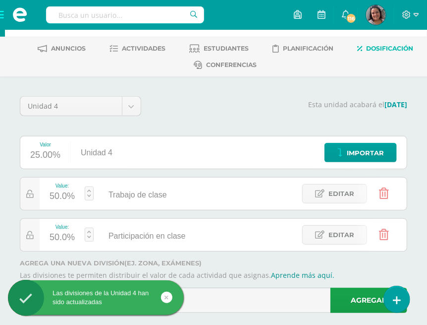
scroll to position [53, 0]
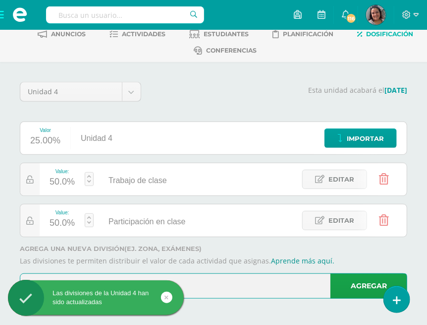
click at [224, 284] on input "text" at bounding box center [213, 286] width 387 height 24
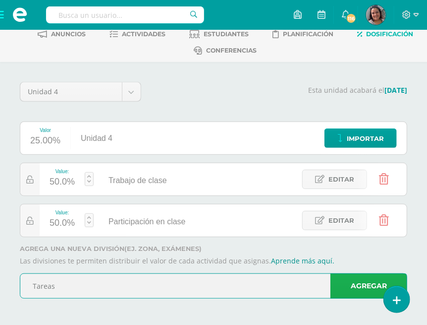
type input "Tareas"
click at [351, 289] on link "Agregar" at bounding box center [369, 285] width 77 height 25
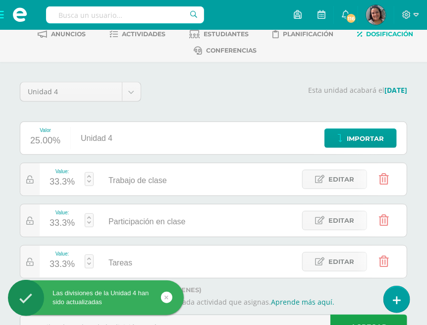
click at [83, 174] on div "Value: 33.3%" at bounding box center [62, 179] width 45 height 32
click at [87, 177] on link at bounding box center [89, 179] width 9 height 14
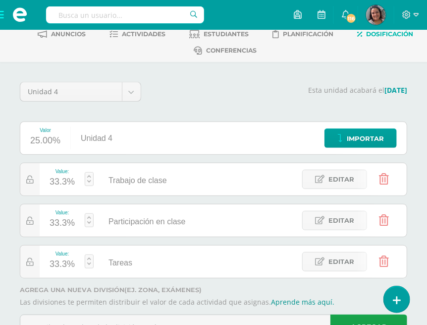
click at [145, 143] on div "Valor 25.00% Unidad 4 Importar" at bounding box center [214, 137] width 388 height 33
click at [92, 181] on link at bounding box center [89, 179] width 9 height 14
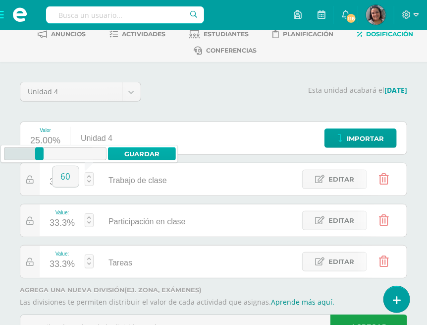
click at [129, 155] on link "Guardar" at bounding box center [142, 153] width 68 height 13
type input "60"
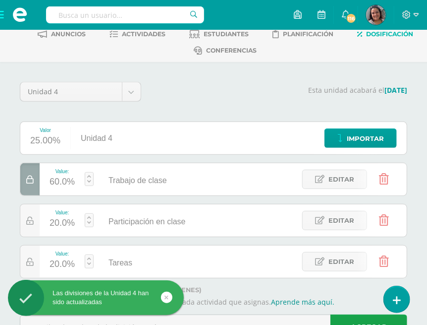
click at [93, 222] on link at bounding box center [89, 220] width 9 height 14
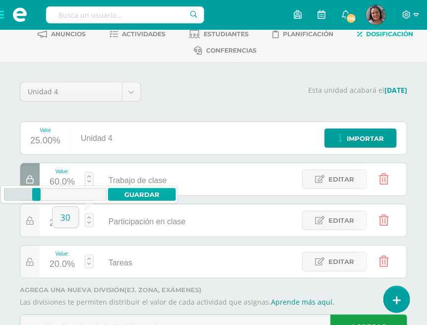
type input "30"
click at [133, 189] on link "Guardar" at bounding box center [142, 194] width 68 height 13
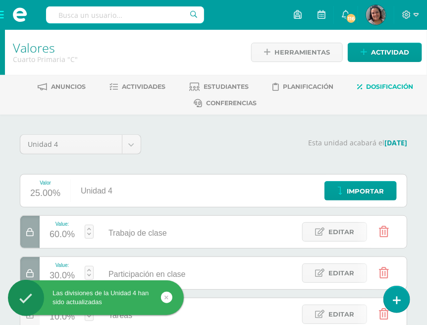
scroll to position [0, 0]
click at [147, 85] on span "Actividades" at bounding box center [144, 86] width 44 height 7
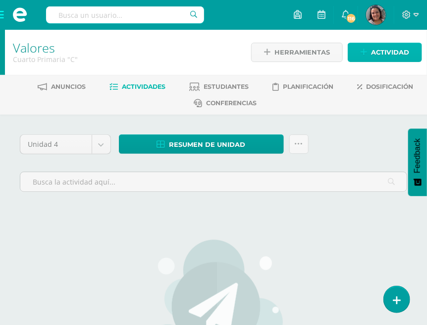
click at [369, 50] on link "Actividad" at bounding box center [385, 52] width 74 height 19
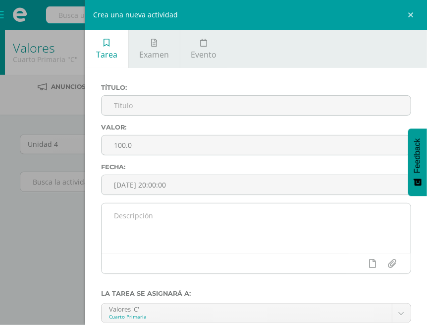
click at [123, 212] on textarea at bounding box center [256, 228] width 309 height 50
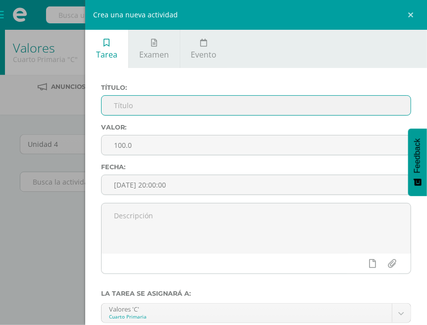
click at [187, 99] on input "text" at bounding box center [256, 105] width 309 height 19
click at [181, 108] on input "text" at bounding box center [256, 105] width 309 height 19
type input "Ganar Ganar"
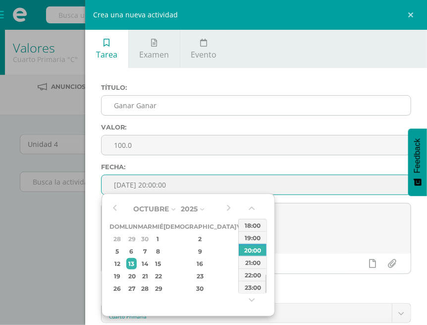
type input "[DATE] 20:00"
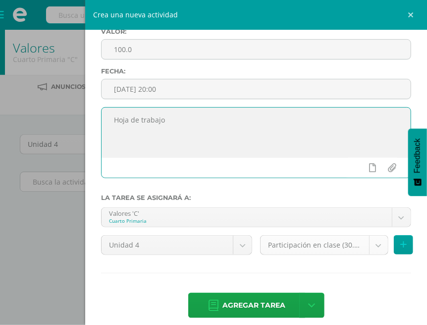
scroll to position [105, 0]
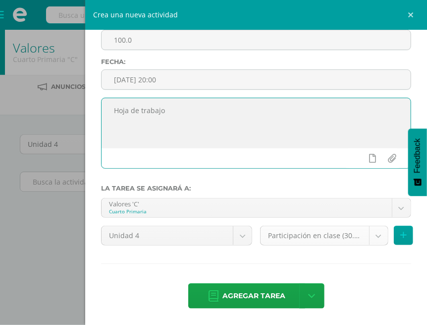
type textarea "Hoja de trabajo"
click at [369, 234] on body "Estudiantes Disciplina Asistencia Mis cursos Archivos Soporte Ayuda Reportar un…" at bounding box center [213, 239] width 427 height 479
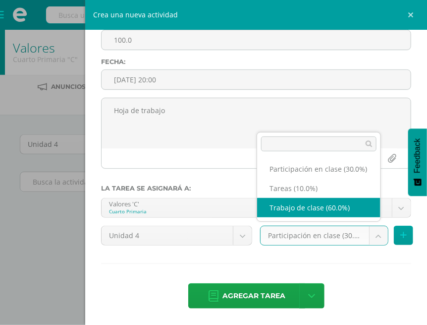
select select "212101"
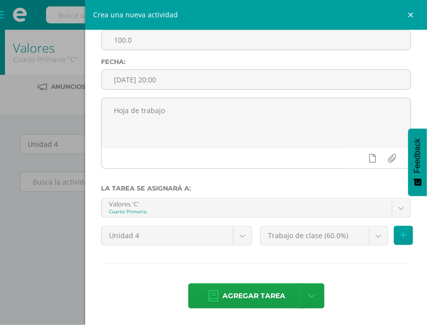
click at [227, 295] on span "Agregar tarea" at bounding box center [254, 296] width 63 height 24
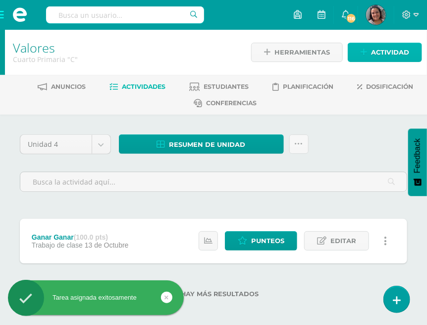
click at [374, 45] on span "Actividad" at bounding box center [390, 52] width 38 height 18
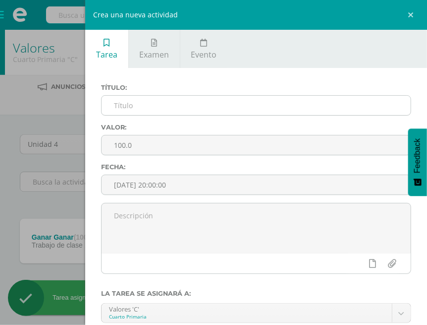
drag, startPoint x: 204, startPoint y: 105, endPoint x: 200, endPoint y: 97, distance: 8.4
click at [203, 103] on input "text" at bounding box center [256, 105] width 309 height 19
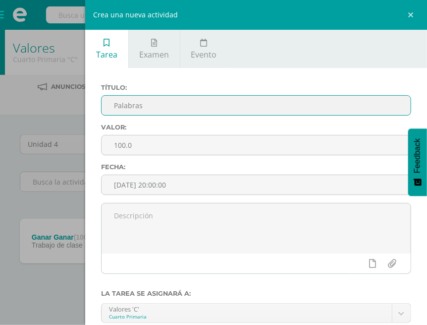
type input "Palabras"
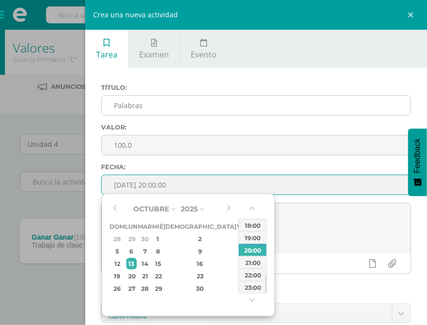
type input "2025-10-13 20:00"
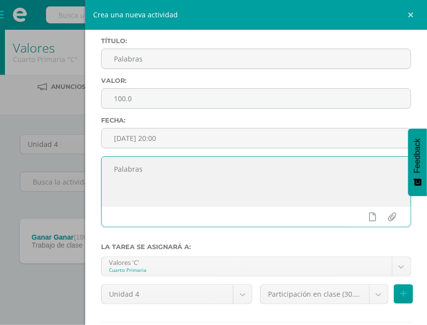
scroll to position [99, 0]
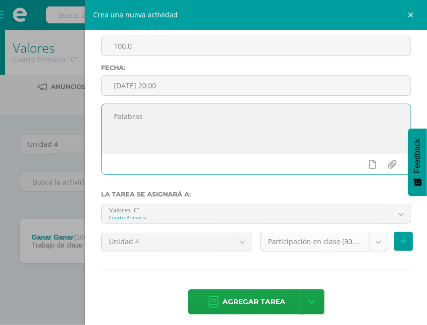
type textarea "Palabras"
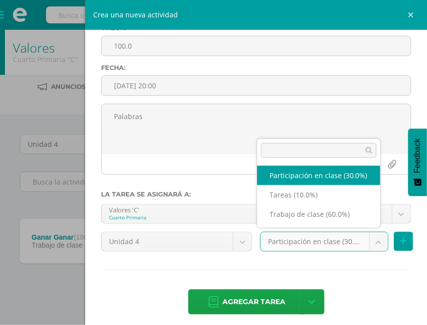
click at [375, 242] on body "Tarea asignada exitosamente Estudiantes Disciplina Asistencia Mis cursos Archiv…" at bounding box center [213, 164] width 427 height 329
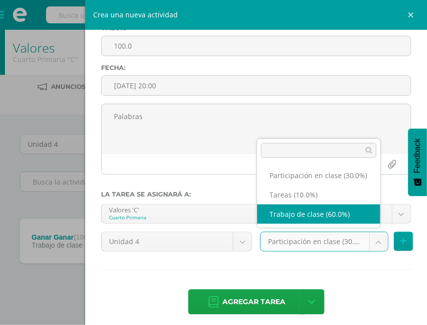
select select "212101"
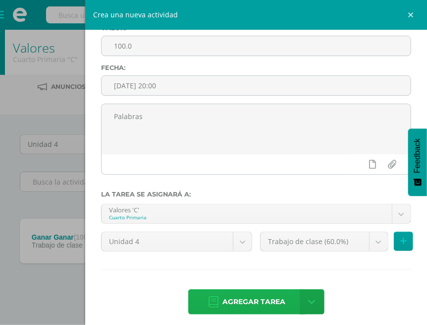
click at [254, 301] on span "Agregar tarea" at bounding box center [254, 302] width 63 height 24
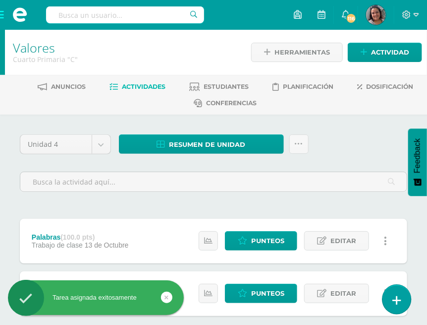
click at [392, 297] on link at bounding box center [397, 299] width 28 height 29
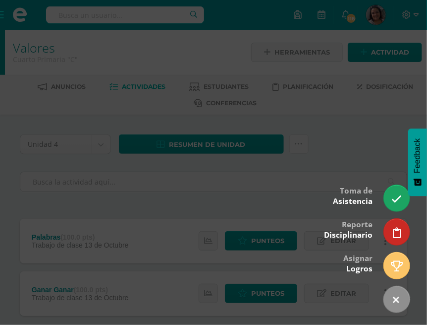
click at [227, 134] on div at bounding box center [213, 162] width 427 height 325
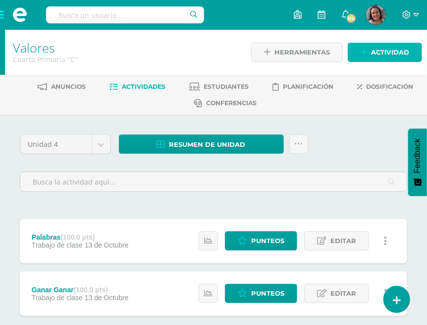
click at [376, 51] on span "Actividad" at bounding box center [390, 52] width 38 height 18
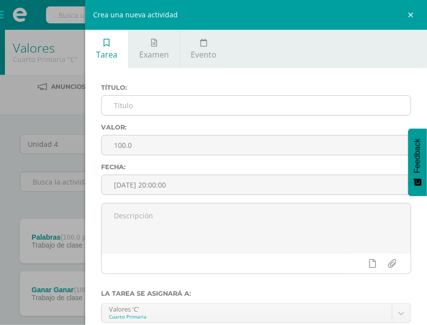
click at [134, 111] on input "text" at bounding box center [256, 105] width 309 height 19
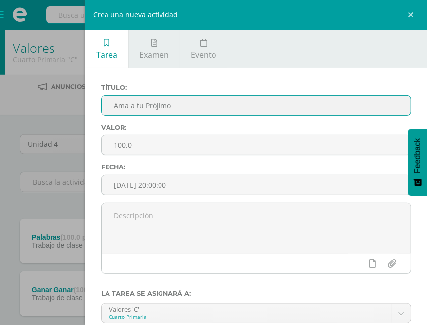
type input "Ama a tu Prójimo"
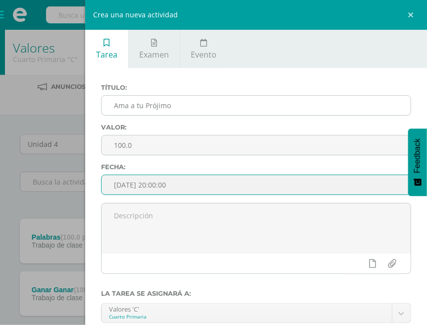
type input "2025-10-13 20:00"
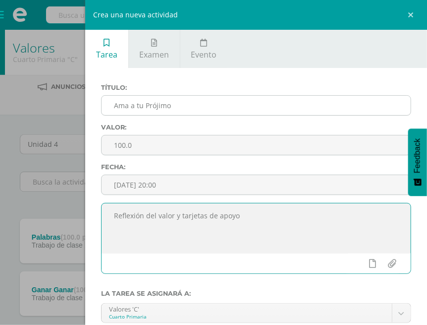
scroll to position [99, 0]
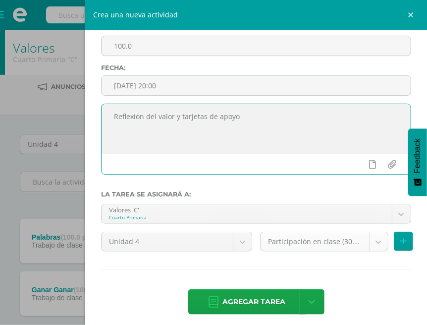
type textarea "Reflexión del valor y tarjetas de apoyo"
click at [368, 236] on body "Tarea asignada exitosamente Estudiantes Disciplina Asistencia Mis cursos Archiv…" at bounding box center [213, 191] width 427 height 382
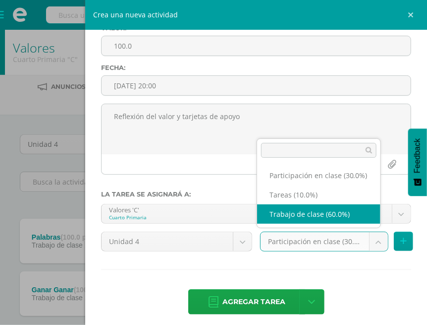
select select "212101"
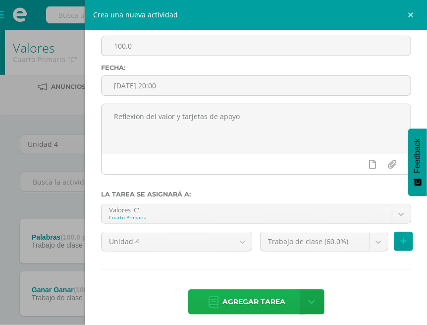
click at [253, 296] on span "Agregar tarea" at bounding box center [254, 302] width 63 height 24
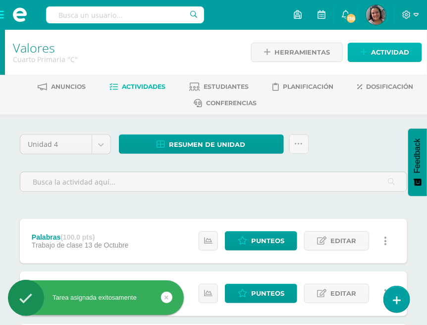
click at [378, 51] on span "Actividad" at bounding box center [390, 52] width 38 height 18
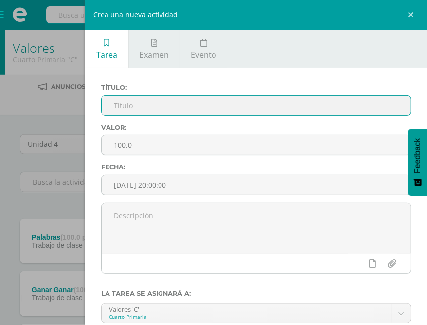
click at [192, 108] on input "text" at bounding box center [256, 105] width 309 height 19
type input "Sinergizar"
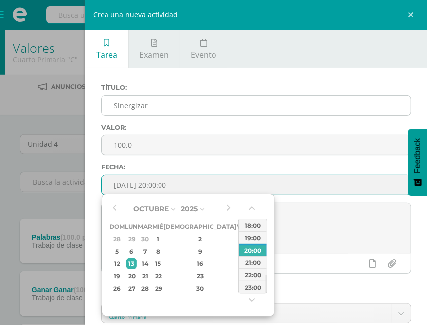
type input "2025-10-13 20:00"
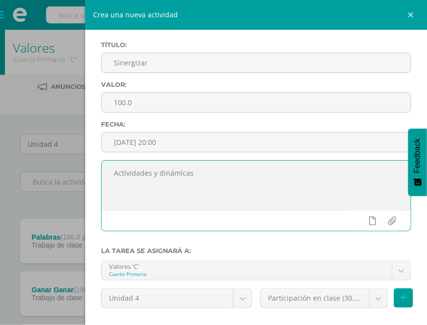
scroll to position [105, 0]
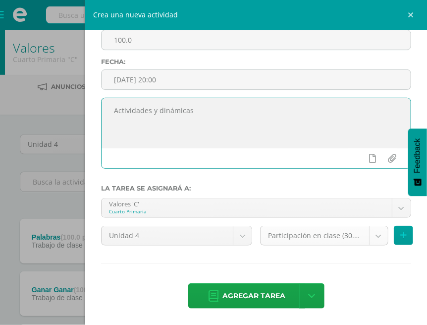
type textarea "Actividades y dinámicas"
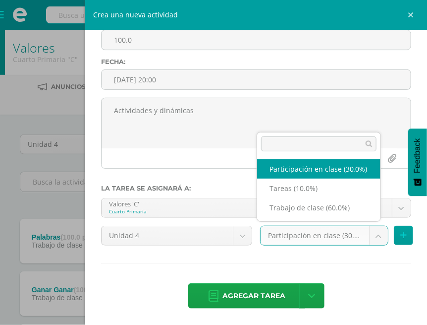
click at [296, 234] on body "Tarea asignada exitosamente Estudiantes Disciplina Asistencia Mis cursos Archiv…" at bounding box center [213, 217] width 427 height 434
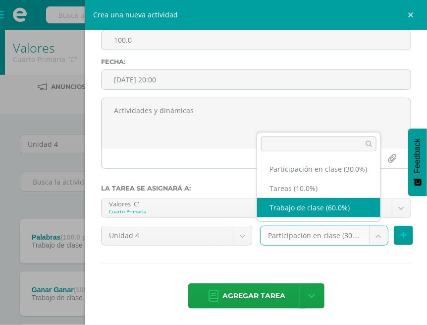
select select "212101"
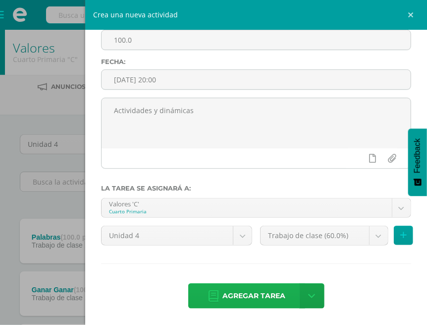
click at [254, 290] on span "Agregar tarea" at bounding box center [254, 296] width 63 height 24
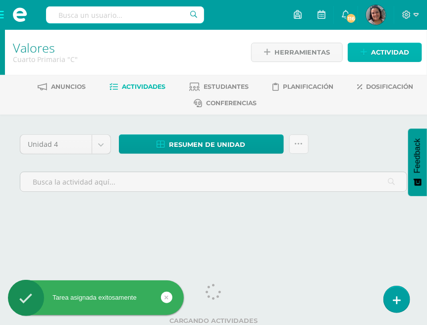
click at [380, 53] on span "Actividad" at bounding box center [390, 52] width 38 height 18
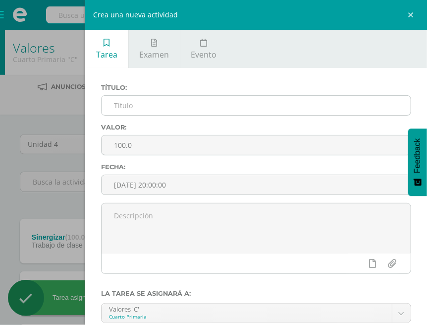
click at [228, 105] on input "text" at bounding box center [256, 105] width 309 height 19
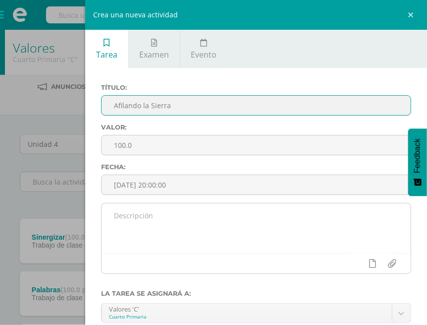
type input "Afilando la Sierra"
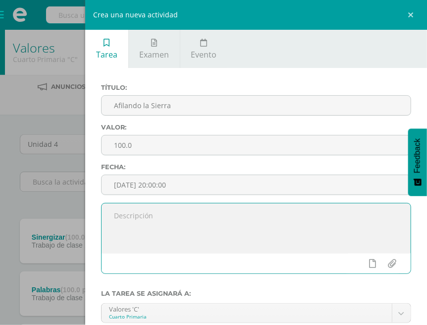
click at [153, 236] on textarea at bounding box center [256, 228] width 309 height 50
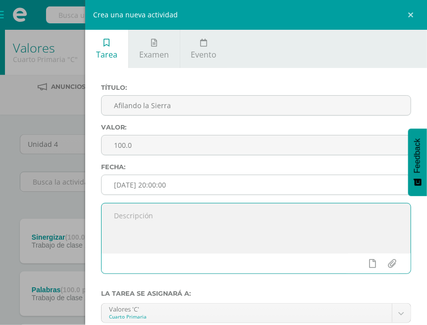
scroll to position [105, 0]
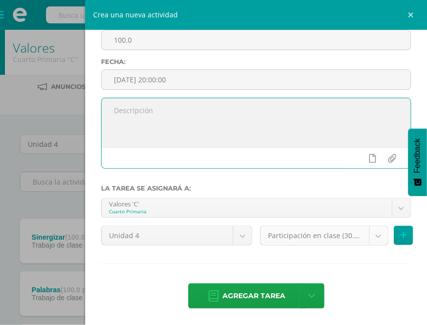
click at [375, 236] on body "Tarea asignada exitosamente Estudiantes Disciplina Asistencia Mis cursos Archiv…" at bounding box center [213, 243] width 427 height 487
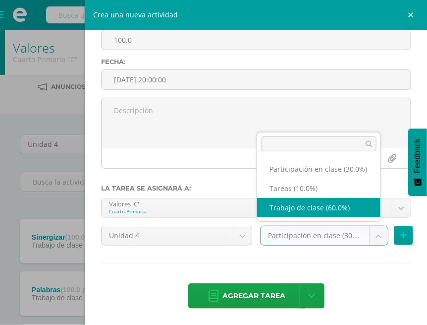
select select "212101"
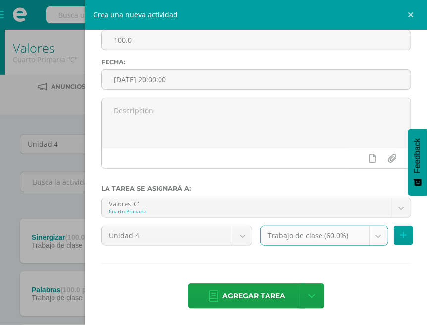
click at [236, 295] on span "Agregar tarea" at bounding box center [254, 296] width 63 height 24
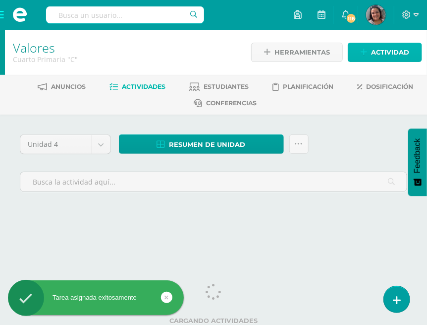
click at [373, 57] on span "Actividad" at bounding box center [390, 52] width 38 height 18
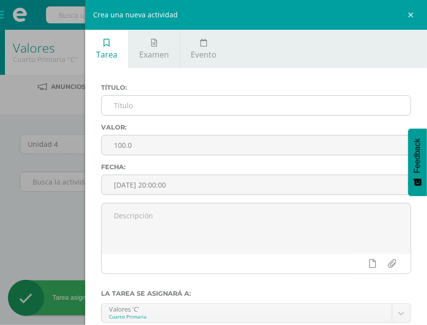
click at [159, 106] on input "text" at bounding box center [256, 105] width 309 height 19
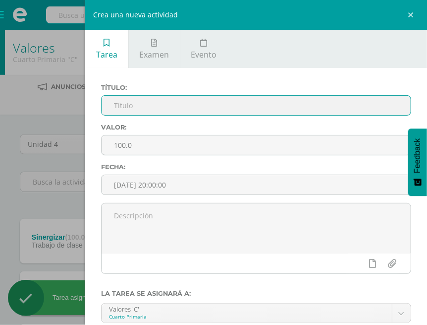
drag, startPoint x: 144, startPoint y: 106, endPoint x: 139, endPoint y: 103, distance: 5.8
click at [139, 103] on input "text" at bounding box center [256, 105] width 309 height 19
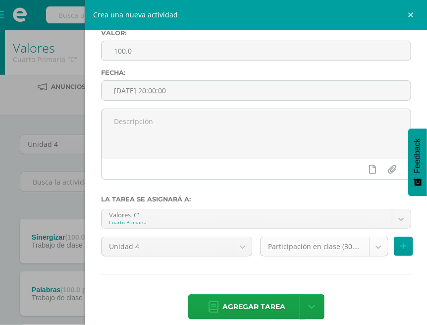
scroll to position [99, 0]
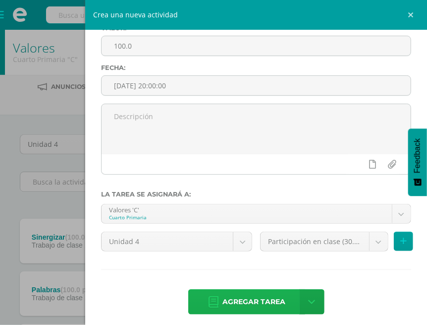
type input "Taller Happiness / Hábito 5"
click at [236, 298] on span "Agregar tarea" at bounding box center [254, 302] width 63 height 24
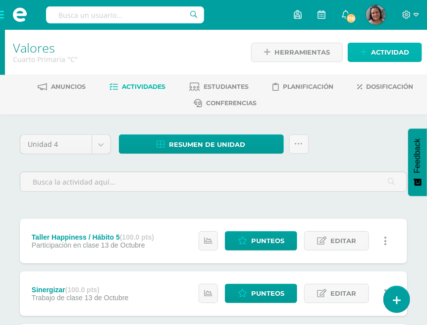
click at [356, 53] on link "Actividad" at bounding box center [385, 52] width 74 height 19
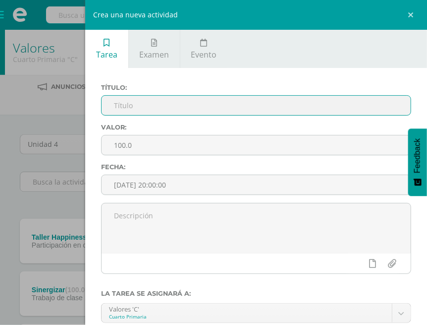
click at [157, 111] on input "text" at bounding box center [256, 105] width 309 height 19
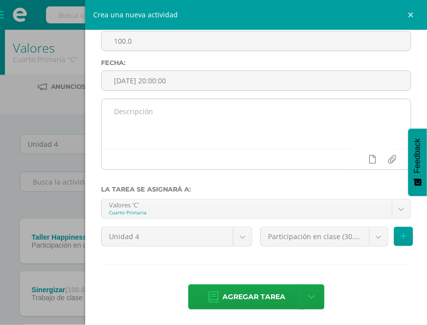
scroll to position [105, 0]
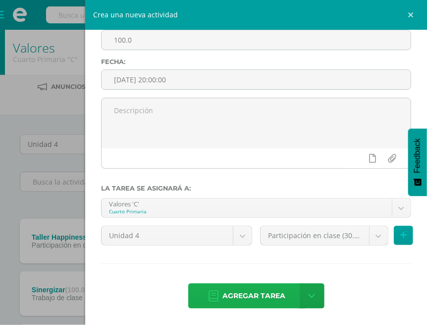
type input "Lo mejor del ciclo escolar"
drag, startPoint x: 277, startPoint y: 293, endPoint x: 265, endPoint y: 286, distance: 14.0
click at [276, 293] on span "Agregar tarea" at bounding box center [254, 296] width 63 height 24
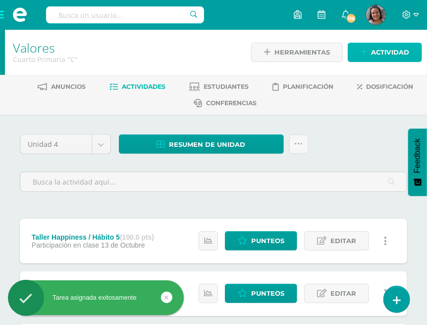
click at [385, 51] on span "Actividad" at bounding box center [390, 52] width 38 height 18
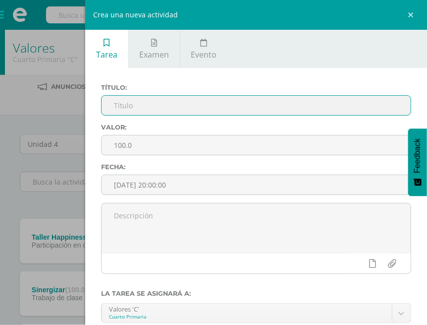
drag, startPoint x: 130, startPoint y: 107, endPoint x: 139, endPoint y: 91, distance: 18.0
click at [134, 96] on input "text" at bounding box center [256, 105] width 309 height 19
type input "Aprendo a cuidar"
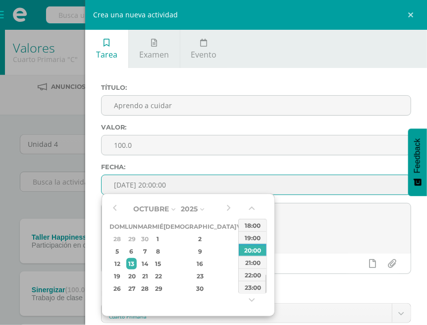
type input "2025-10-13 20:00"
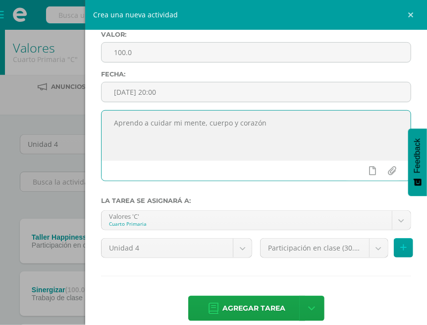
scroll to position [99, 0]
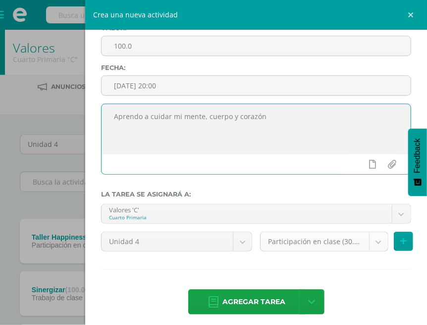
type textarea "Aprendo a cuidar mi mente, cuerpo y corazón"
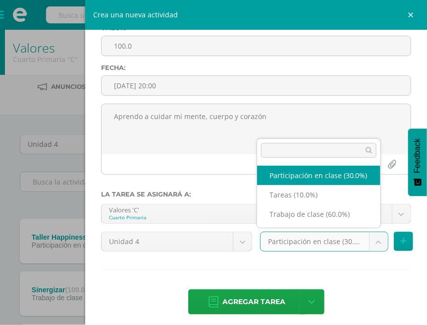
click at [377, 235] on body "Tarea asignada exitosamente Estudiantes Disciplina Asistencia Mis cursos Archiv…" at bounding box center [213, 322] width 427 height 644
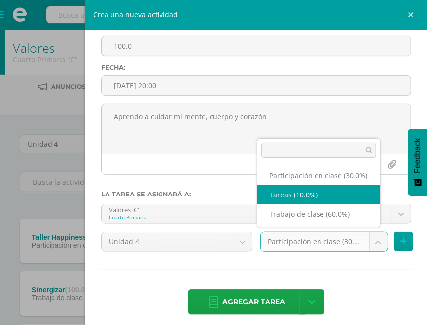
drag, startPoint x: 317, startPoint y: 221, endPoint x: 294, endPoint y: 198, distance: 32.6
select select "212103"
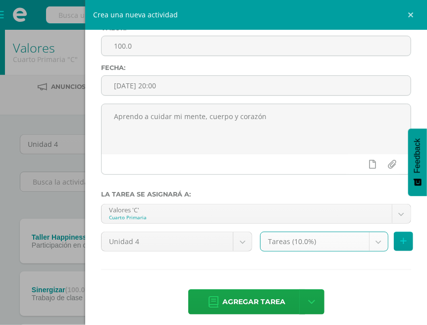
click at [294, 198] on div "Título: Aprendo a cuidar Valor: 100.0 Fecha: 2025-10-13 20:00 Aprendo a cuidar …" at bounding box center [256, 150] width 342 height 363
click at [251, 298] on span "Agregar tarea" at bounding box center [254, 302] width 63 height 24
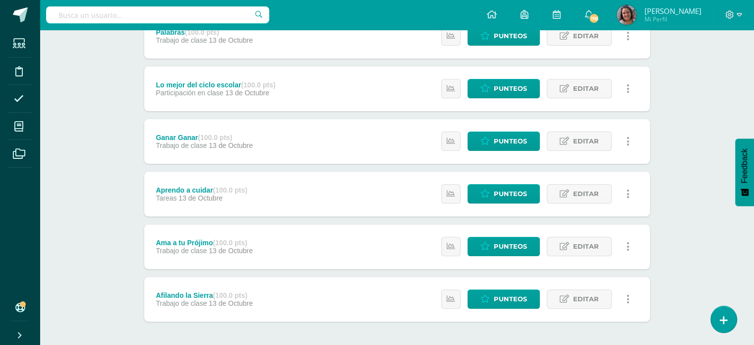
scroll to position [299, 0]
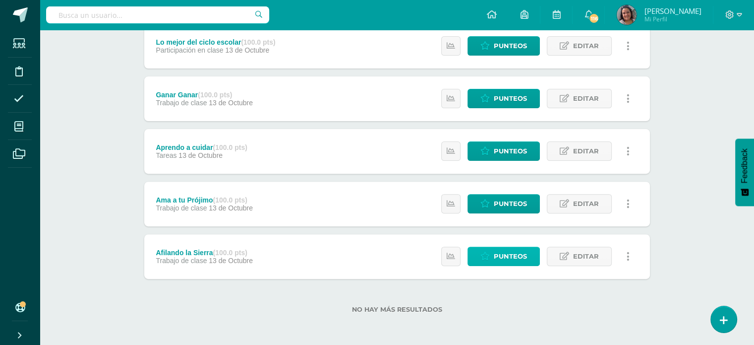
click at [435, 255] on span "Punteos" at bounding box center [510, 256] width 33 height 18
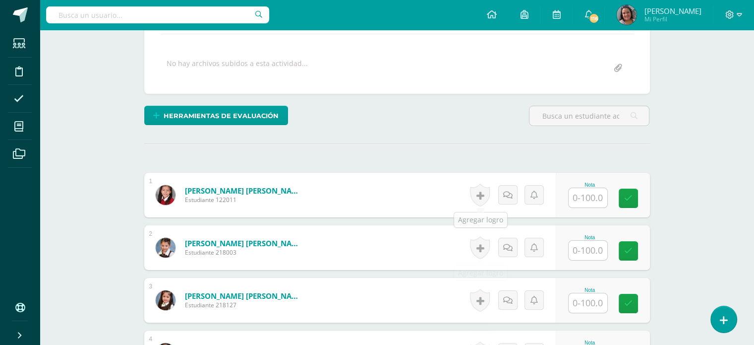
scroll to position [212, 0]
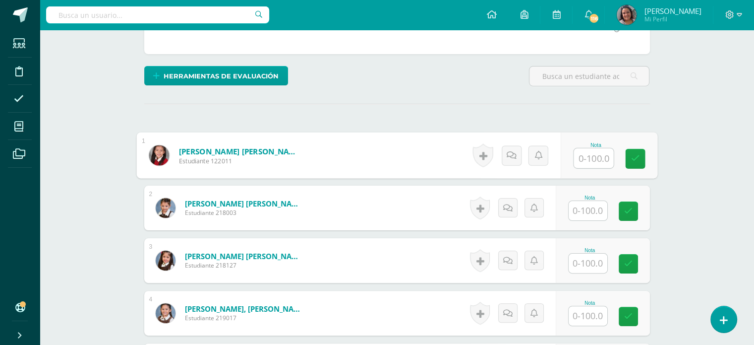
drag, startPoint x: 580, startPoint y: 164, endPoint x: 577, endPoint y: 171, distance: 7.8
click at [577, 165] on input "text" at bounding box center [594, 158] width 40 height 20
type input "100"
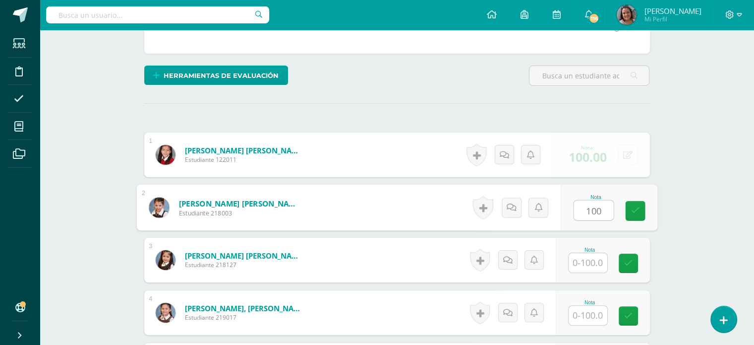
type input "100"
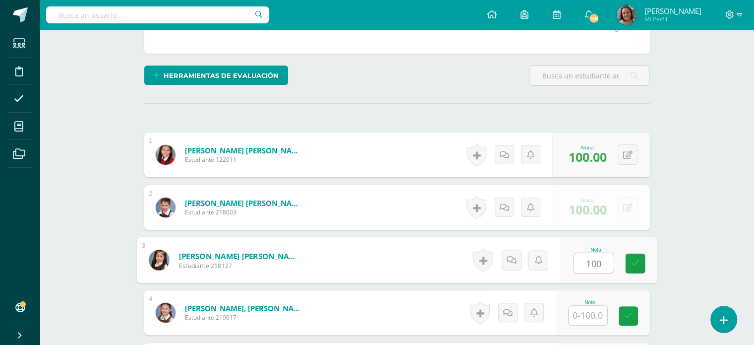
type input "100"
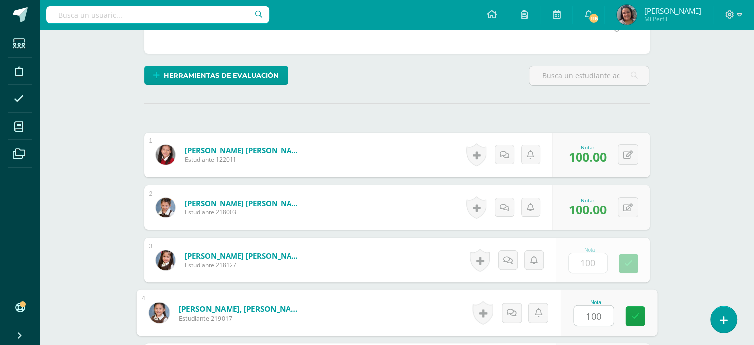
type input "100"
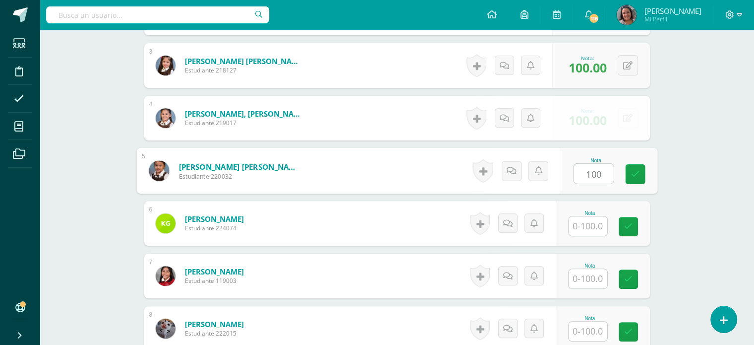
type input "100"
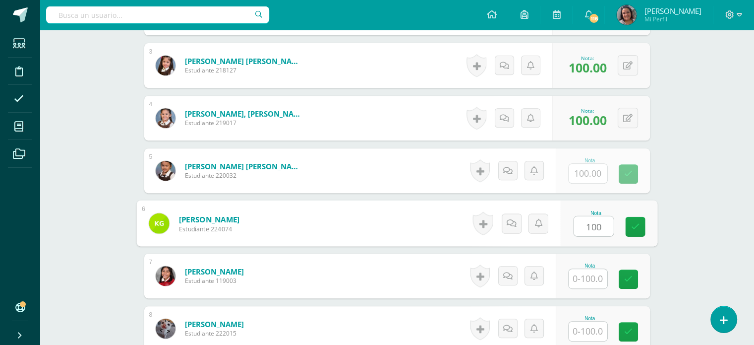
type input "100"
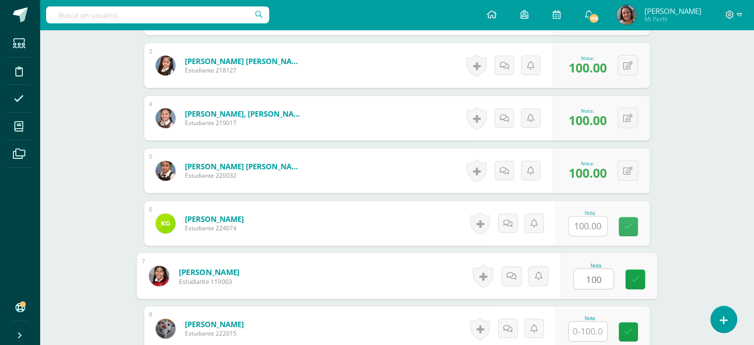
type input "100"
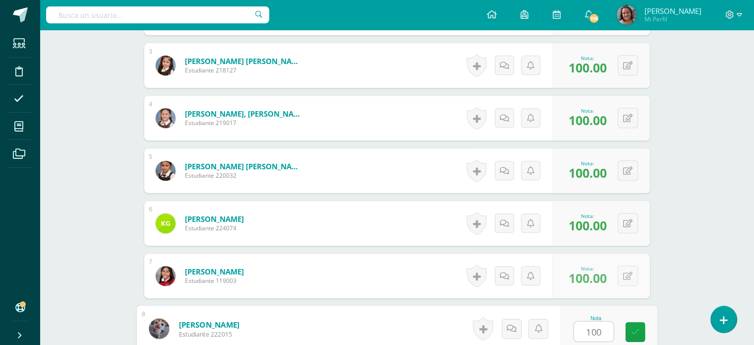
type input "100"
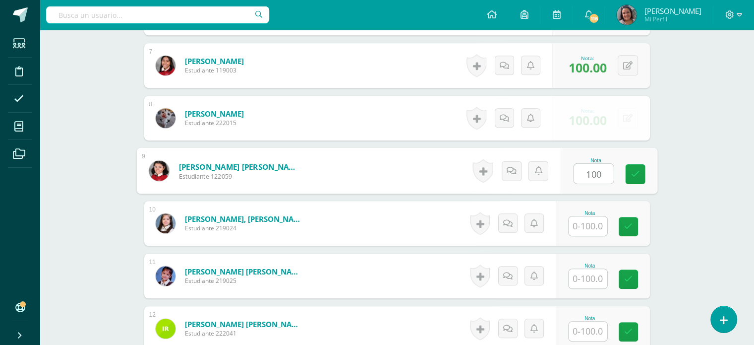
type input "100"
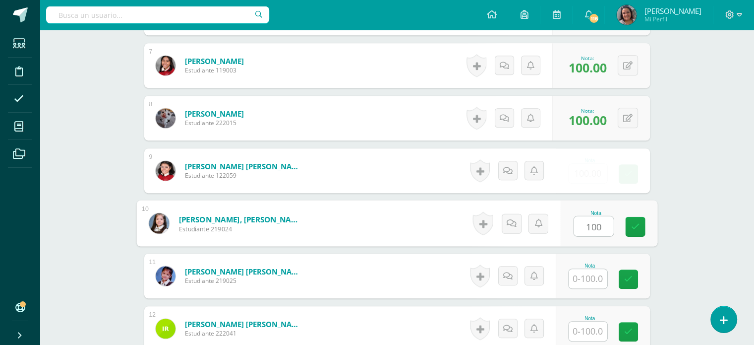
type input "100"
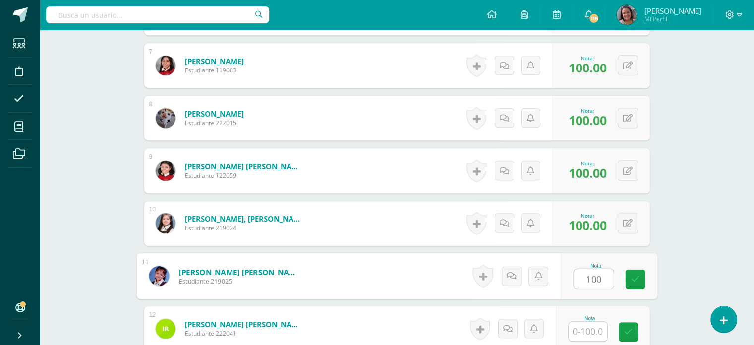
type input "100"
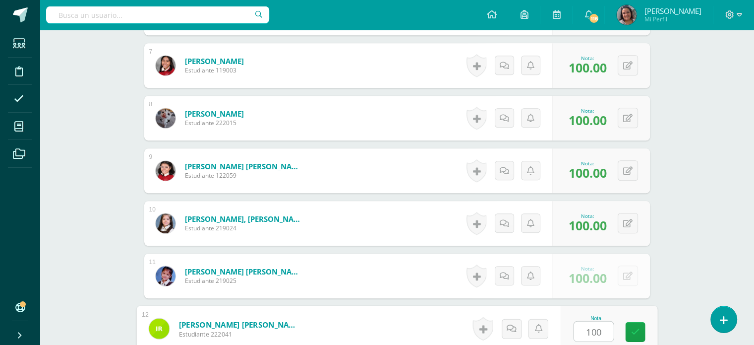
type input "100"
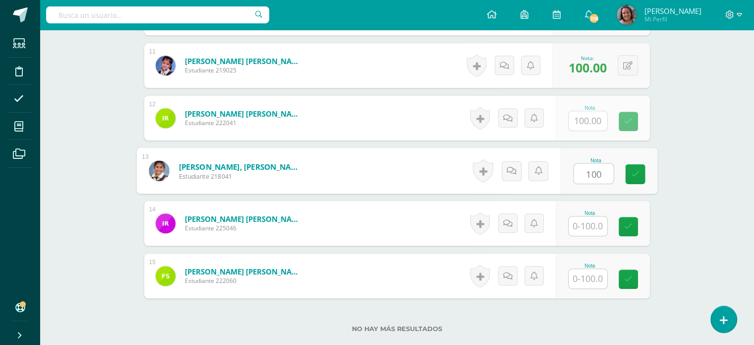
type input "100"
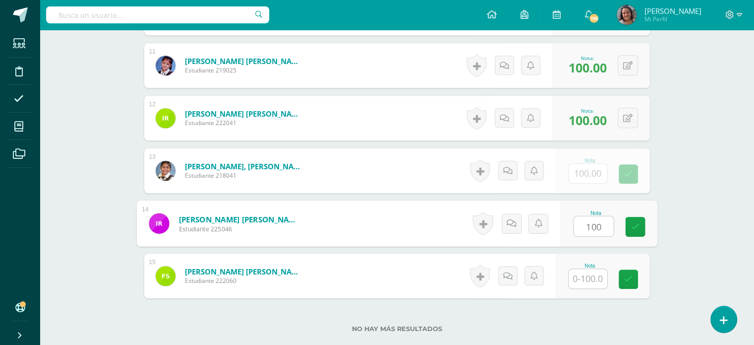
type input "100"
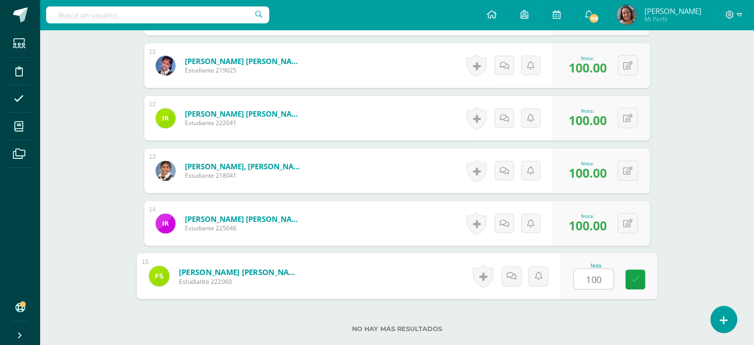
type input "100"
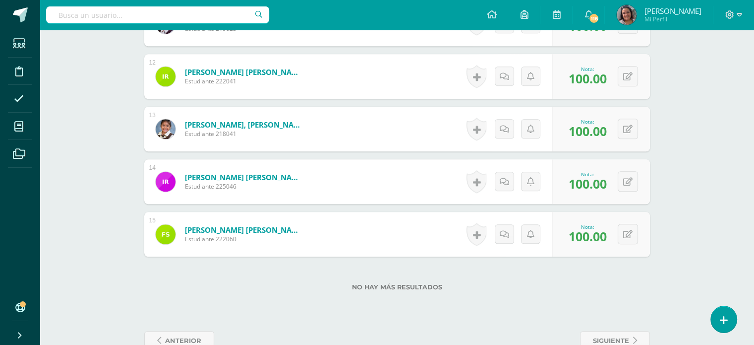
scroll to position [893, 0]
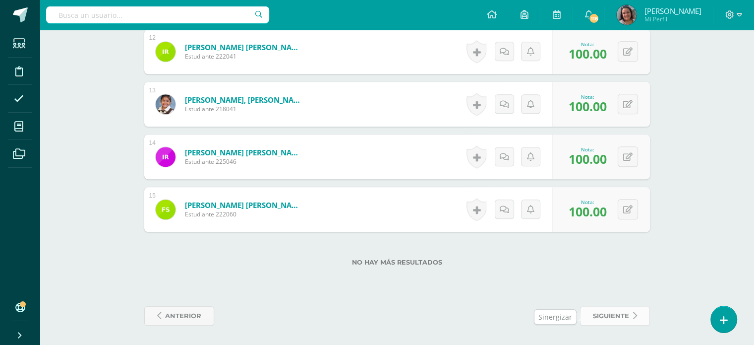
click at [615, 313] on span "siguiente" at bounding box center [611, 315] width 36 height 18
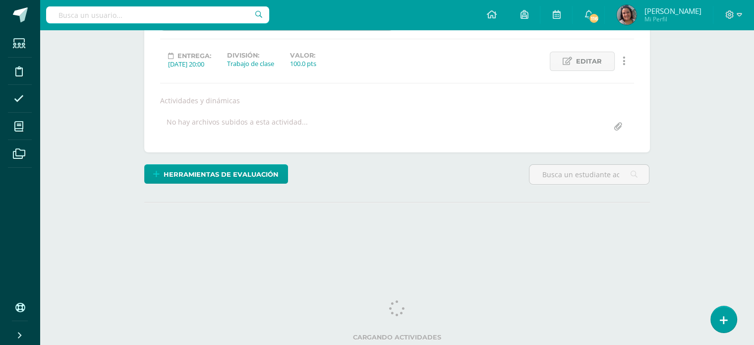
scroll to position [122, 0]
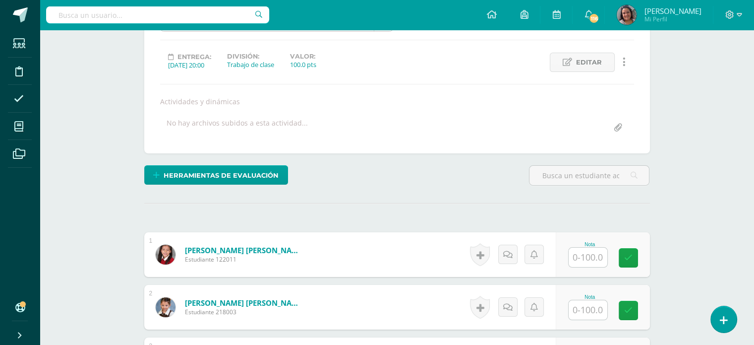
click at [592, 252] on input "text" at bounding box center [588, 256] width 39 height 19
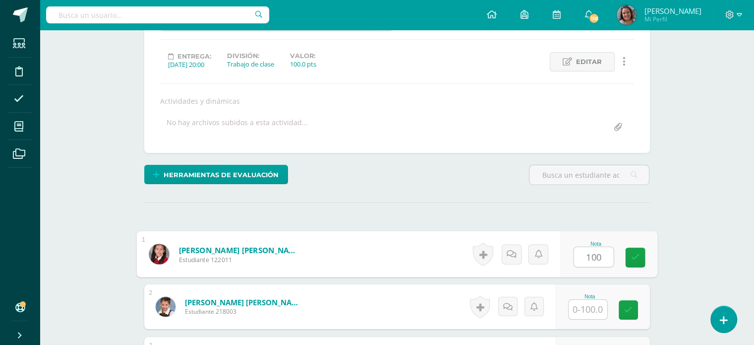
type input "100"
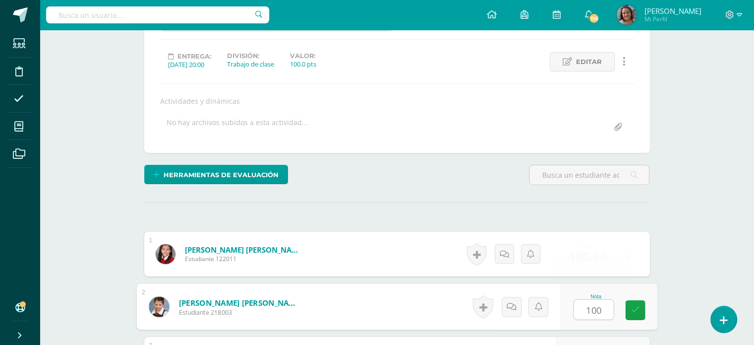
type input "100"
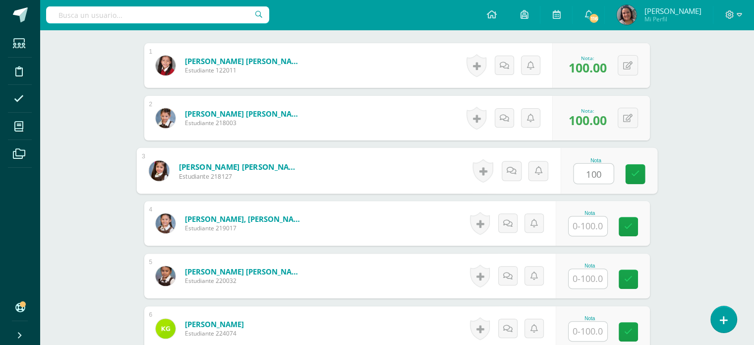
type input "100"
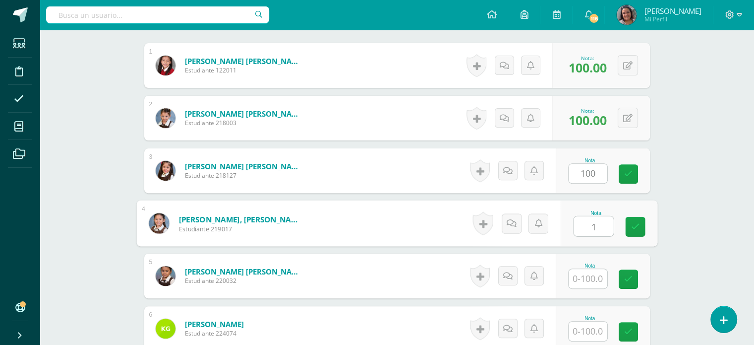
scroll to position [311, 0]
type input "100"
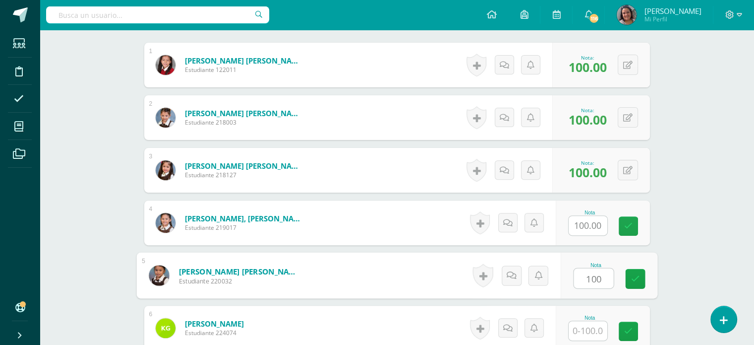
type input "100"
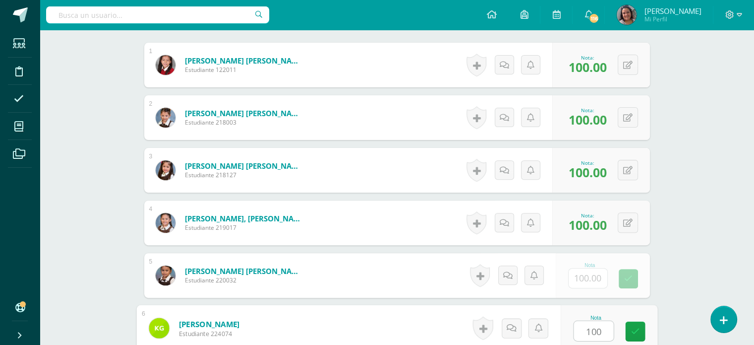
type input "100"
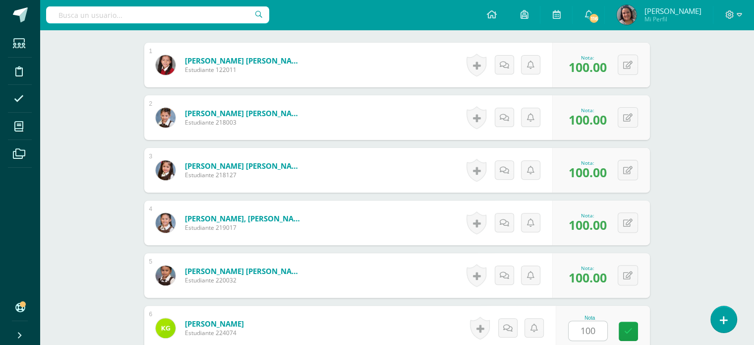
scroll to position [521, 0]
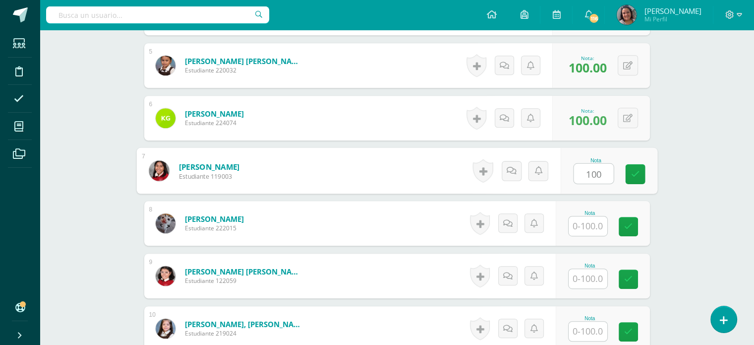
type input "100"
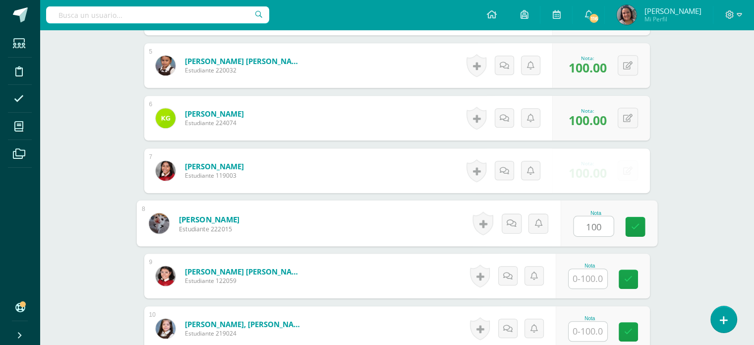
type input "100"
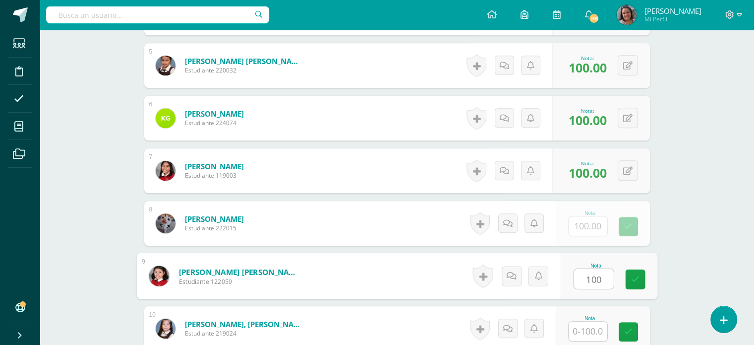
type input "100"
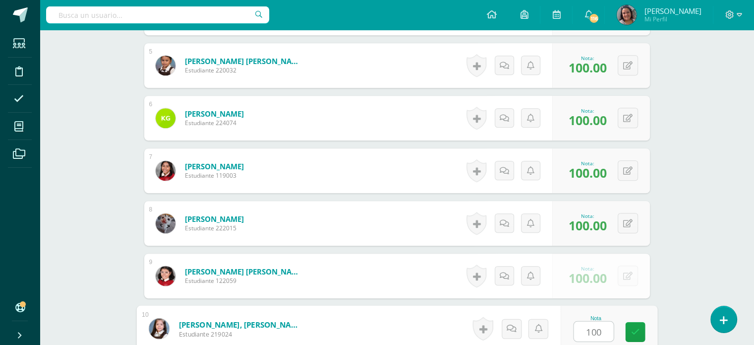
type input "100"
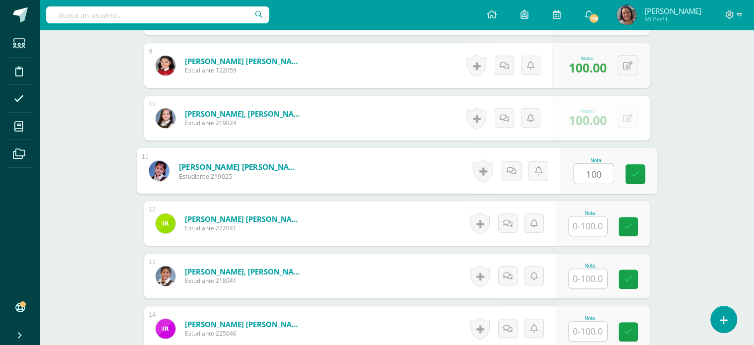
type input "100"
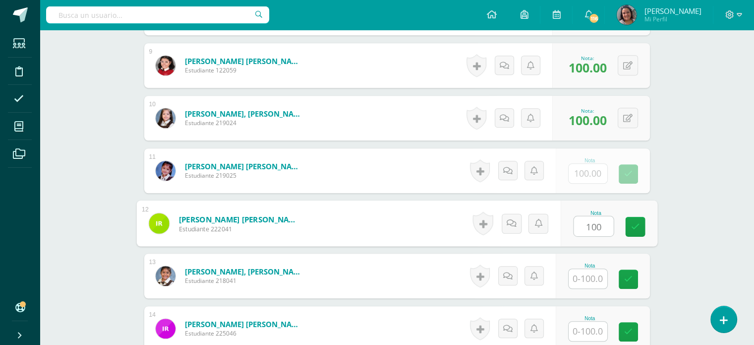
type input "100"
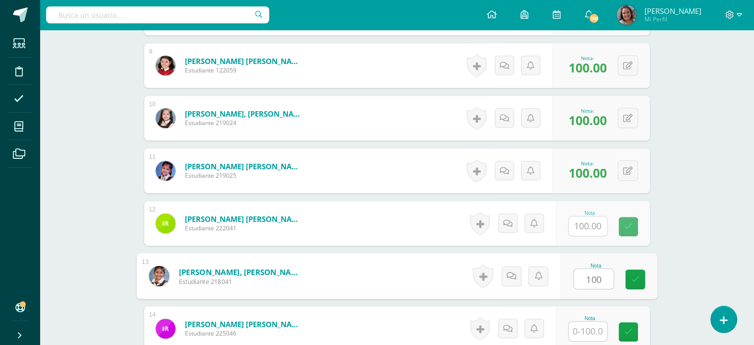
type input "100"
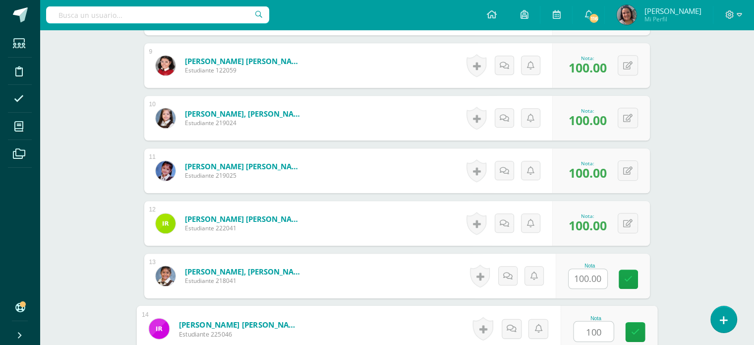
type input "100"
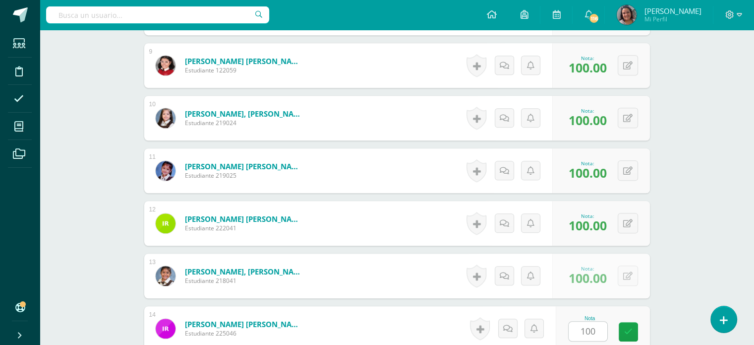
scroll to position [903, 0]
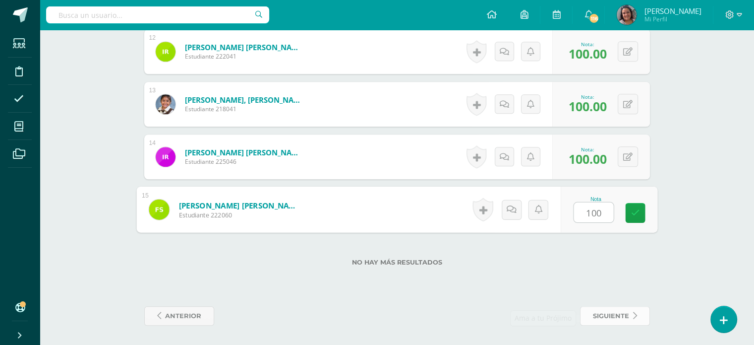
type input "100"
click at [604, 322] on span "siguiente" at bounding box center [611, 315] width 36 height 18
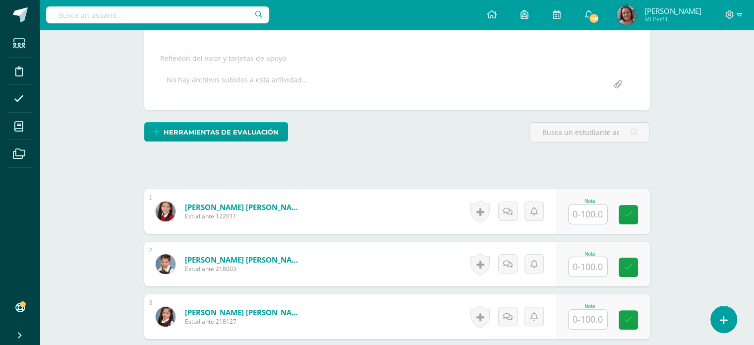
scroll to position [199, 0]
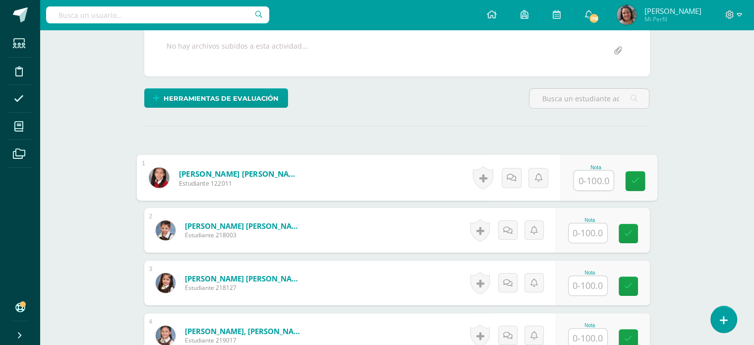
drag, startPoint x: 583, startPoint y: 182, endPoint x: 585, endPoint y: 190, distance: 8.5
click at [582, 182] on input "text" at bounding box center [594, 181] width 40 height 20
type input "100"
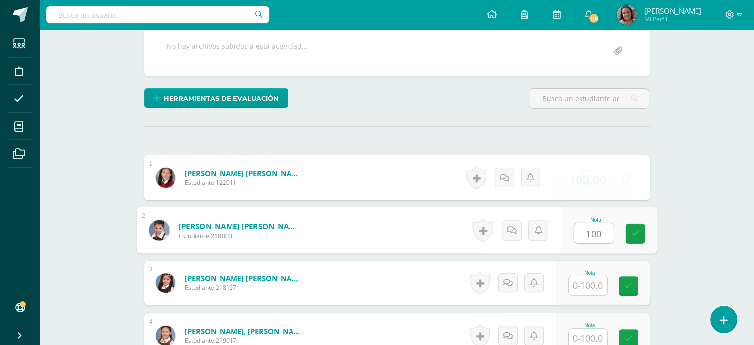
type input "100"
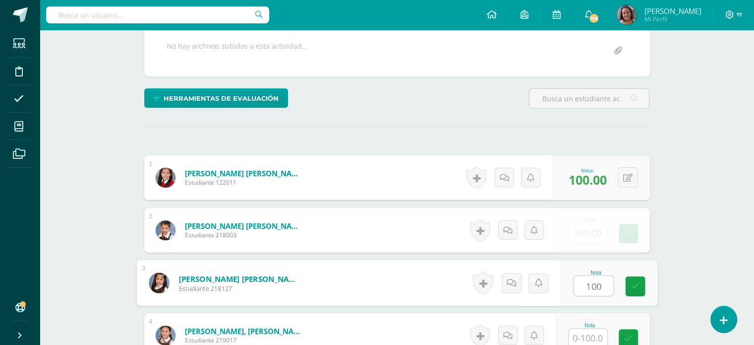
type input "100"
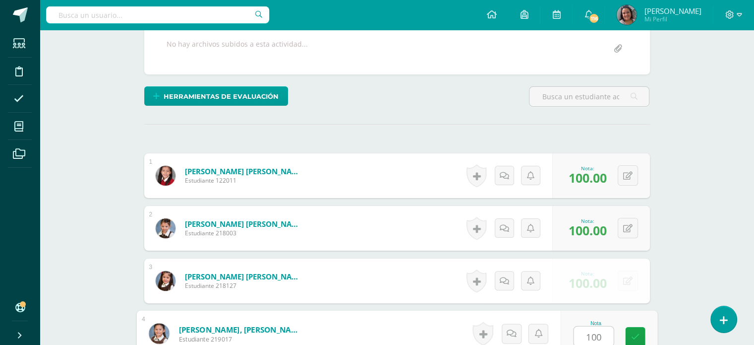
type input "100"
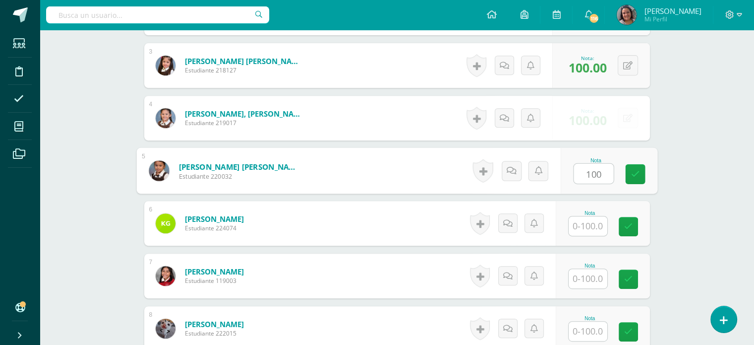
type input "100"
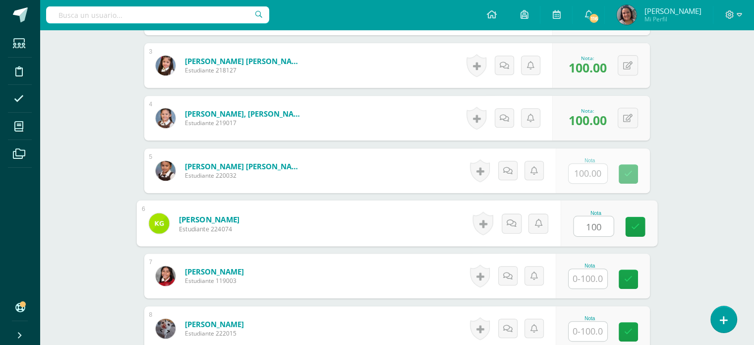
type input "100"
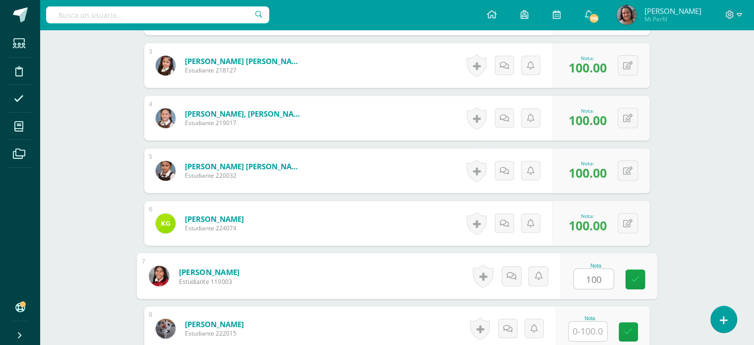
type input "100"
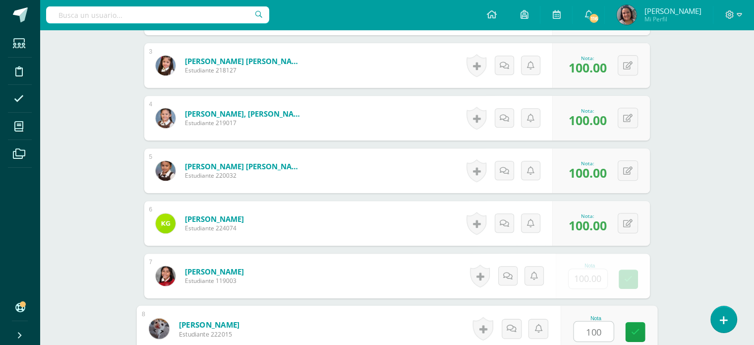
type input "100"
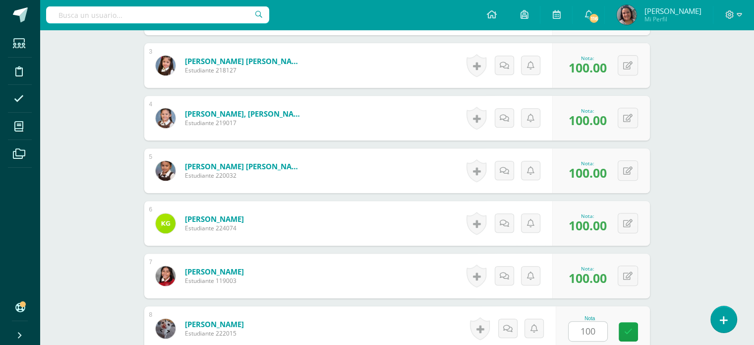
scroll to position [626, 0]
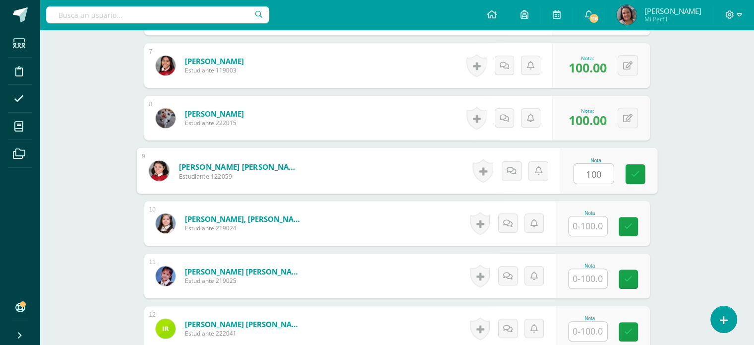
type input "100"
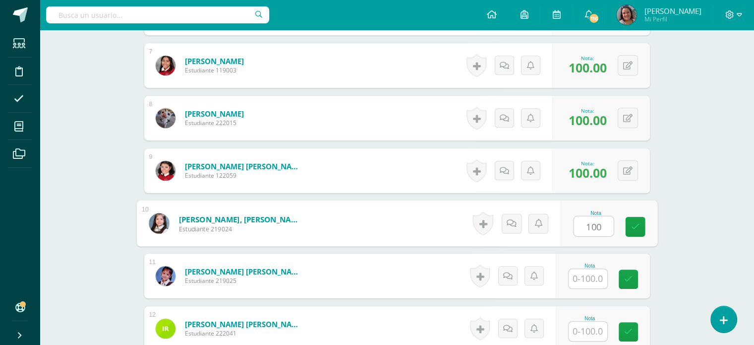
type input "100"
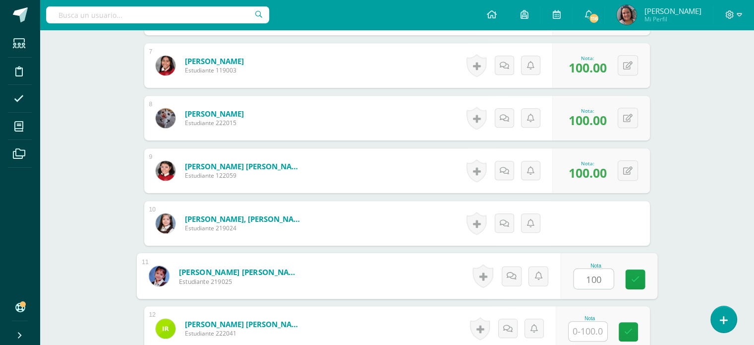
type input "100"
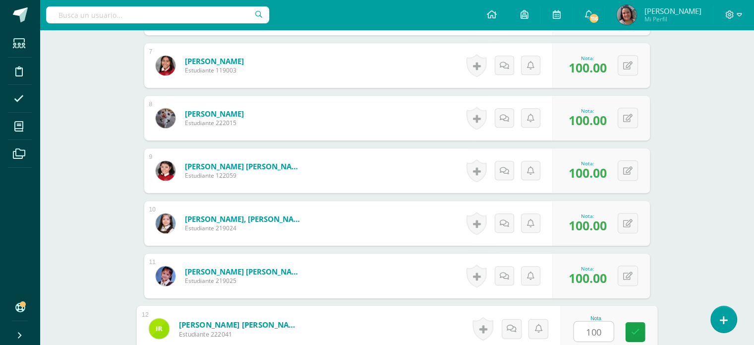
type input "100"
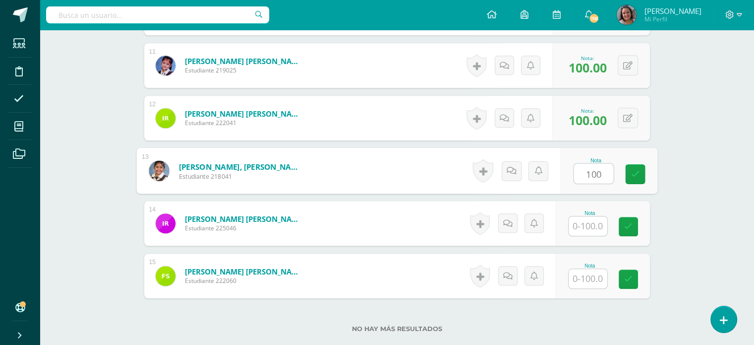
type input "100"
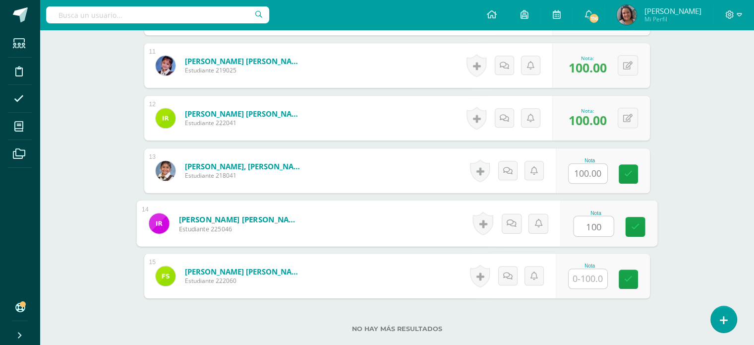
type input "100"
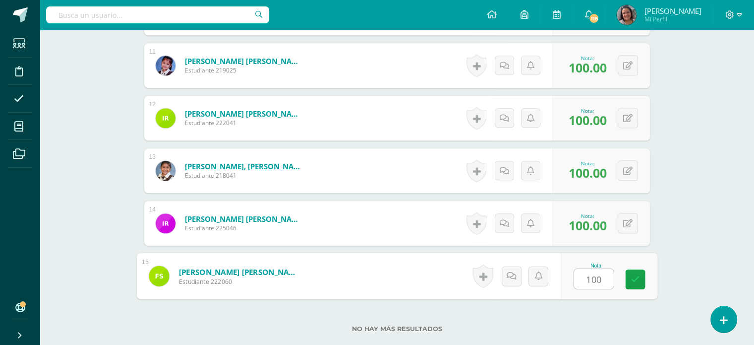
type input "100"
drag, startPoint x: 656, startPoint y: 167, endPoint x: 664, endPoint y: 168, distance: 8.5
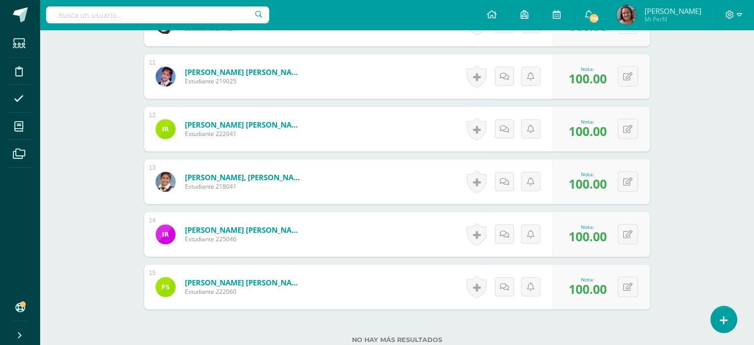
scroll to position [903, 0]
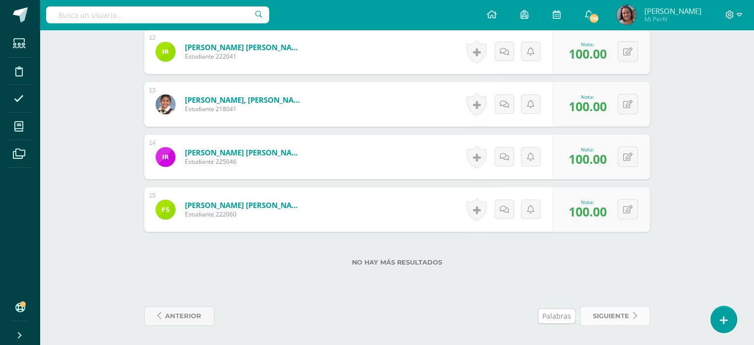
click at [629, 314] on link "siguiente" at bounding box center [615, 315] width 70 height 19
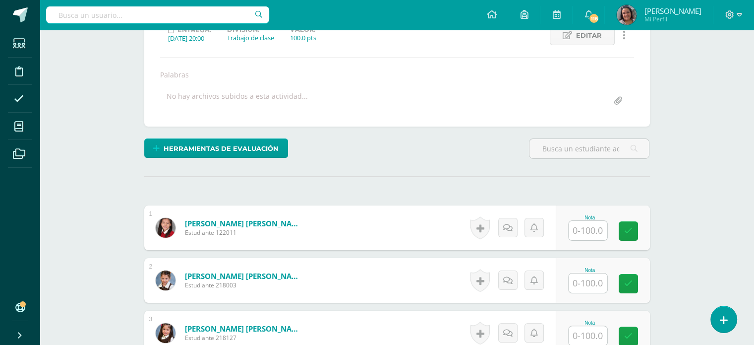
scroll to position [149, 0]
click at [579, 230] on input "text" at bounding box center [588, 230] width 39 height 19
type input "100"
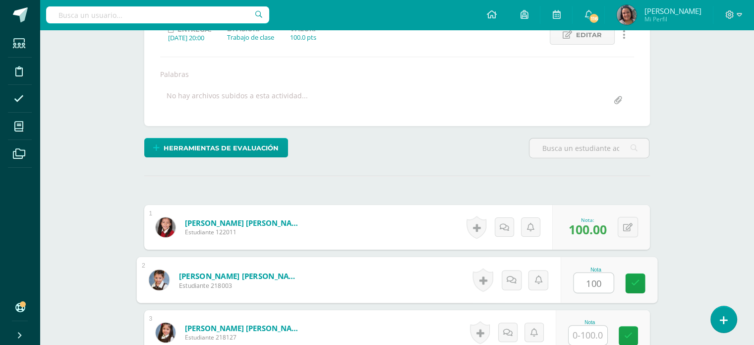
type input "100"
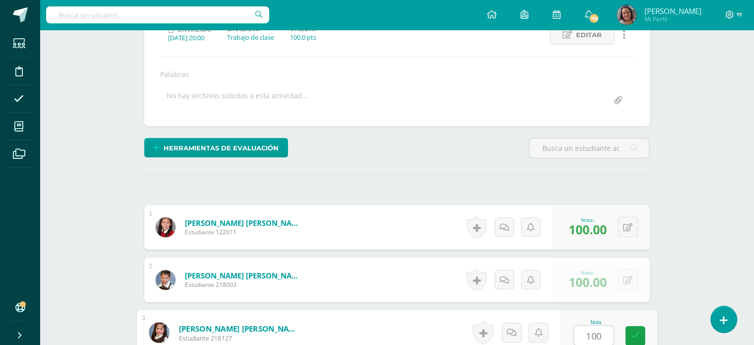
type input "100"
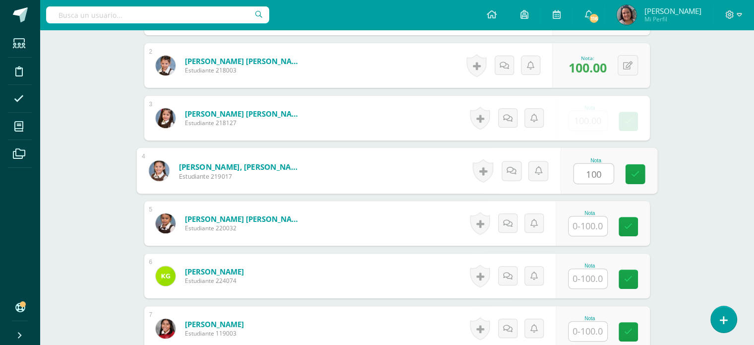
type input "100"
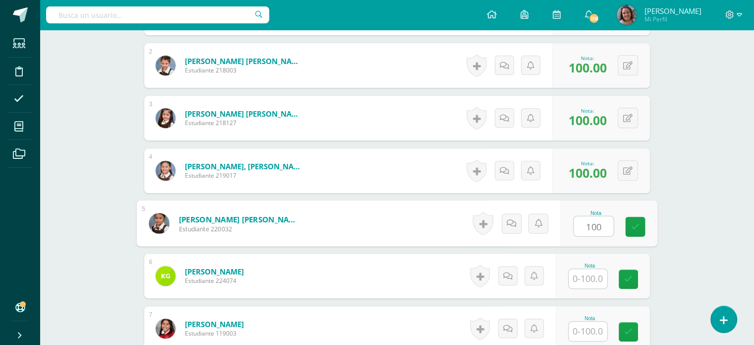
type input "100"
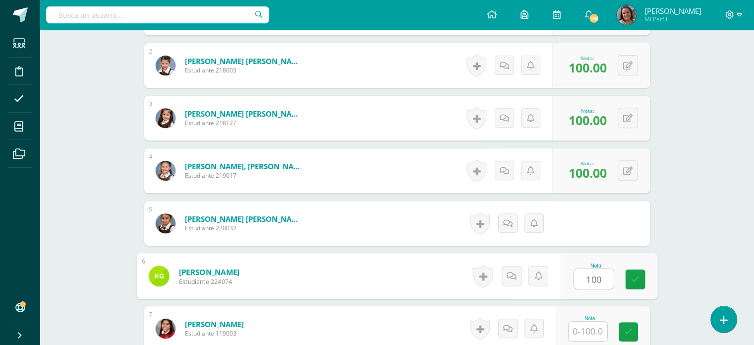
type input "100"
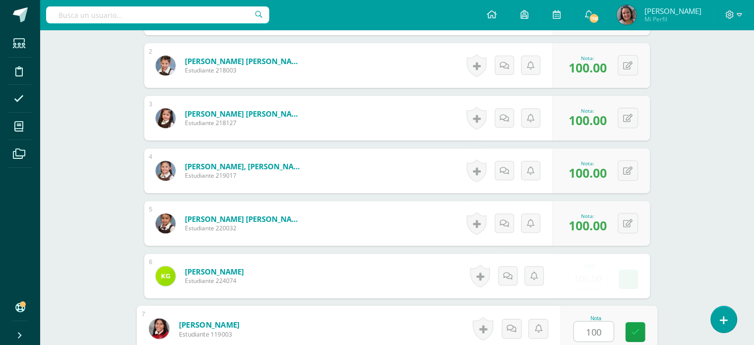
type input "100"
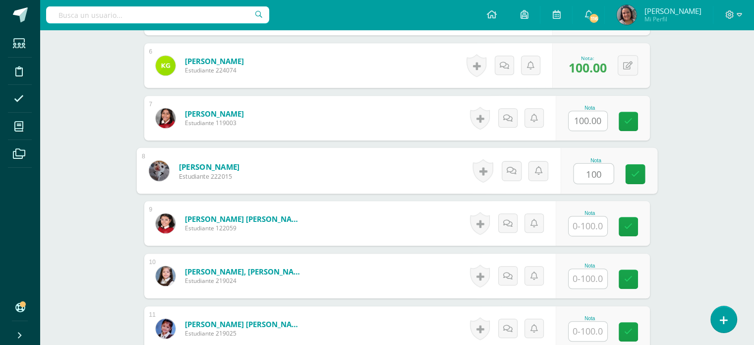
type input "100"
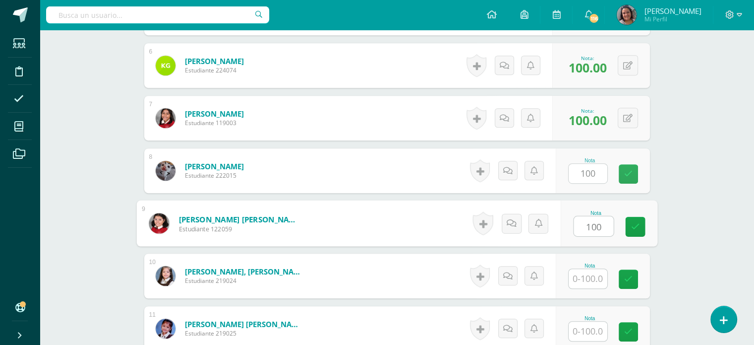
type input "100"
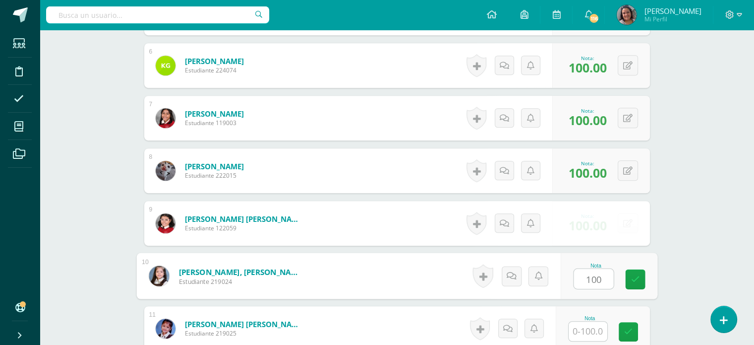
type input "100"
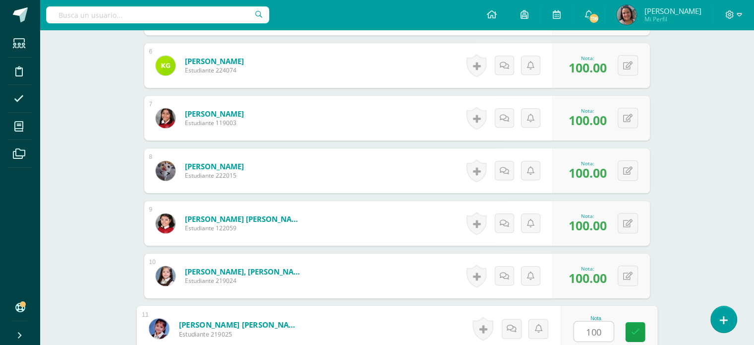
type input "100"
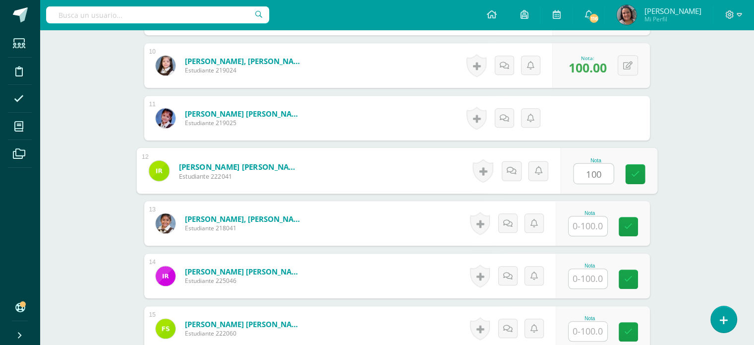
type input "100"
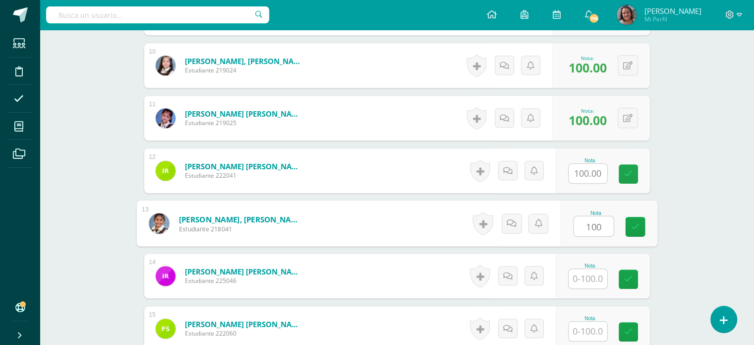
type input "100"
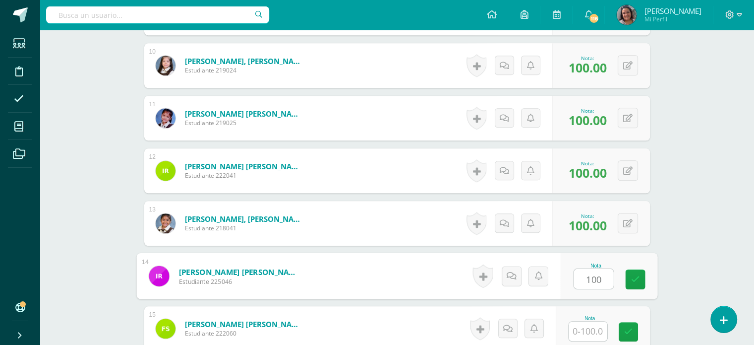
type input "100"
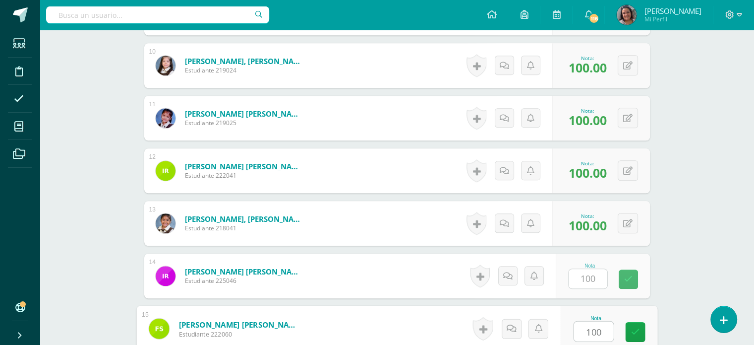
type input "100"
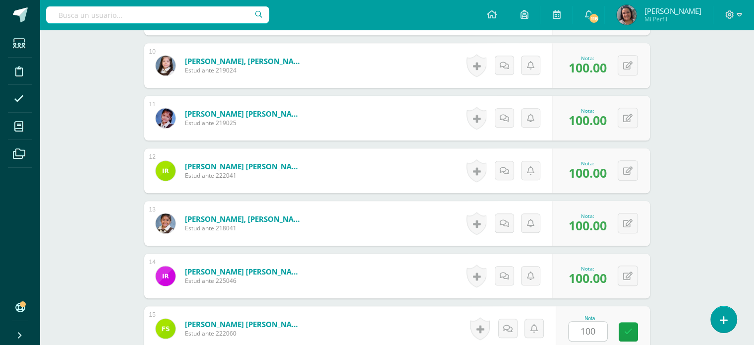
scroll to position [903, 0]
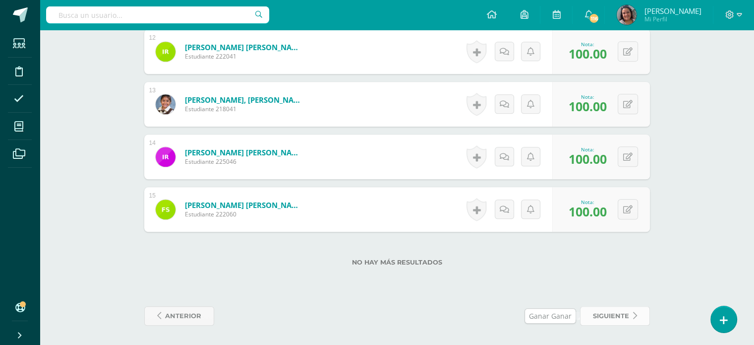
click at [613, 321] on span "siguiente" at bounding box center [611, 315] width 36 height 18
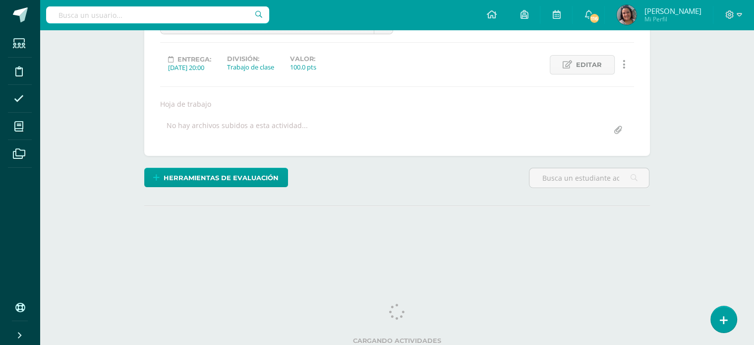
scroll to position [122, 0]
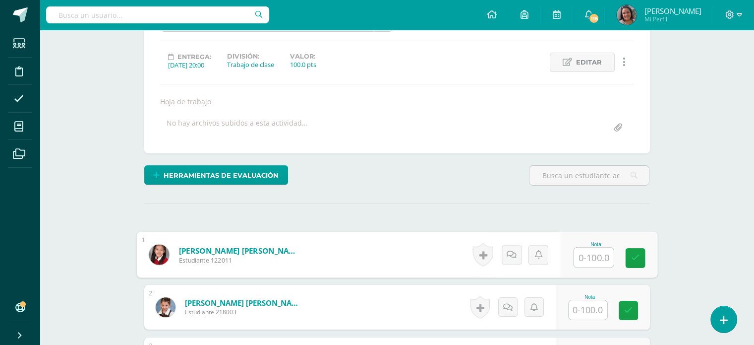
click at [599, 260] on input "text" at bounding box center [594, 257] width 40 height 20
type input "100"
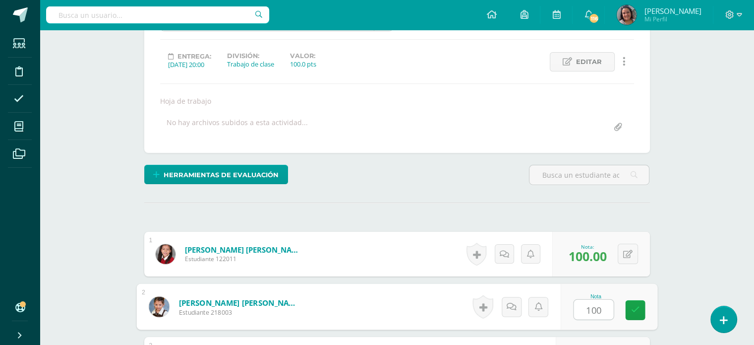
type input "100"
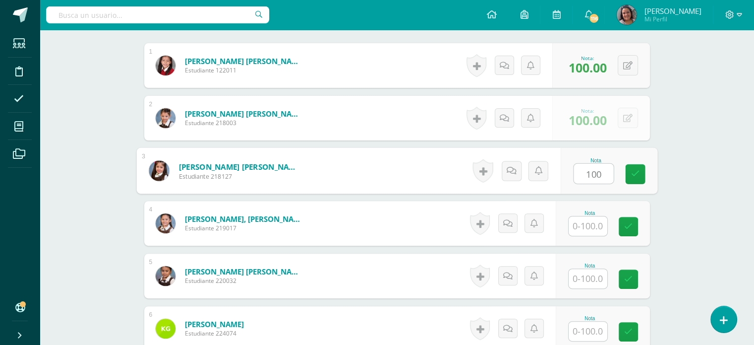
type input "100"
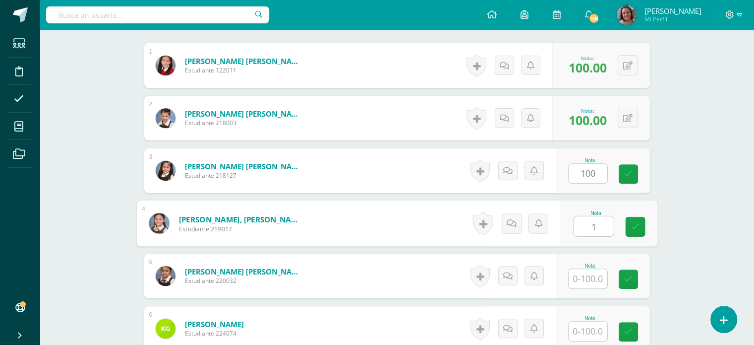
scroll to position [311, 0]
type input "100"
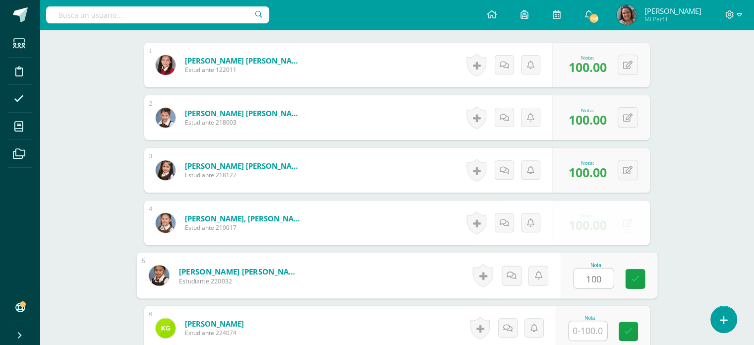
type input "100"
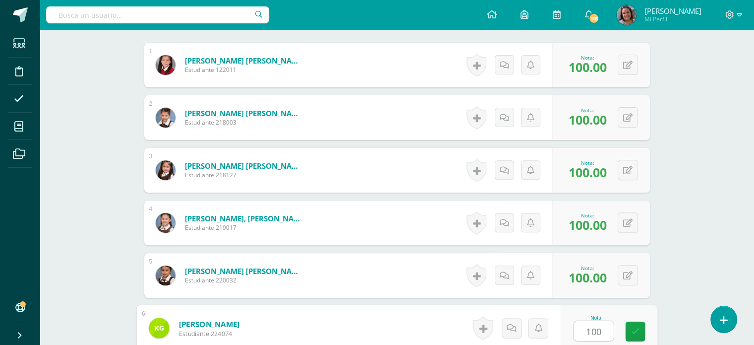
type input "100"
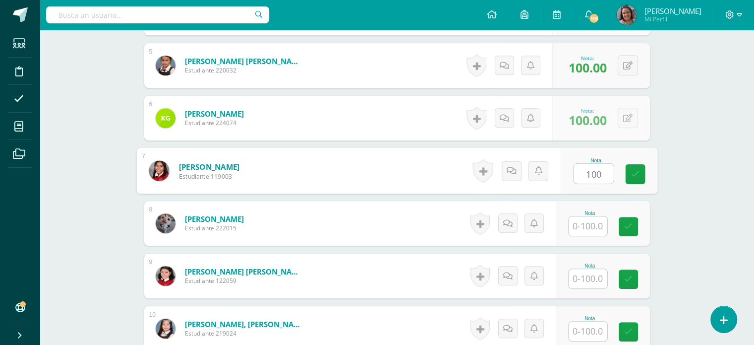
type input "100"
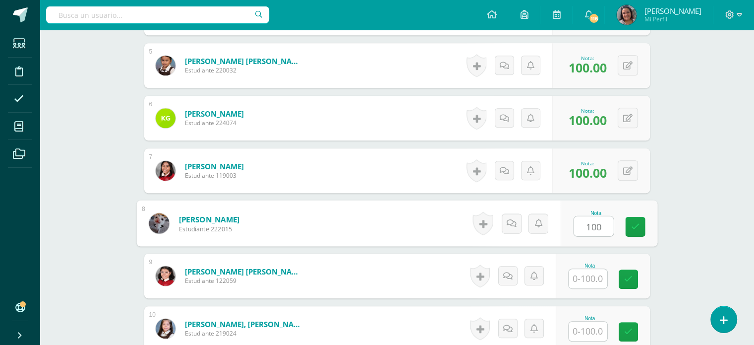
type input "100"
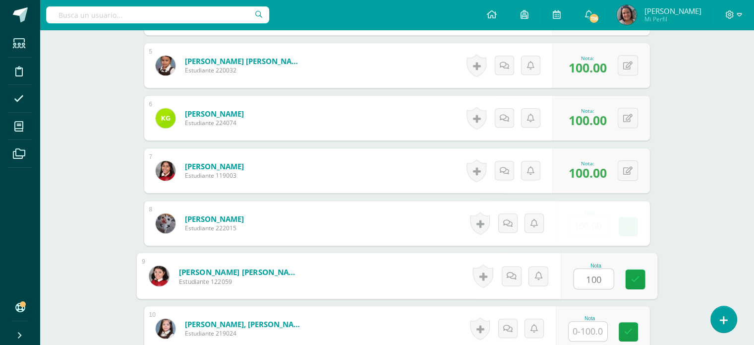
type input "100"
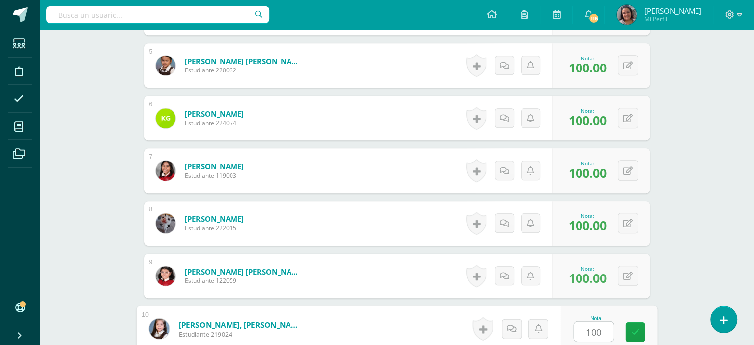
type input "100"
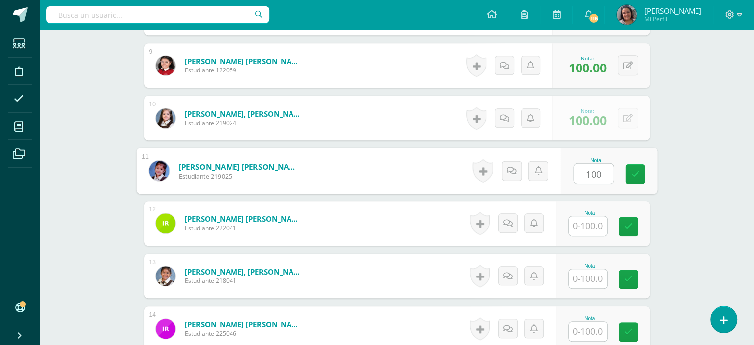
type input "100"
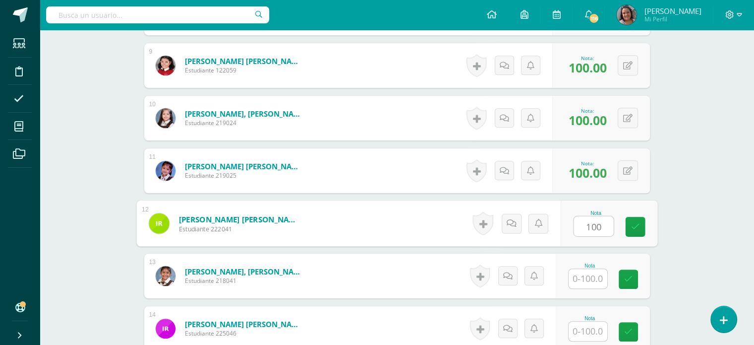
type input "100"
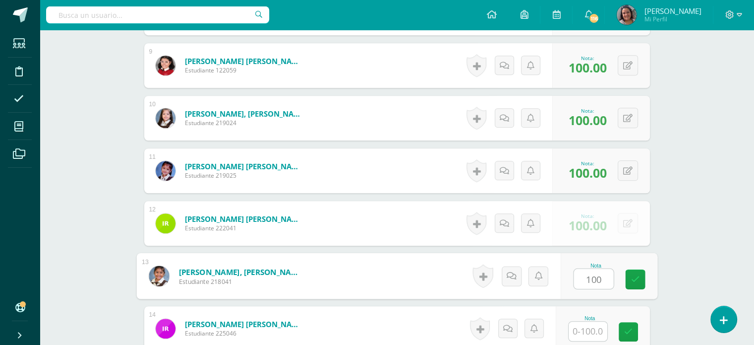
type input "100"
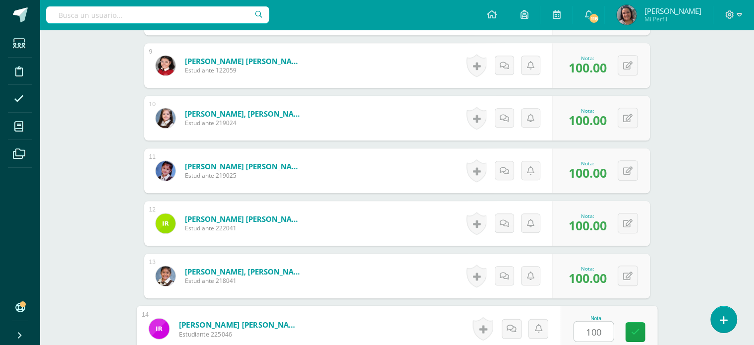
type input "100"
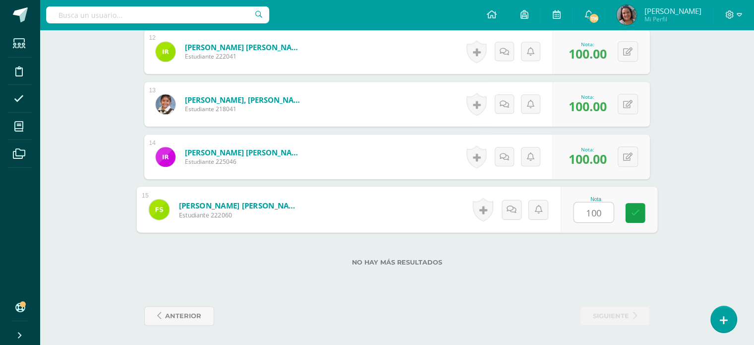
type input "100"
click at [604, 269] on div "No hay más resultados" at bounding box center [397, 255] width 506 height 46
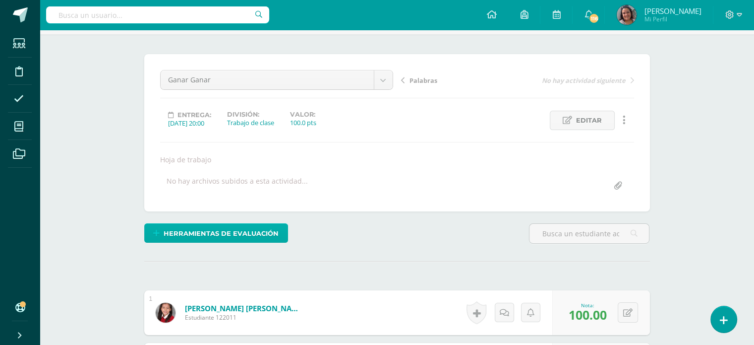
scroll to position [0, 0]
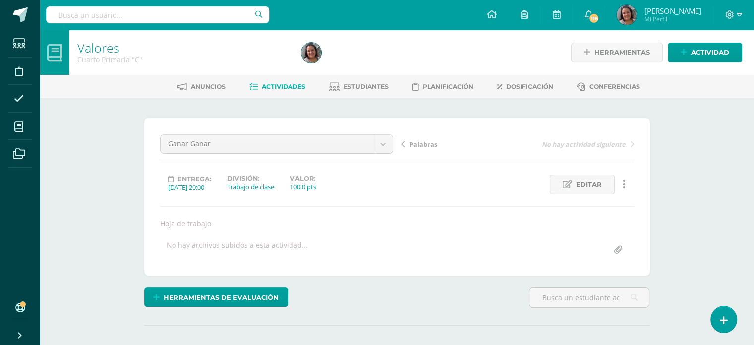
click at [267, 84] on span "Actividades" at bounding box center [284, 86] width 44 height 7
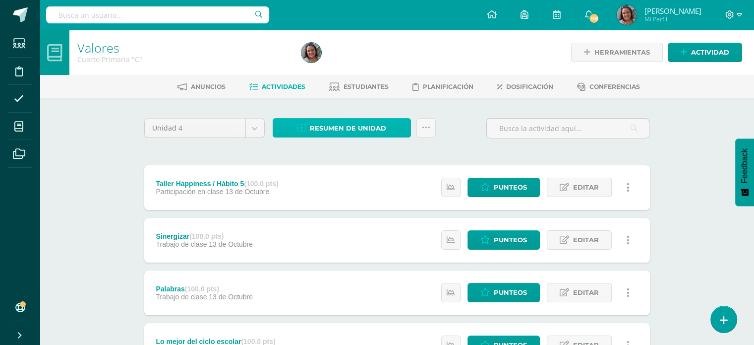
click at [353, 124] on span "Resumen de unidad" at bounding box center [348, 128] width 76 height 18
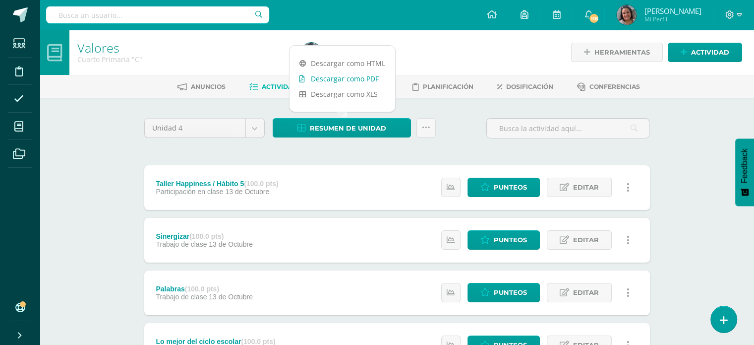
click at [337, 81] on link "Descargar como PDF" at bounding box center [343, 78] width 106 height 15
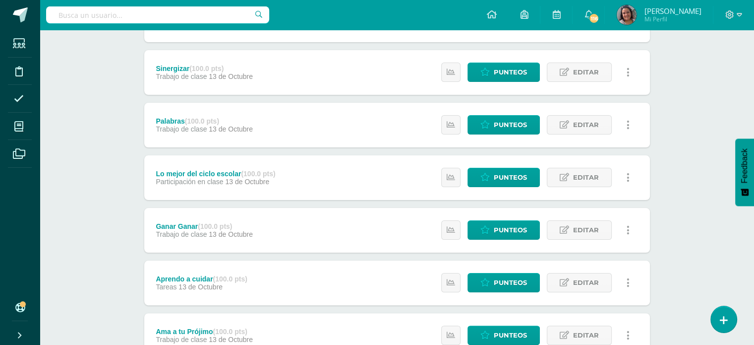
scroll to position [150, 0]
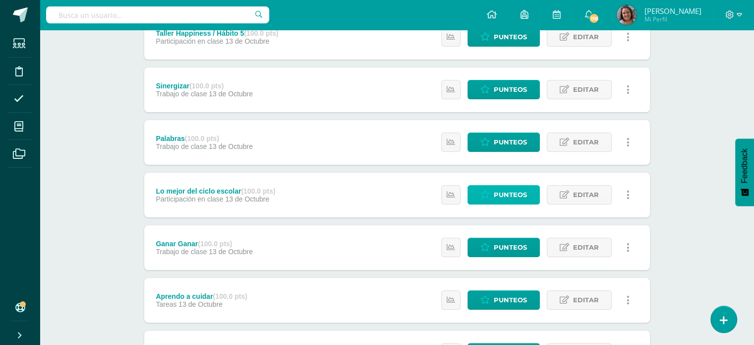
click at [499, 193] on span "Punteos" at bounding box center [510, 194] width 33 height 18
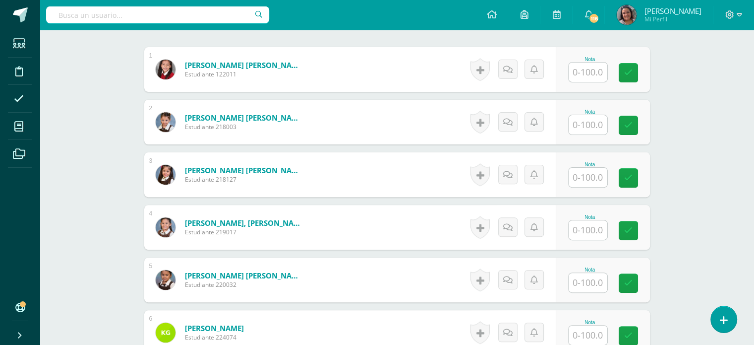
scroll to position [297, 0]
click at [581, 72] on input "text" at bounding box center [588, 71] width 39 height 19
type input "100"
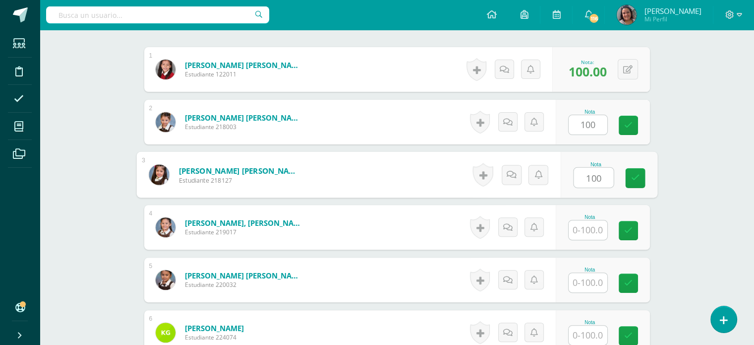
type input "100"
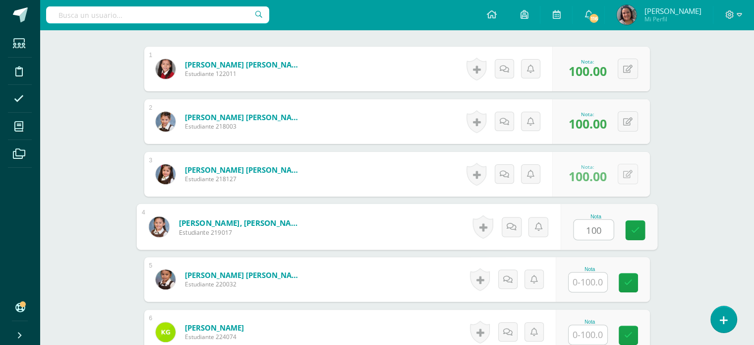
type input "100"
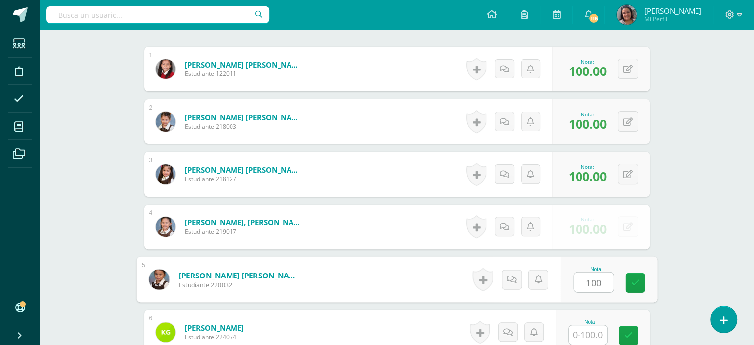
type input "100"
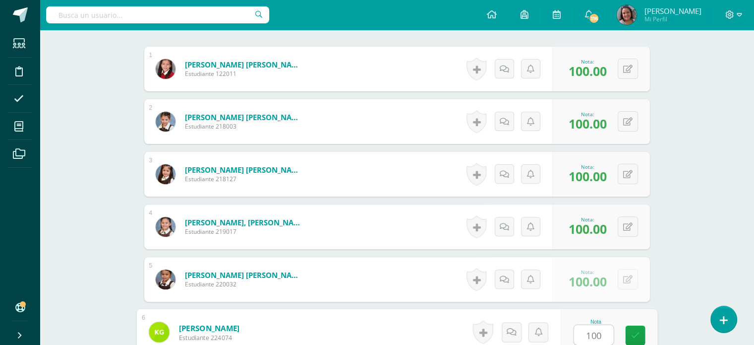
type input "100"
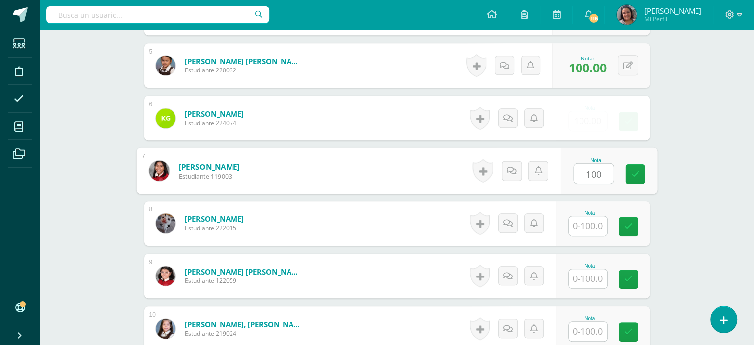
type input "100"
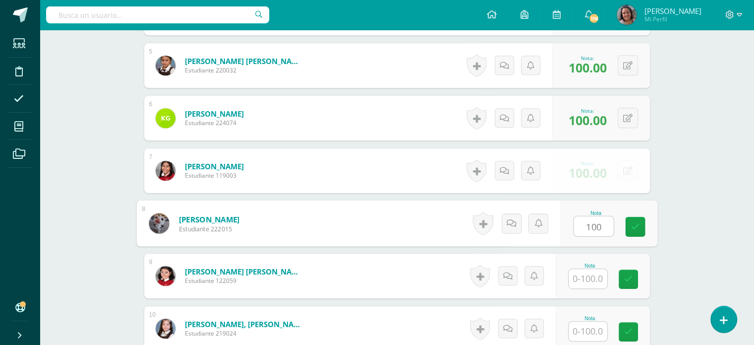
type input "100"
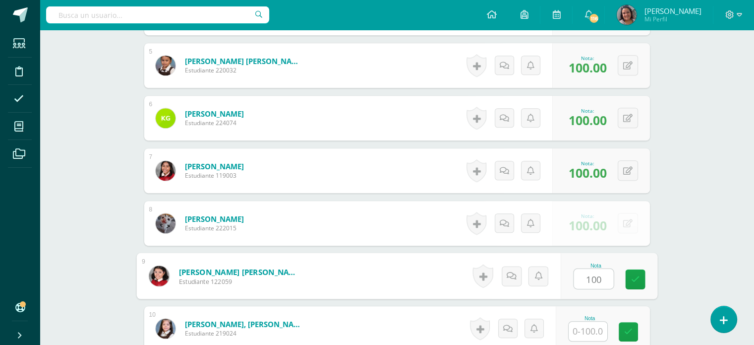
type input "100"
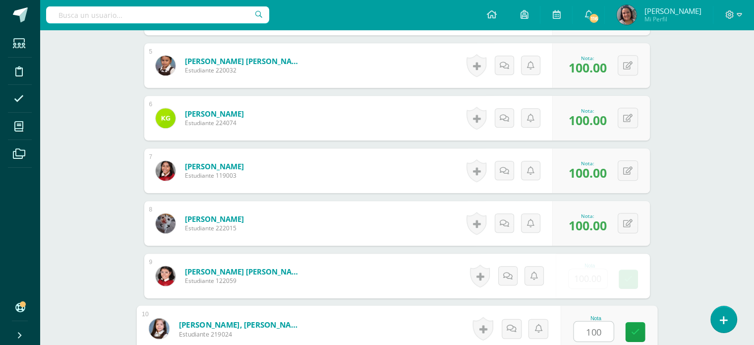
type input "100"
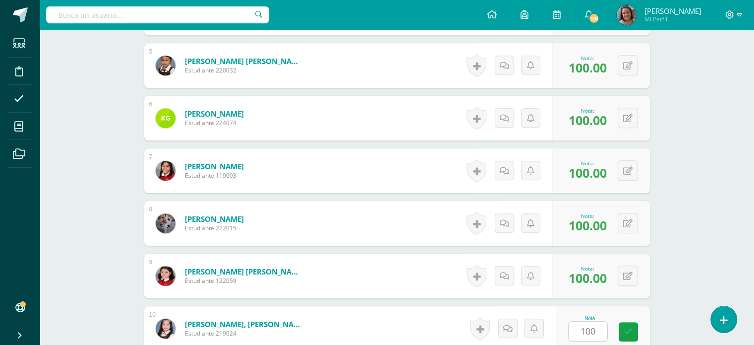
scroll to position [722, 0]
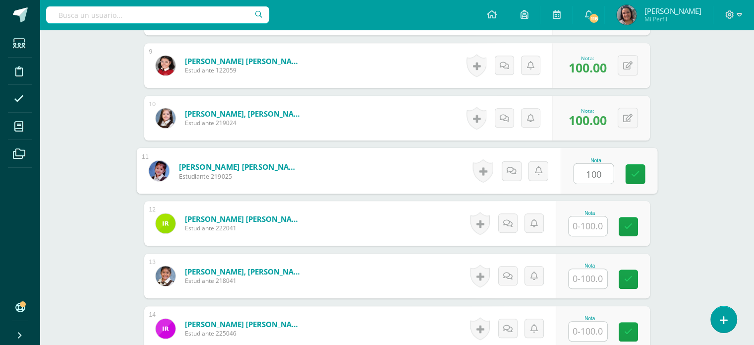
type input "100"
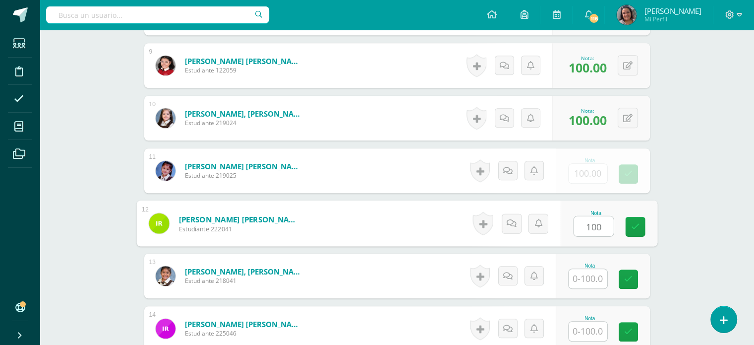
type input "100"
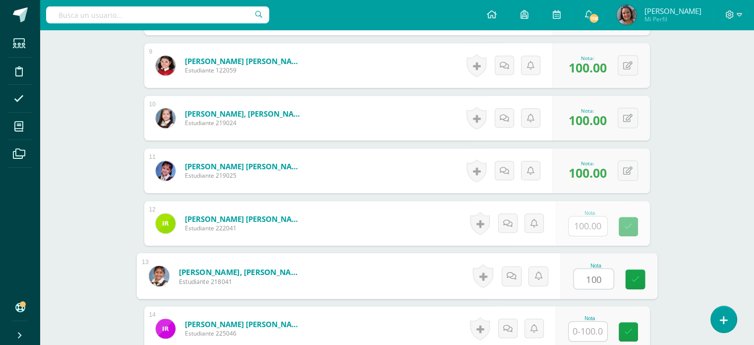
type input "100"
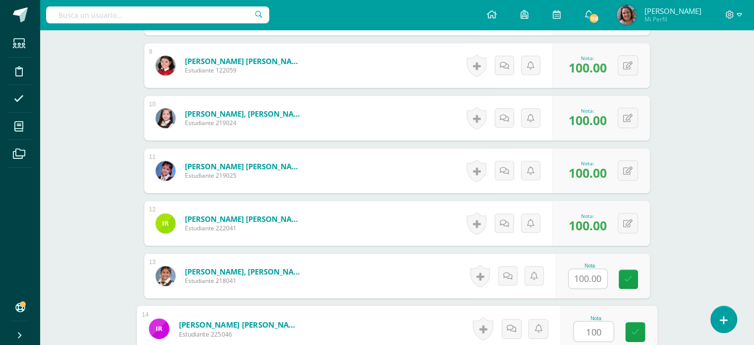
type input "100"
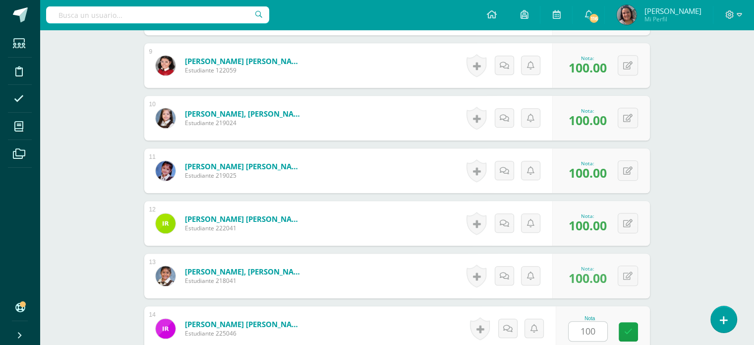
scroll to position [893, 0]
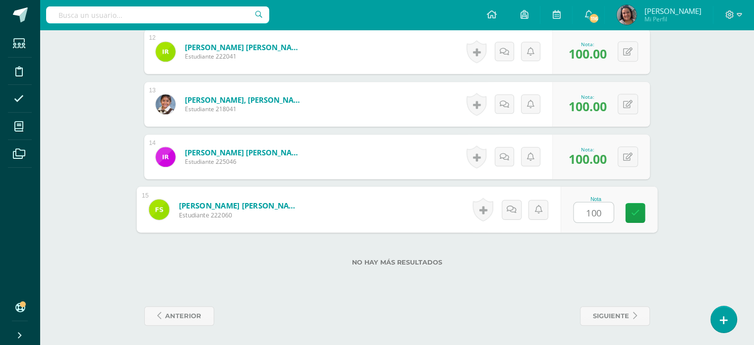
type input "100"
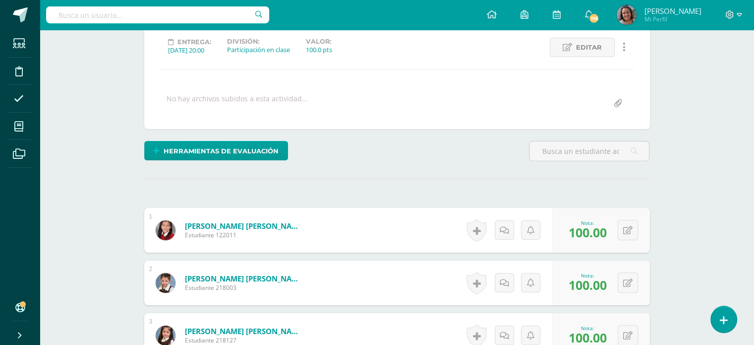
scroll to position [51, 0]
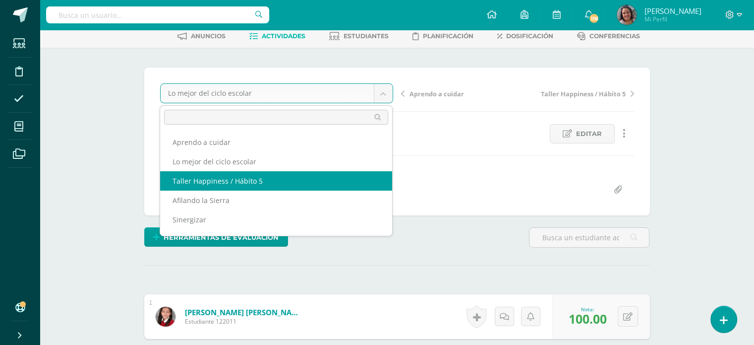
select select "/dashboard/teacher/grade-activity/212109/"
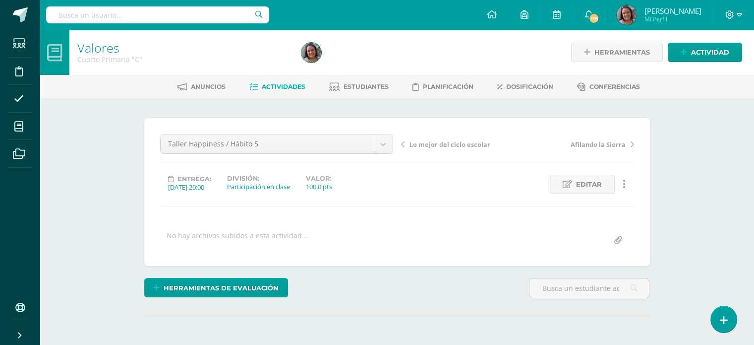
scroll to position [99, 0]
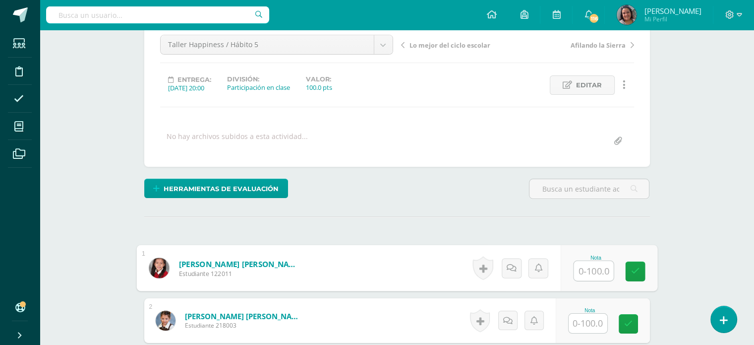
click at [599, 272] on input "text" at bounding box center [594, 271] width 40 height 20
type input "100"
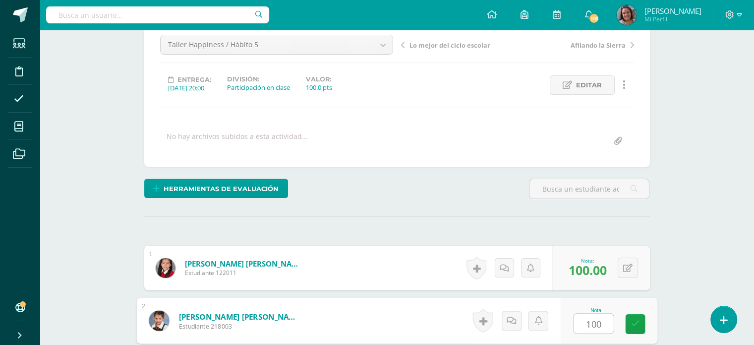
type input "100"
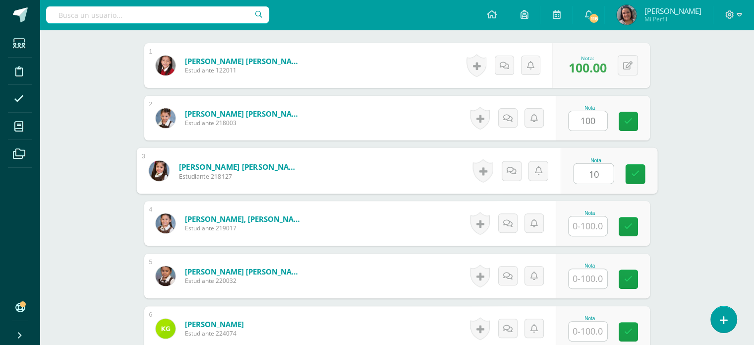
scroll to position [301, 0]
type input "100"
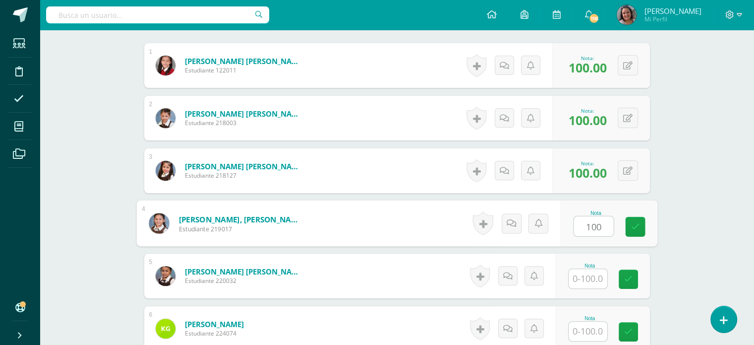
type input "100"
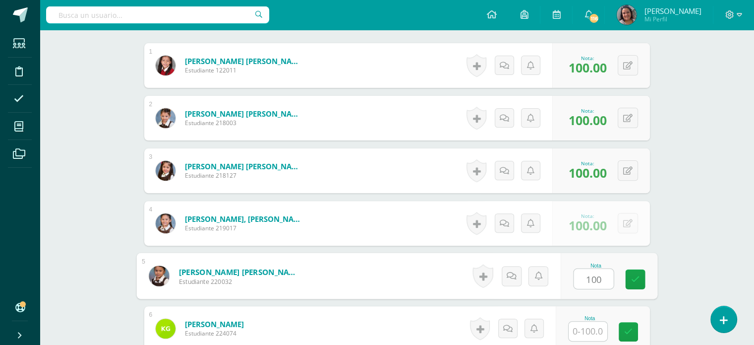
type input "100"
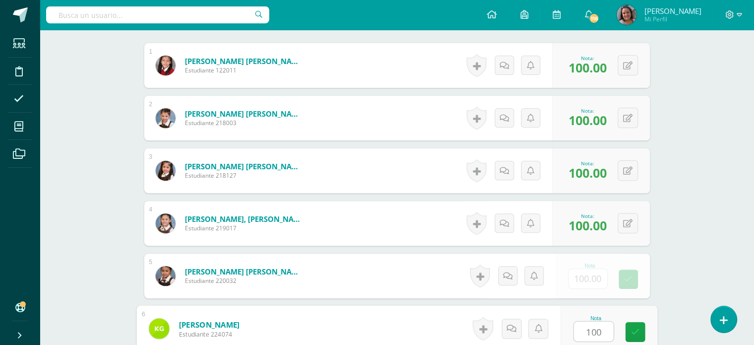
type input "100"
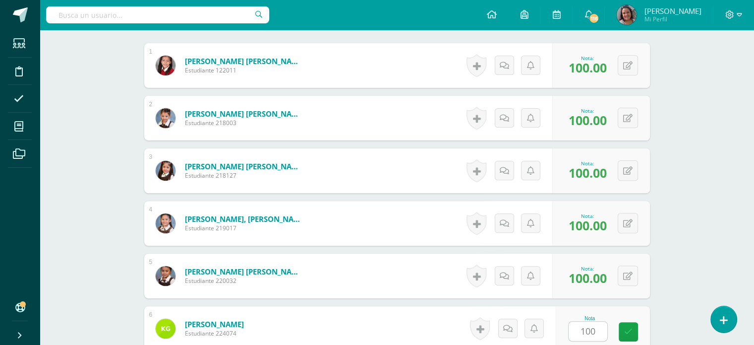
scroll to position [512, 0]
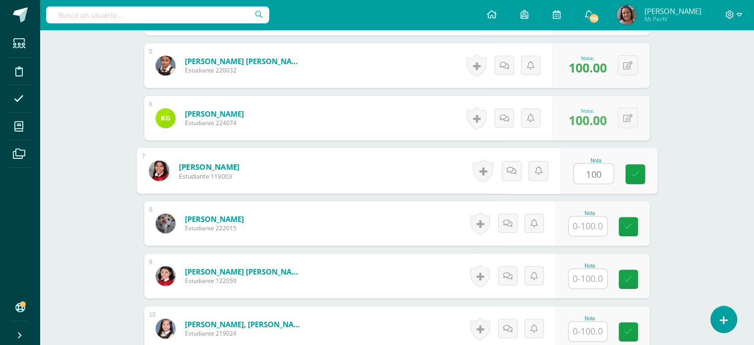
type input "100"
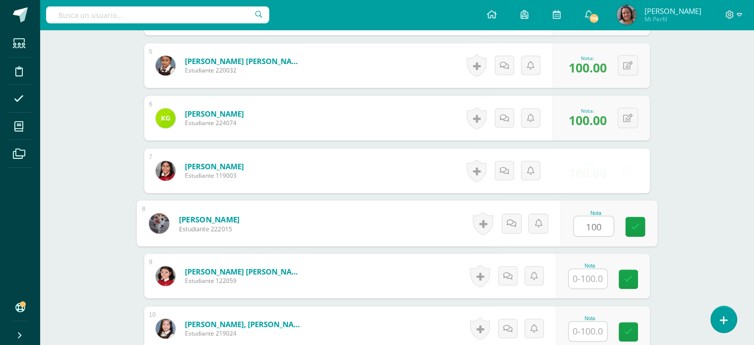
type input "100"
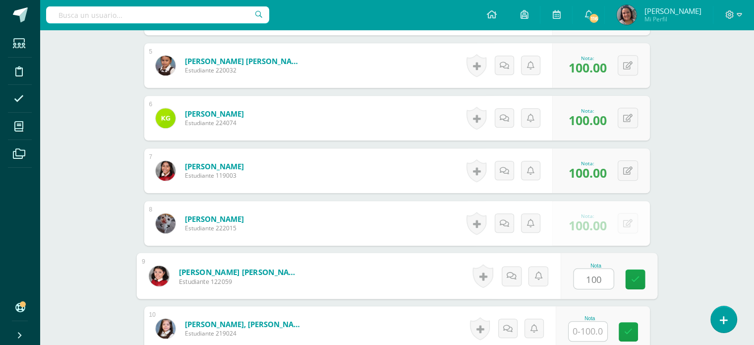
type input "100"
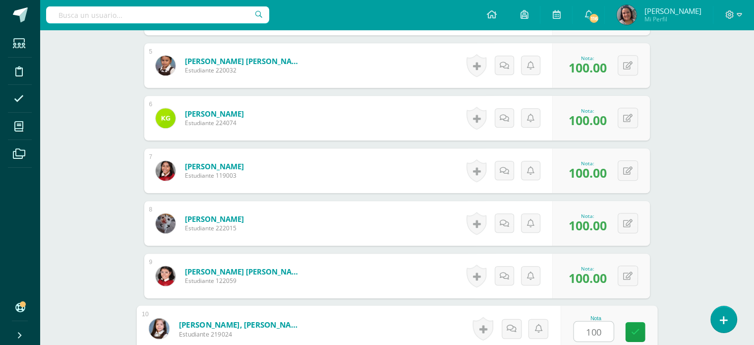
type input "100"
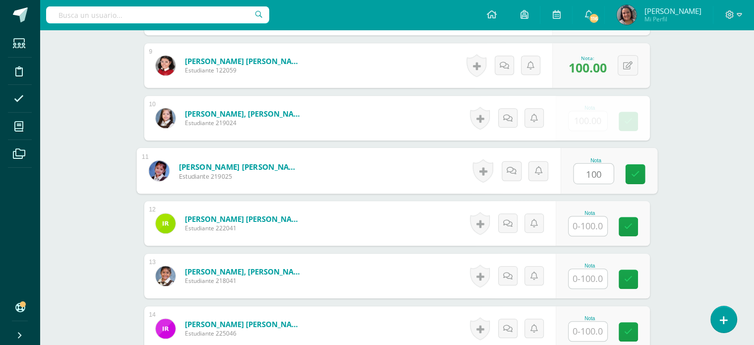
type input "100"
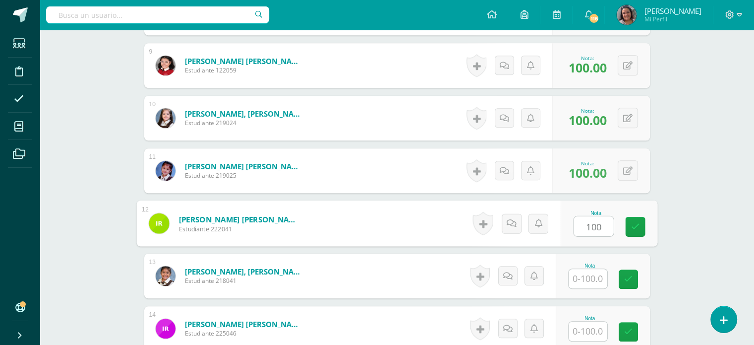
type input "100"
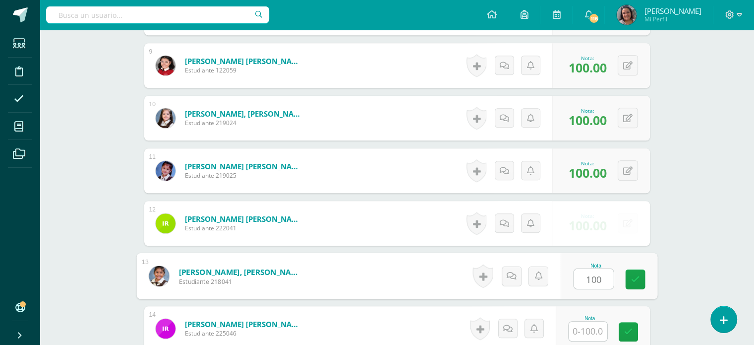
type input "100"
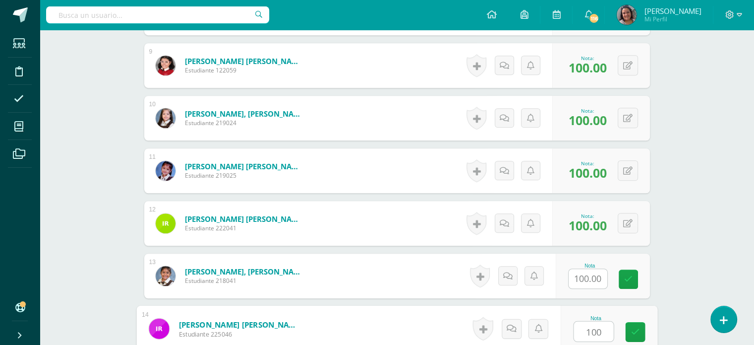
type input "100"
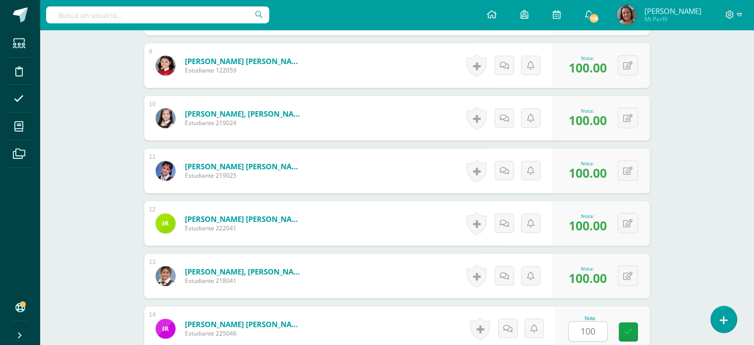
scroll to position [893, 0]
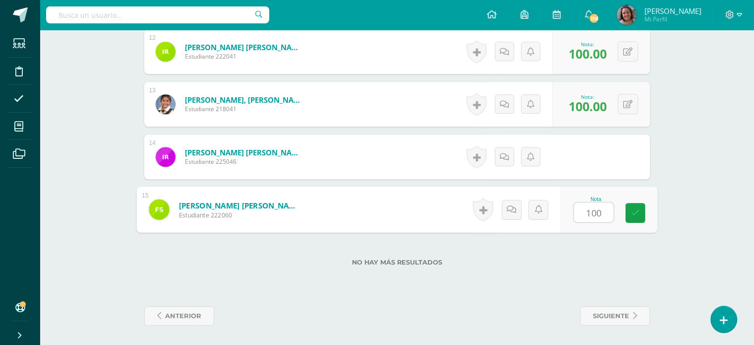
type input "100"
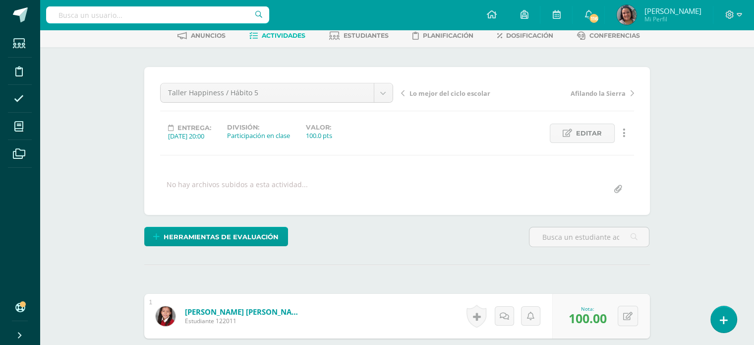
scroll to position [0, 0]
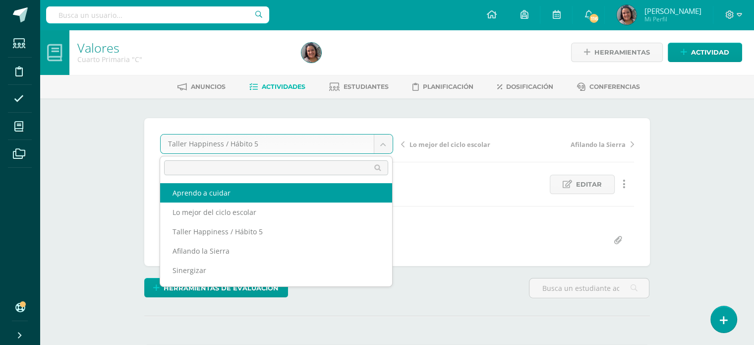
drag, startPoint x: 219, startPoint y: 192, endPoint x: 226, endPoint y: 188, distance: 8.0
select select "/dashboard/teacher/grade-activity/212111/"
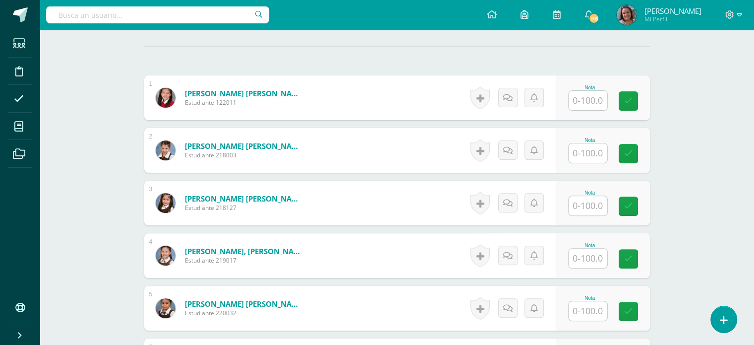
scroll to position [279, 0]
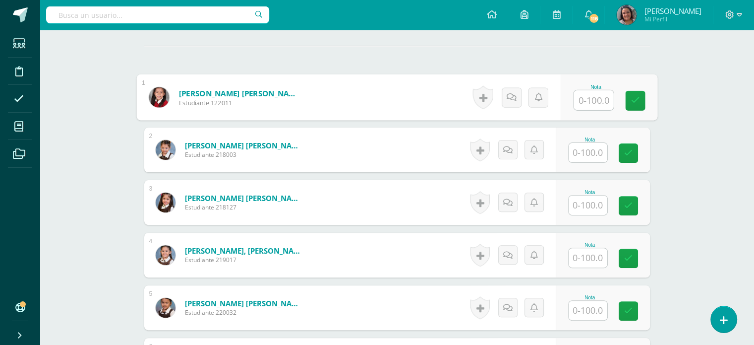
click at [579, 104] on input "text" at bounding box center [594, 100] width 40 height 20
type input "100"
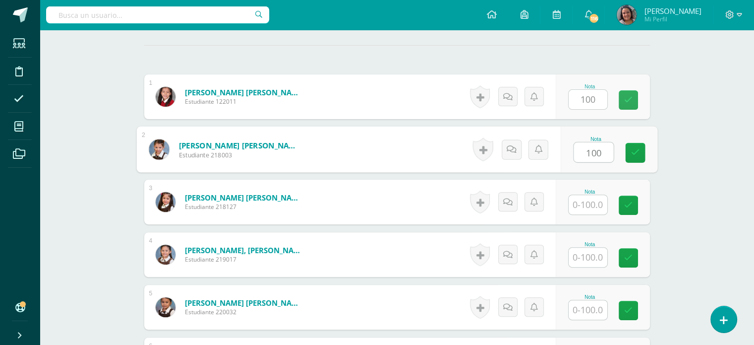
type input "100"
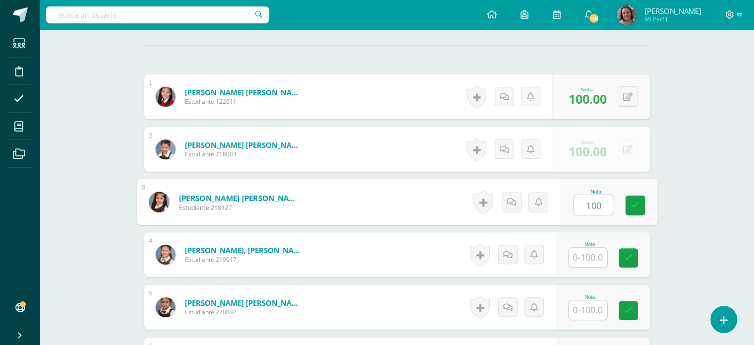
type input "100"
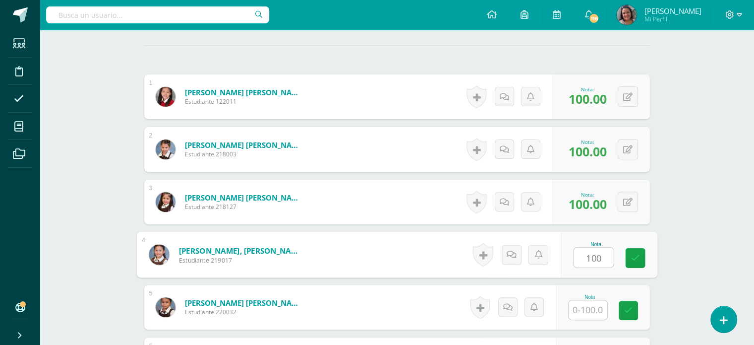
type input "100"
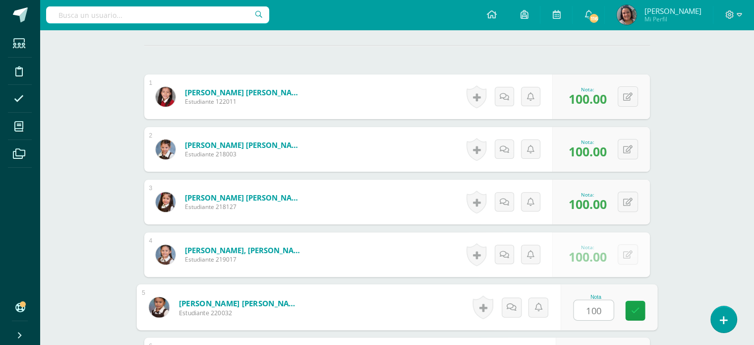
type input "100"
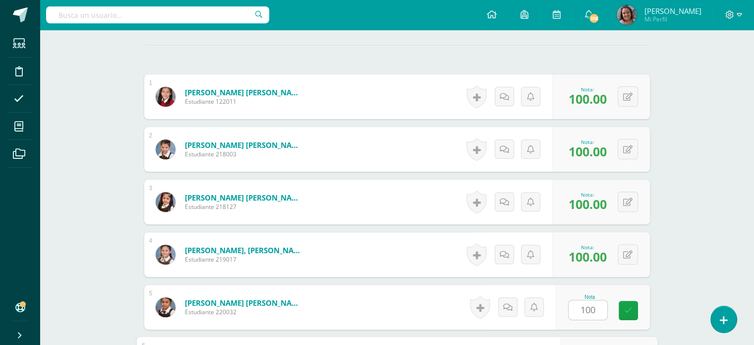
scroll to position [468, 0]
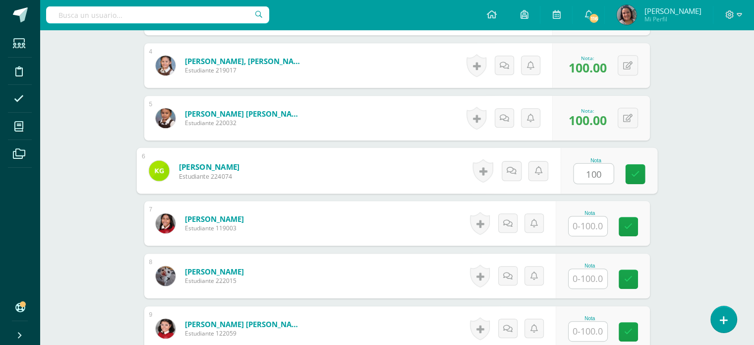
type input "100"
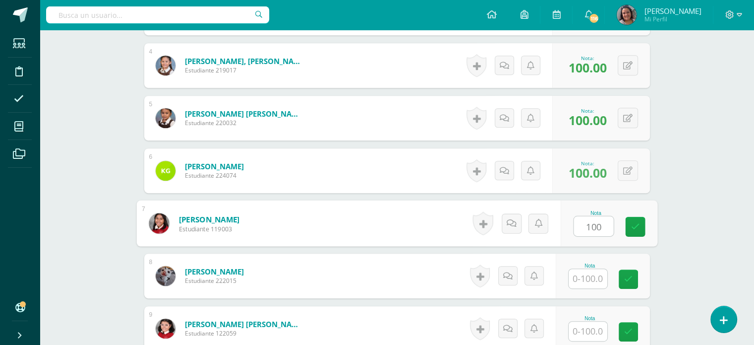
type input "100"
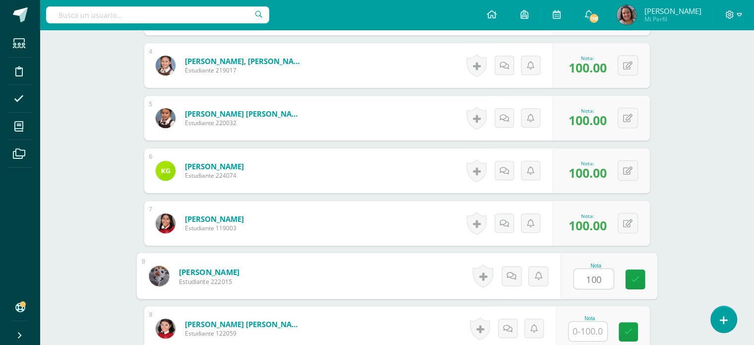
type input "100"
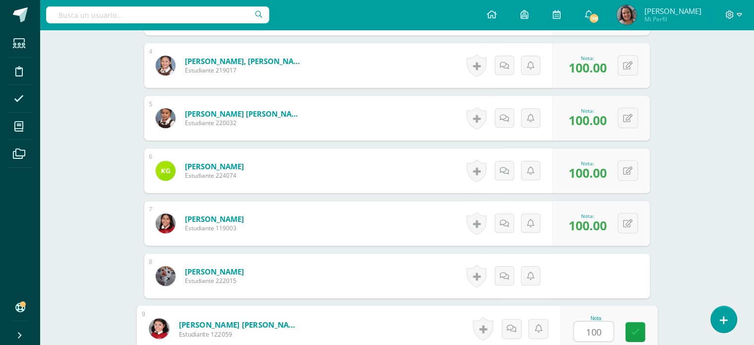
type input "100"
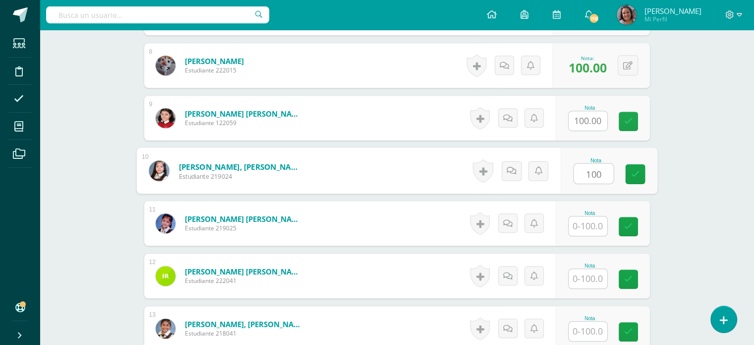
type input "100"
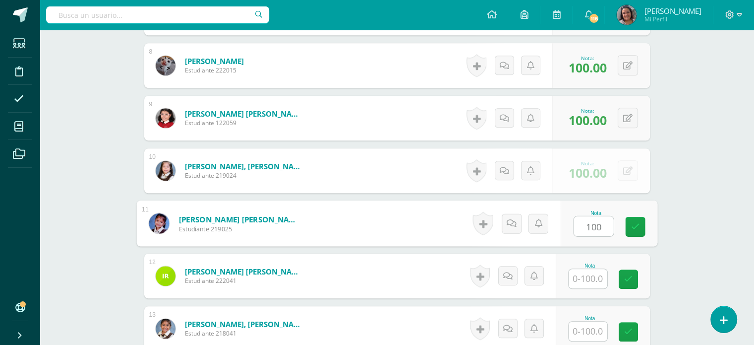
type input "100"
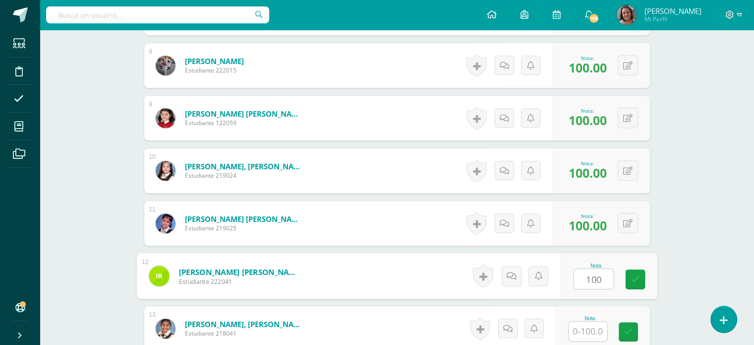
type input "100"
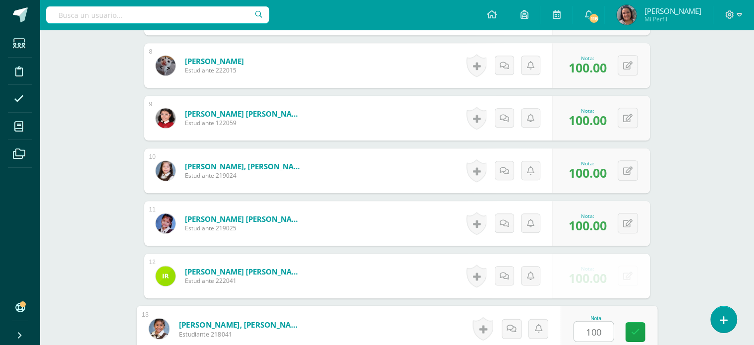
type input "100"
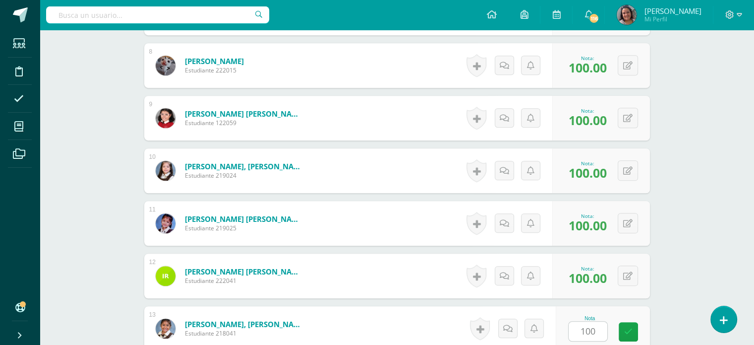
scroll to position [889, 0]
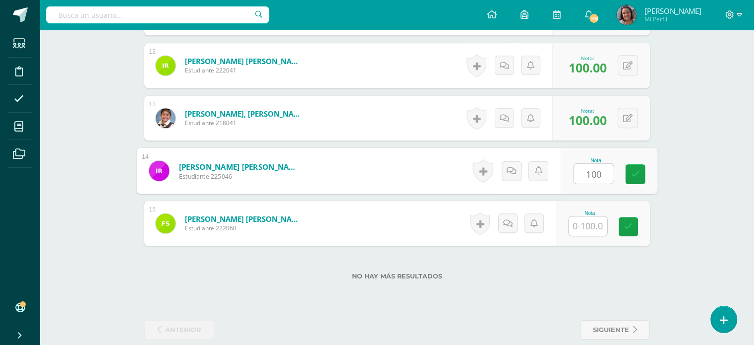
type input "100"
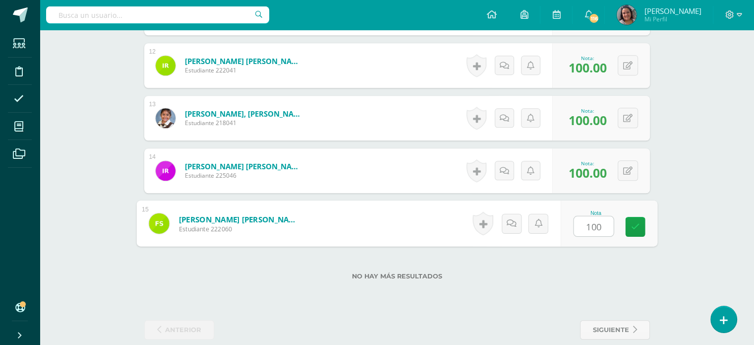
type input "100"
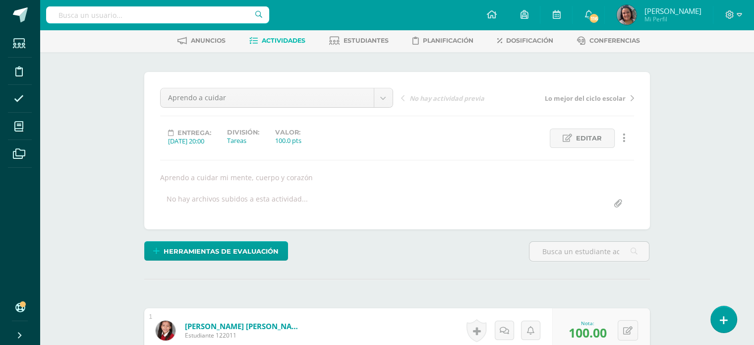
scroll to position [0, 0]
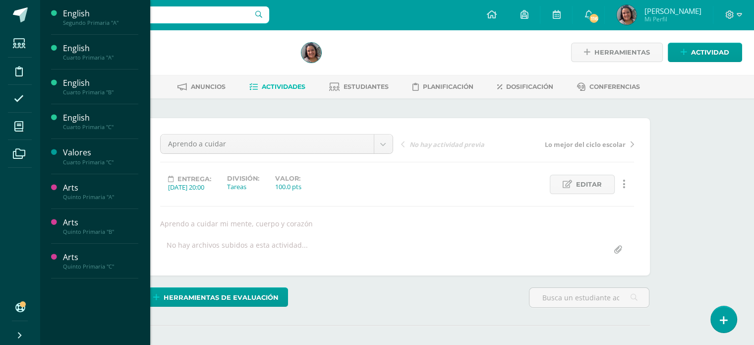
drag, startPoint x: 15, startPoint y: 121, endPoint x: 35, endPoint y: 97, distance: 31.7
click at [16, 120] on span at bounding box center [19, 126] width 22 height 22
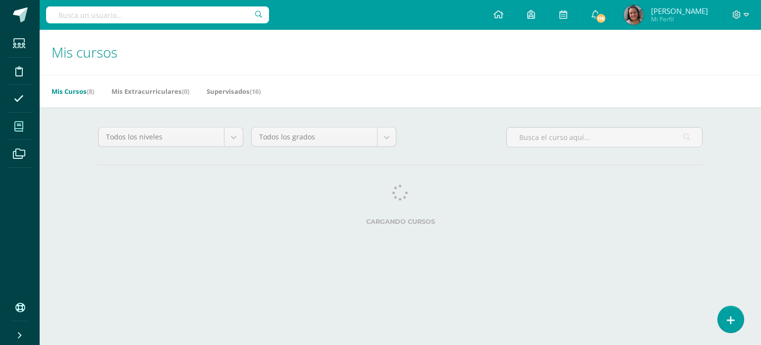
click at [89, 109] on div "Todos los niveles Todos los niveles Prueba Asistencia Preprimaria Bachillerato …" at bounding box center [400, 178] width 644 height 142
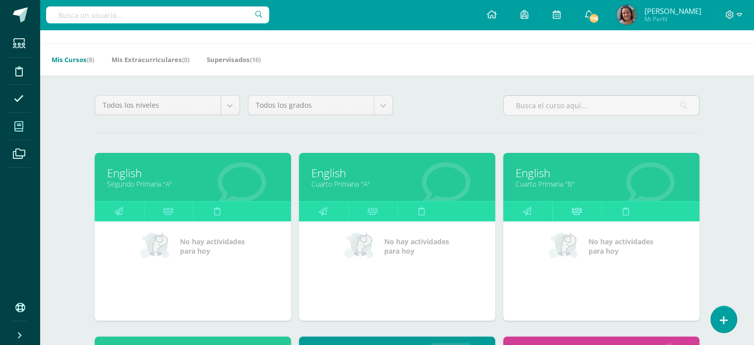
scroll to position [50, 0]
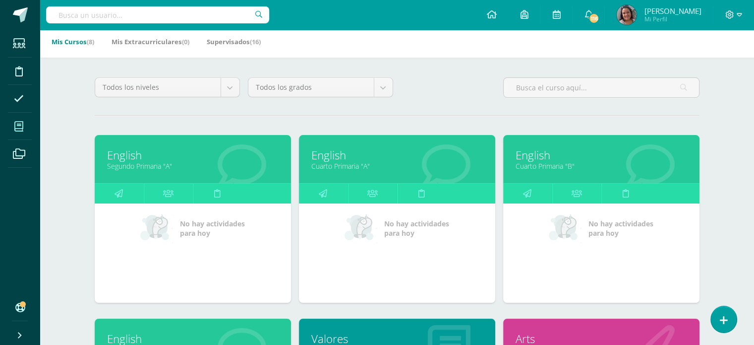
click at [550, 164] on link "Cuarto Primaria "B"" at bounding box center [602, 165] width 172 height 9
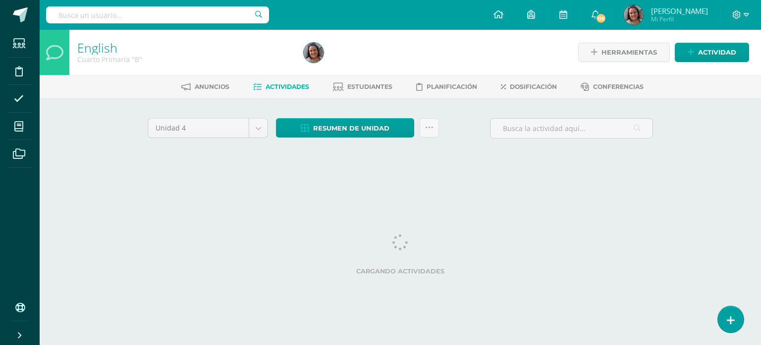
click at [539, 160] on div "Unidad 4 Unidad 1 Unidad 2 Unidad 3 Unidad 4 Resumen de unidad Descargar como H…" at bounding box center [401, 141] width 514 height 47
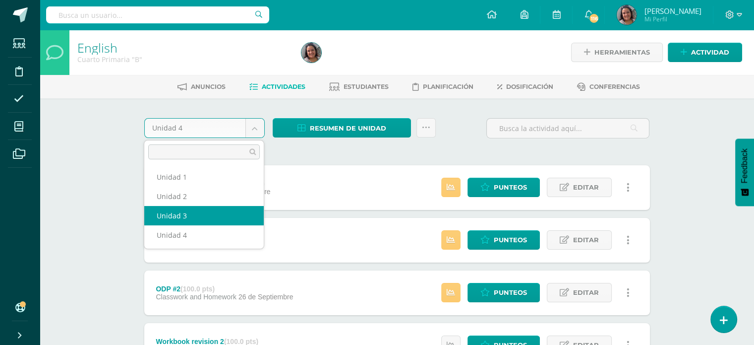
drag, startPoint x: 179, startPoint y: 216, endPoint x: 197, endPoint y: 192, distance: 30.0
select select "Unidad 3"
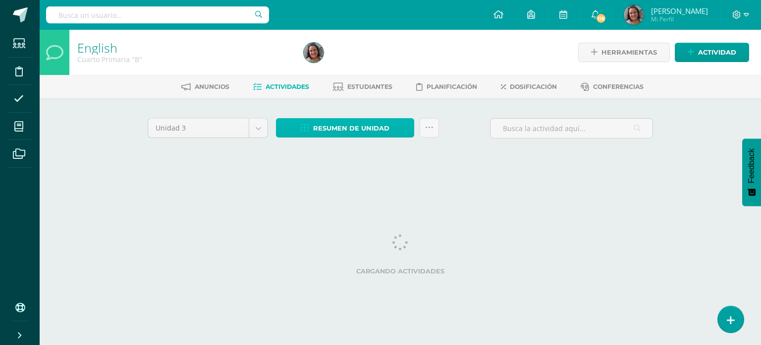
click at [328, 129] on span "Resumen de unidad" at bounding box center [351, 128] width 76 height 18
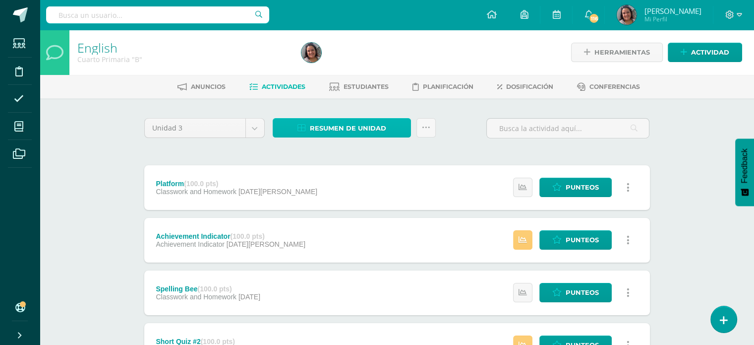
click at [328, 130] on span "Resumen de unidad" at bounding box center [348, 128] width 76 height 18
click at [373, 142] on div "Resumen de unidad Enviar punteos a revision Historial de actividad" at bounding box center [354, 132] width 171 height 28
click at [355, 128] on span "Resumen de unidad" at bounding box center [348, 128] width 76 height 18
drag, startPoint x: 355, startPoint y: 128, endPoint x: 345, endPoint y: 128, distance: 9.9
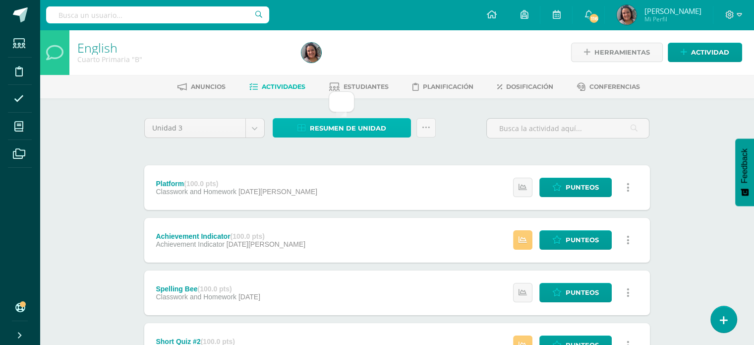
click at [353, 128] on span "Resumen de unidad" at bounding box center [348, 128] width 76 height 18
click at [350, 130] on span "Resumen de unidad" at bounding box center [348, 128] width 76 height 18
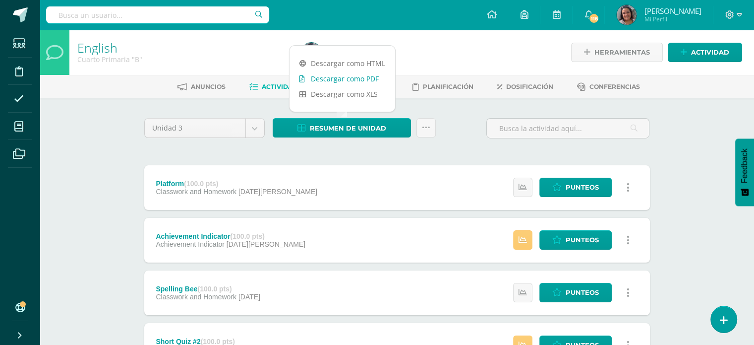
click at [328, 76] on link "Descargar como PDF" at bounding box center [343, 78] width 106 height 15
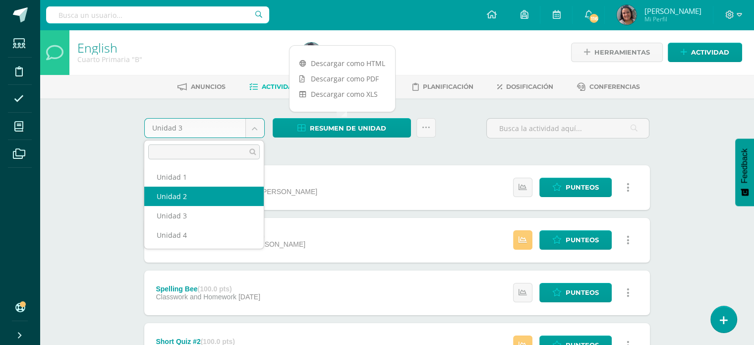
select select "Unidad 2"
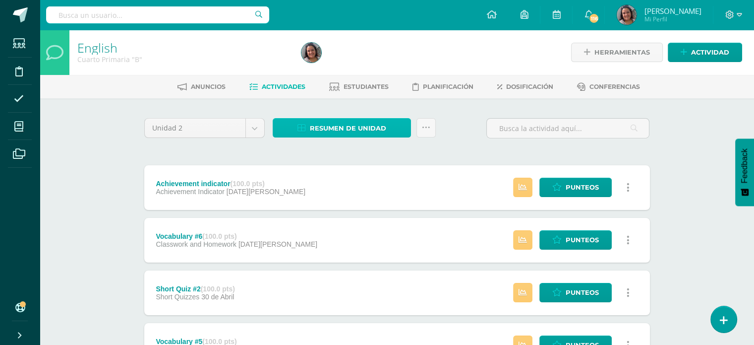
click at [345, 122] on span "Resumen de unidad" at bounding box center [348, 128] width 76 height 18
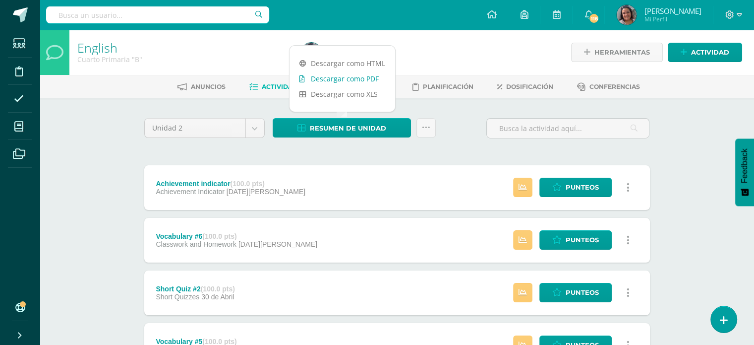
click at [326, 76] on link "Descargar como PDF" at bounding box center [343, 78] width 106 height 15
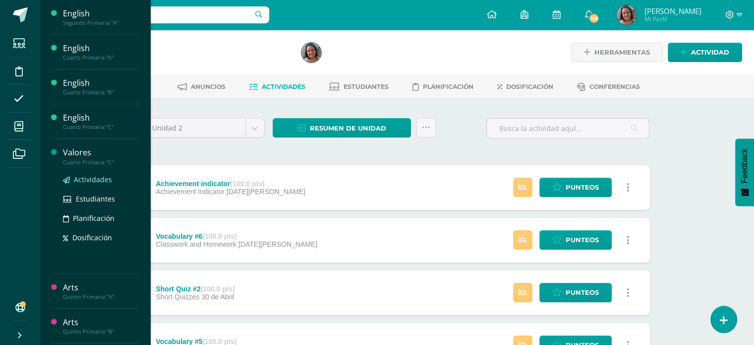
click at [88, 178] on span "Actividades" at bounding box center [93, 179] width 38 height 9
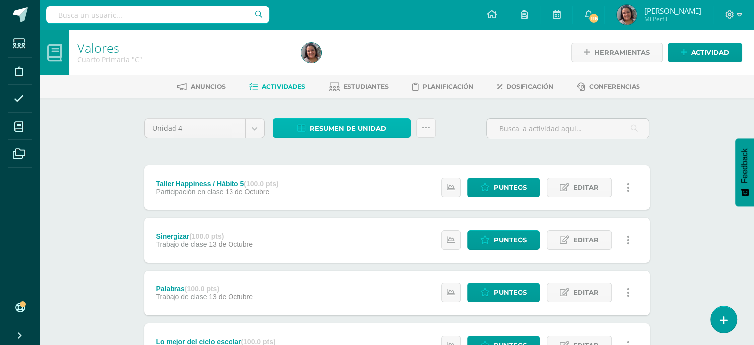
click at [364, 132] on span "Resumen de unidad" at bounding box center [348, 128] width 76 height 18
